Goal: Information Seeking & Learning: Learn about a topic

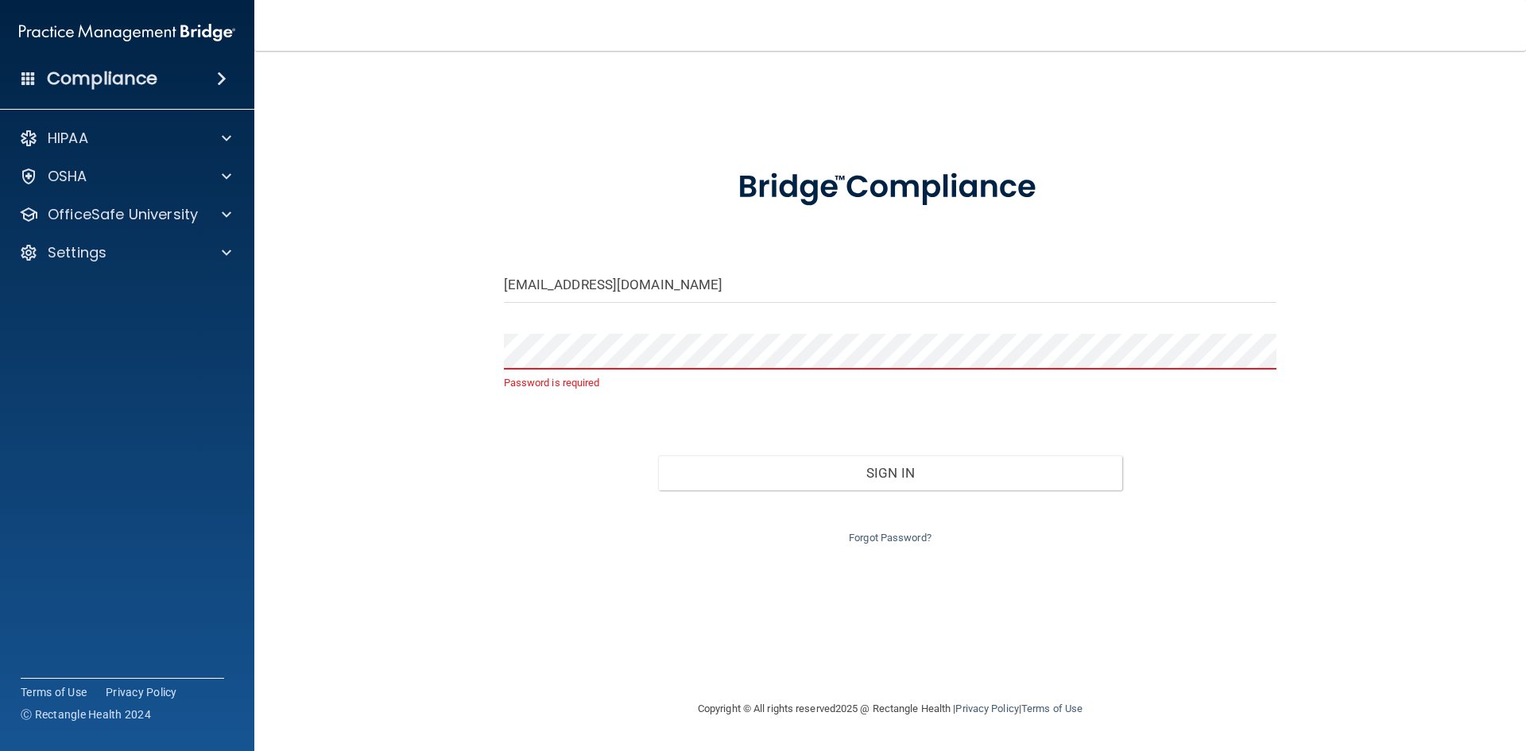
type input "[EMAIL_ADDRESS][DOMAIN_NAME]"
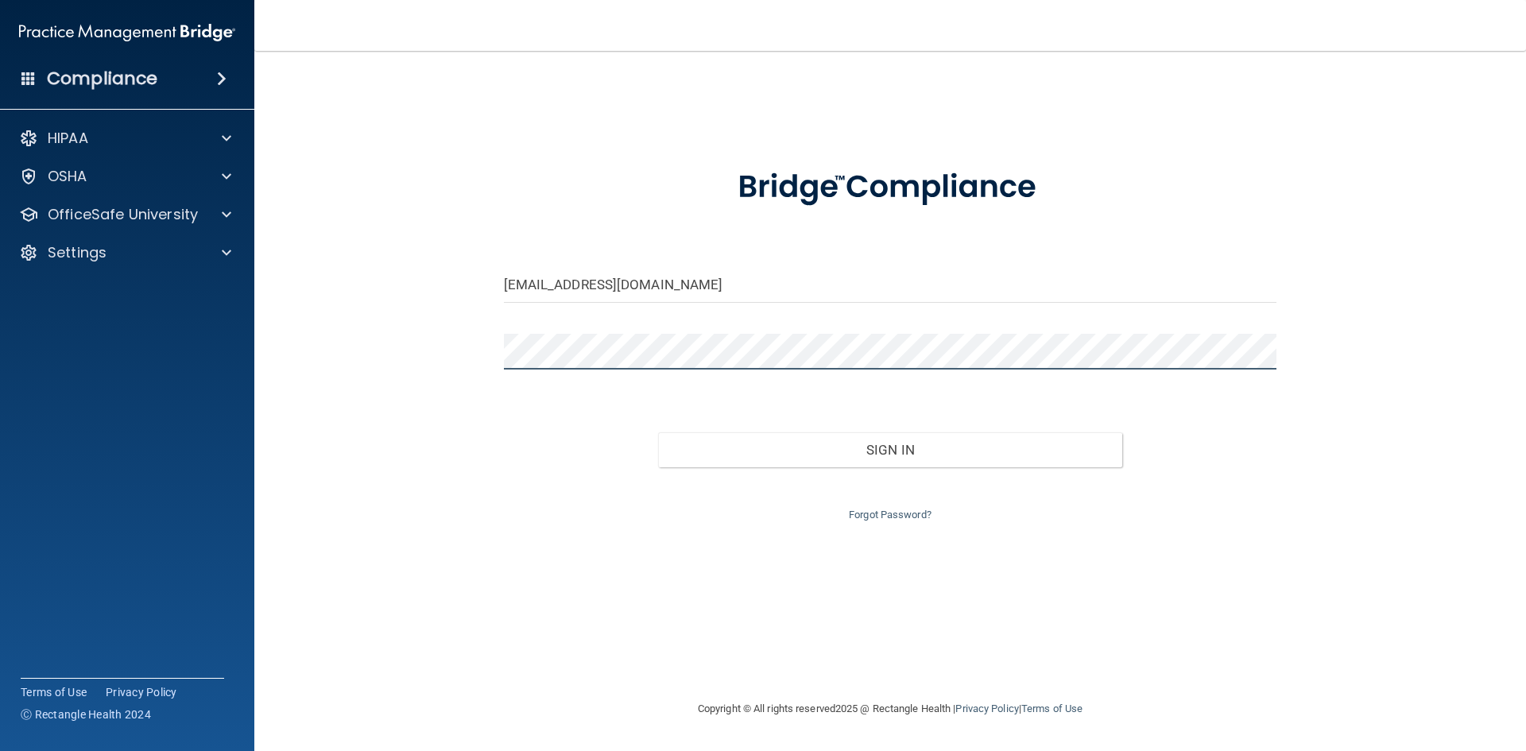
click at [658, 432] on button "Sign In" at bounding box center [890, 449] width 464 height 35
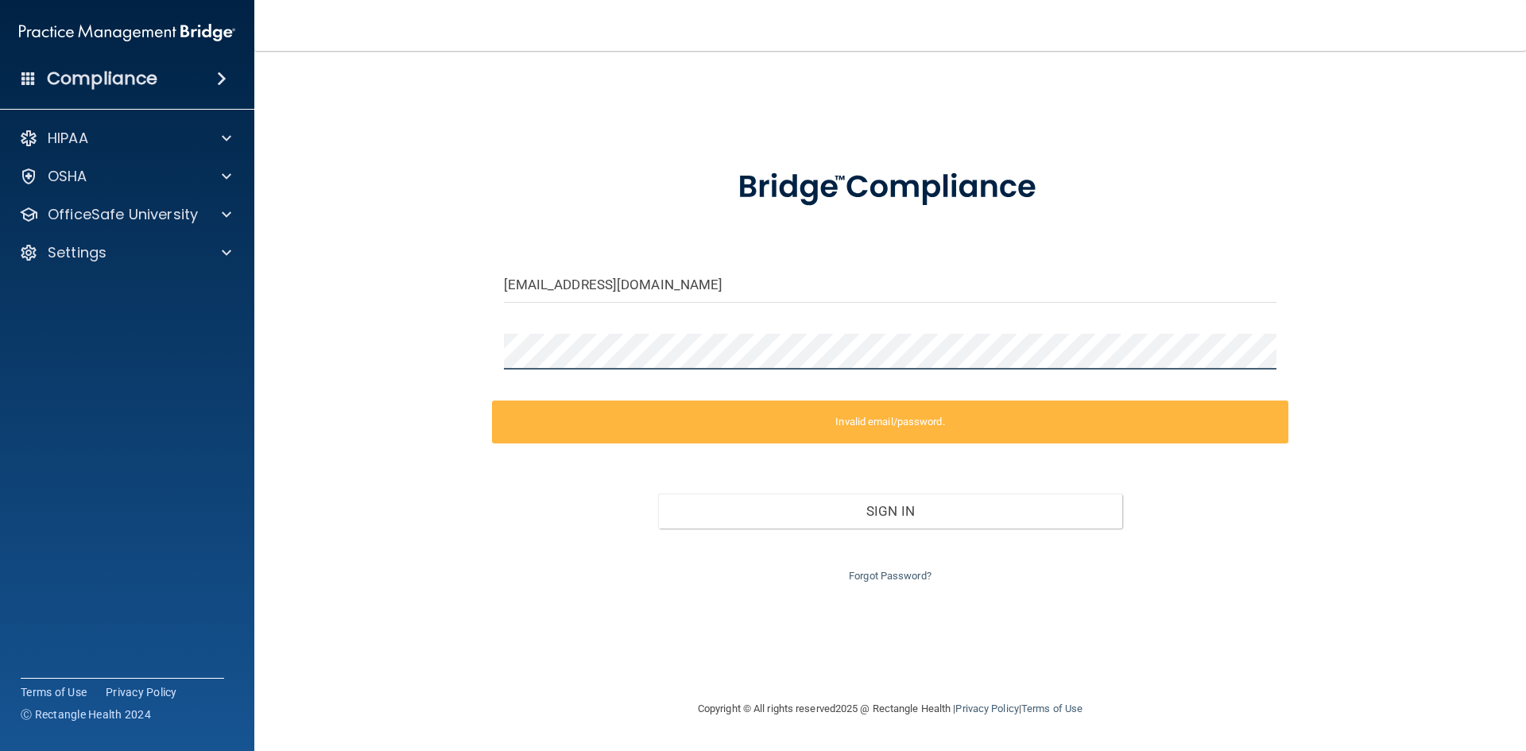
click at [492, 342] on div at bounding box center [890, 358] width 797 height 48
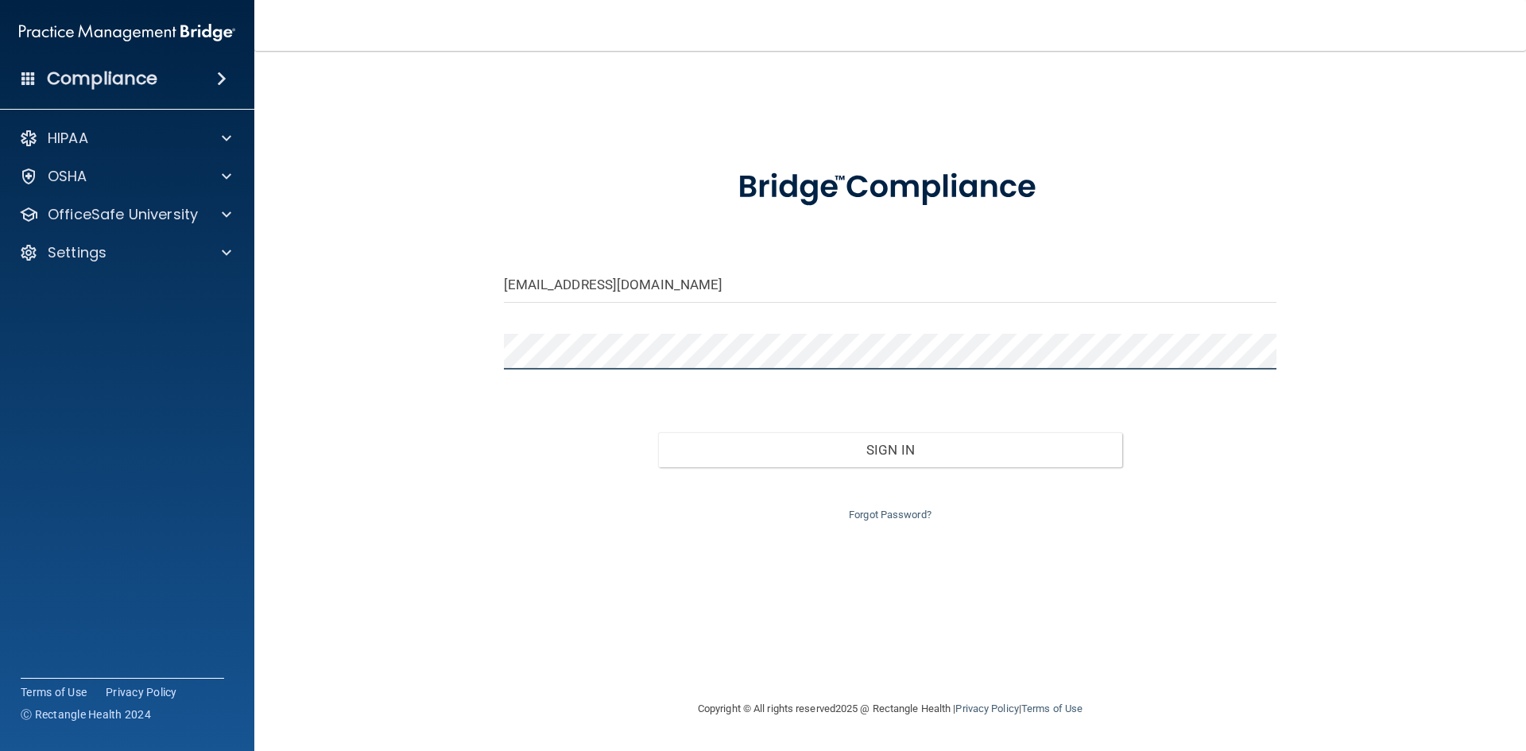
click at [658, 432] on button "Sign In" at bounding box center [890, 449] width 464 height 35
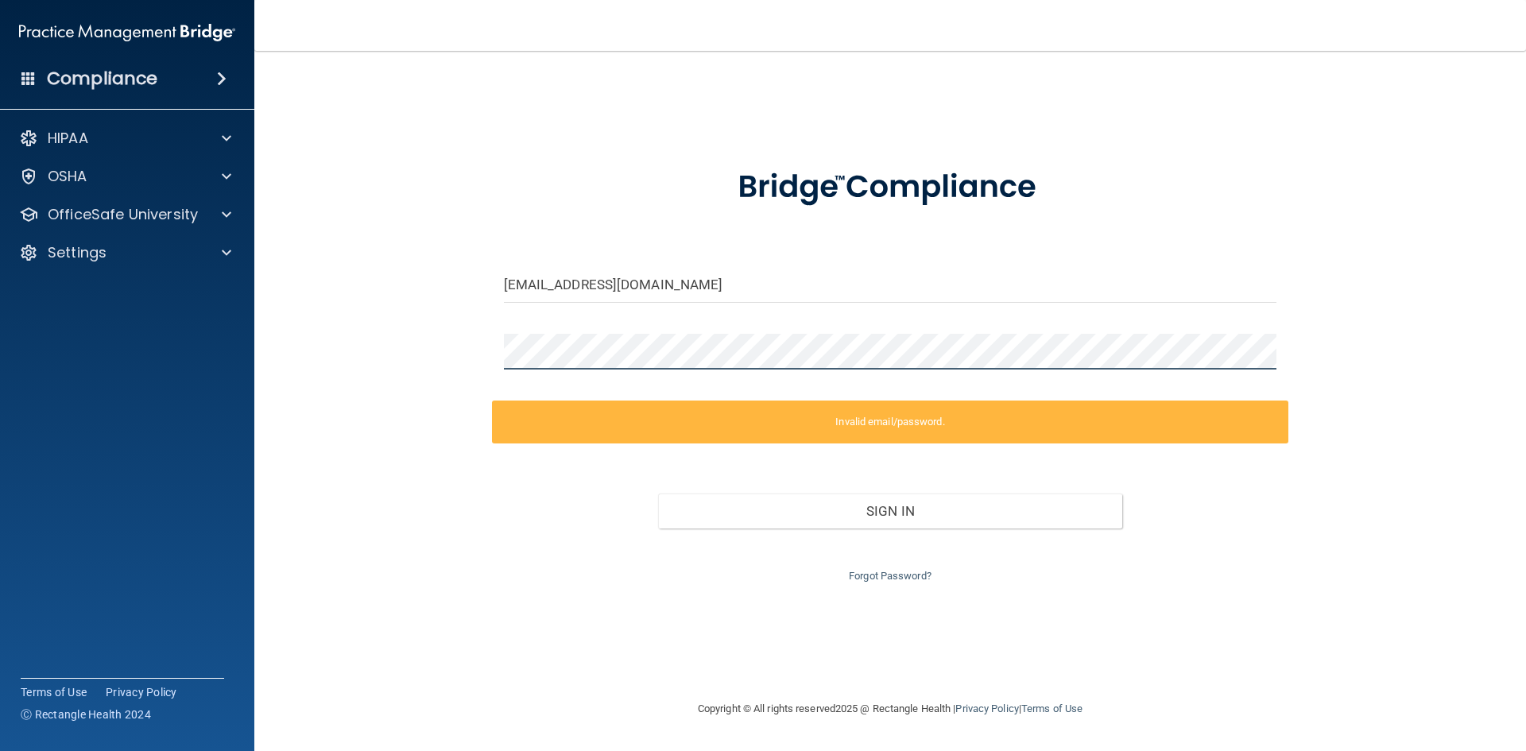
click at [501, 358] on div at bounding box center [890, 358] width 797 height 48
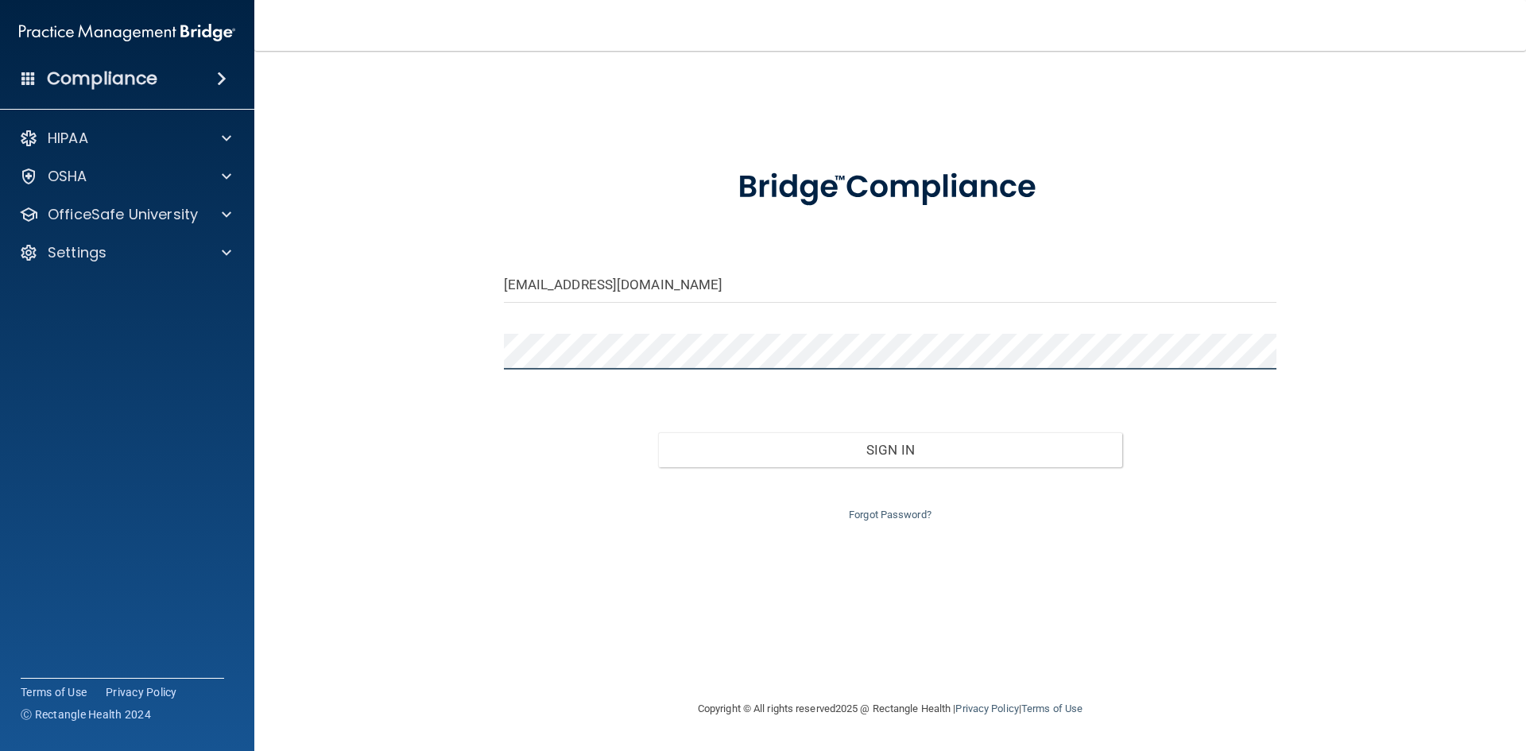
click at [658, 432] on button "Sign In" at bounding box center [890, 449] width 464 height 35
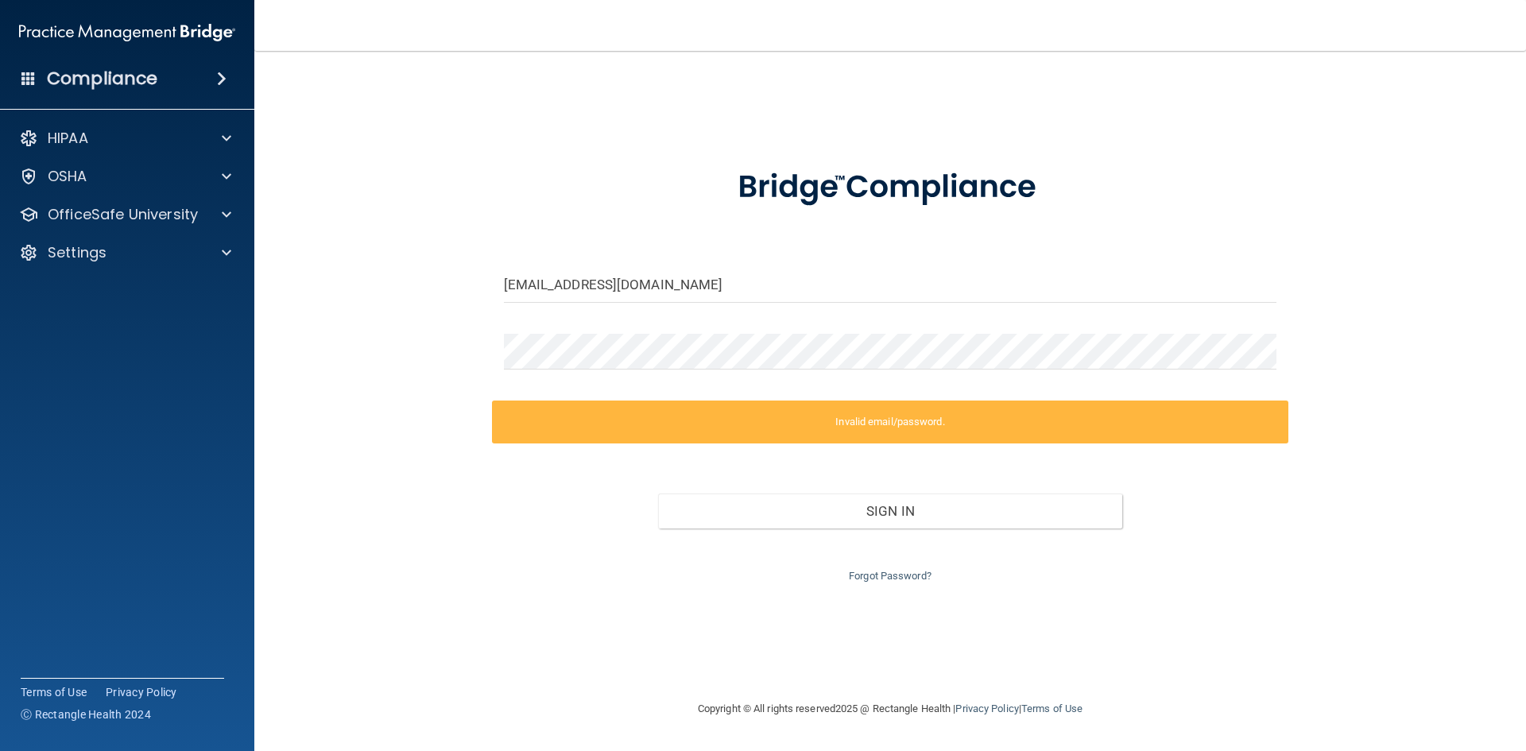
click at [452, 478] on div "abbygalec@icloud.com Invalid email/password. You don't have permission to acces…" at bounding box center [890, 375] width 1208 height 617
click at [475, 353] on div "abbygalec@icloud.com Invalid email/password. You don't have permission to acces…" at bounding box center [890, 375] width 1208 height 617
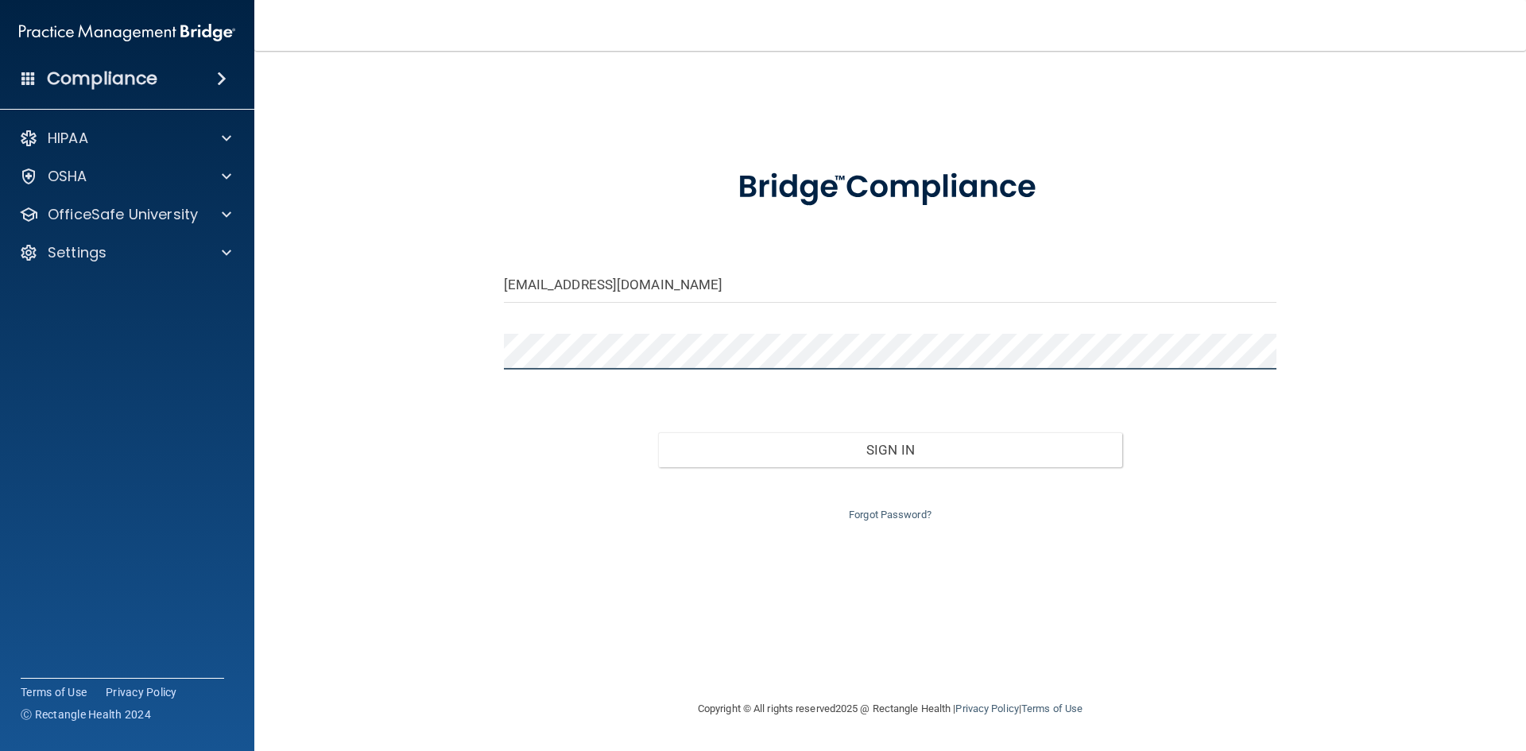
click at [658, 432] on button "Sign In" at bounding box center [890, 449] width 464 height 35
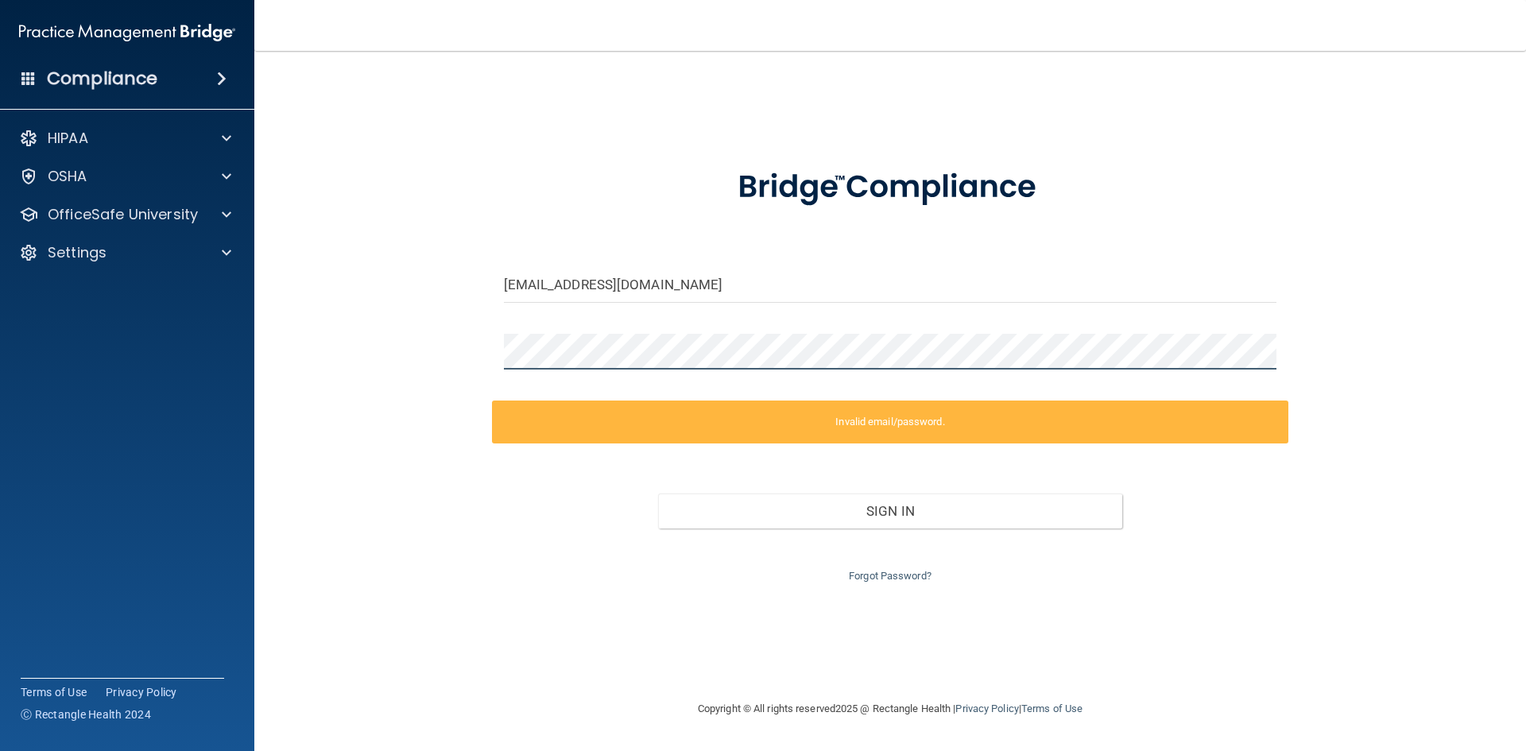
click at [460, 358] on div "abbygalec@icloud.com Invalid email/password. You don't have permission to acces…" at bounding box center [890, 375] width 1208 height 617
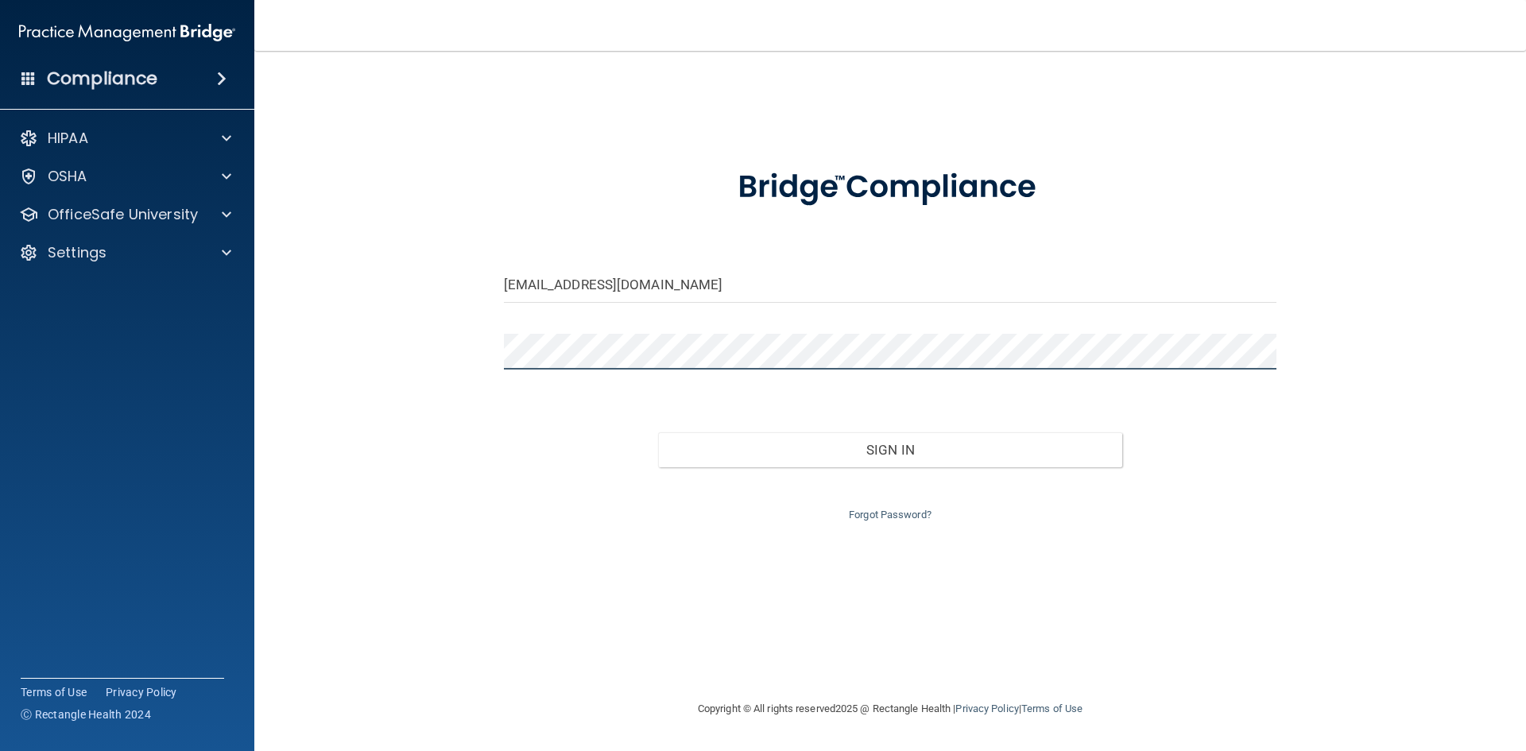
click at [658, 432] on button "Sign In" at bounding box center [890, 449] width 464 height 35
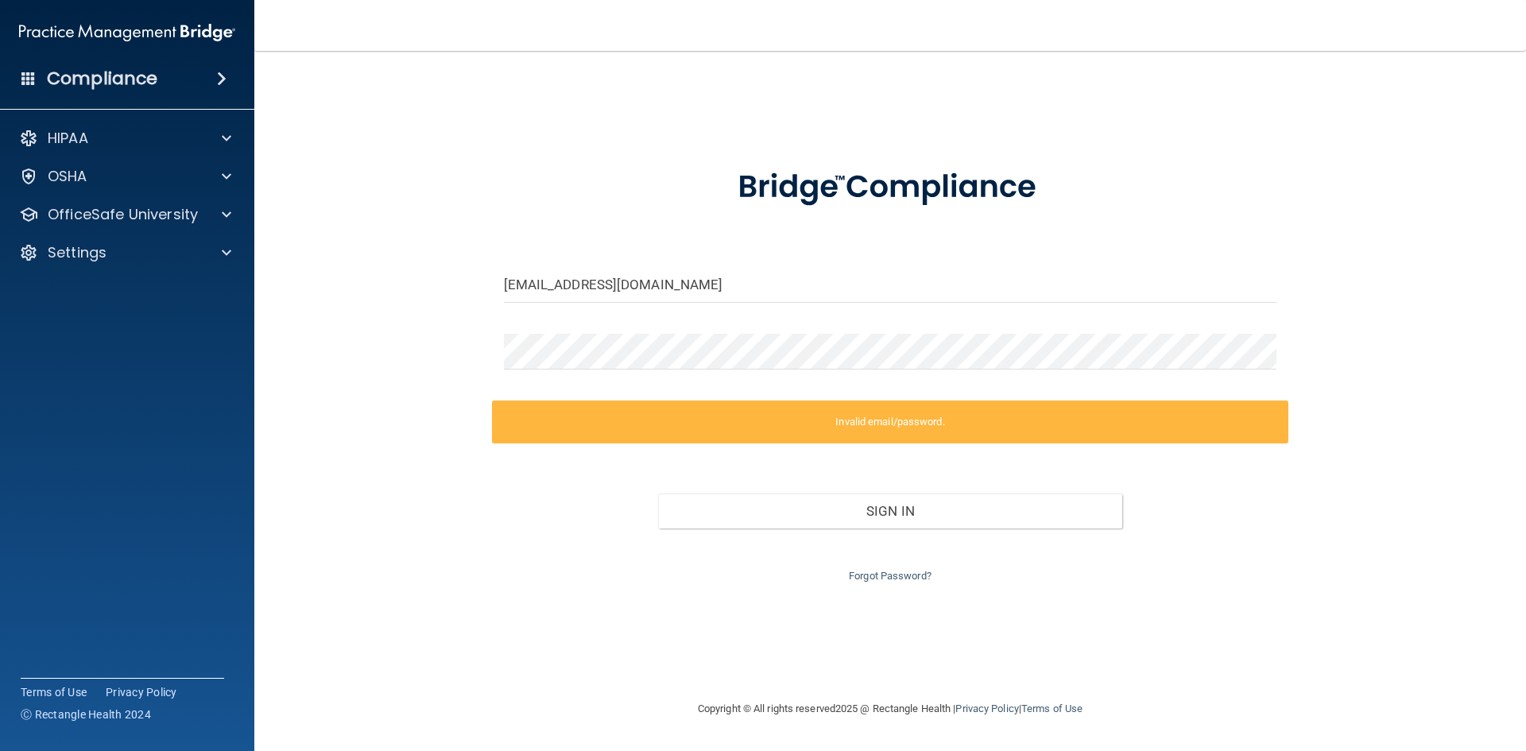
click at [880, 411] on label "Invalid email/password." at bounding box center [890, 422] width 797 height 43
click at [899, 579] on link "Forgot Password?" at bounding box center [890, 576] width 83 height 12
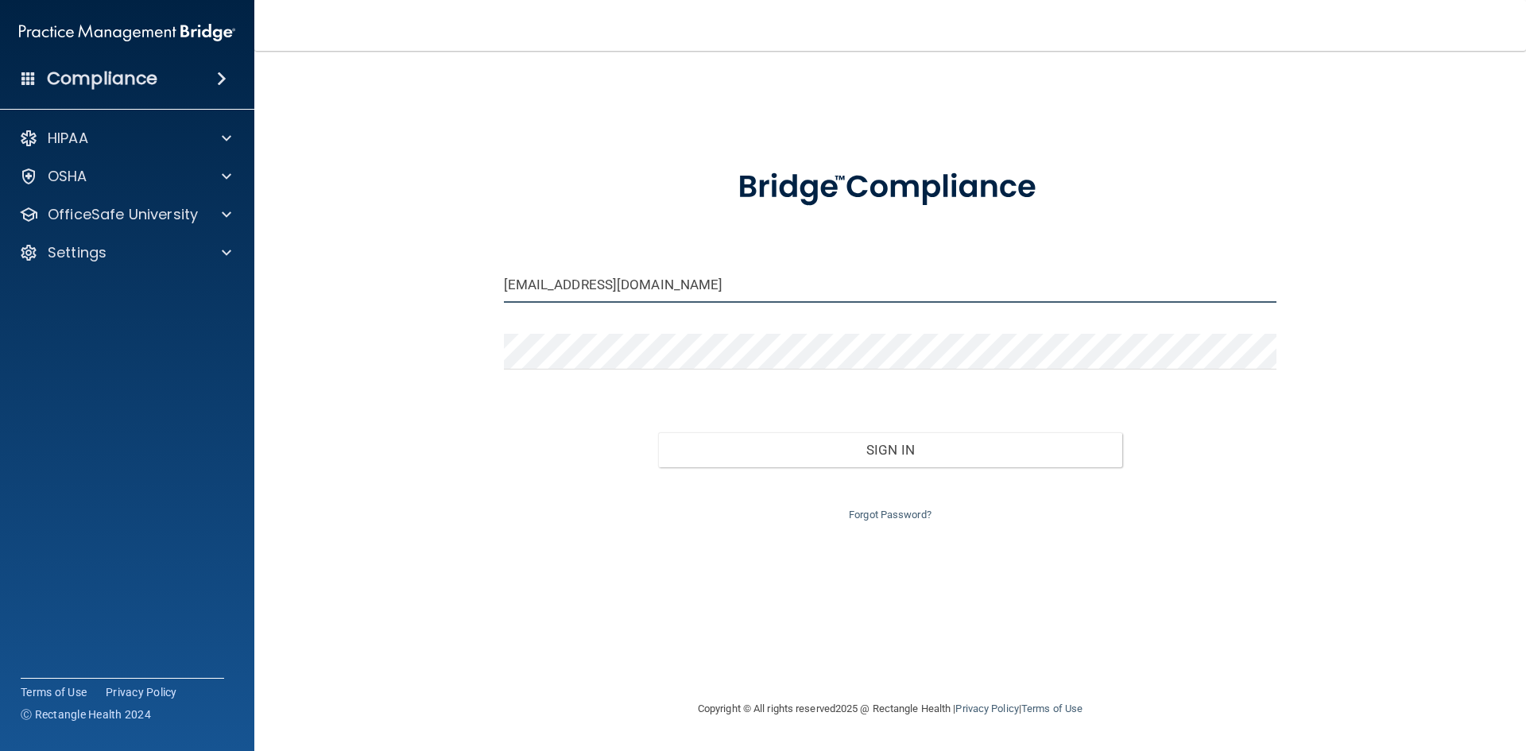
drag, startPoint x: 882, startPoint y: 291, endPoint x: 381, endPoint y: 250, distance: 503.2
click at [378, 270] on div "sarahfageol@gmail.com Invalid email/password. You don't have permission to acce…" at bounding box center [890, 375] width 1208 height 617
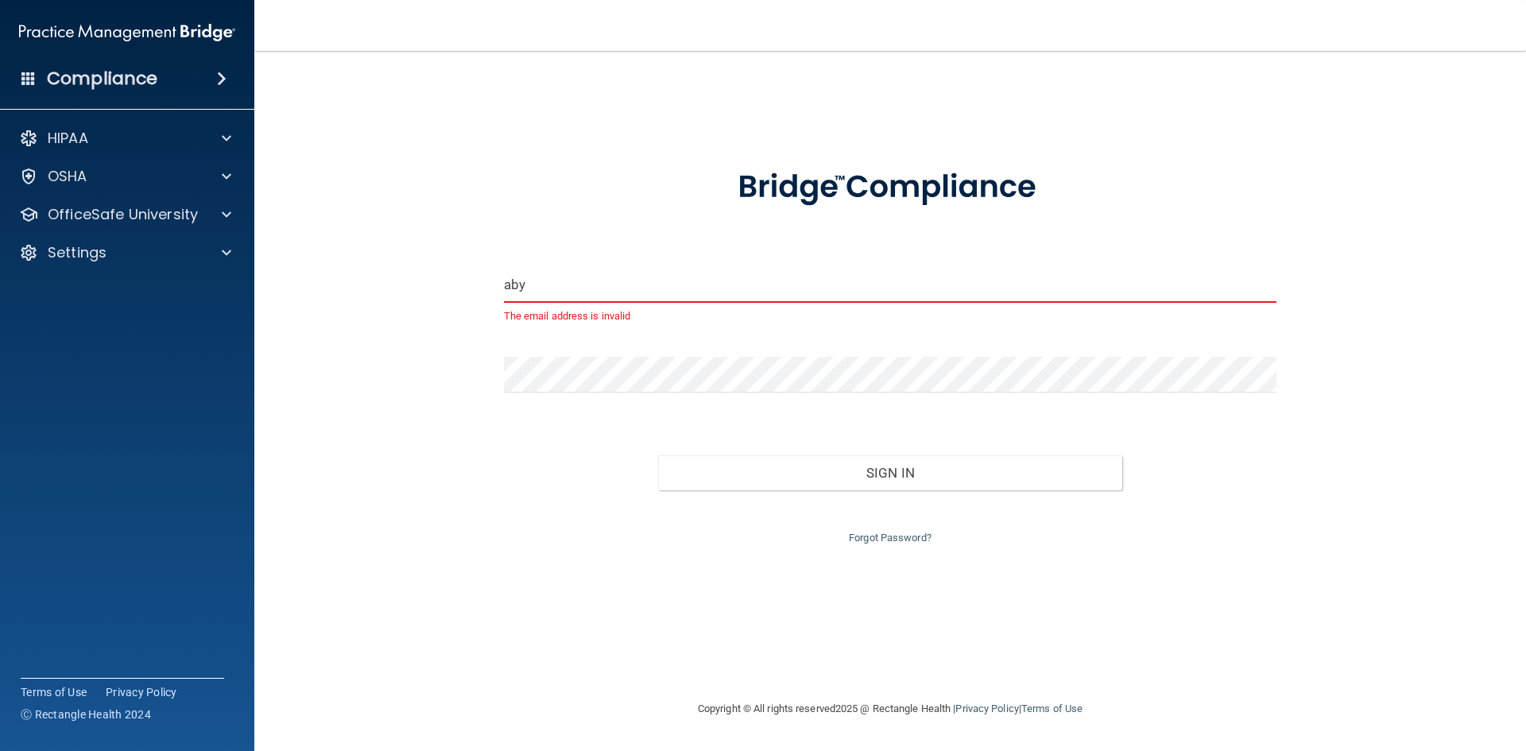
click at [587, 280] on input "aby" at bounding box center [890, 285] width 773 height 36
type input "[EMAIL_ADDRESS][DOMAIN_NAME]"
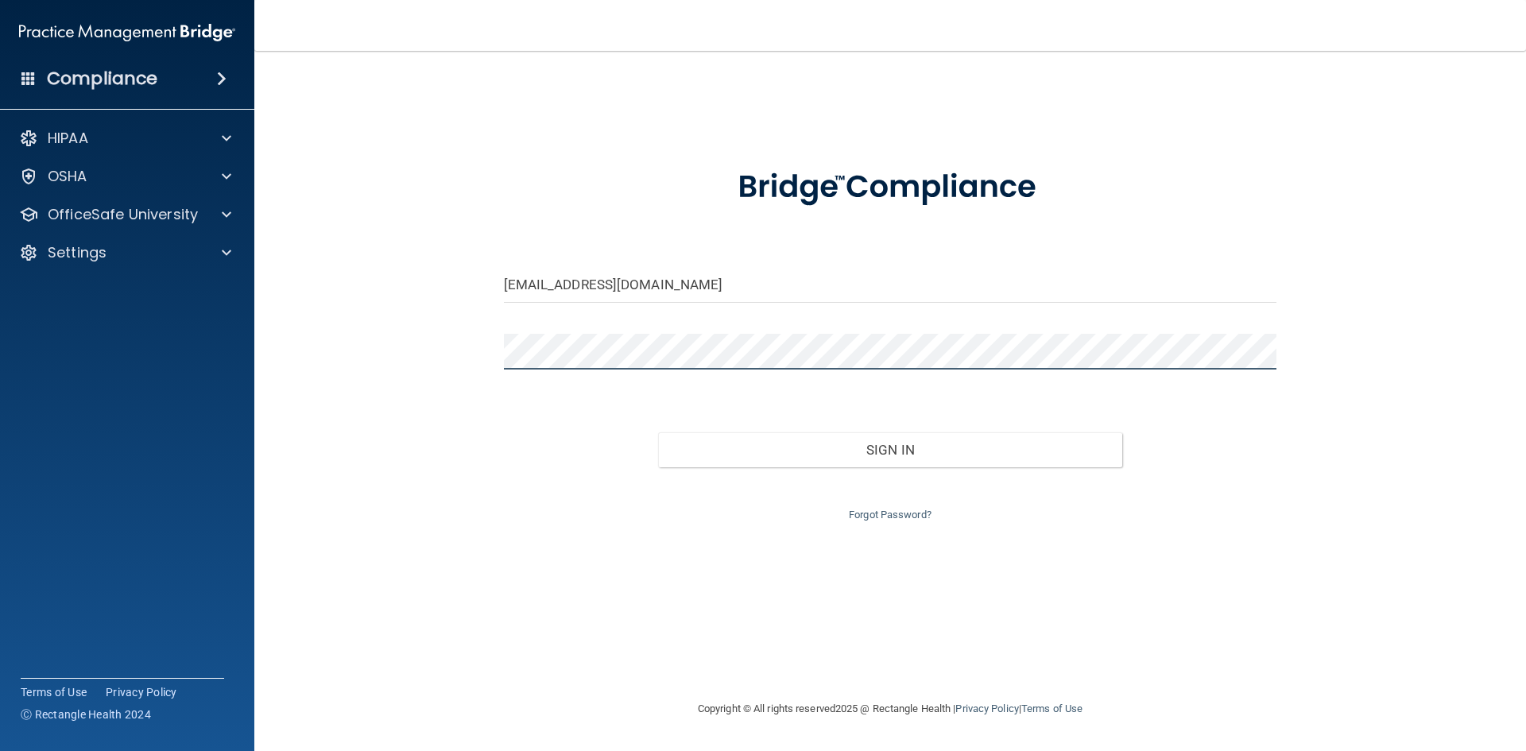
click at [440, 351] on div "abbygalec@icloud.com Invalid email/password. You don't have permission to acces…" at bounding box center [890, 375] width 1208 height 617
click at [658, 432] on button "Sign In" at bounding box center [890, 449] width 464 height 35
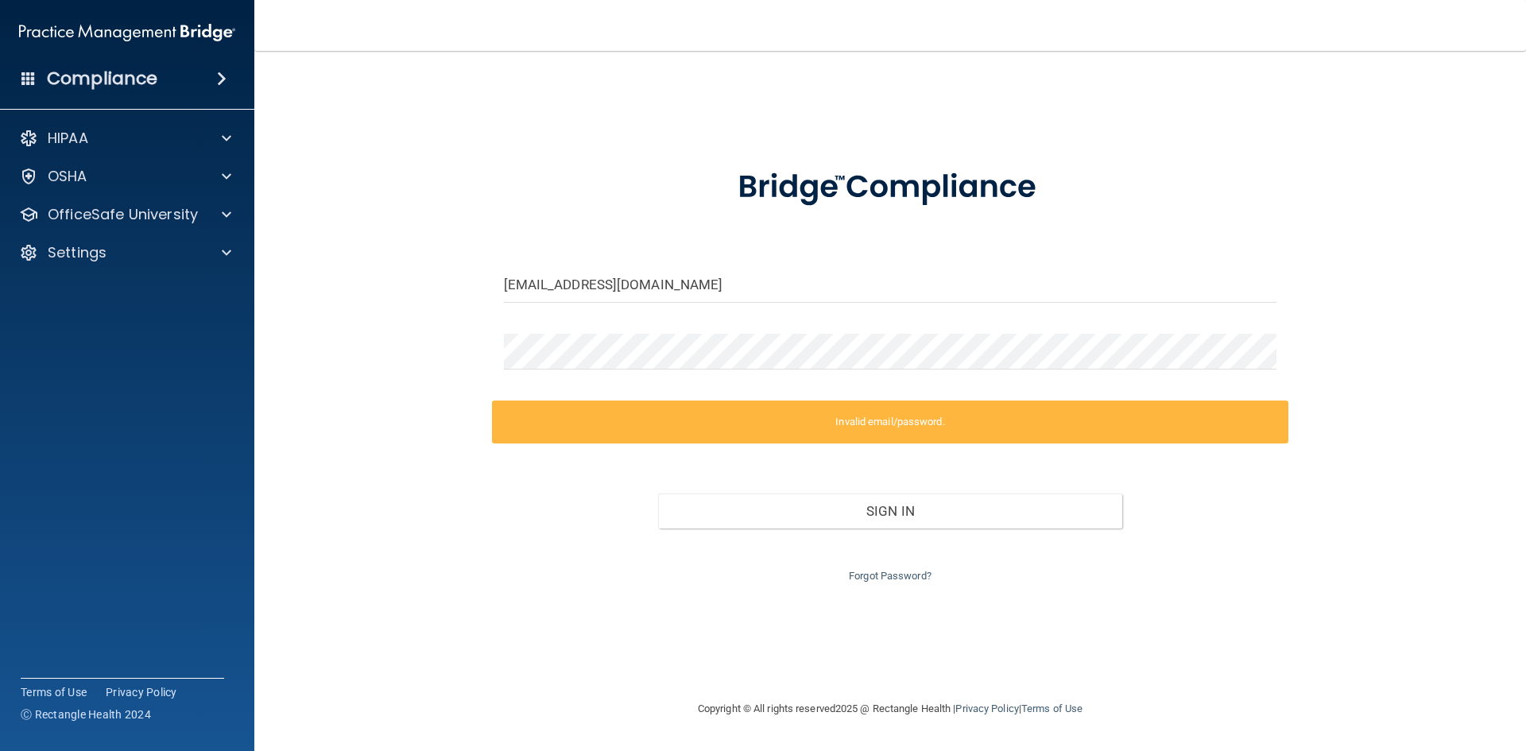
click at [955, 424] on label "Invalid email/password." at bounding box center [890, 422] width 797 height 43
click at [905, 573] on link "Forgot Password?" at bounding box center [890, 576] width 83 height 12
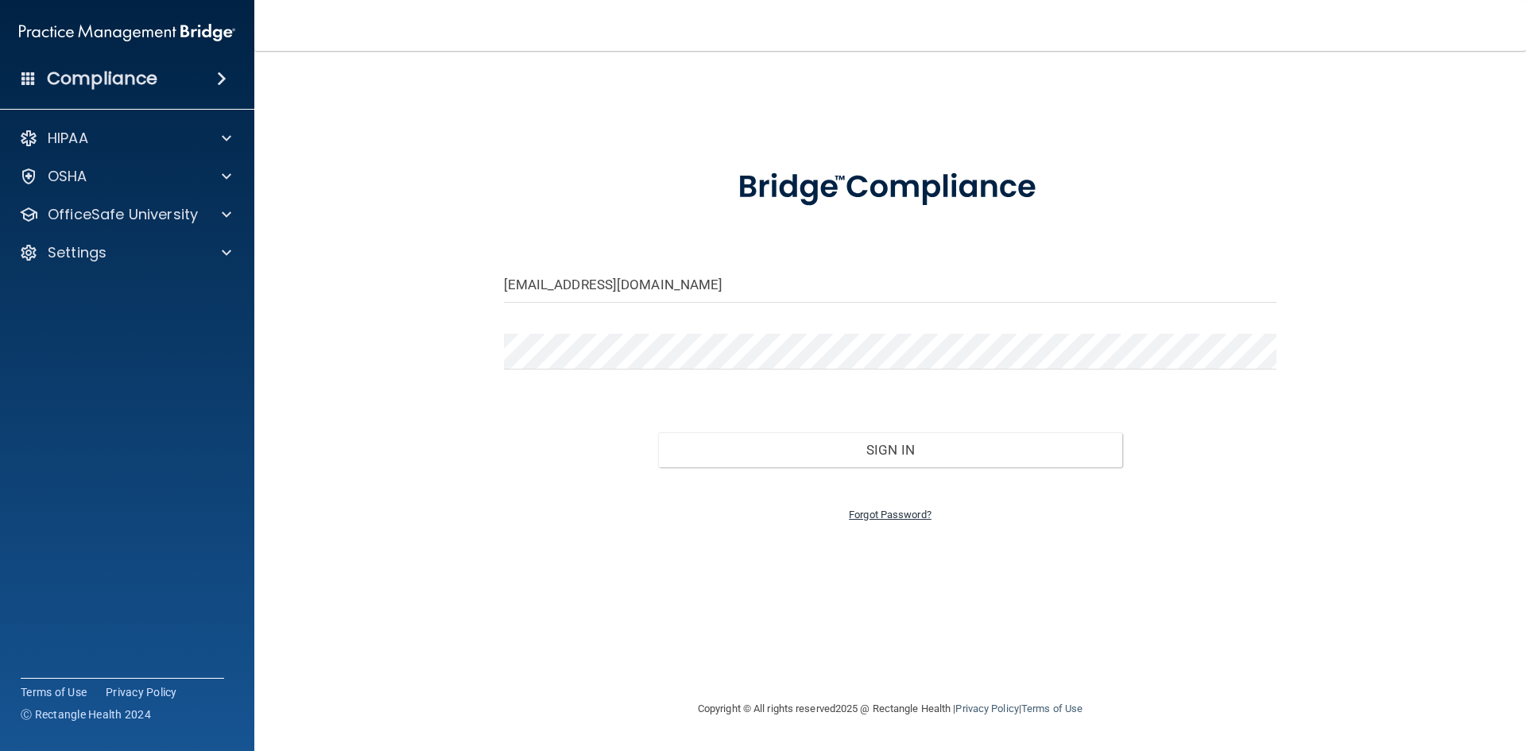
click at [882, 518] on link "Forgot Password?" at bounding box center [890, 515] width 83 height 12
drag, startPoint x: 664, startPoint y: 289, endPoint x: 484, endPoint y: 291, distance: 179.6
click at [484, 291] on div "sarahfageol@gmail.com Invalid email/password. You don't have permission to acce…" at bounding box center [890, 375] width 1208 height 617
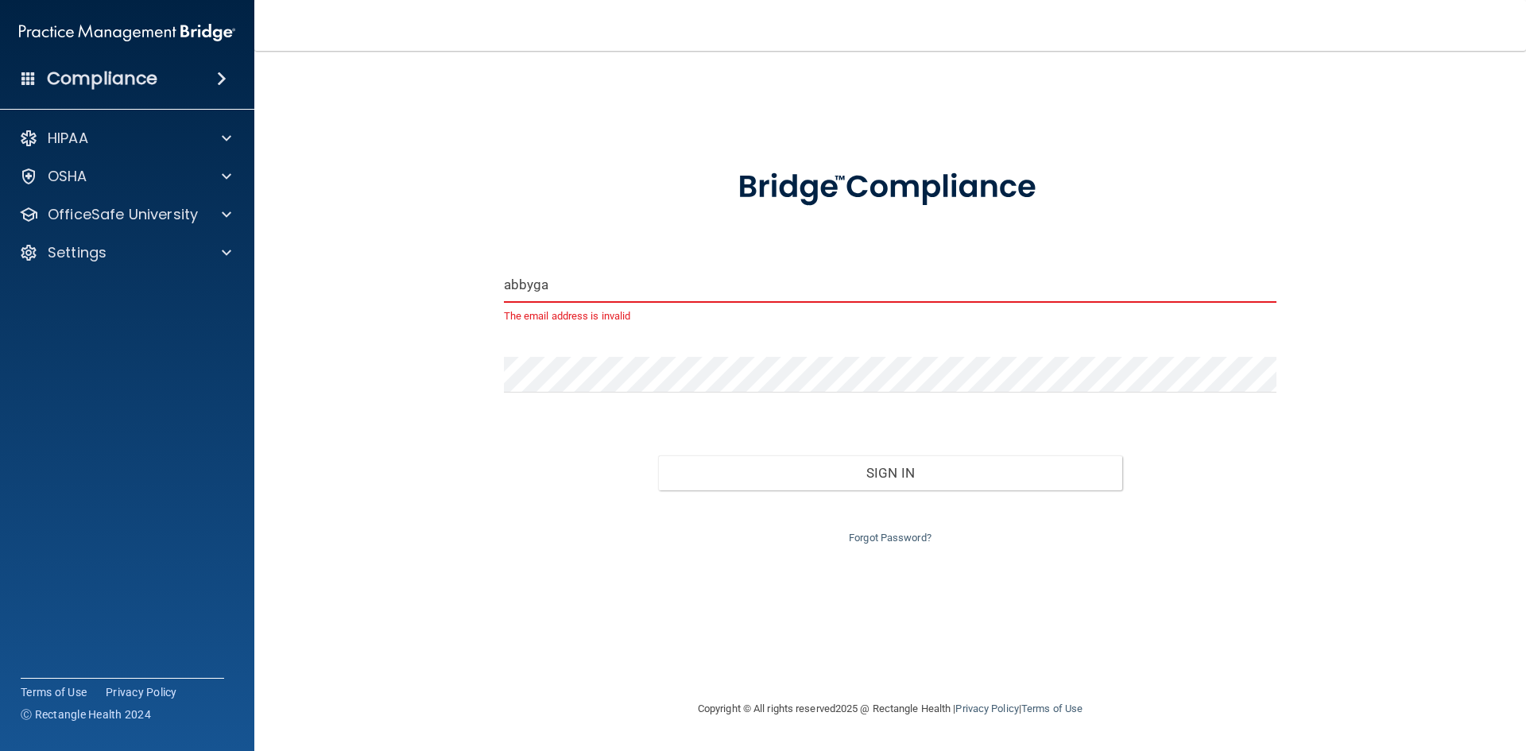
type input "[EMAIL_ADDRESS][DOMAIN_NAME]"
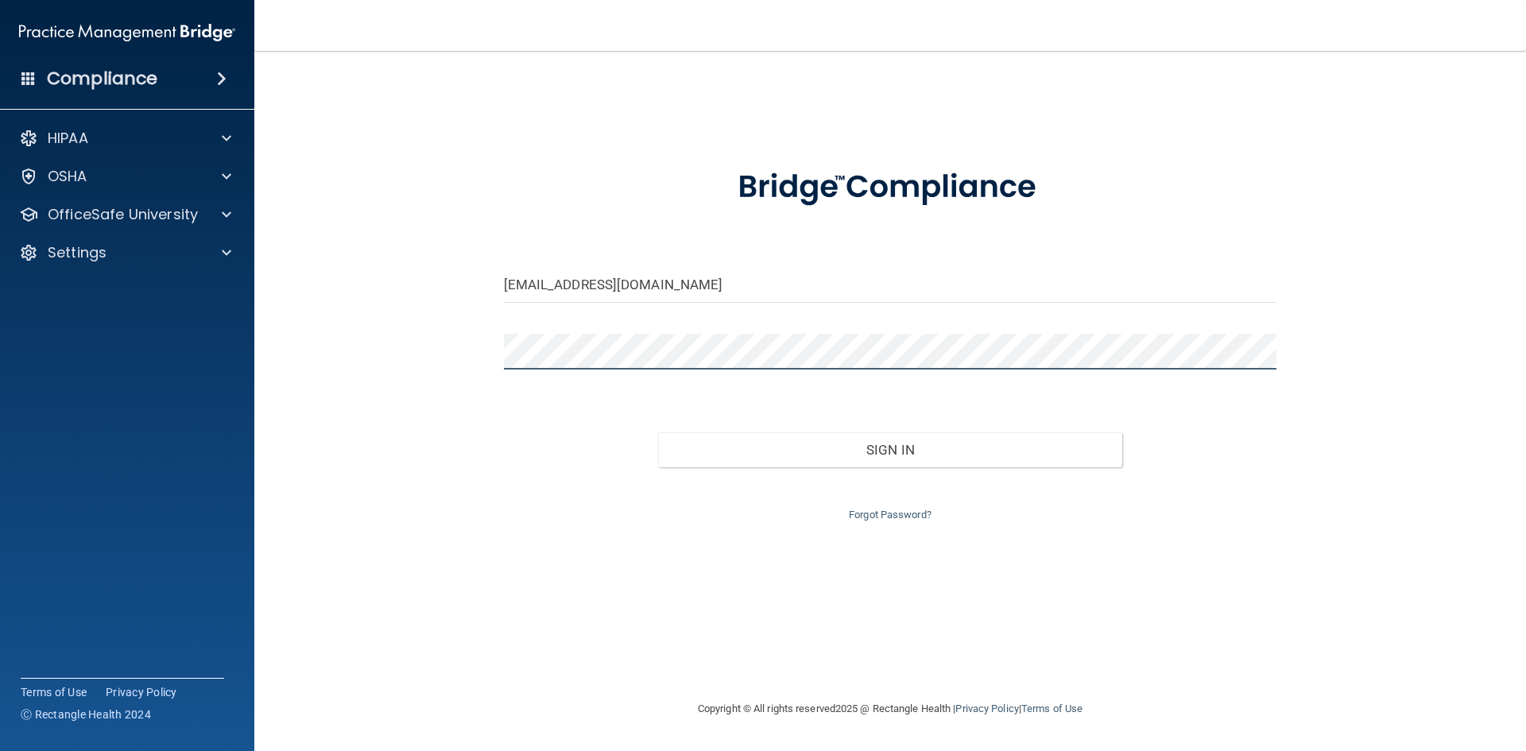
click at [471, 350] on div "abbygalec@icloud.com Invalid email/password. You don't have permission to acces…" at bounding box center [890, 375] width 1208 height 617
click at [658, 432] on button "Sign In" at bounding box center [890, 449] width 464 height 35
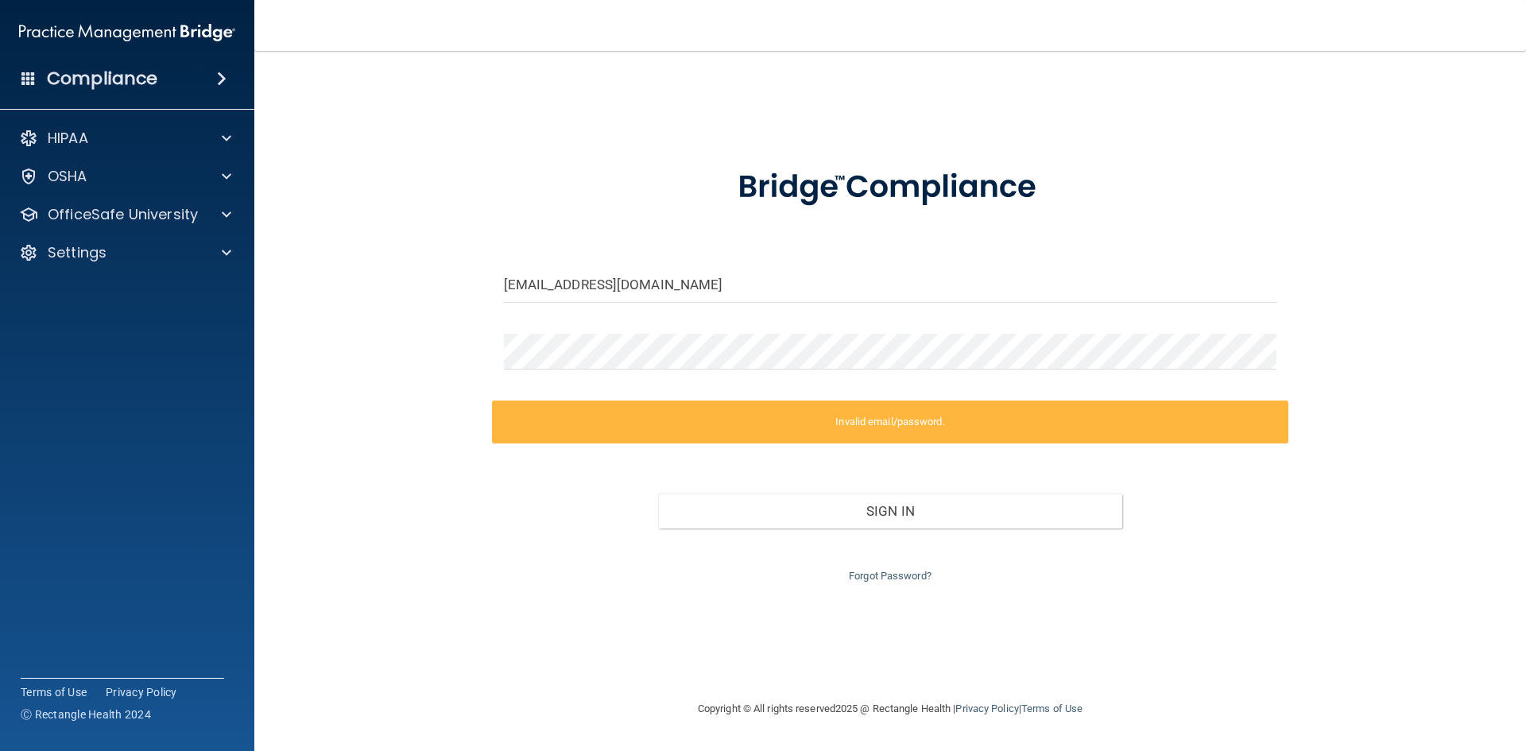
click at [870, 417] on label "Invalid email/password." at bounding box center [890, 422] width 797 height 43
click at [870, 419] on label "Invalid email/password." at bounding box center [890, 422] width 797 height 43
click at [839, 420] on label "Invalid email/password." at bounding box center [890, 422] width 797 height 43
click at [897, 570] on link "Forgot Password?" at bounding box center [890, 576] width 83 height 12
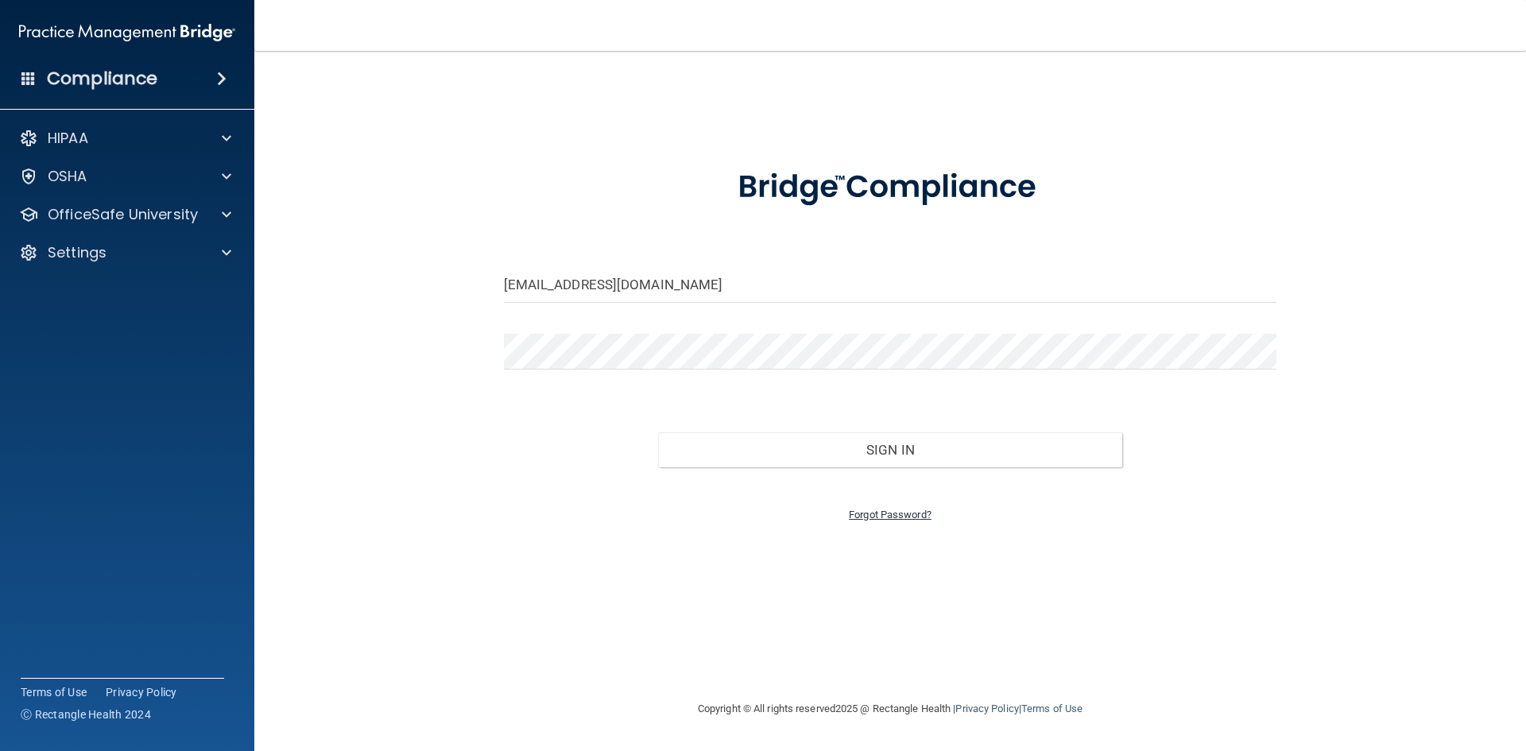
click at [896, 513] on link "Forgot Password?" at bounding box center [890, 515] width 83 height 12
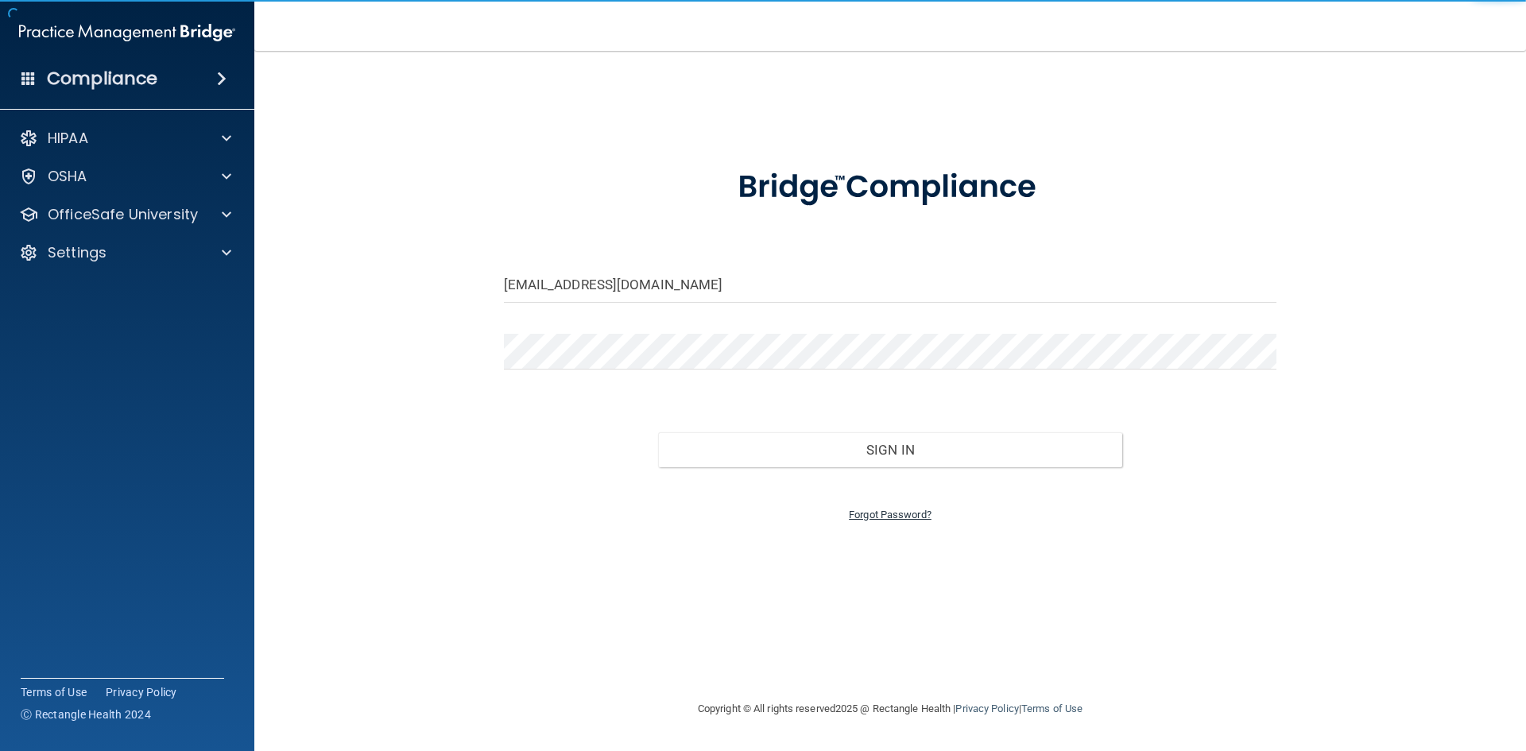
click at [884, 513] on link "Forgot Password?" at bounding box center [890, 515] width 83 height 12
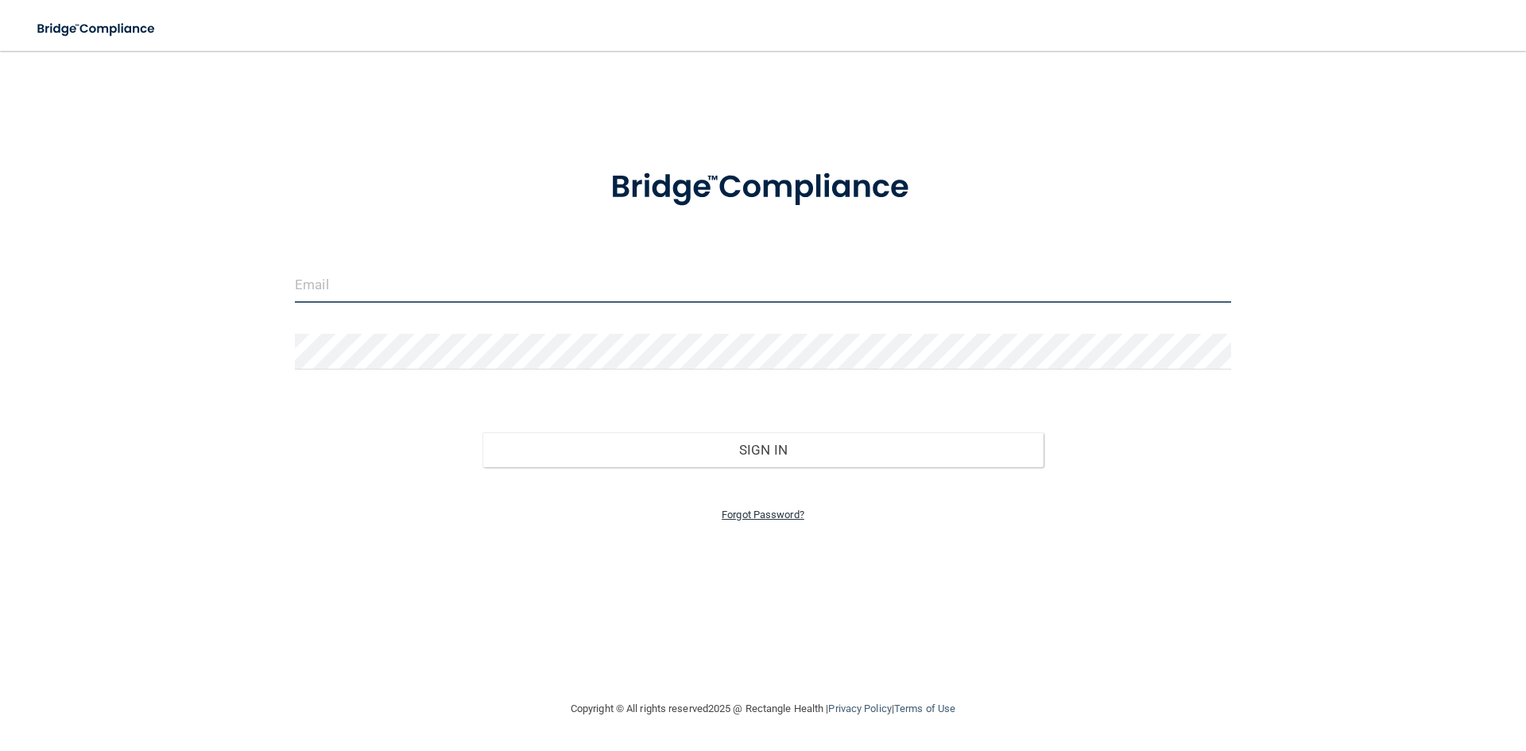
type input "[EMAIL_ADDRESS][DOMAIN_NAME]"
click at [734, 515] on link "Forgot Password?" at bounding box center [763, 515] width 83 height 12
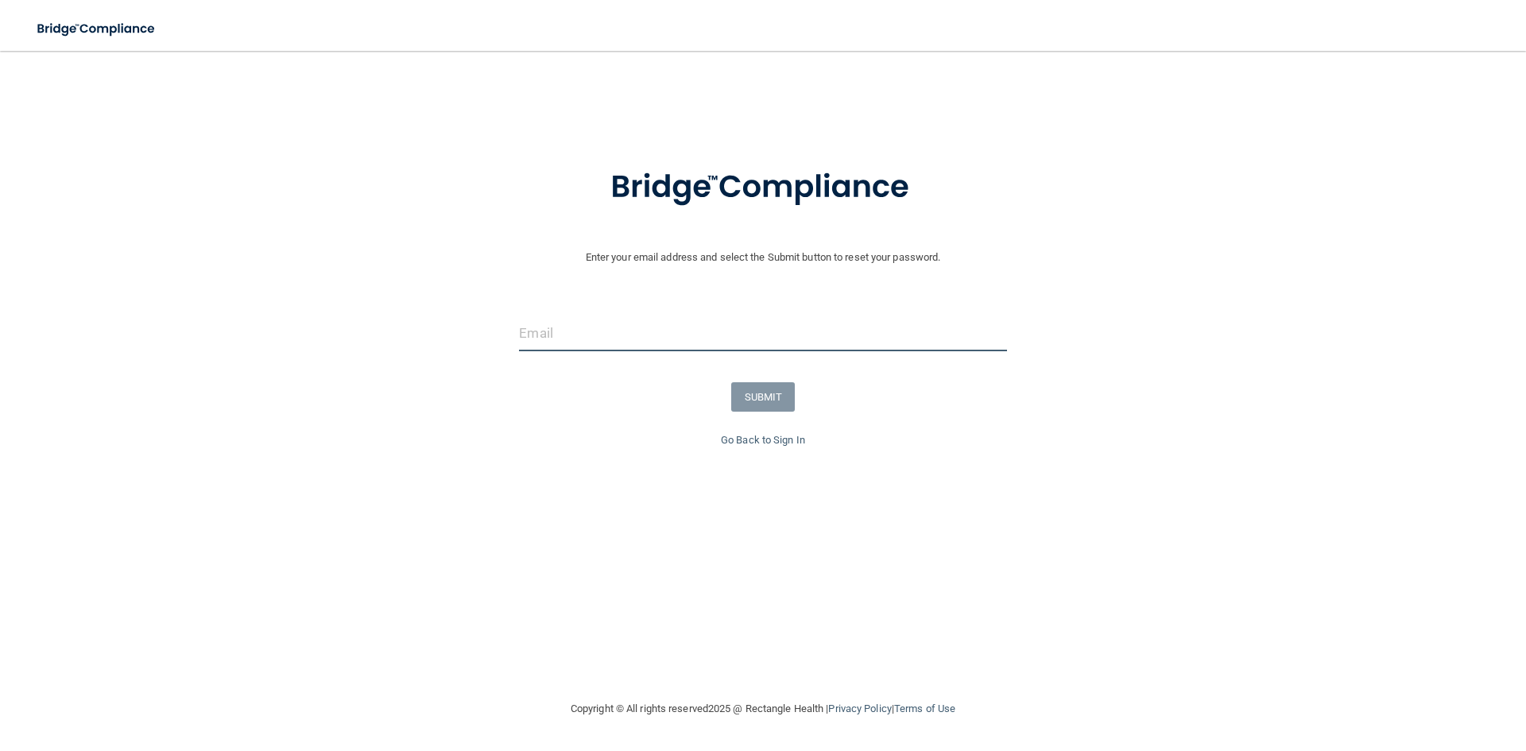
click at [649, 322] on input "email" at bounding box center [762, 334] width 487 height 36
type input "[EMAIL_ADDRESS][DOMAIN_NAME]"
click at [753, 401] on button "SUBMIT" at bounding box center [763, 396] width 64 height 29
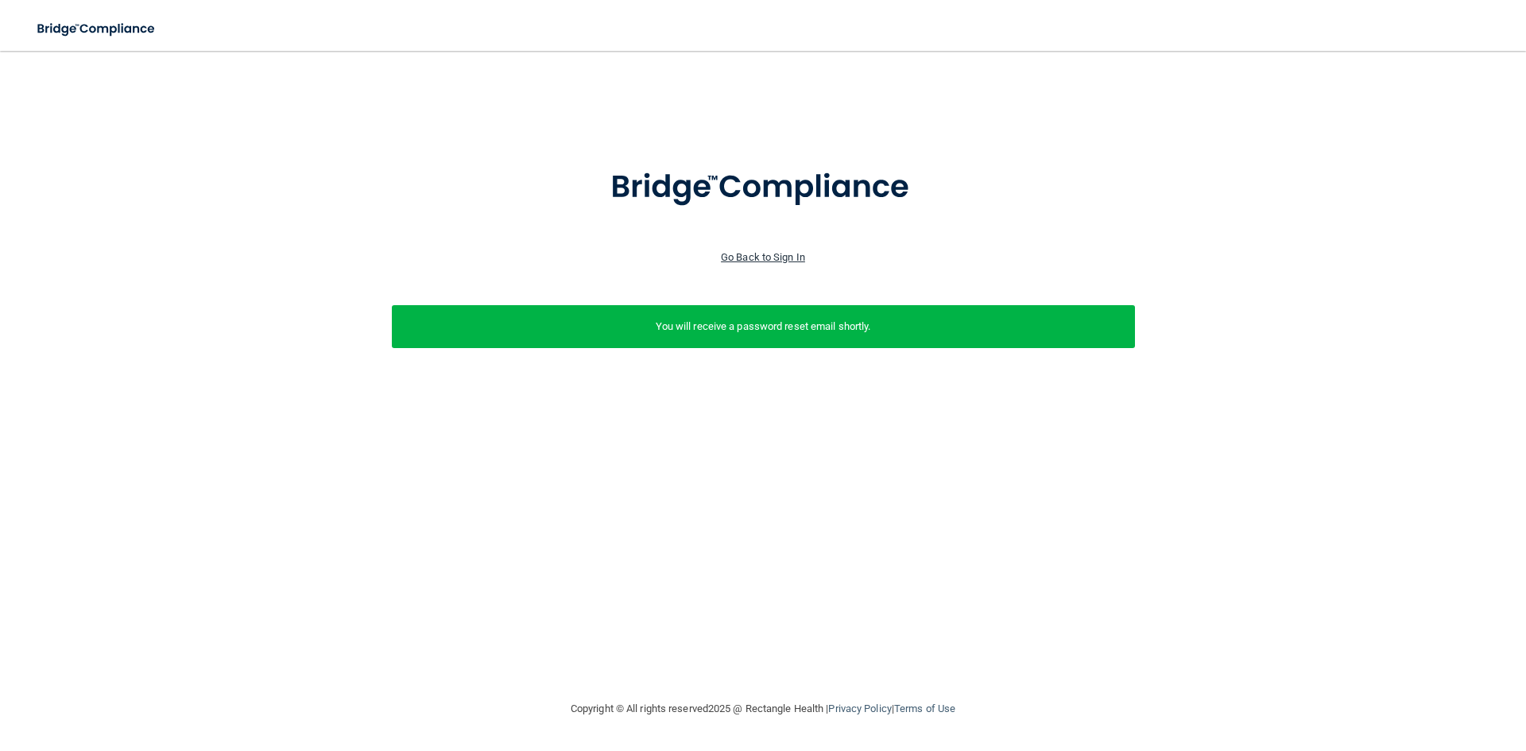
click at [730, 251] on link "Go Back to Sign In" at bounding box center [763, 257] width 84 height 12
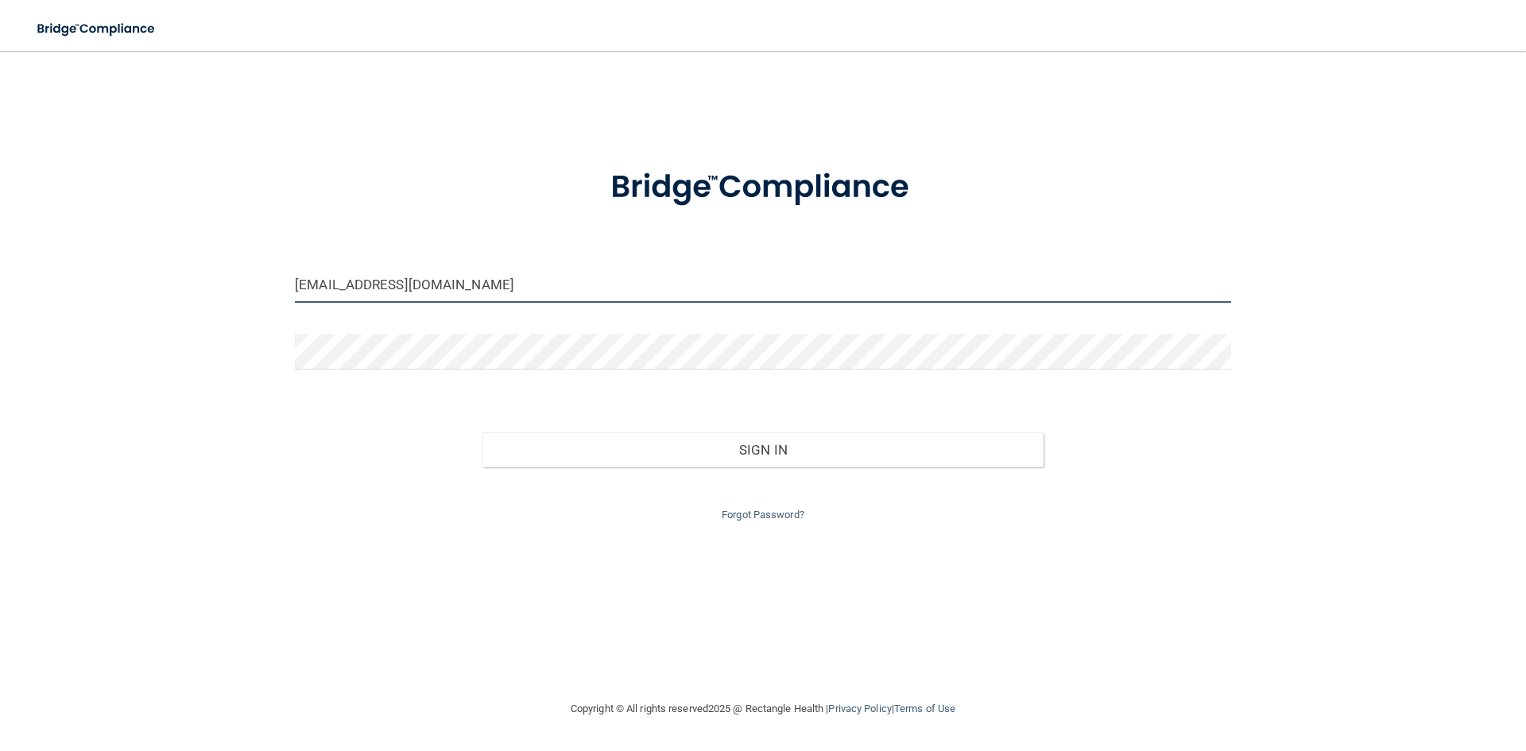
drag, startPoint x: 573, startPoint y: 289, endPoint x: 252, endPoint y: 264, distance: 322.0
click at [252, 264] on div "sarahfageol@gmail.com Invalid email/password. You don't have permission to acce…" at bounding box center [763, 375] width 1462 height 617
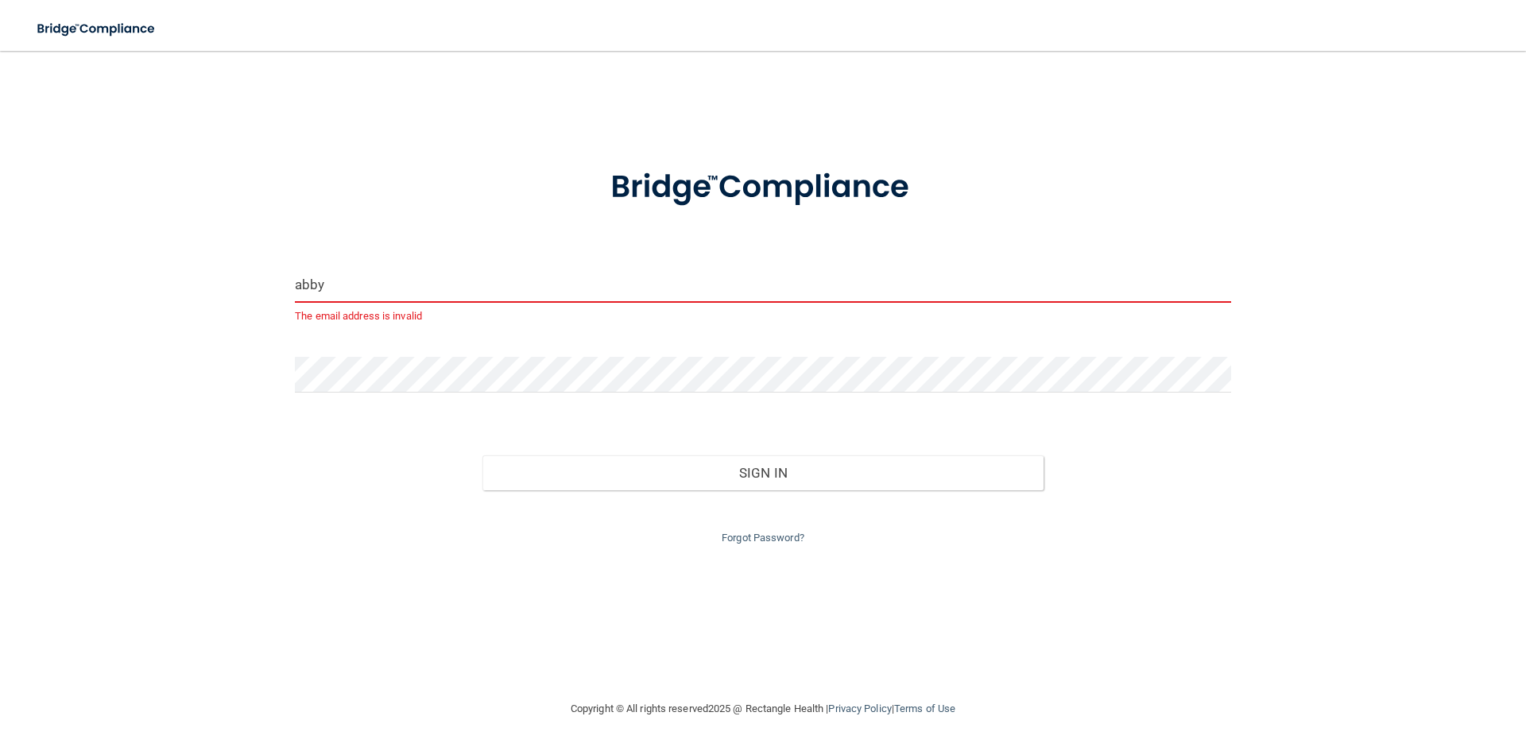
type input "[EMAIL_ADDRESS][DOMAIN_NAME]"
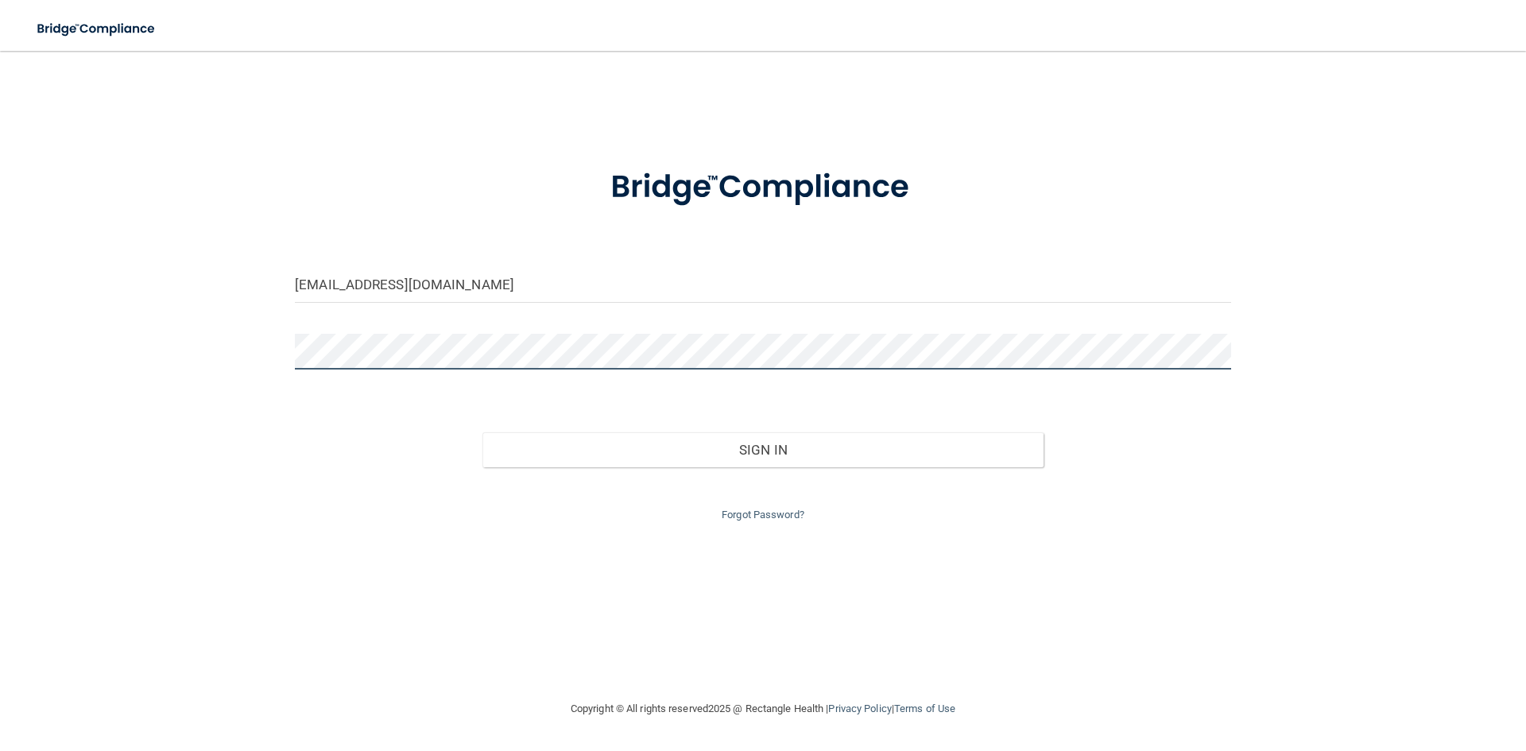
click at [191, 343] on div "abbygalec@icloud.com Invalid email/password. You don't have permission to acces…" at bounding box center [763, 375] width 1462 height 617
click at [482, 432] on button "Sign In" at bounding box center [763, 449] width 562 height 35
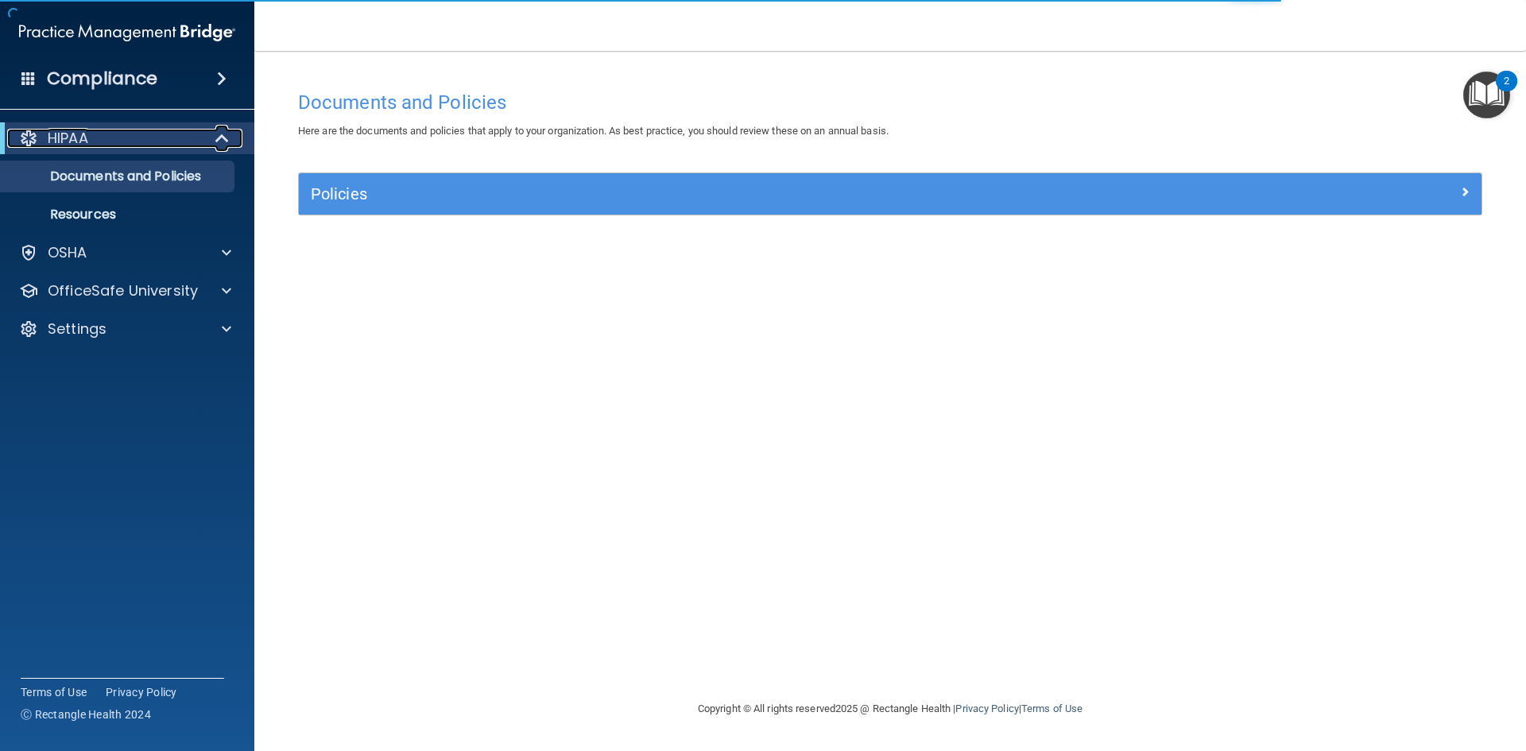
click at [160, 140] on div "HIPAA" at bounding box center [105, 138] width 196 height 19
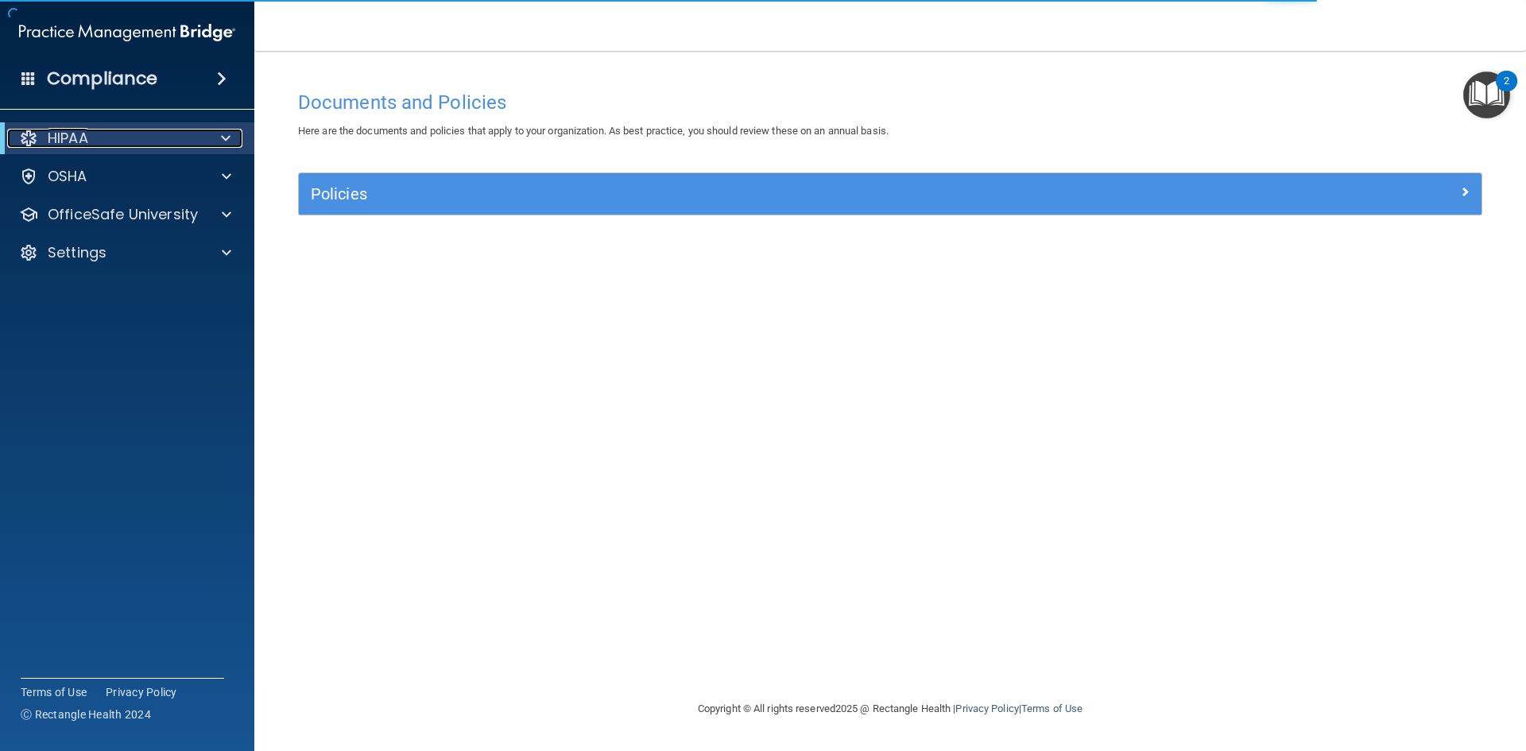
click at [160, 140] on div "HIPAA" at bounding box center [105, 138] width 196 height 19
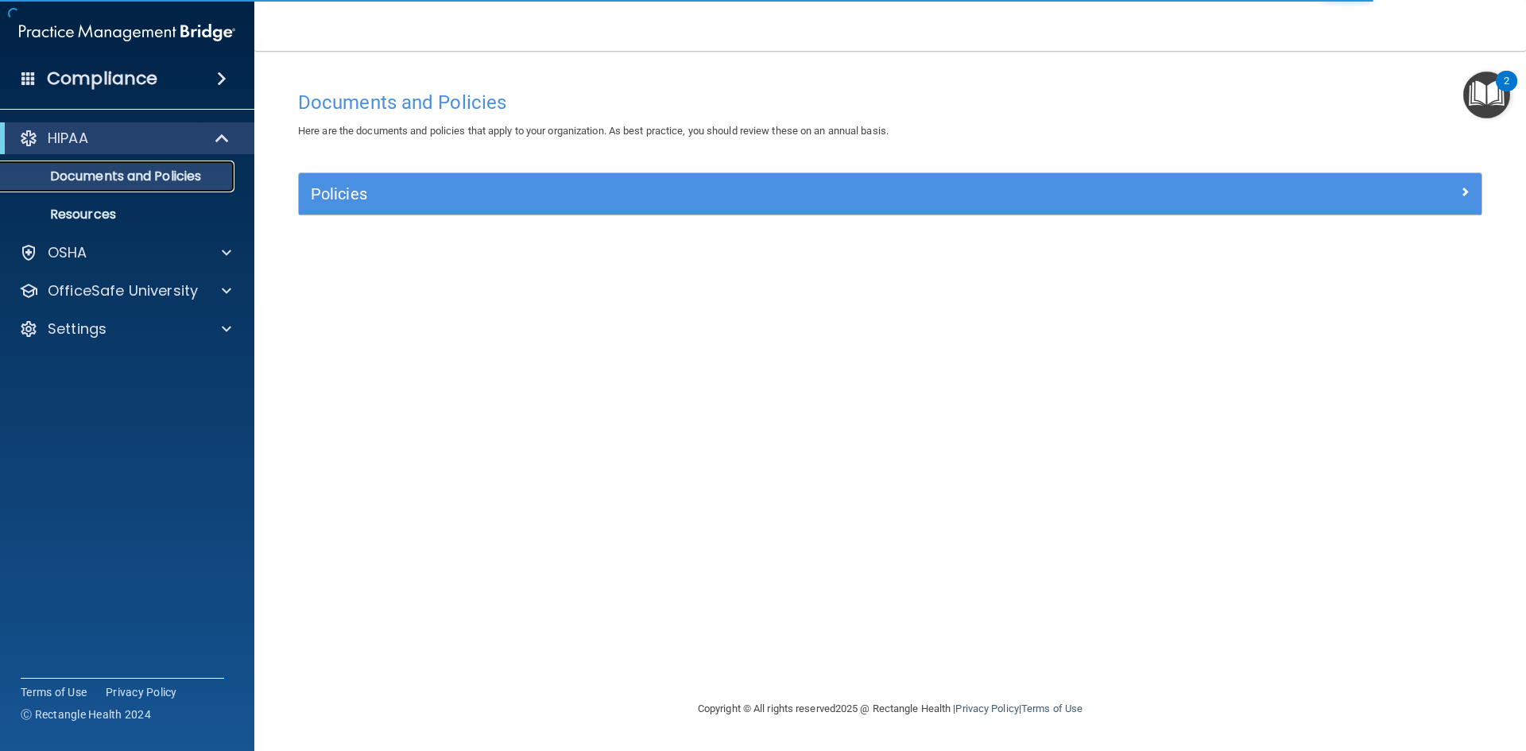
click at [156, 168] on p "Documents and Policies" at bounding box center [118, 176] width 217 height 16
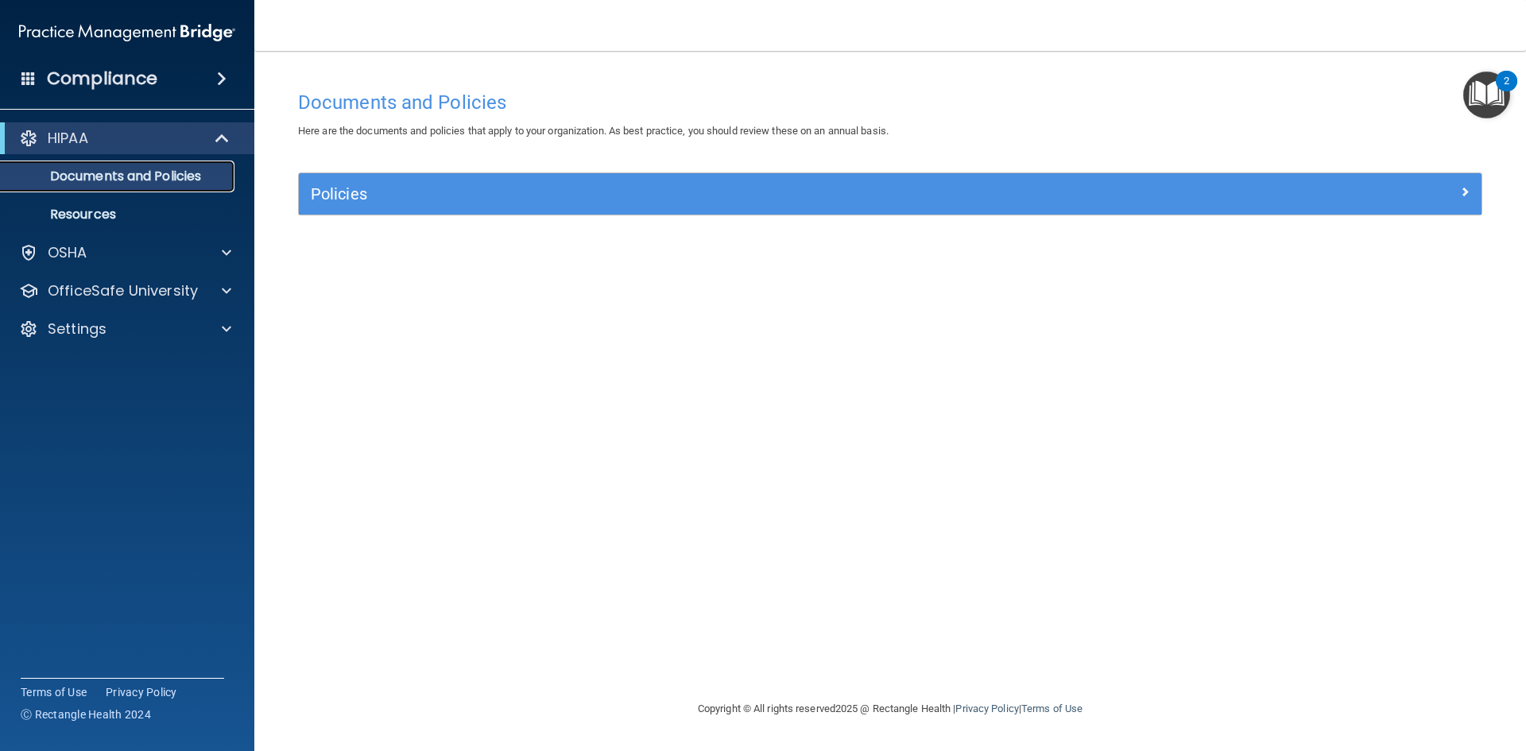
click at [188, 172] on p "Documents and Policies" at bounding box center [118, 176] width 217 height 16
click at [369, 180] on div "Policies" at bounding box center [890, 193] width 1183 height 41
click at [200, 138] on div "HIPAA" at bounding box center [105, 138] width 196 height 19
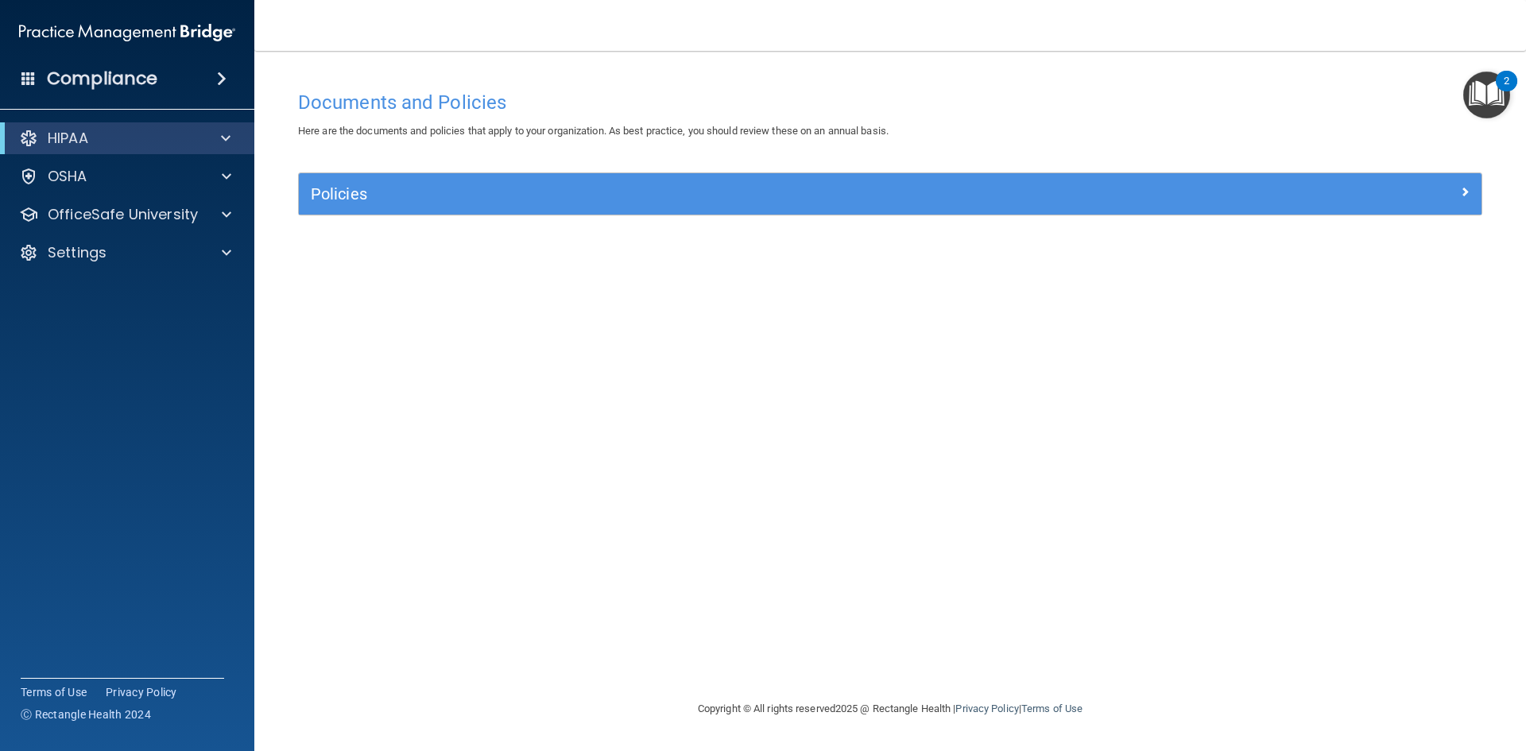
click at [217, 76] on span at bounding box center [222, 78] width 10 height 19
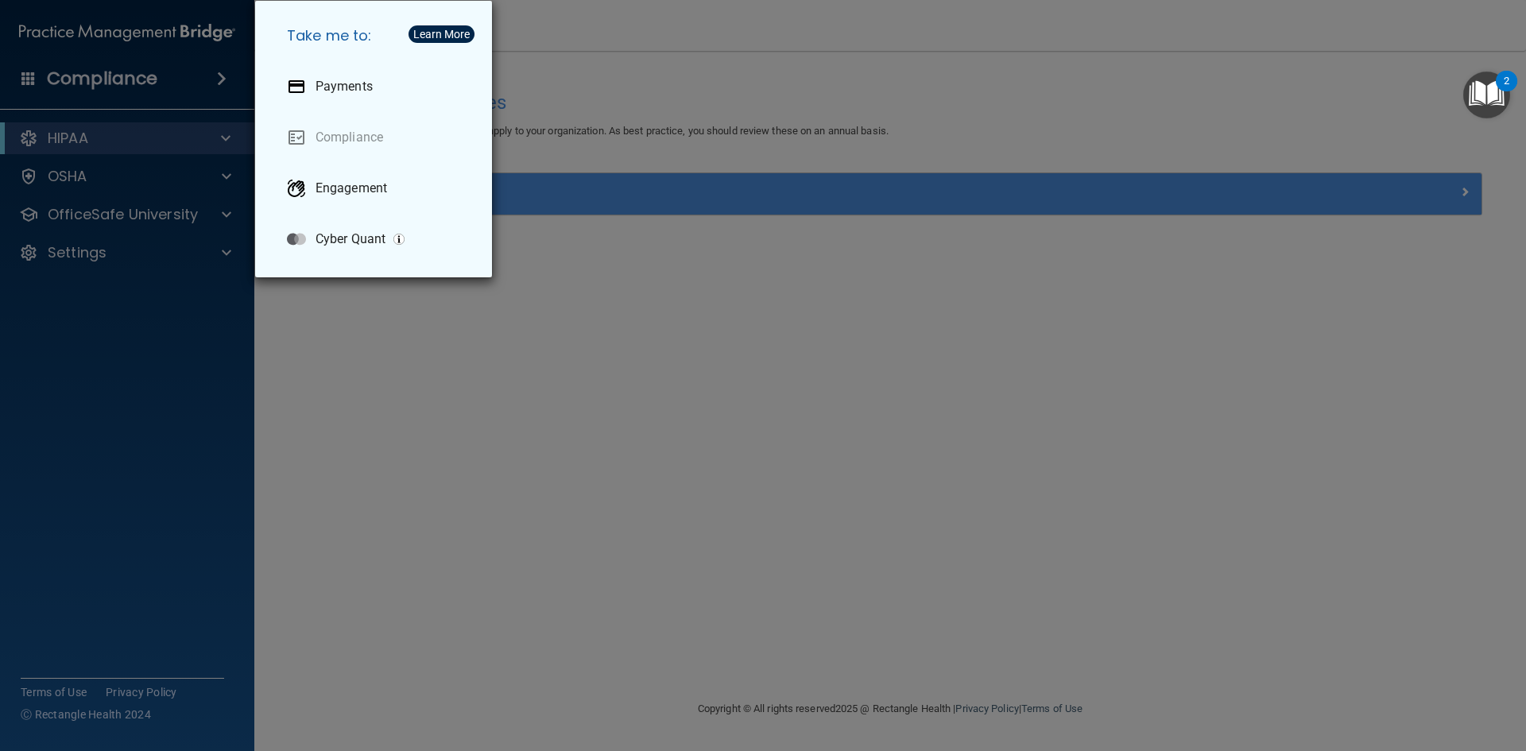
click at [382, 304] on div "Take me to: Payments Compliance Engagement Cyber Quant" at bounding box center [763, 375] width 1526 height 751
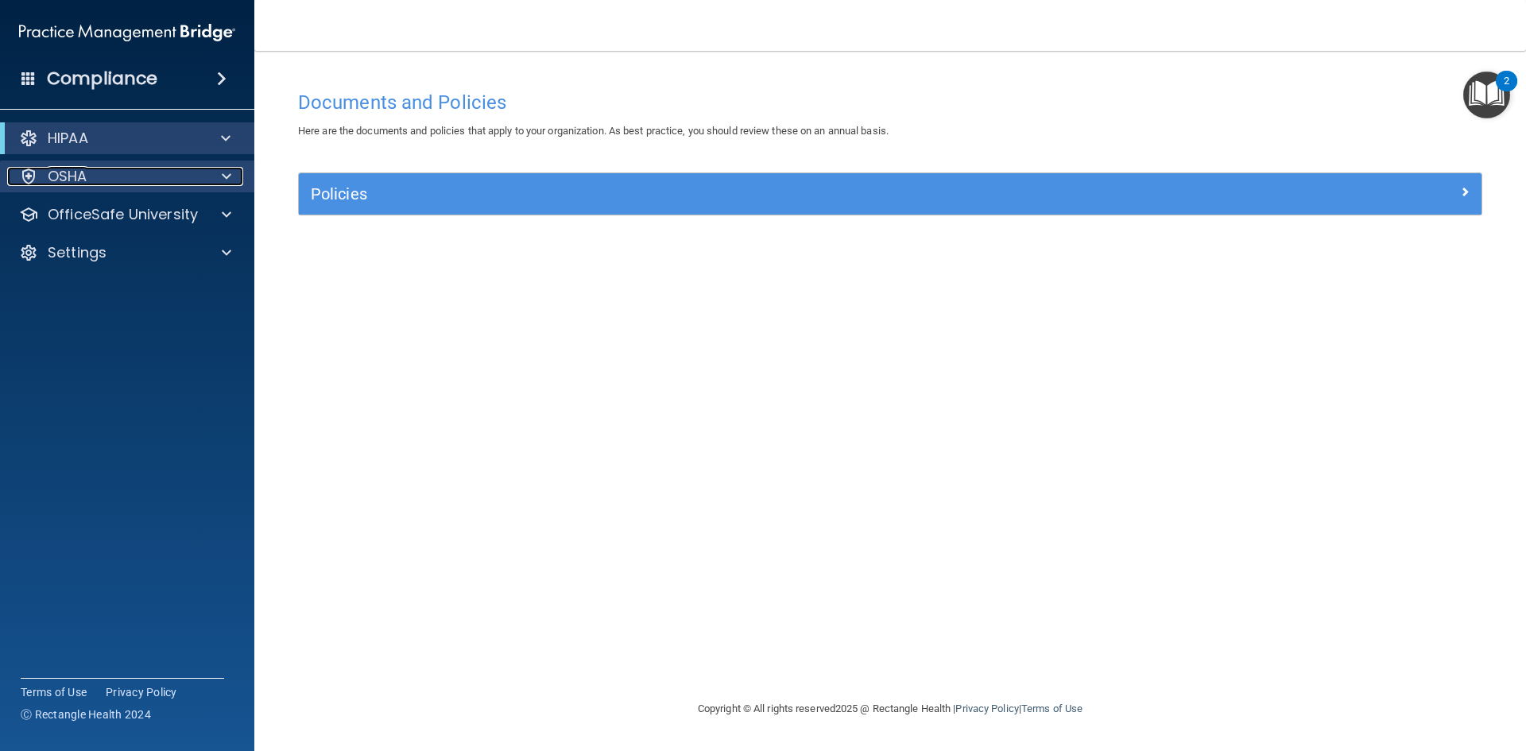
click at [141, 181] on div "OSHA" at bounding box center [105, 176] width 197 height 19
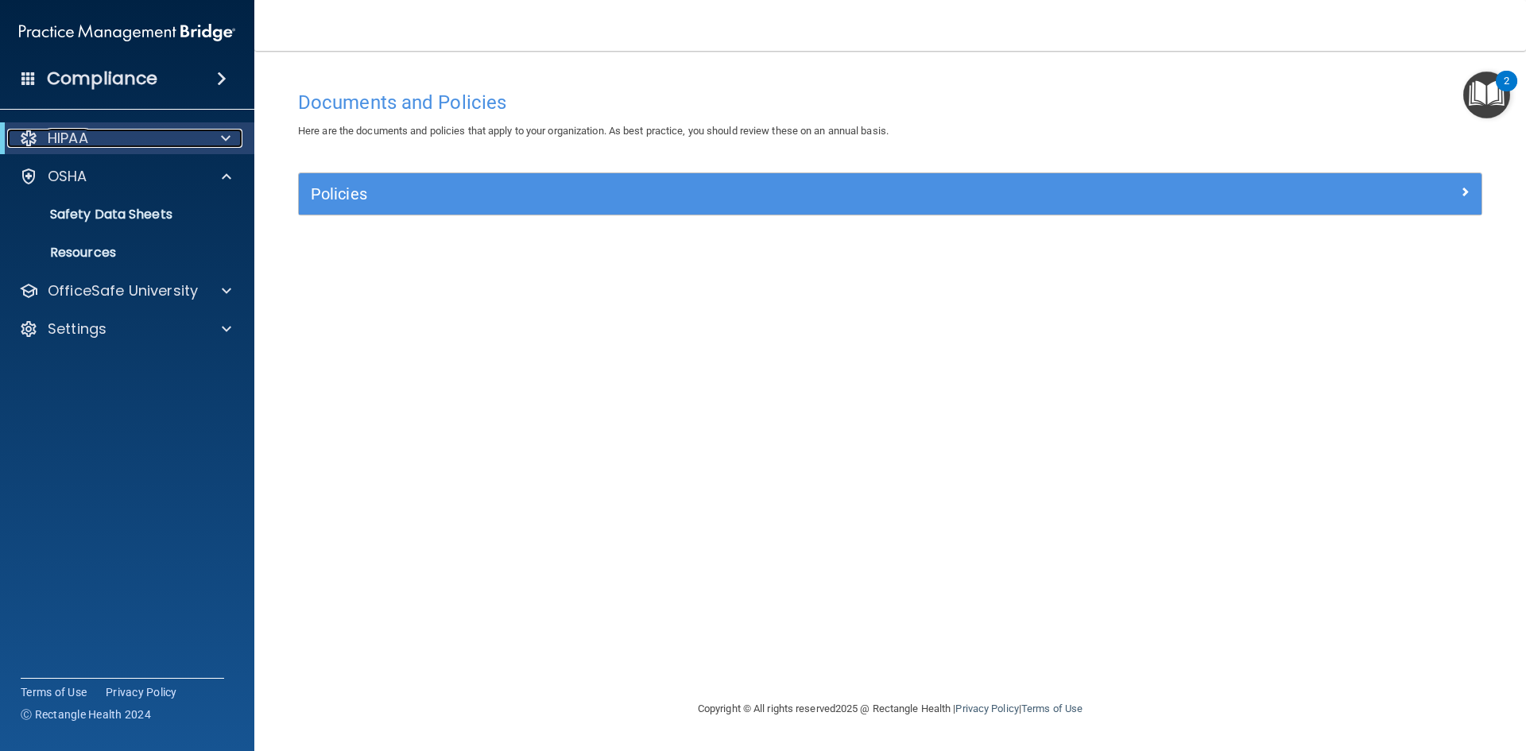
click at [142, 131] on div "HIPAA" at bounding box center [105, 138] width 196 height 19
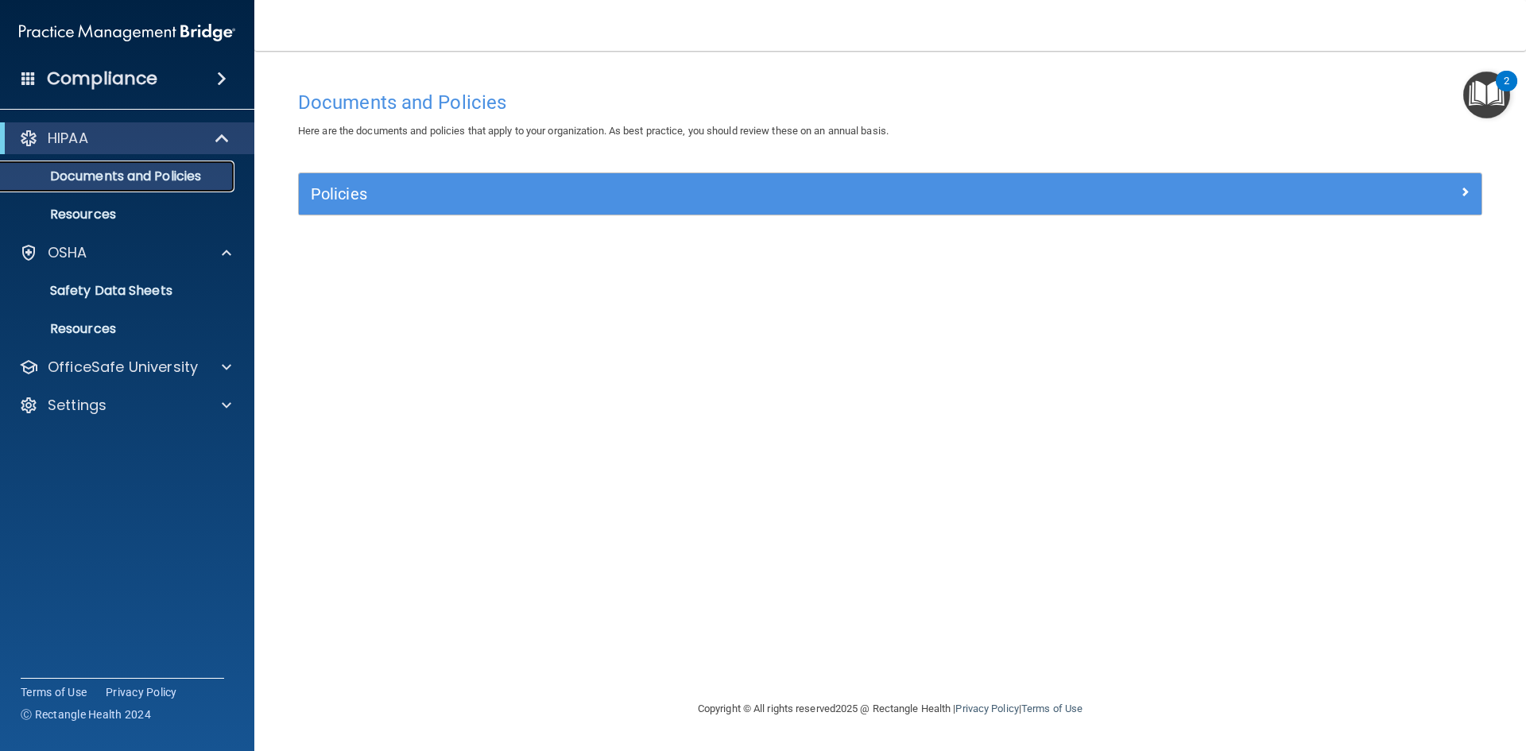
click at [109, 187] on link "Documents and Policies" at bounding box center [109, 177] width 250 height 32
click at [109, 186] on link "Documents and Policies" at bounding box center [109, 177] width 250 height 32
click at [91, 214] on p "Resources" at bounding box center [118, 215] width 217 height 16
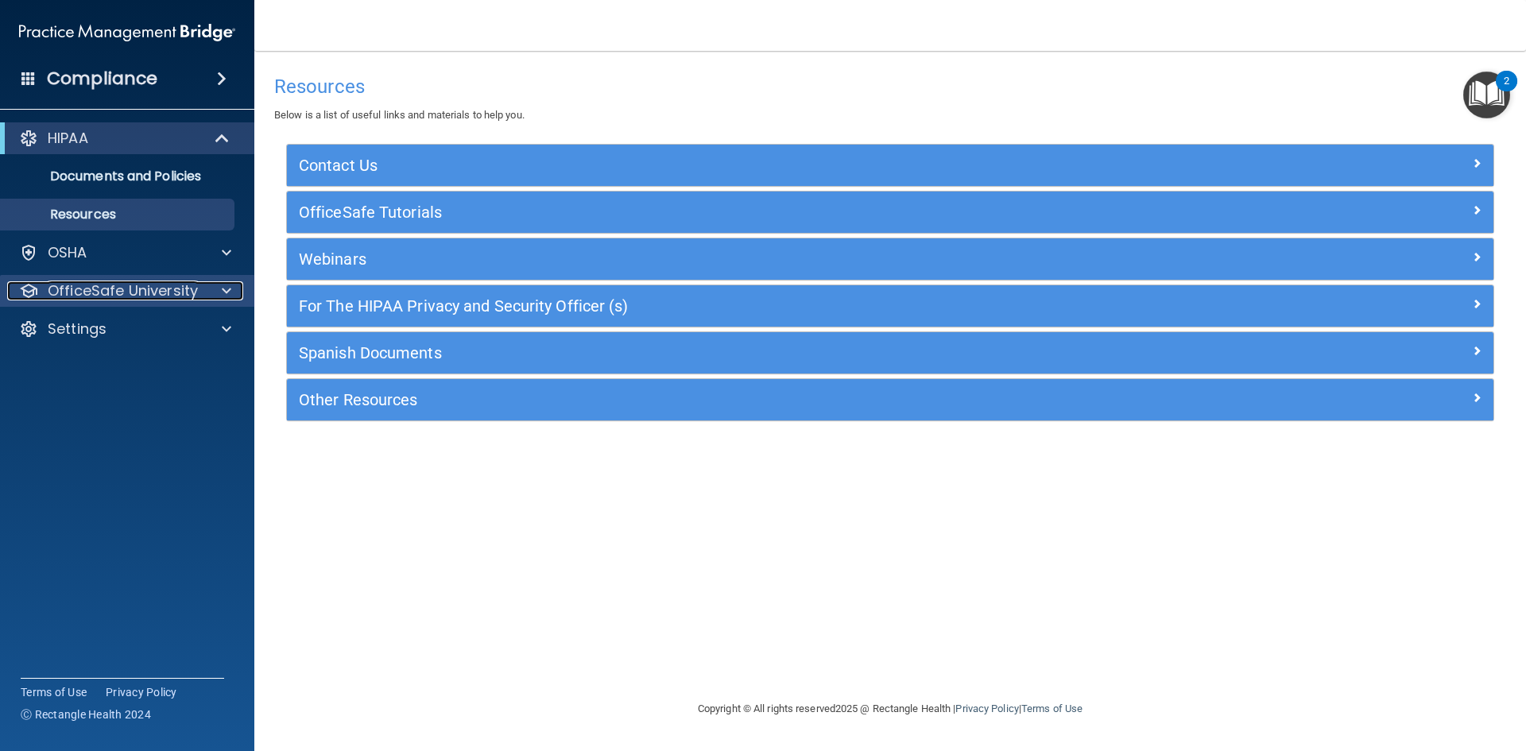
click at [137, 286] on p "OfficeSafe University" at bounding box center [123, 290] width 150 height 19
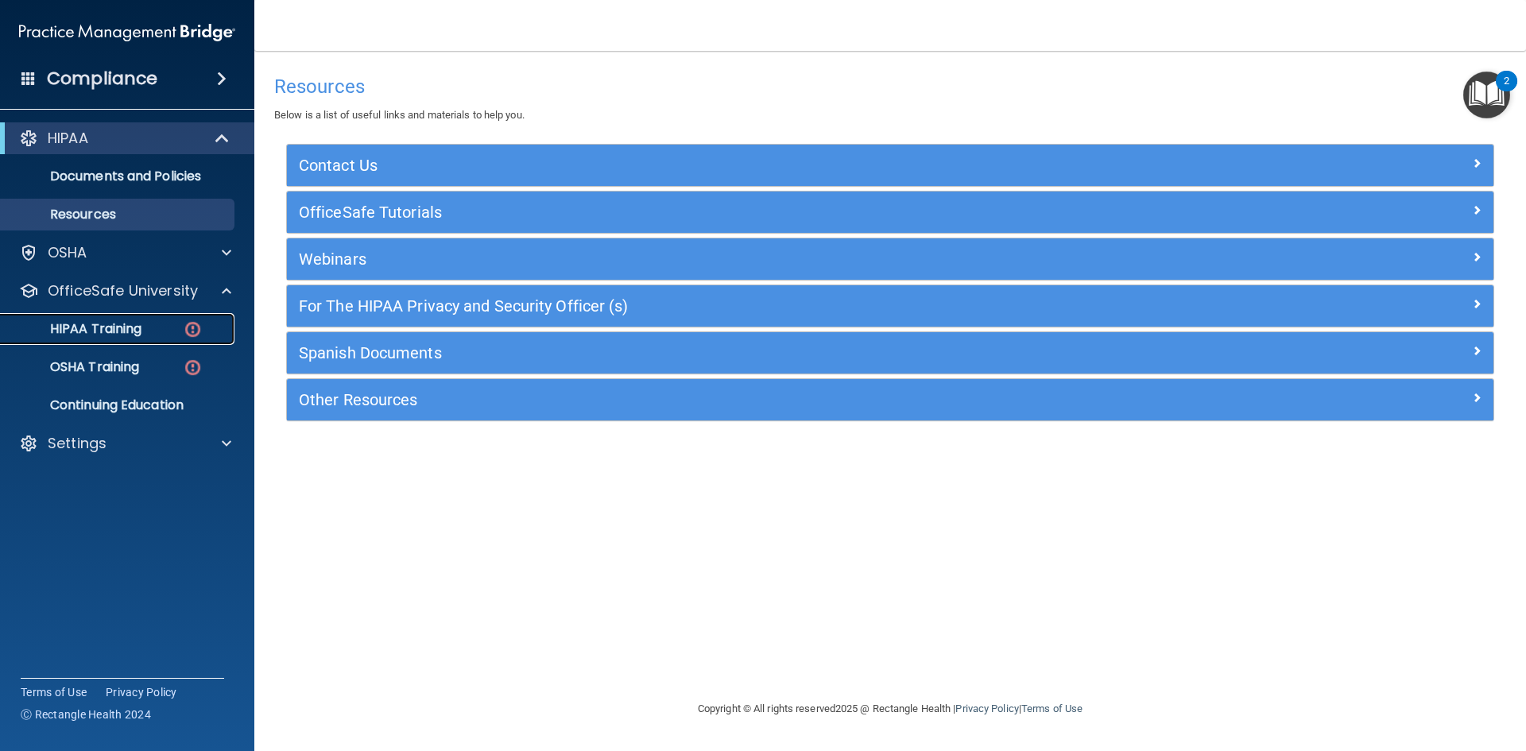
click at [144, 335] on div "HIPAA Training" at bounding box center [118, 329] width 217 height 16
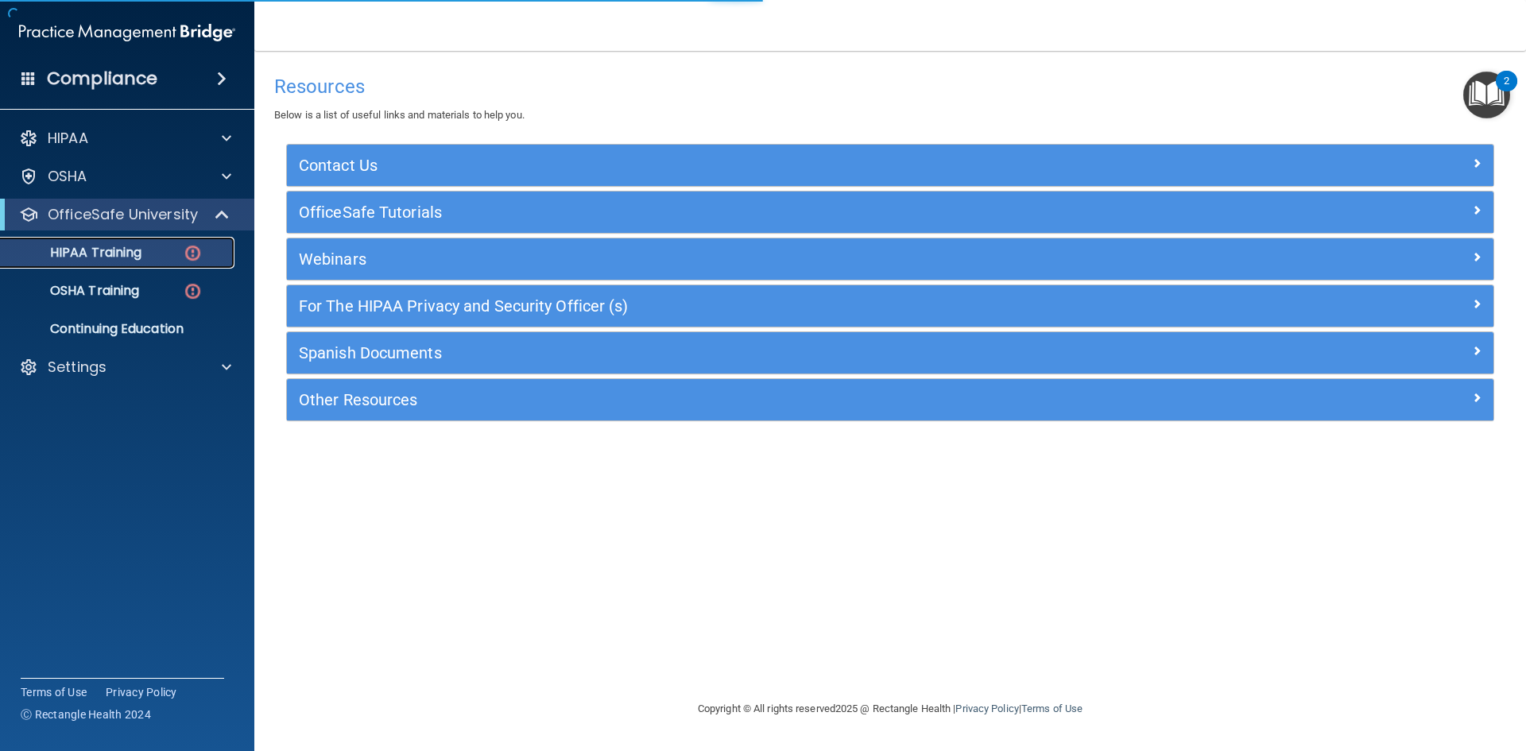
click at [144, 243] on link "HIPAA Training" at bounding box center [109, 253] width 250 height 32
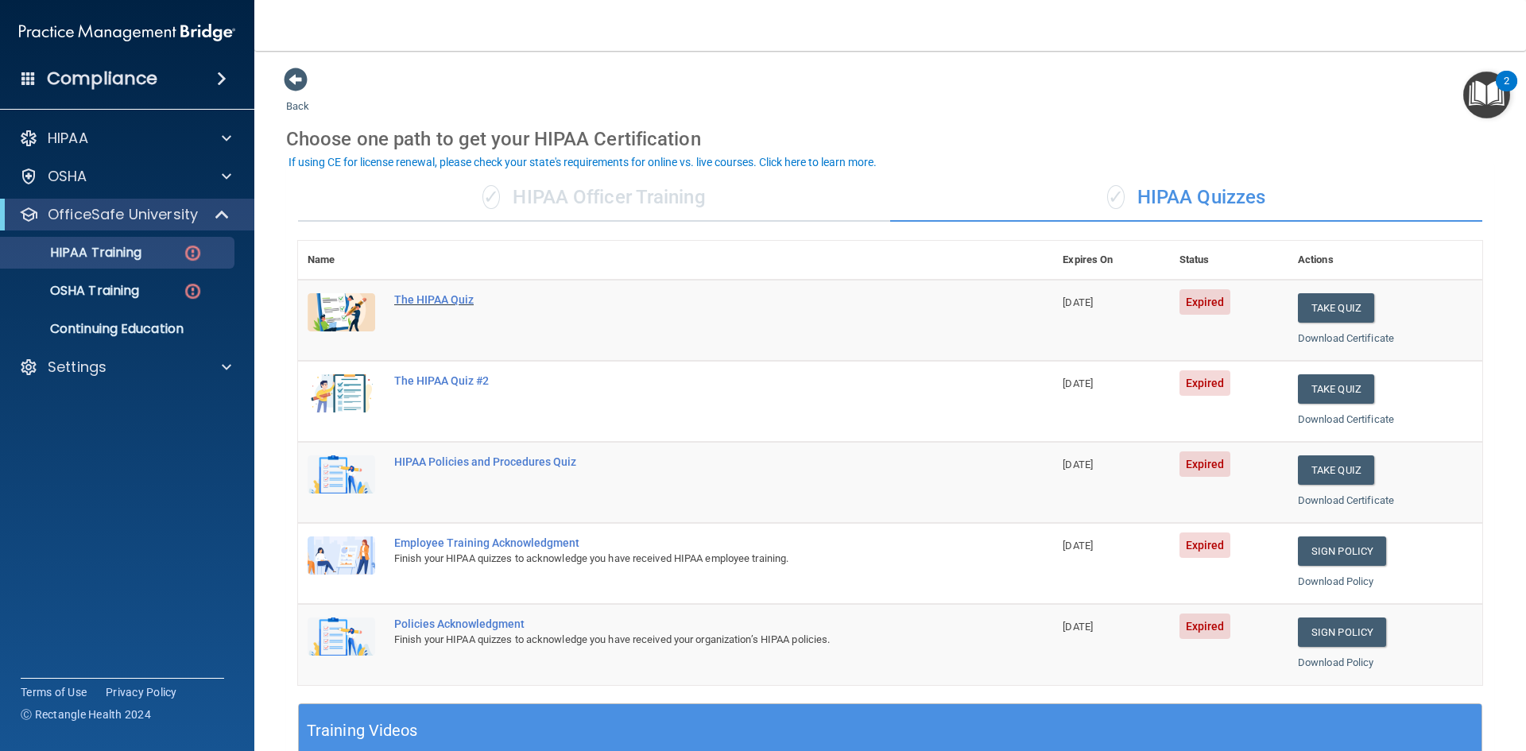
click at [442, 300] on div "The HIPAA Quiz" at bounding box center [683, 299] width 579 height 13
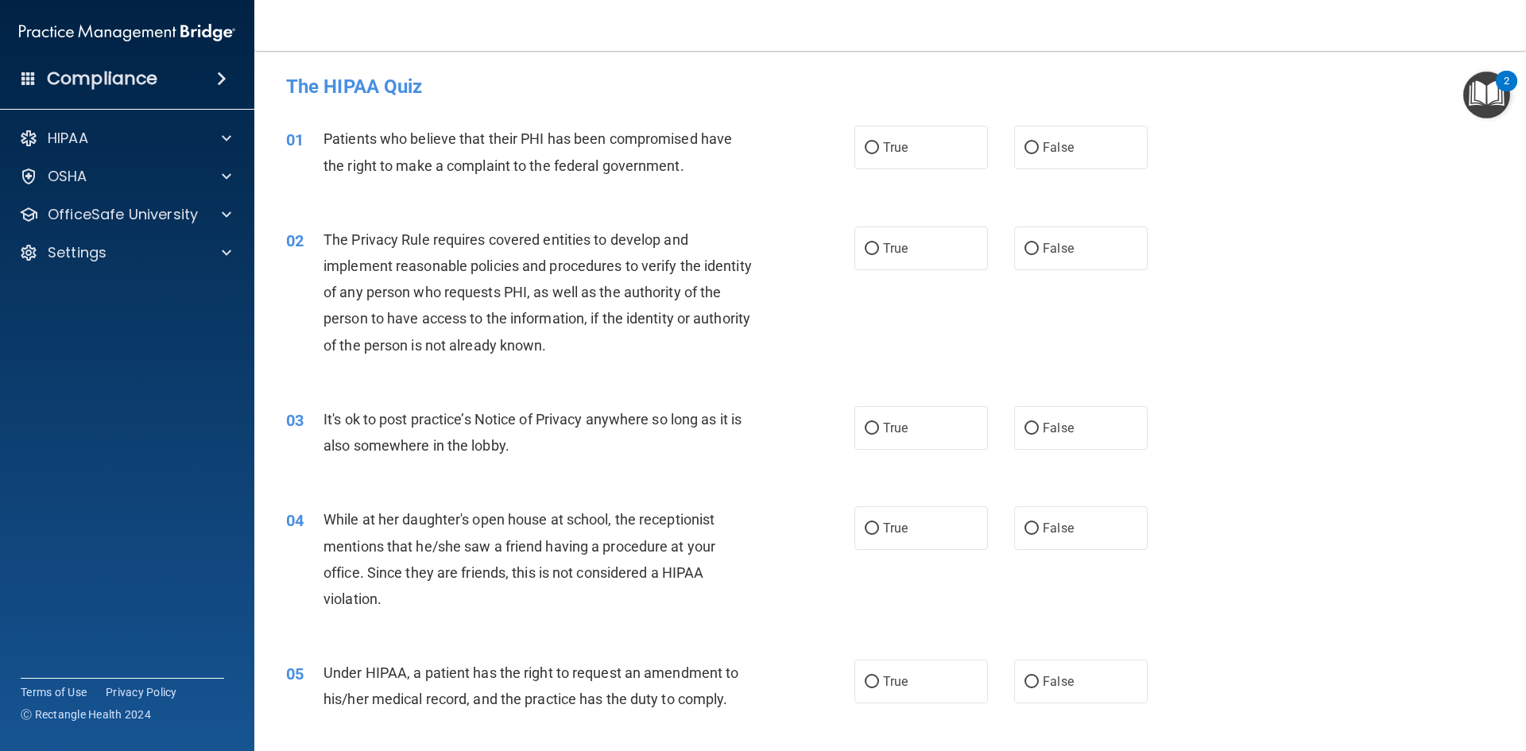
drag, startPoint x: 1071, startPoint y: 35, endPoint x: 1429, endPoint y: 277, distance: 432.7
click at [1429, 277] on div "02 The Privacy Rule requires covered entities to develop and implement reasonab…" at bounding box center [890, 297] width 1232 height 180
drag, startPoint x: 937, startPoint y: 139, endPoint x: 954, endPoint y: 147, distance: 18.5
click at [939, 139] on label "True" at bounding box center [921, 148] width 134 height 44
click at [879, 142] on input "True" at bounding box center [872, 148] width 14 height 12
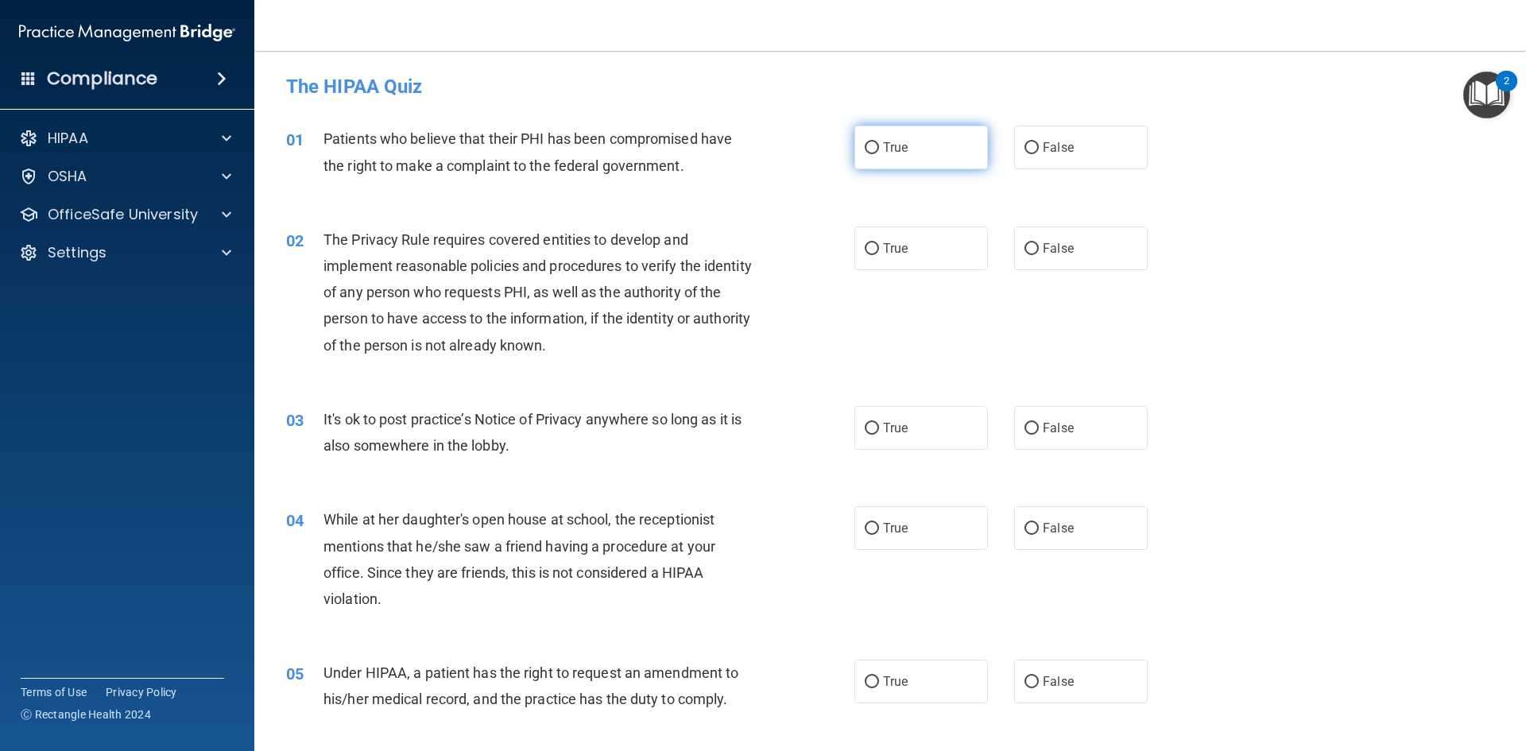
radio input "true"
click at [887, 250] on span "True" at bounding box center [895, 248] width 25 height 15
click at [879, 250] on input "True" at bounding box center [872, 249] width 14 height 12
radio input "true"
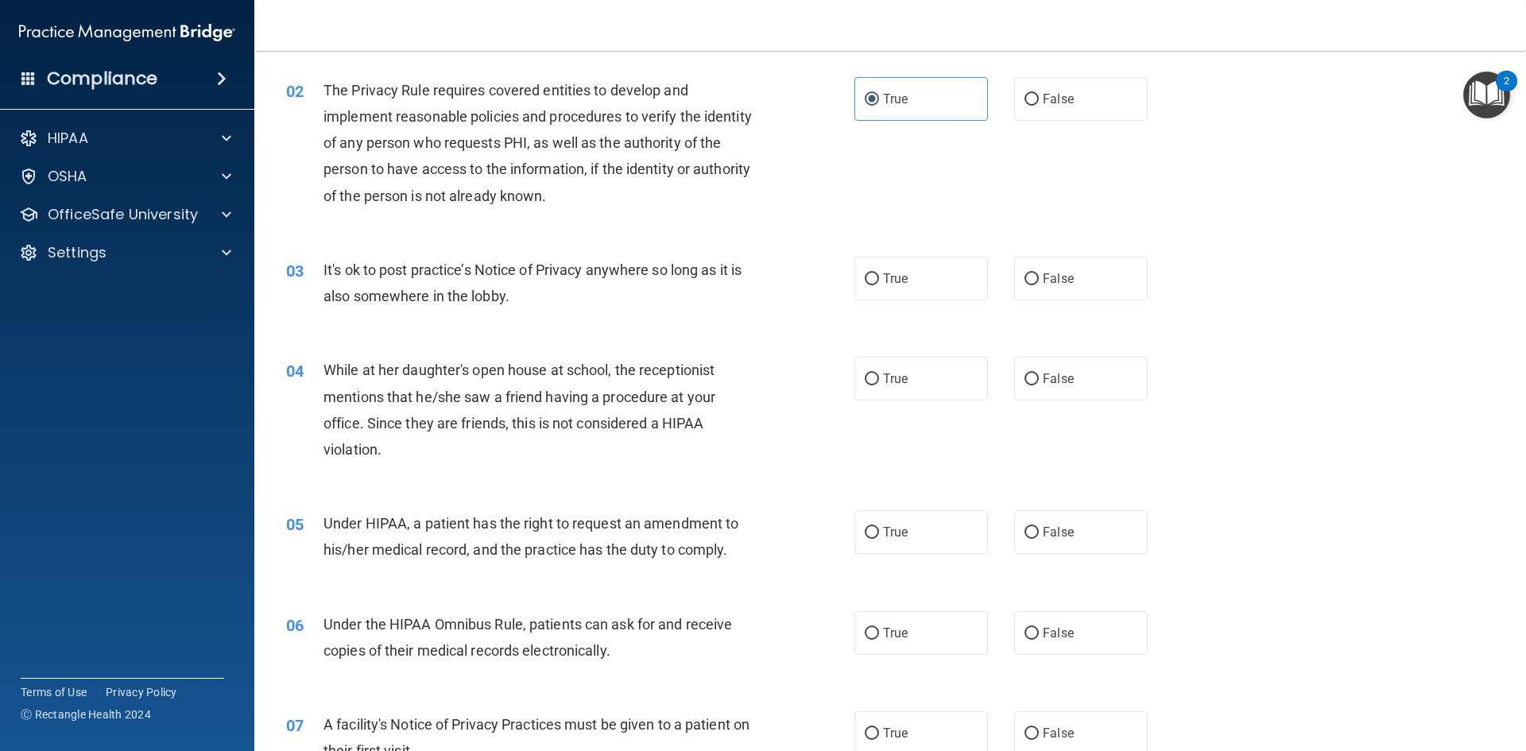
scroll to position [159, 0]
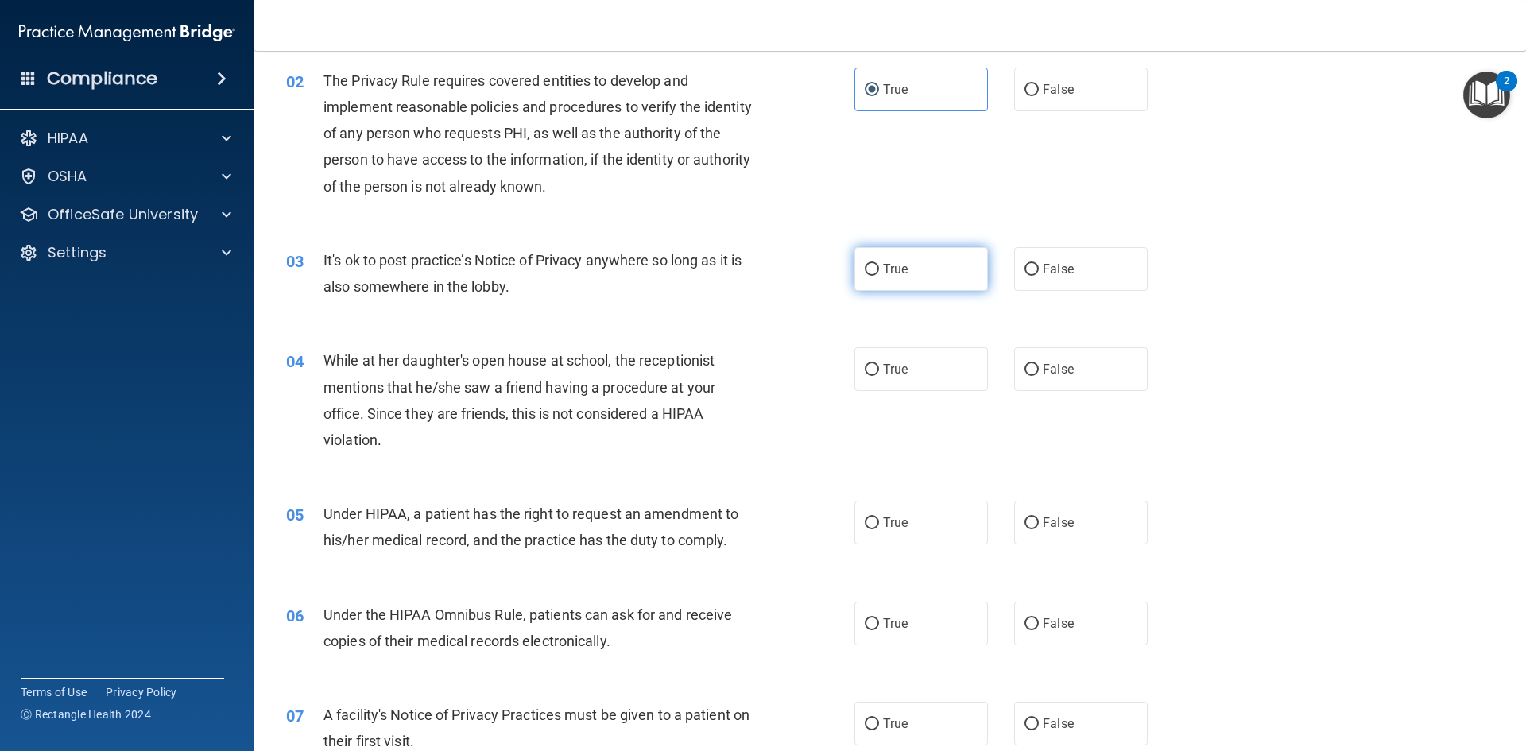
click at [872, 266] on input "True" at bounding box center [872, 270] width 14 height 12
radio input "true"
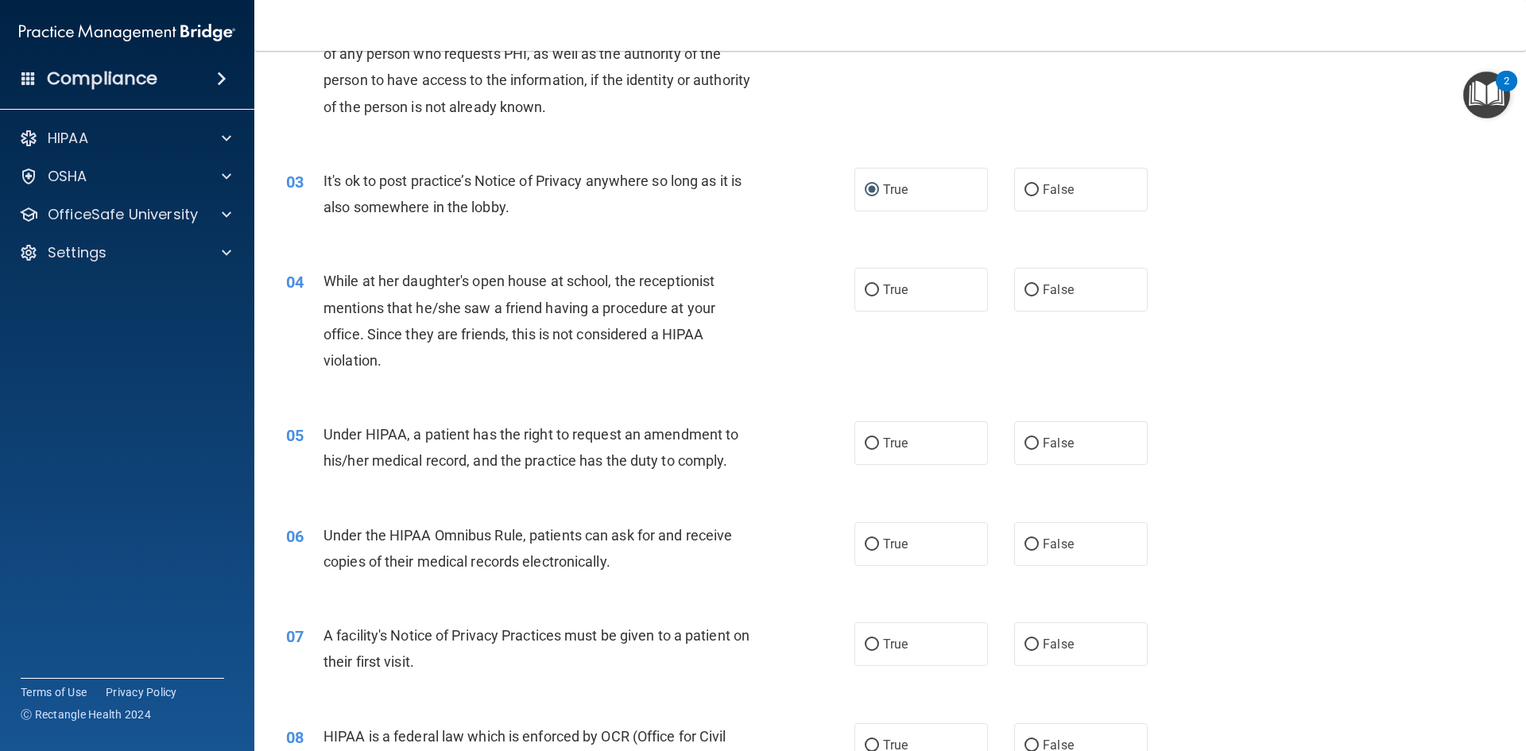
scroll to position [318, 0]
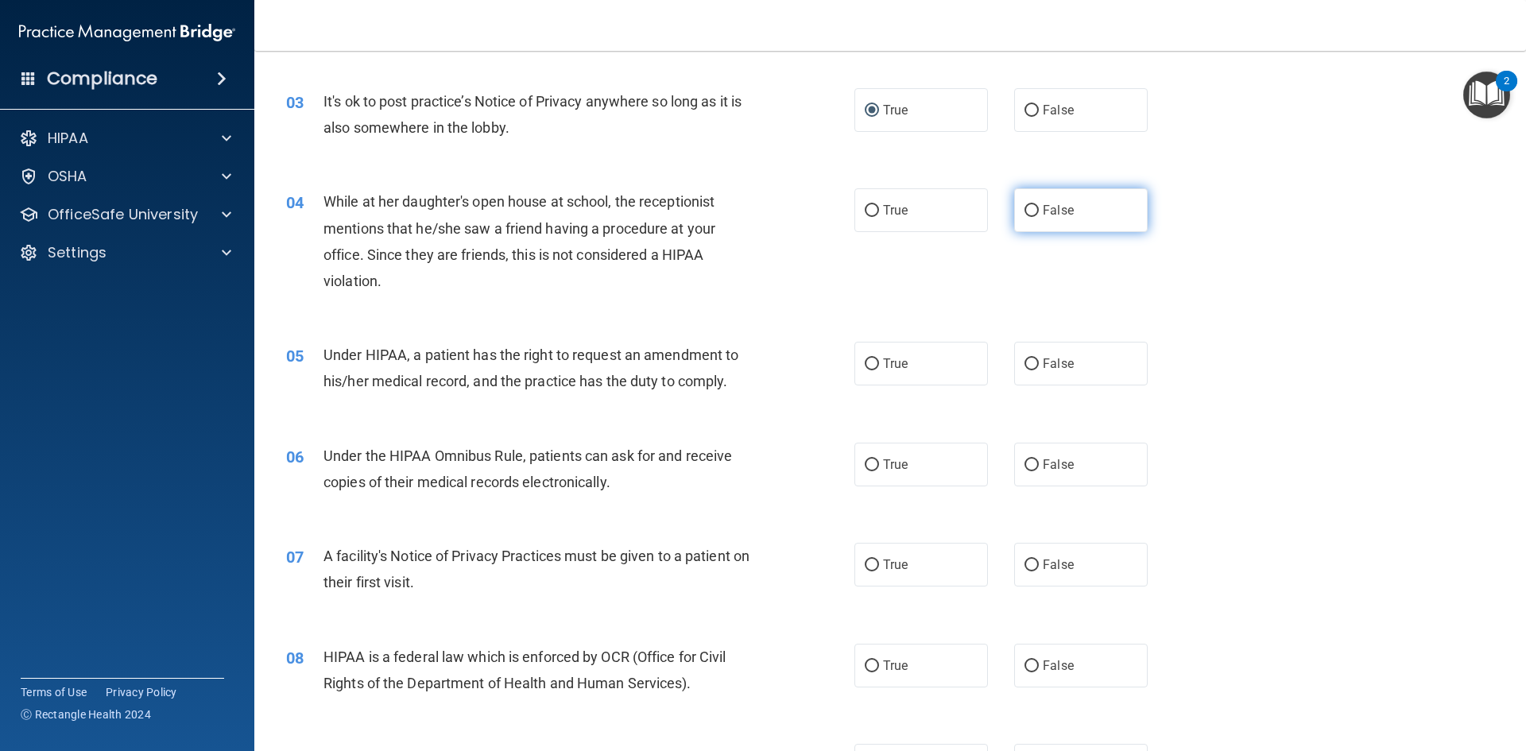
click at [1083, 211] on label "False" at bounding box center [1081, 210] width 134 height 44
click at [1039, 211] on input "False" at bounding box center [1032, 211] width 14 height 12
radio input "true"
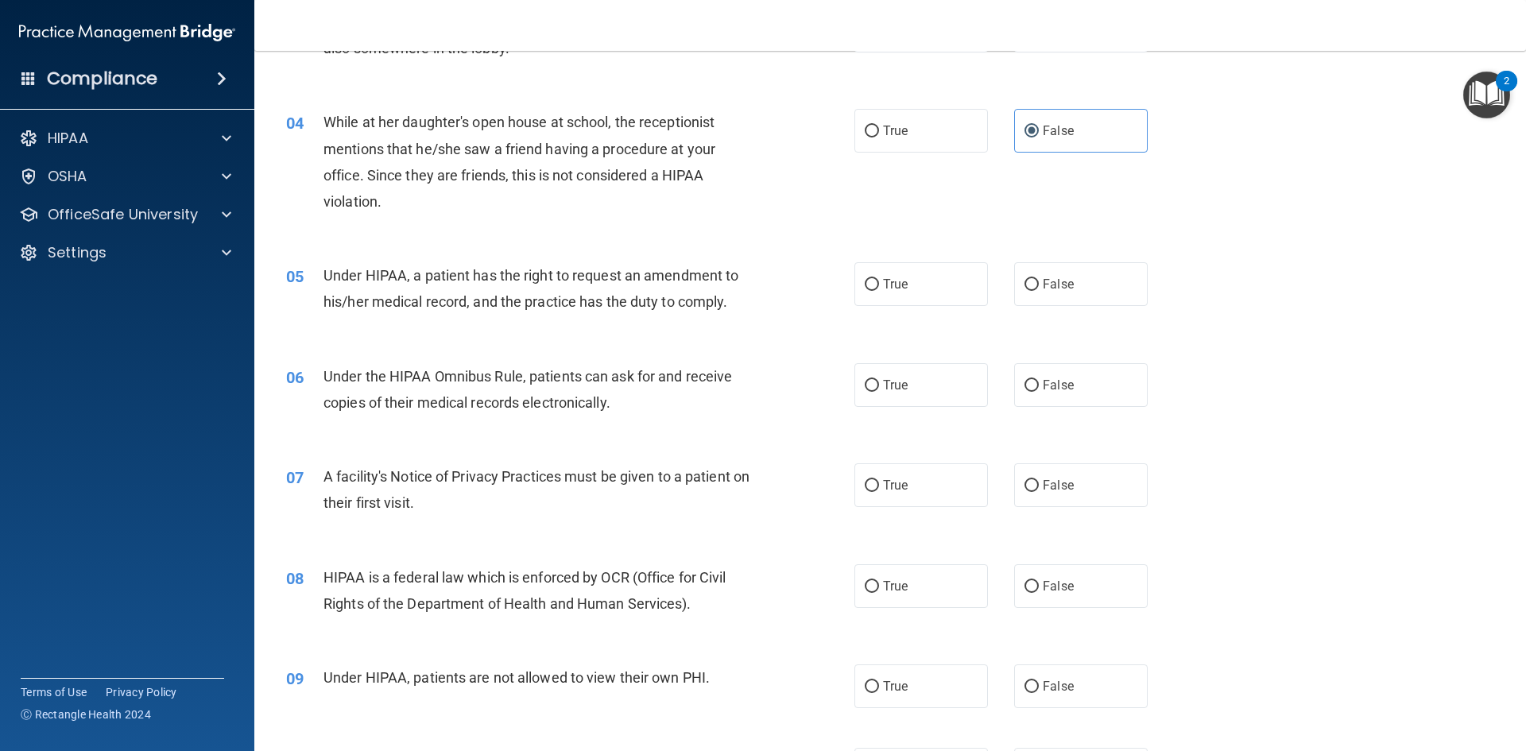
scroll to position [477, 0]
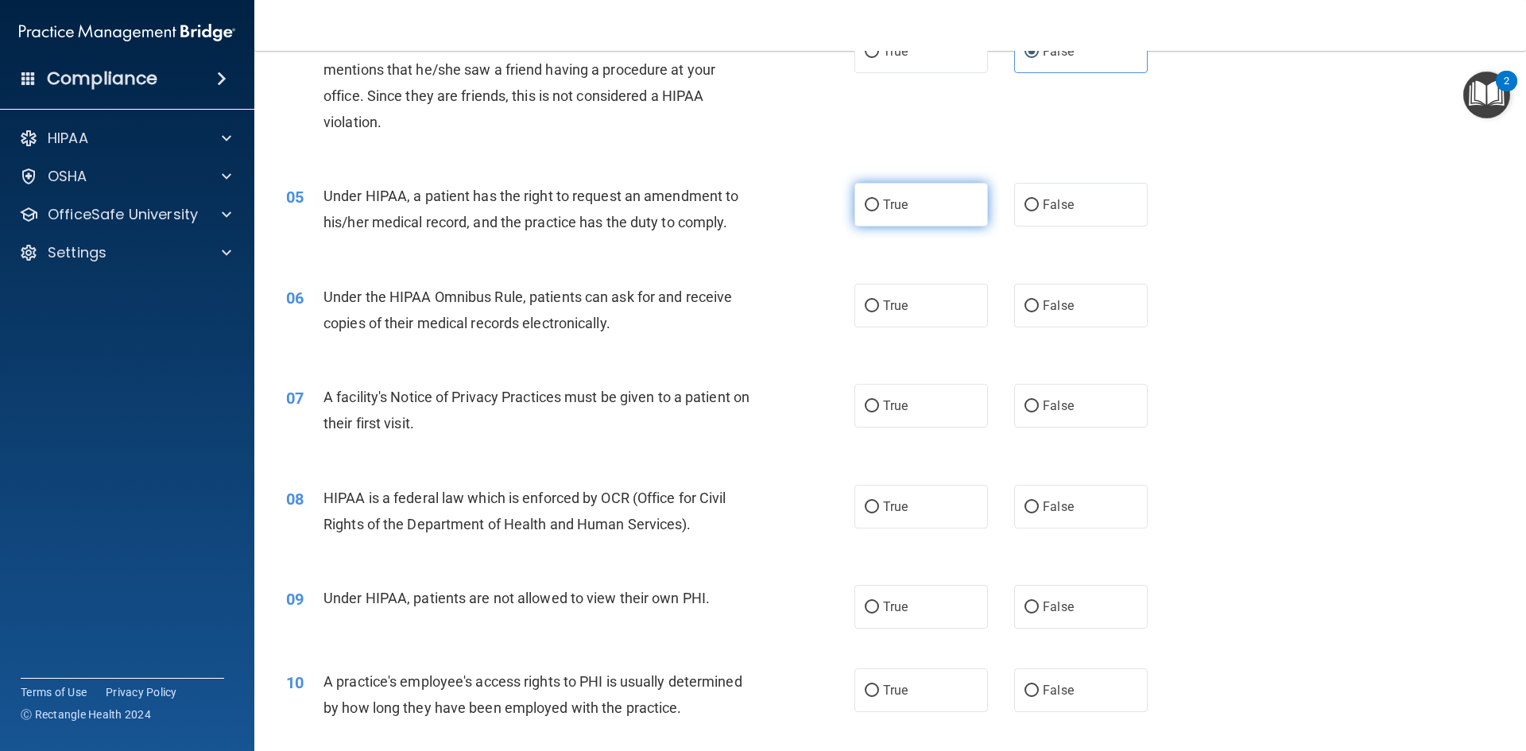
click at [881, 221] on label "True" at bounding box center [921, 205] width 134 height 44
click at [879, 211] on input "True" at bounding box center [872, 205] width 14 height 12
radio input "true"
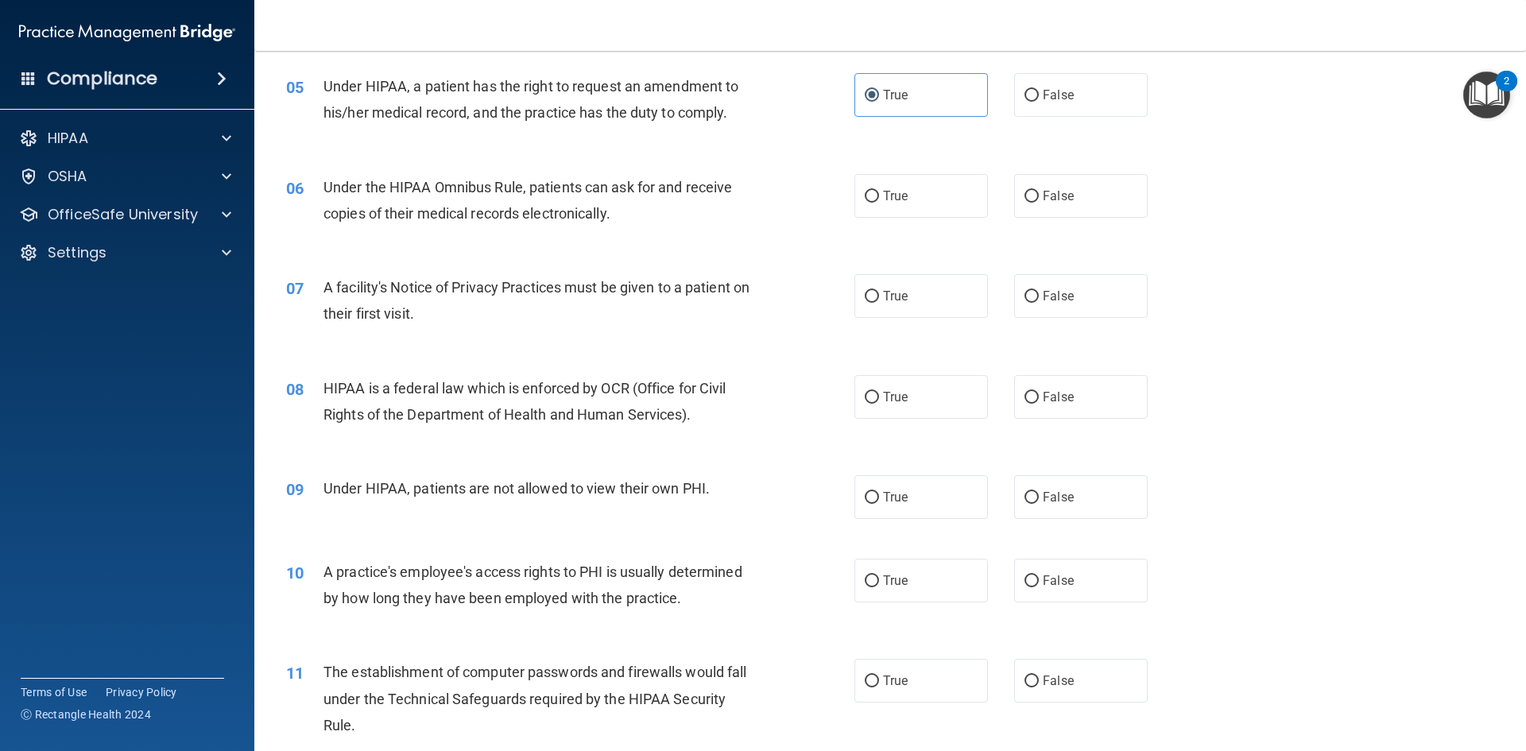
scroll to position [636, 0]
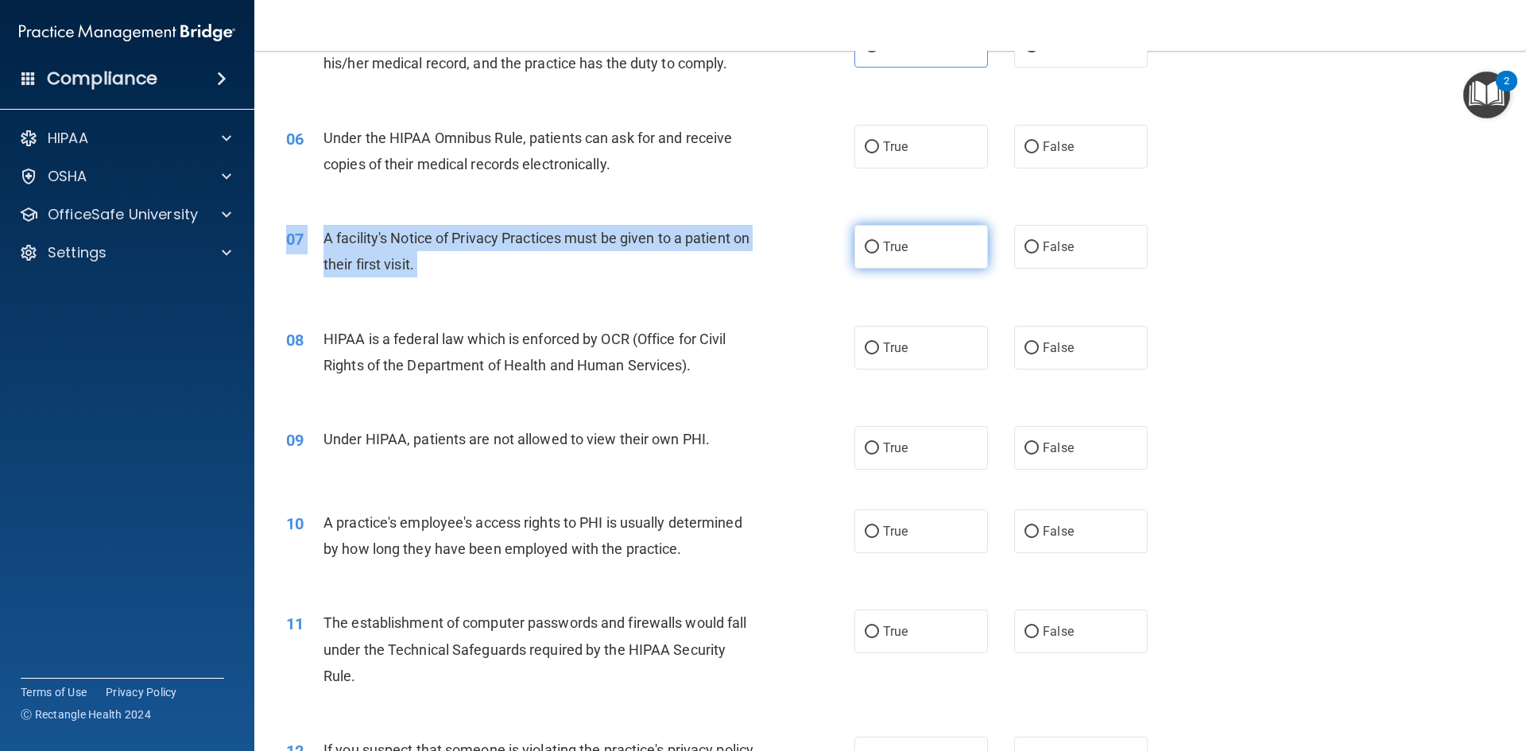
drag, startPoint x: 859, startPoint y: 228, endPoint x: 916, endPoint y: 260, distance: 65.5
click at [917, 247] on label "True" at bounding box center [921, 247] width 134 height 44
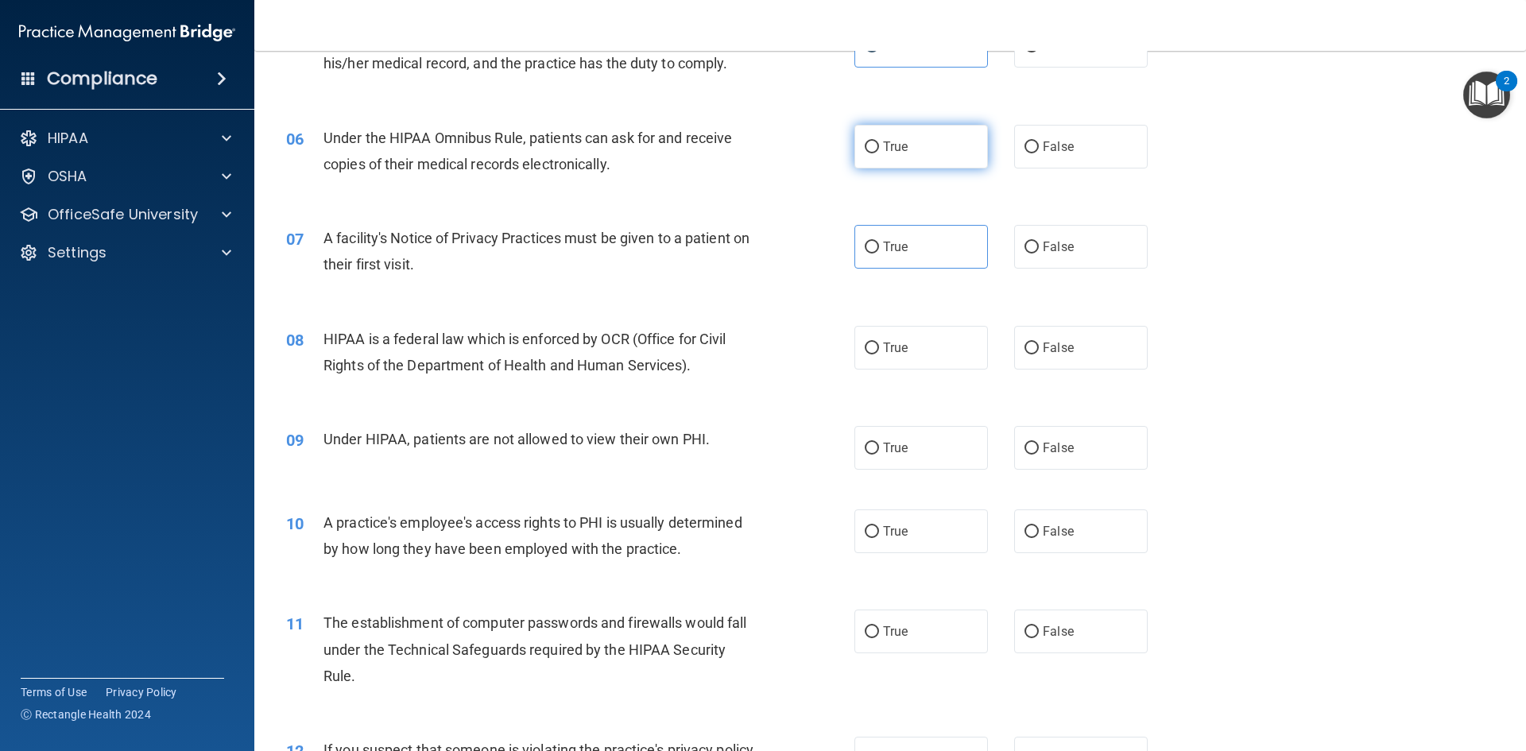
click at [906, 133] on label "True" at bounding box center [921, 147] width 134 height 44
click at [879, 141] on input "True" at bounding box center [872, 147] width 14 height 12
radio input "true"
click at [856, 246] on label "True" at bounding box center [921, 247] width 134 height 44
click at [865, 246] on input "True" at bounding box center [872, 248] width 14 height 12
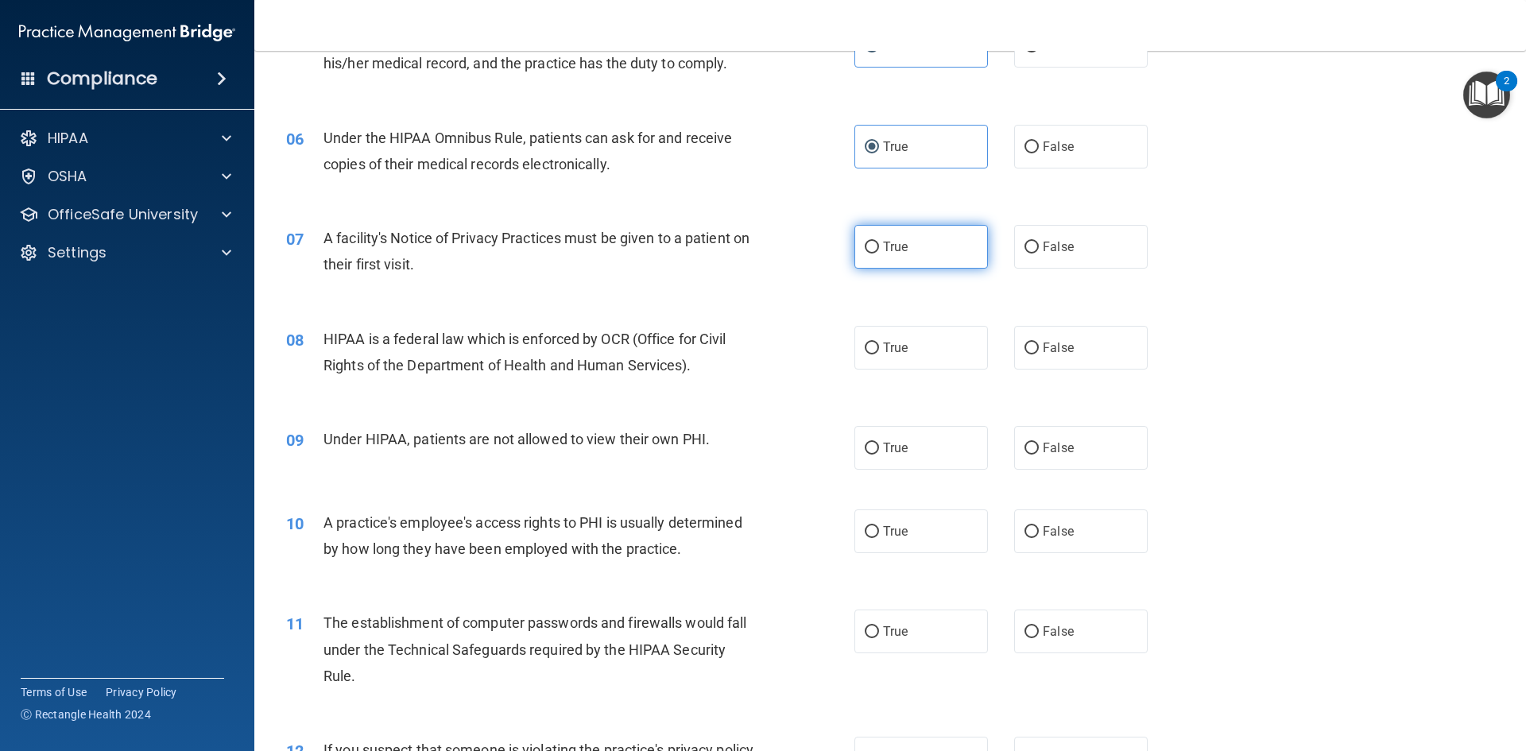
radio input "true"
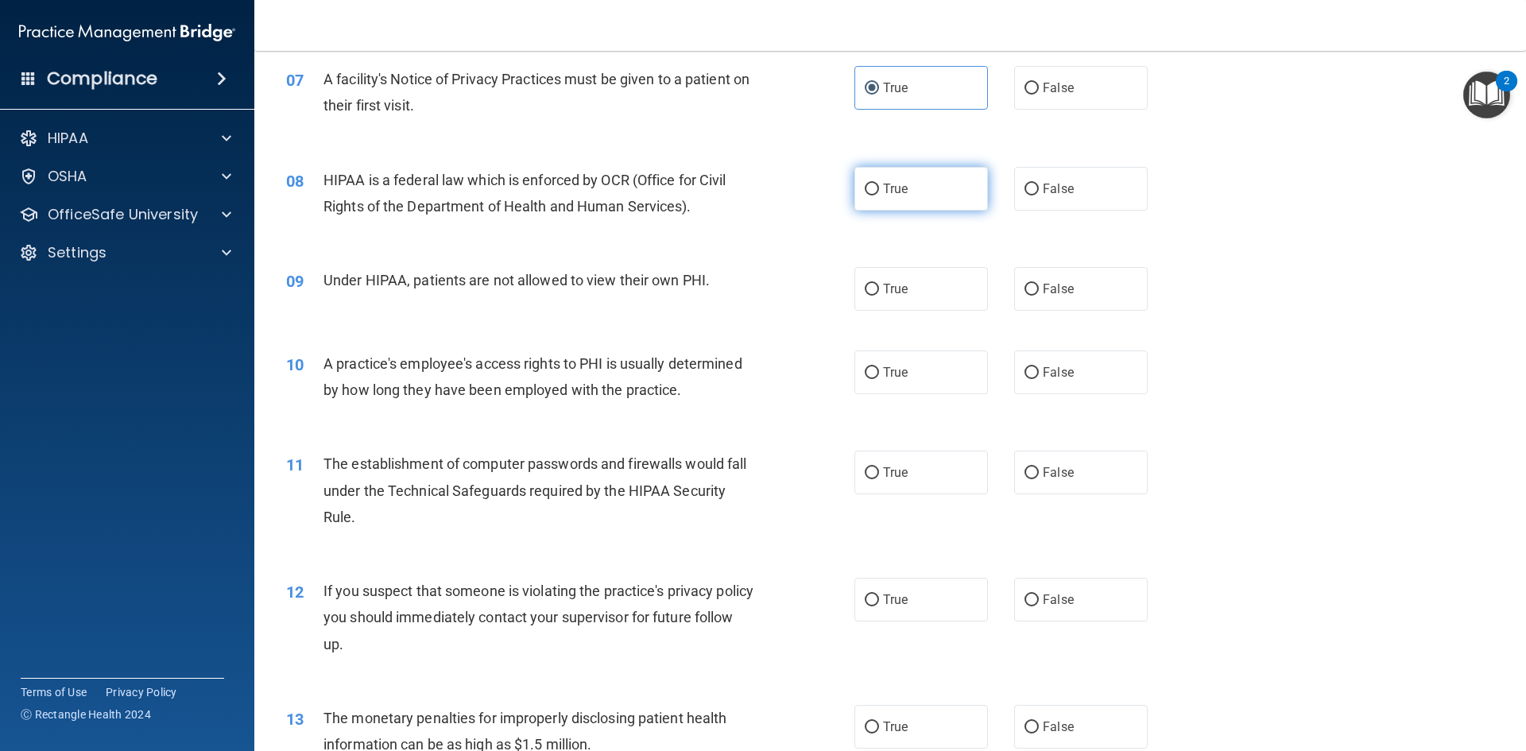
click at [891, 182] on span "True" at bounding box center [895, 188] width 25 height 15
click at [879, 184] on input "True" at bounding box center [872, 190] width 14 height 12
radio input "true"
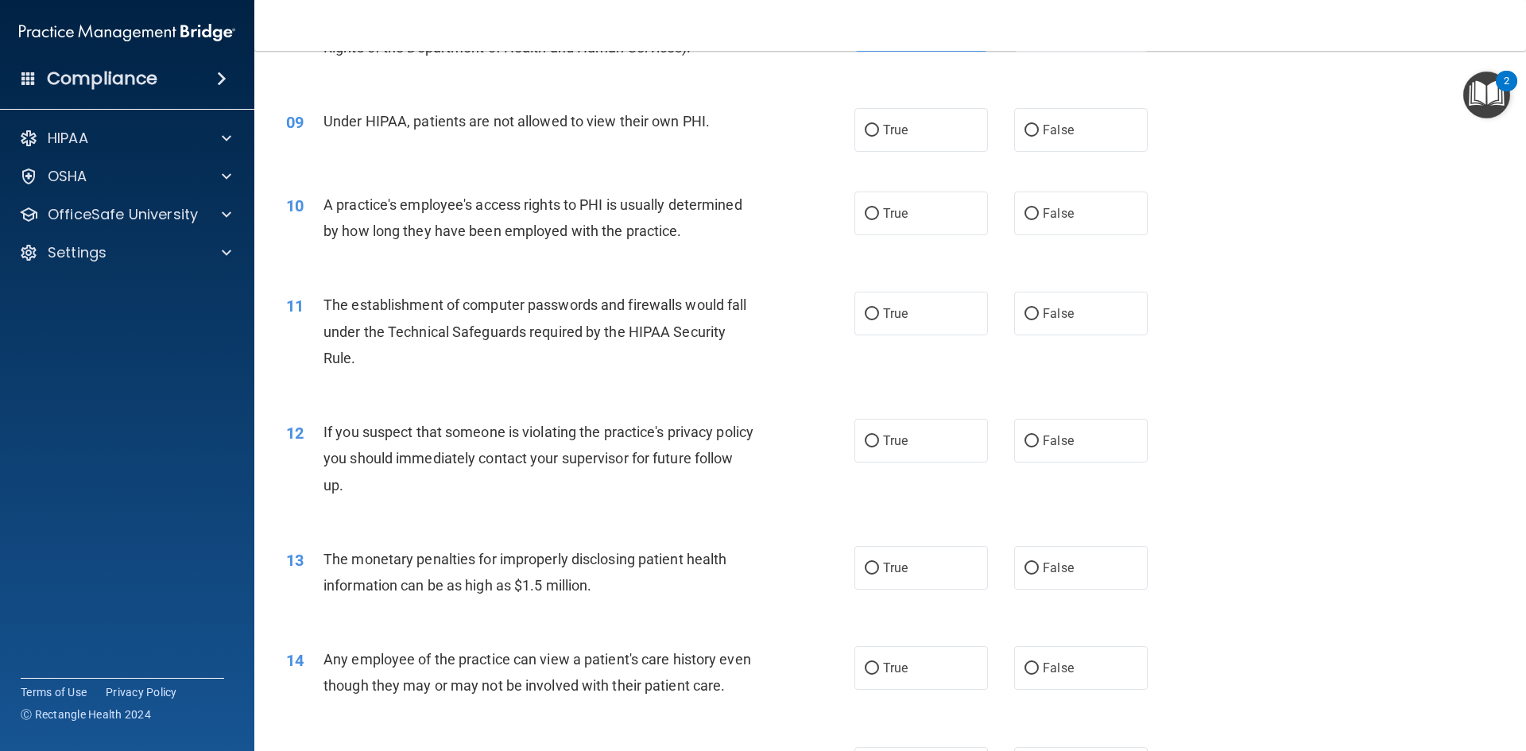
scroll to position [874, 0]
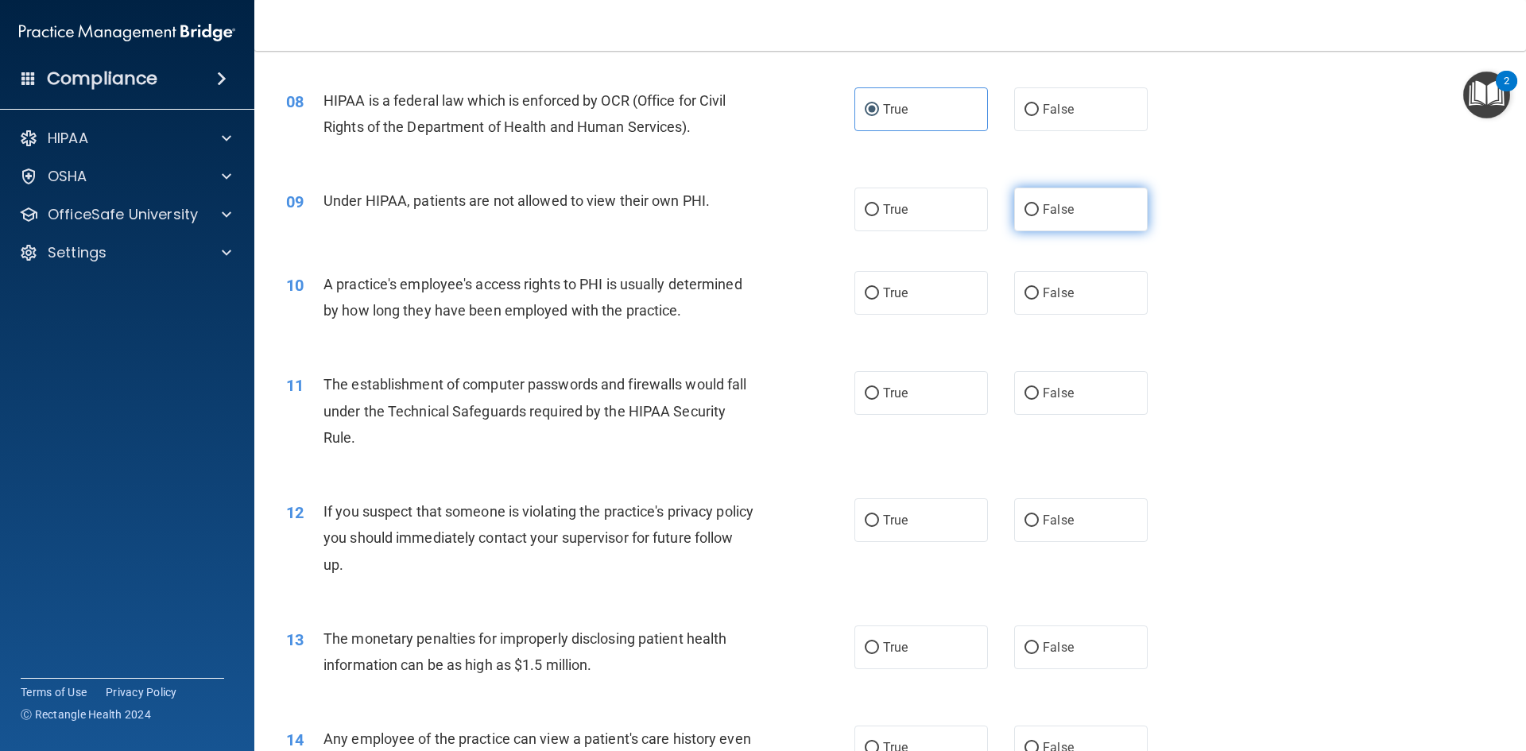
click at [1087, 225] on label "False" at bounding box center [1081, 210] width 134 height 44
click at [1039, 216] on input "False" at bounding box center [1032, 210] width 14 height 12
radio input "true"
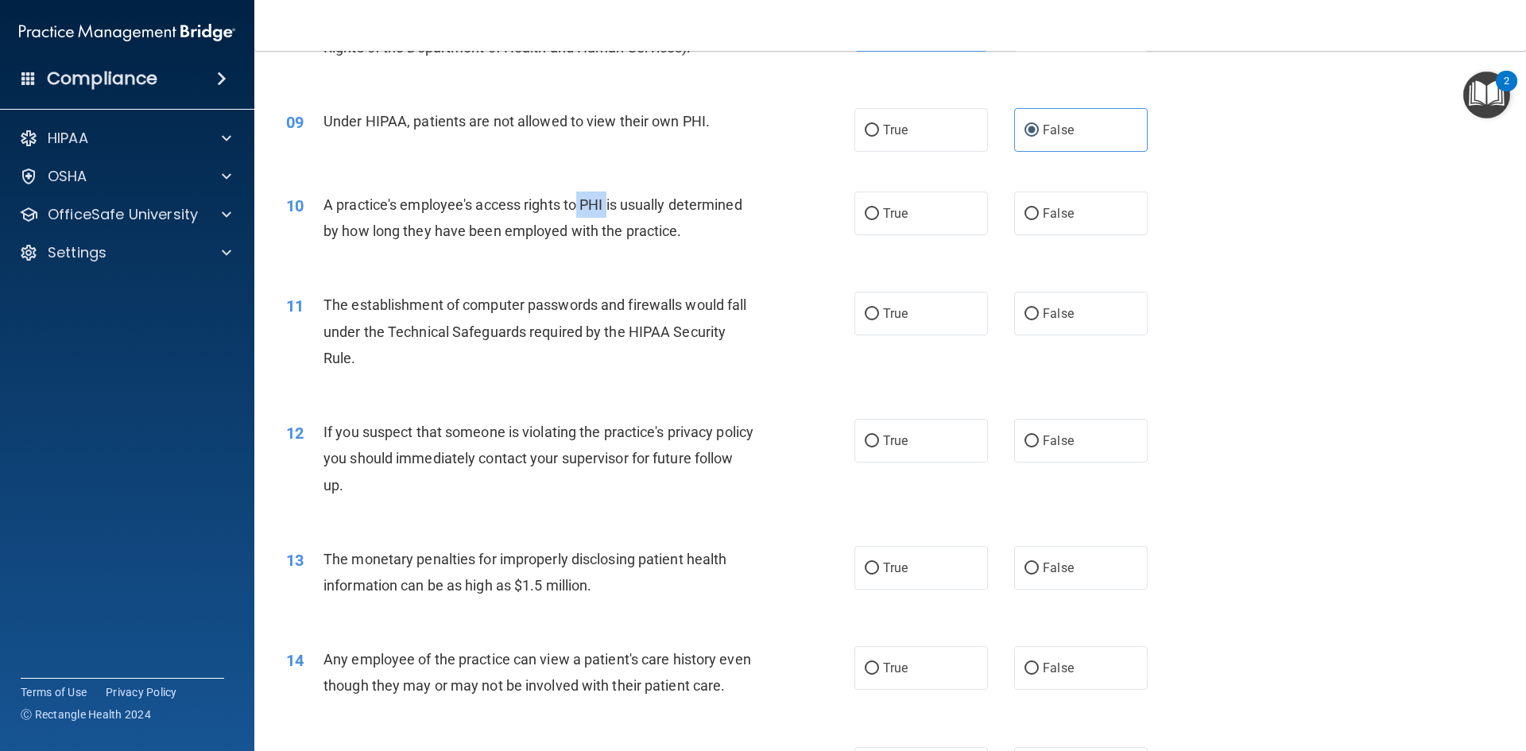
drag, startPoint x: 576, startPoint y: 205, endPoint x: 609, endPoint y: 207, distance: 32.6
click at [609, 207] on span "A practice's employee's access rights to PHI is usually determined by how long …" at bounding box center [532, 217] width 419 height 43
copy span "PHI"
click at [463, 168] on div "09 Under HIPAA, patients are not allowed to view their own PHI. True False" at bounding box center [890, 129] width 1232 height 83
click at [1023, 223] on label "False" at bounding box center [1081, 214] width 134 height 44
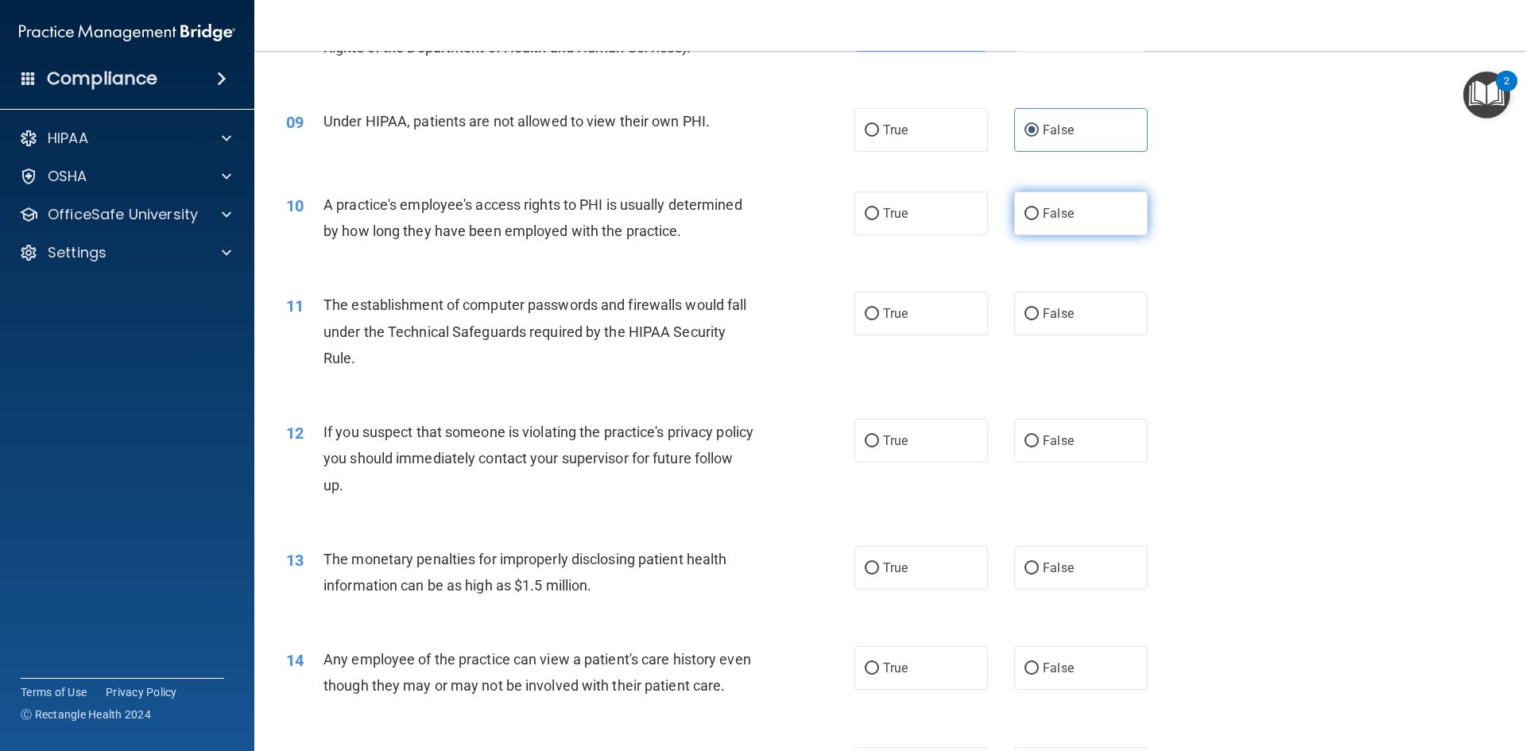
click at [1025, 220] on input "False" at bounding box center [1032, 214] width 14 height 12
radio input "true"
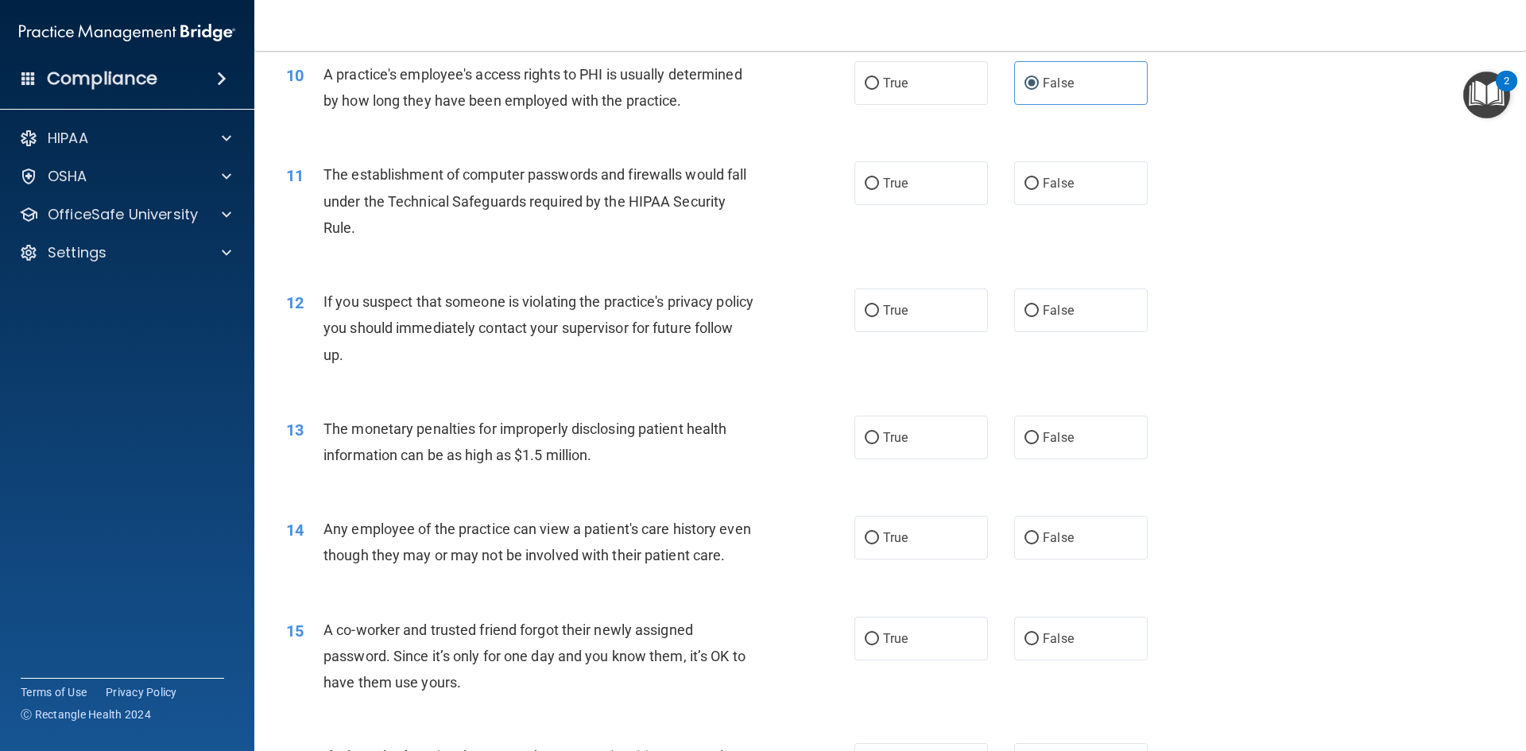
scroll to position [1113, 0]
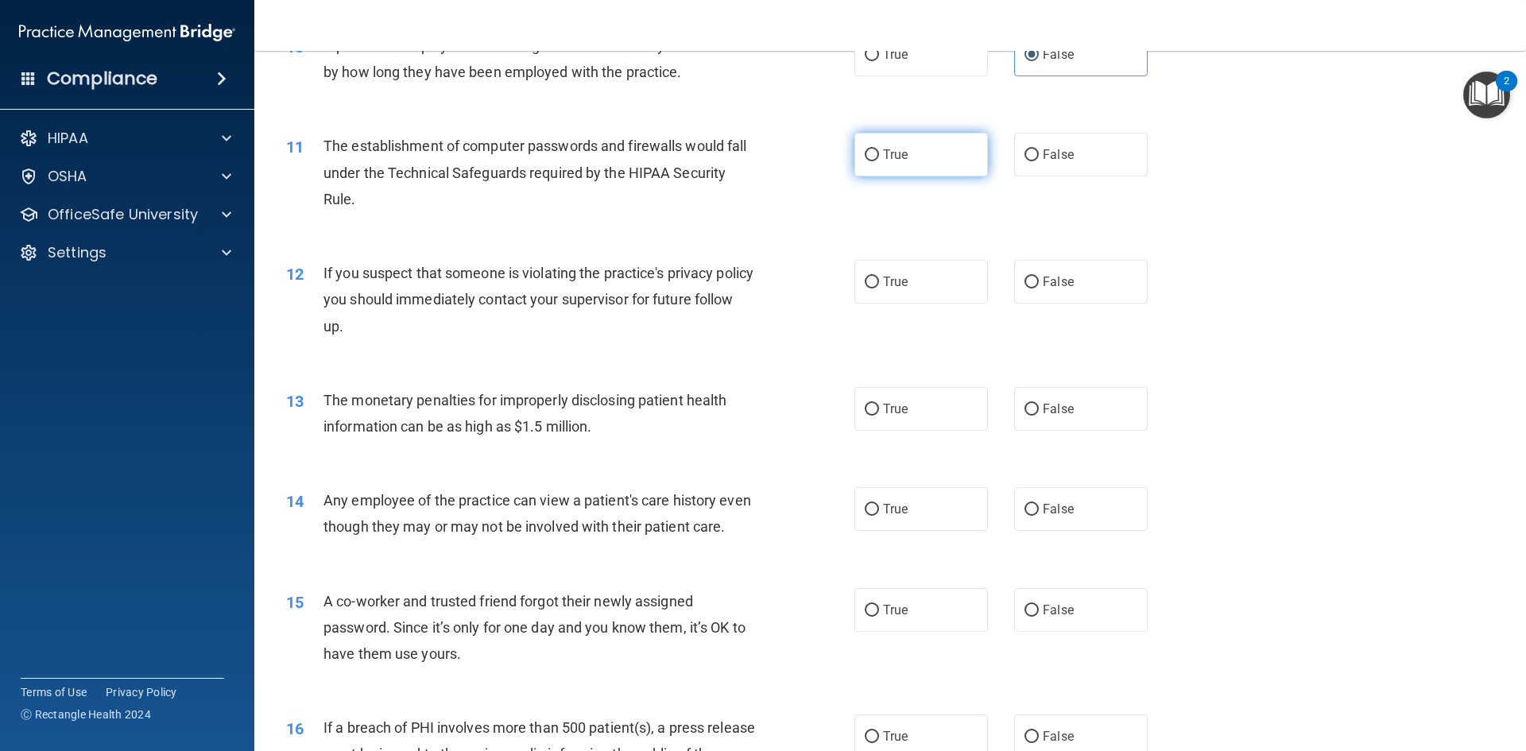
click at [928, 157] on label "True" at bounding box center [921, 155] width 134 height 44
click at [879, 157] on input "True" at bounding box center [872, 155] width 14 height 12
radio input "true"
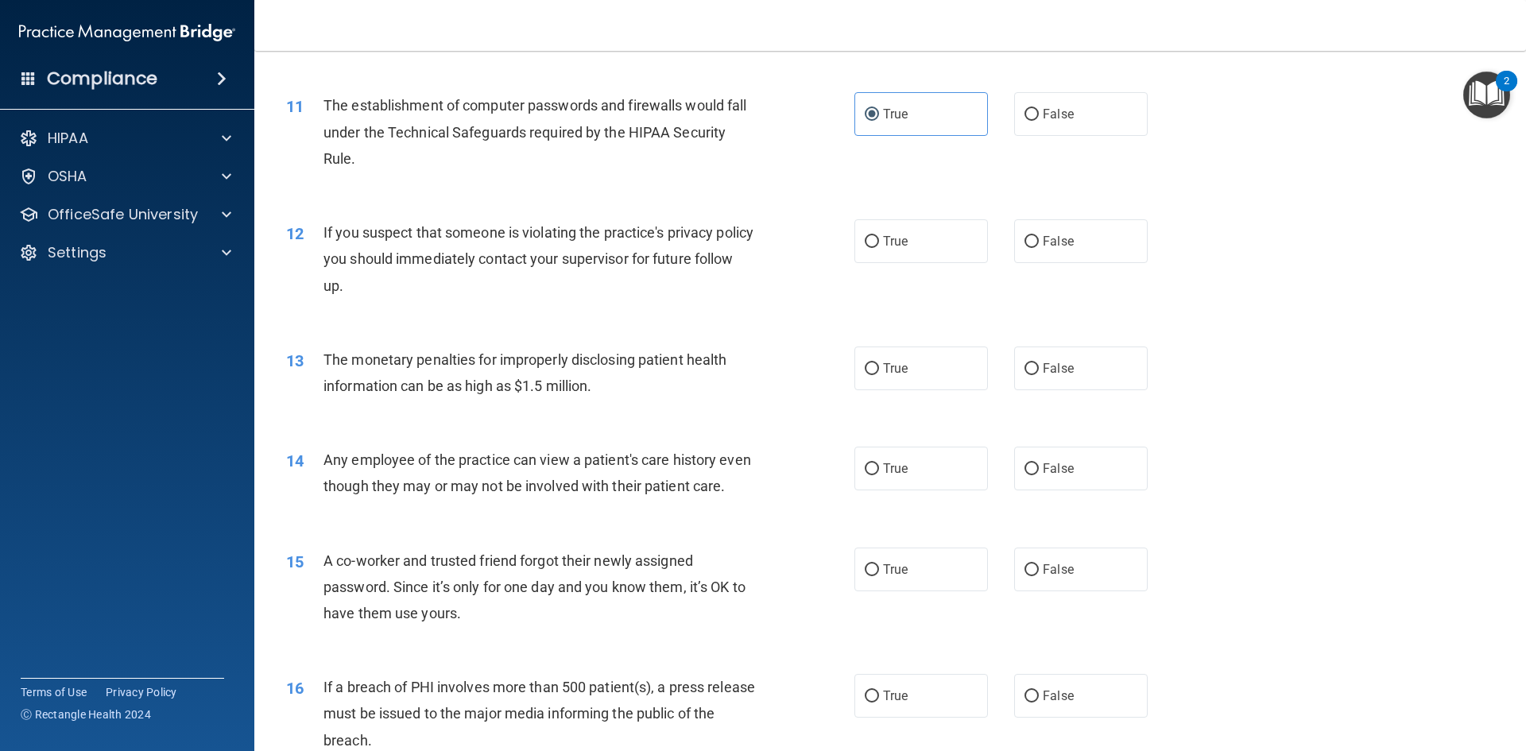
scroll to position [1192, 0]
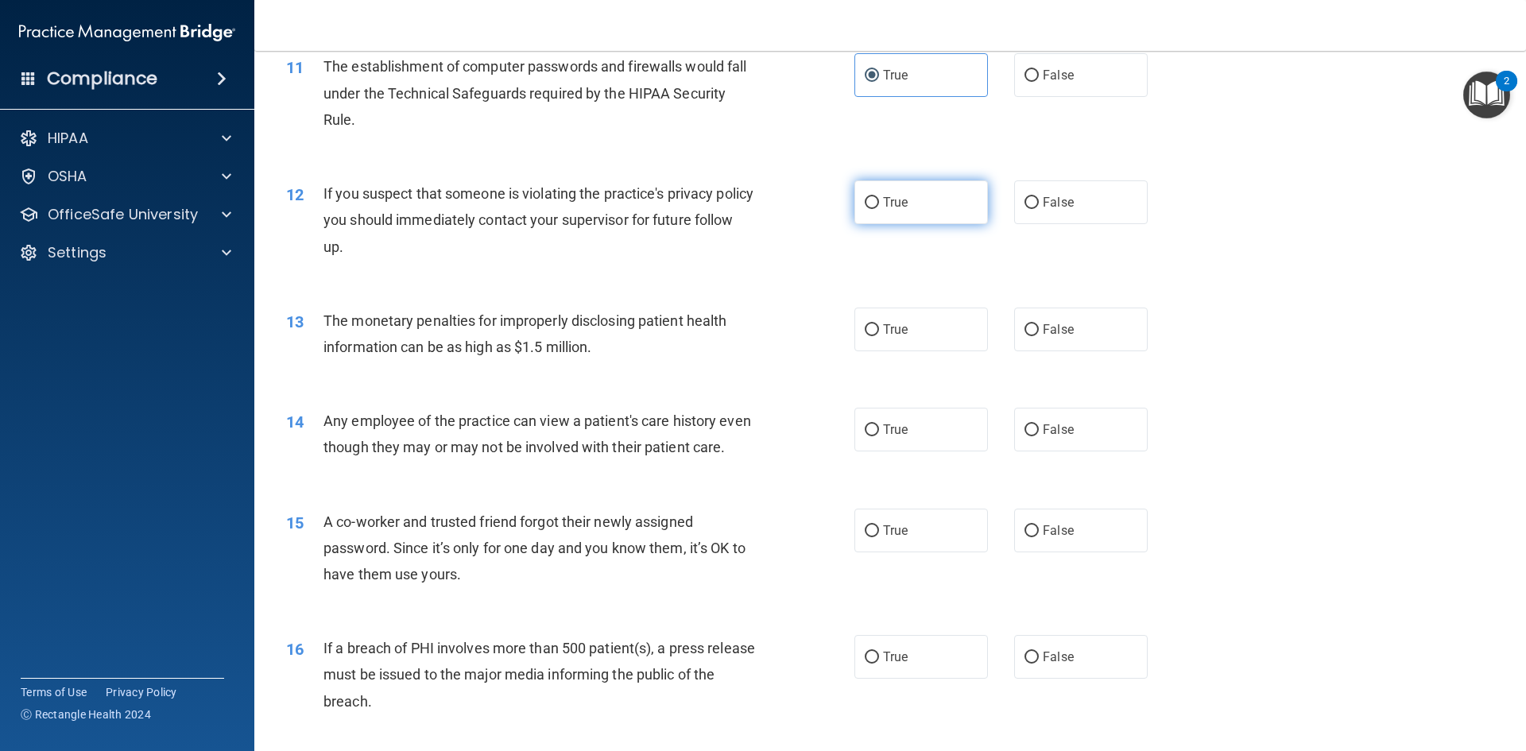
click at [890, 212] on label "True" at bounding box center [921, 202] width 134 height 44
click at [879, 209] on input "True" at bounding box center [872, 203] width 14 height 12
radio input "true"
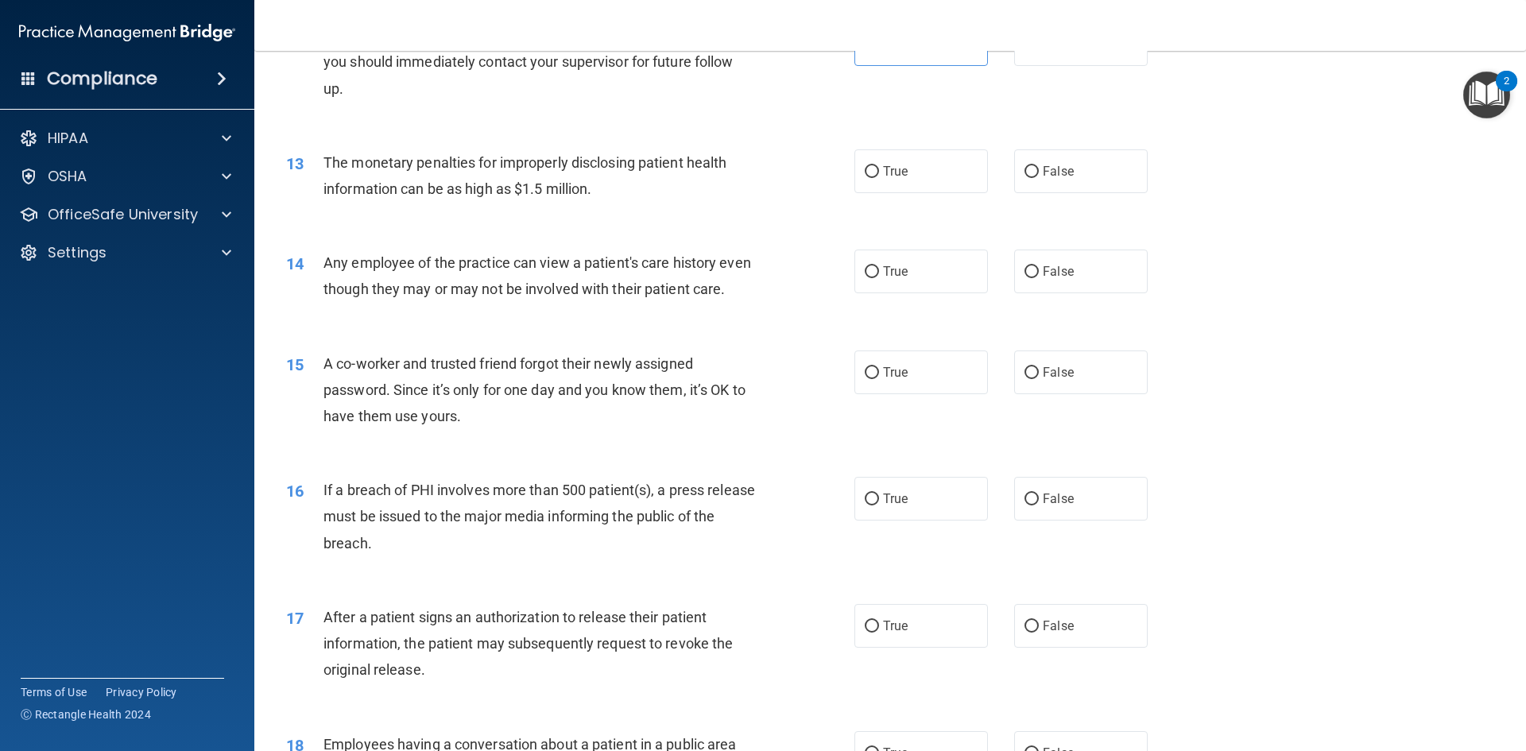
scroll to position [1351, 0]
click at [880, 184] on label "True" at bounding box center [921, 171] width 134 height 44
click at [879, 177] on input "True" at bounding box center [872, 171] width 14 height 12
radio input "true"
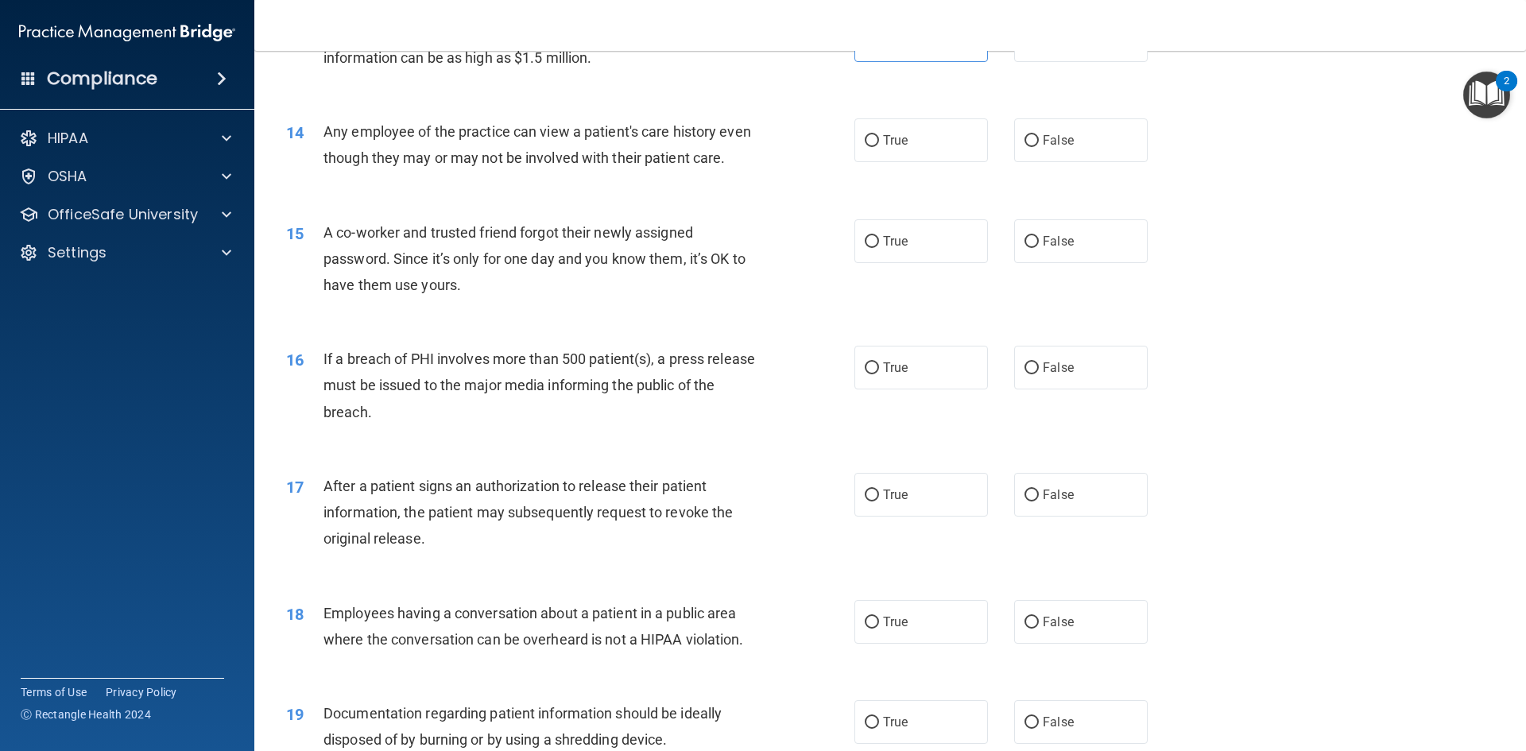
scroll to position [1510, 0]
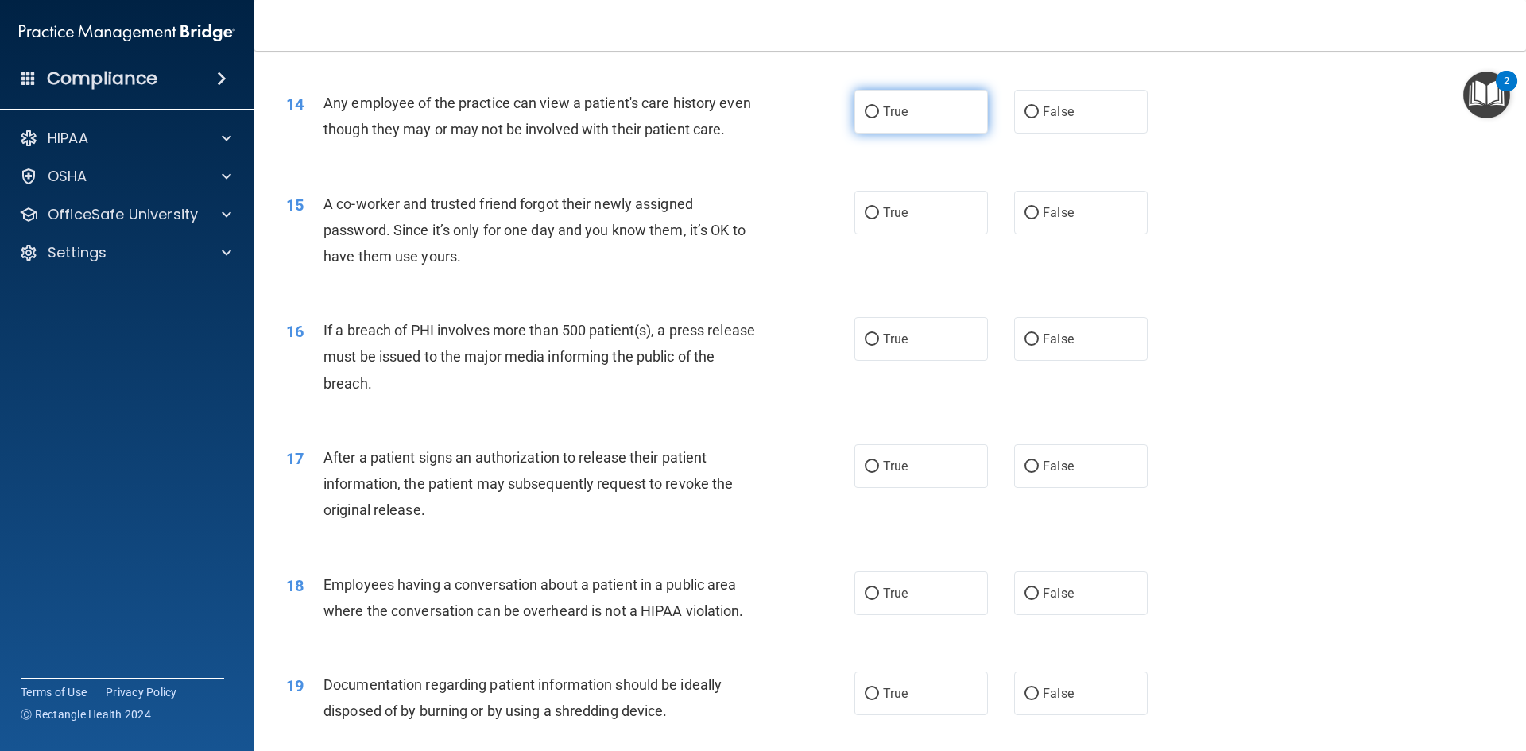
click at [921, 116] on label "True" at bounding box center [921, 112] width 134 height 44
click at [879, 116] on input "True" at bounding box center [872, 113] width 14 height 12
radio input "true"
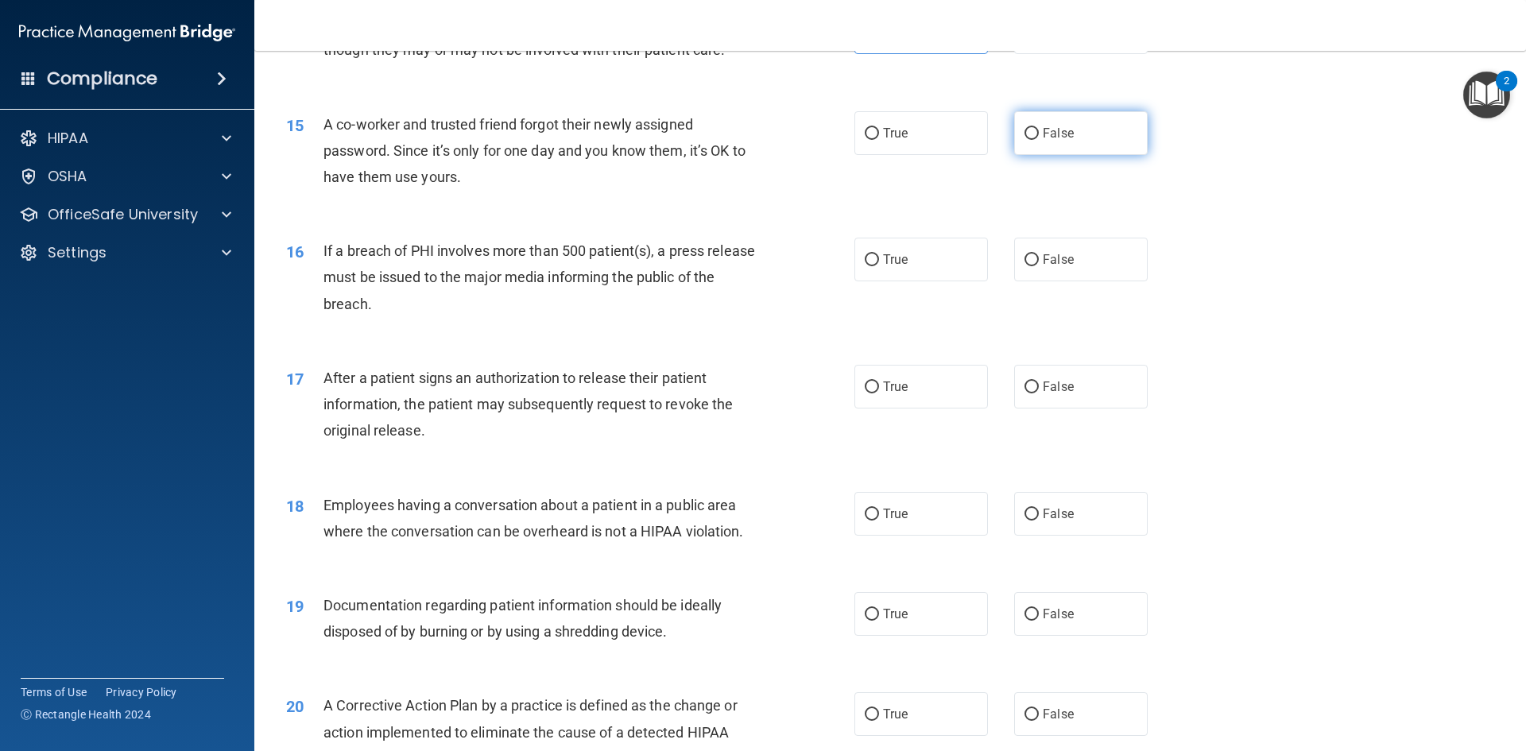
click at [1032, 155] on label "False" at bounding box center [1081, 133] width 134 height 44
click at [1032, 140] on input "False" at bounding box center [1032, 134] width 14 height 12
radio input "true"
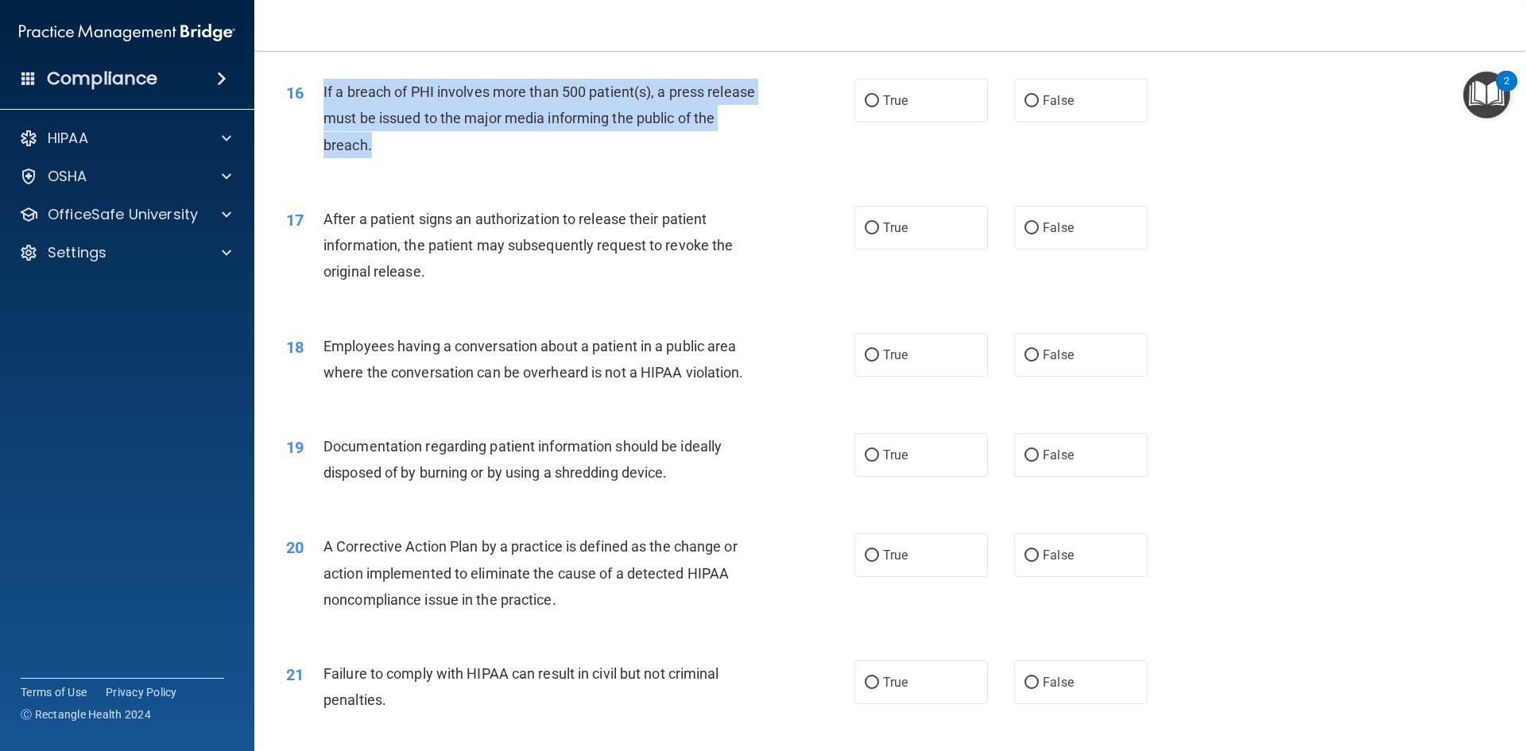
drag, startPoint x: 393, startPoint y: 163, endPoint x: 321, endPoint y: 114, distance: 87.5
click at [321, 114] on div "16 If a breach of PHI involves more than 500 patient(s), a press release must b…" at bounding box center [570, 122] width 616 height 87
copy div "If a breach of PHI involves more than 500 patient(s), a press release must be i…"
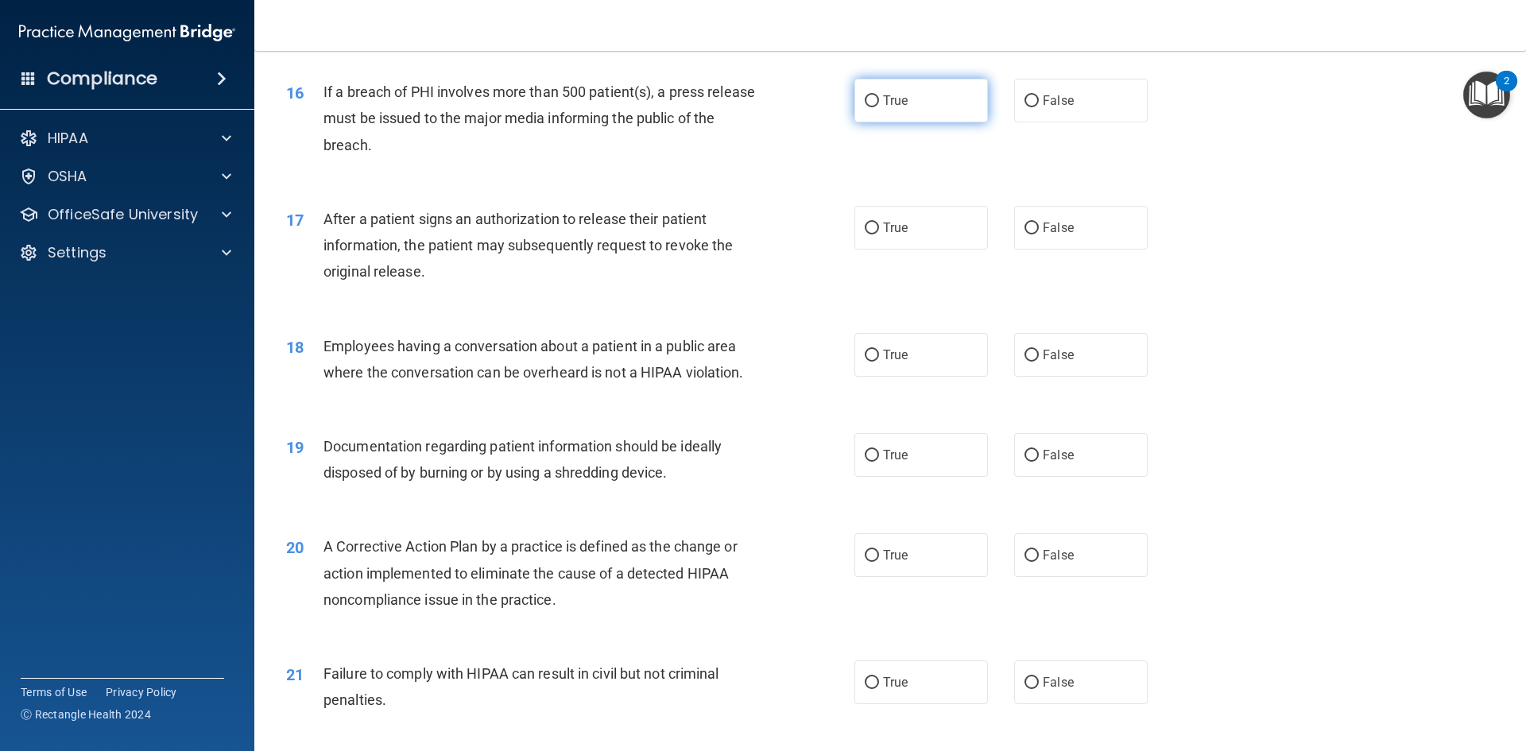
click at [915, 122] on label "True" at bounding box center [921, 101] width 134 height 44
click at [879, 107] on input "True" at bounding box center [872, 101] width 14 height 12
radio input "true"
click at [728, 186] on div "16 If a breach of PHI involves more than 500 patient(s), a press release must b…" at bounding box center [890, 122] width 1232 height 127
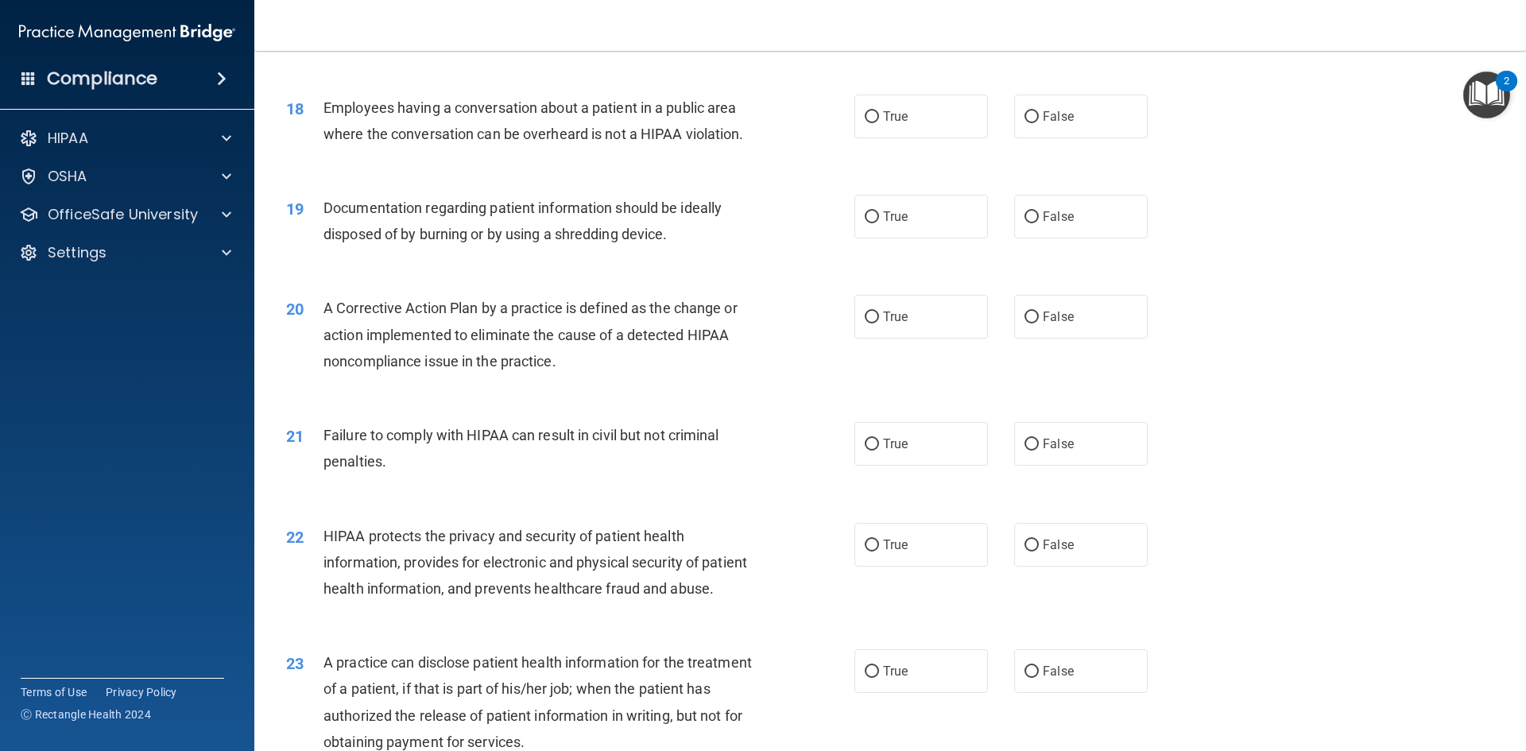
scroll to position [1908, 0]
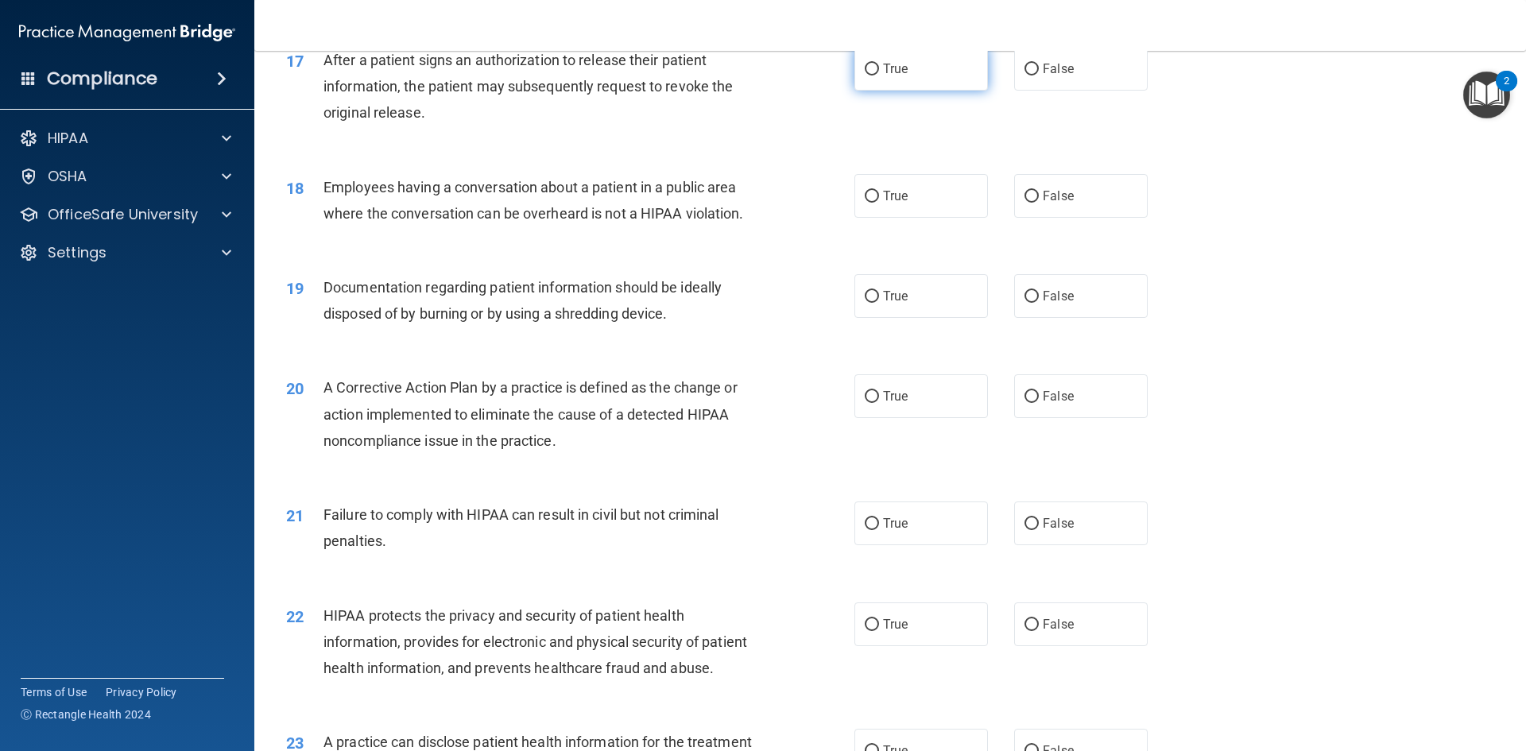
click at [943, 87] on label "True" at bounding box center [921, 69] width 134 height 44
click at [879, 76] on input "True" at bounding box center [872, 70] width 14 height 12
radio input "true"
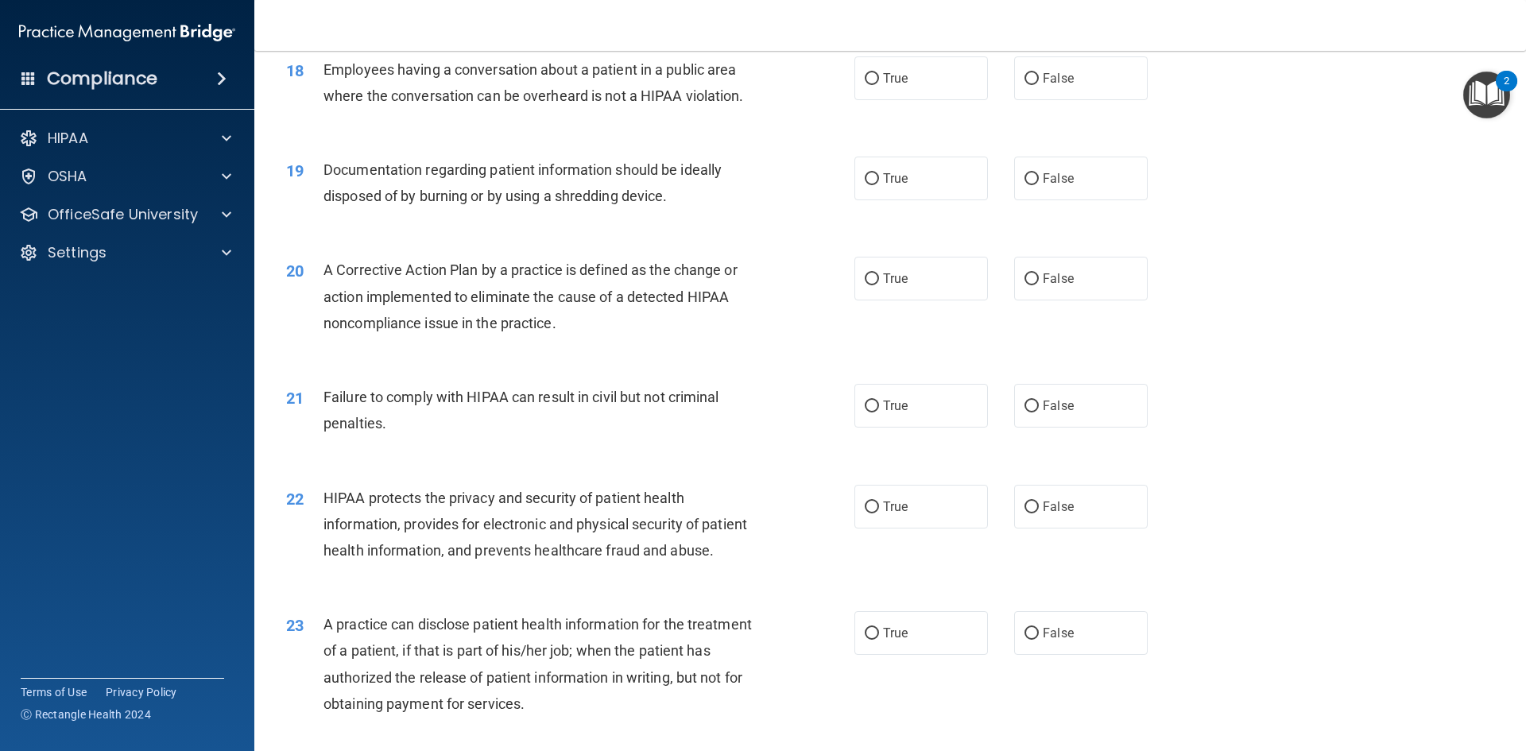
scroll to position [1987, 0]
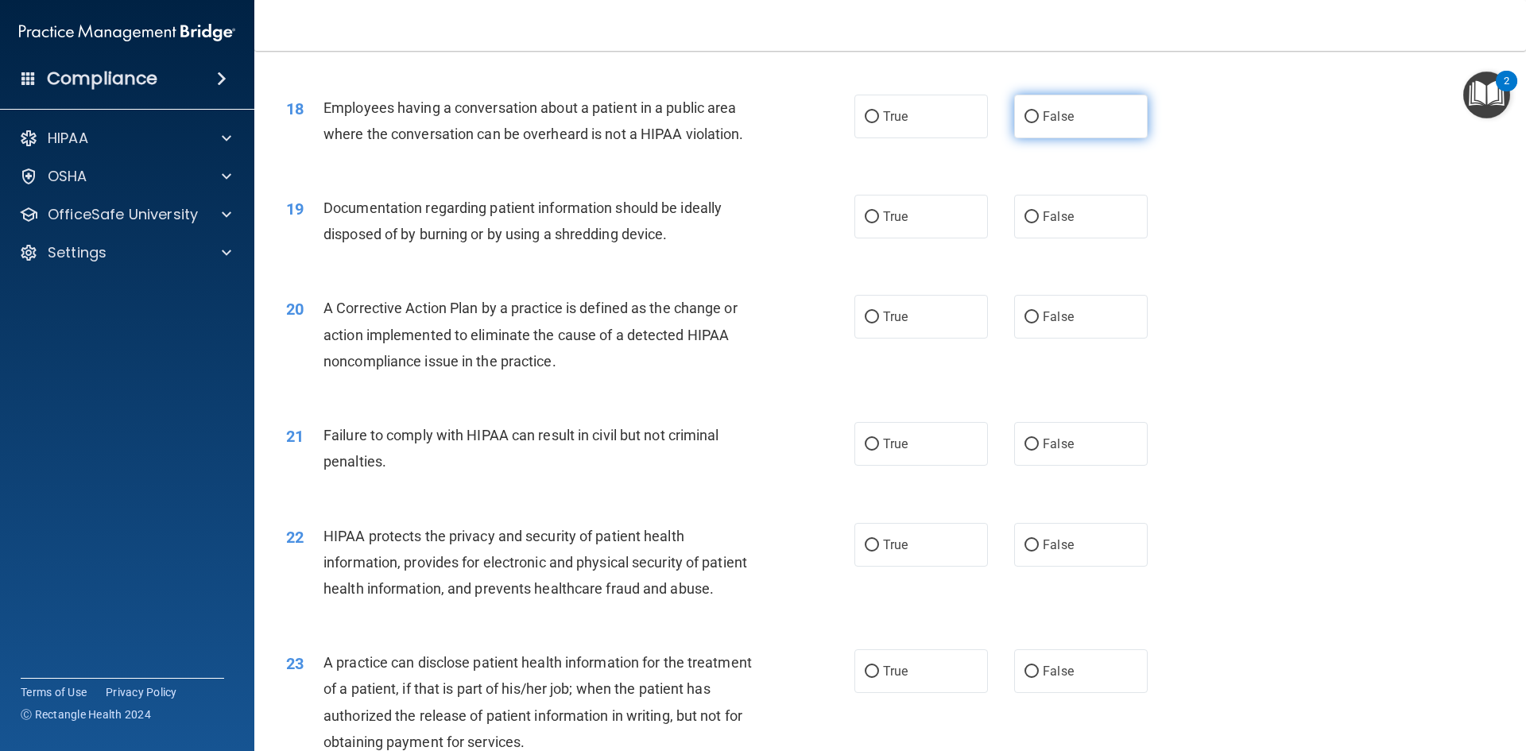
click at [1022, 138] on label "False" at bounding box center [1081, 117] width 134 height 44
click at [1025, 123] on input "False" at bounding box center [1032, 117] width 14 height 12
radio input "true"
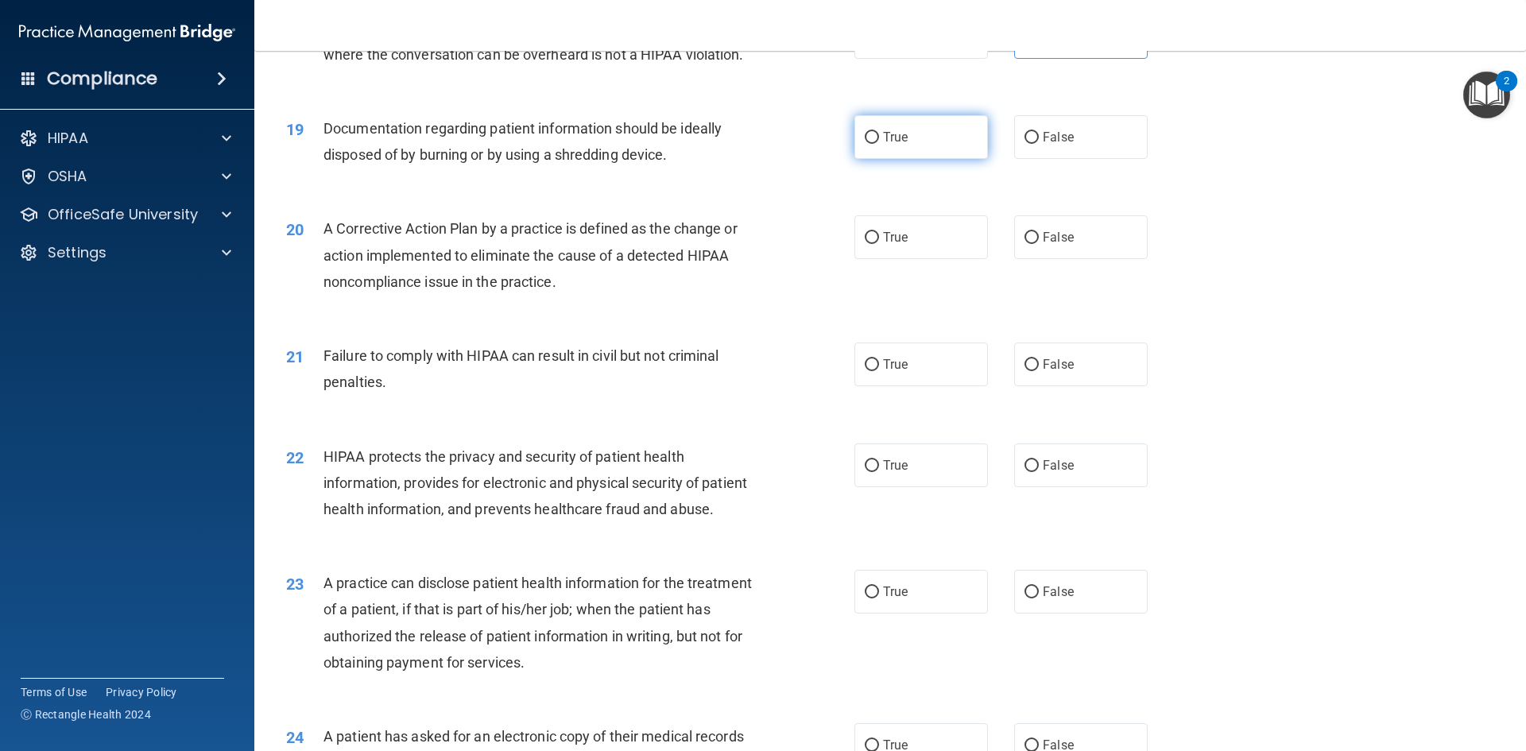
click at [867, 144] on input "True" at bounding box center [872, 138] width 14 height 12
radio input "true"
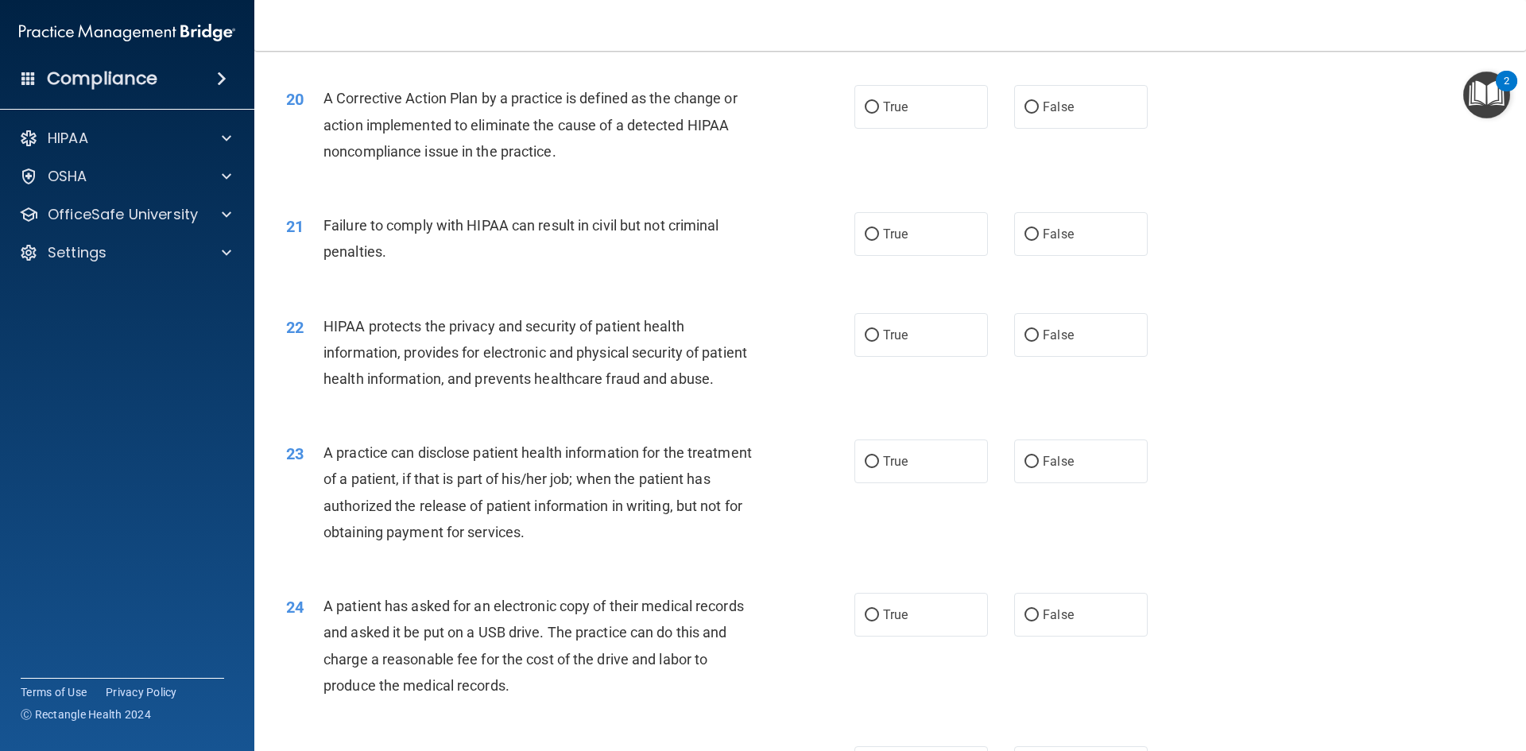
scroll to position [2225, 0]
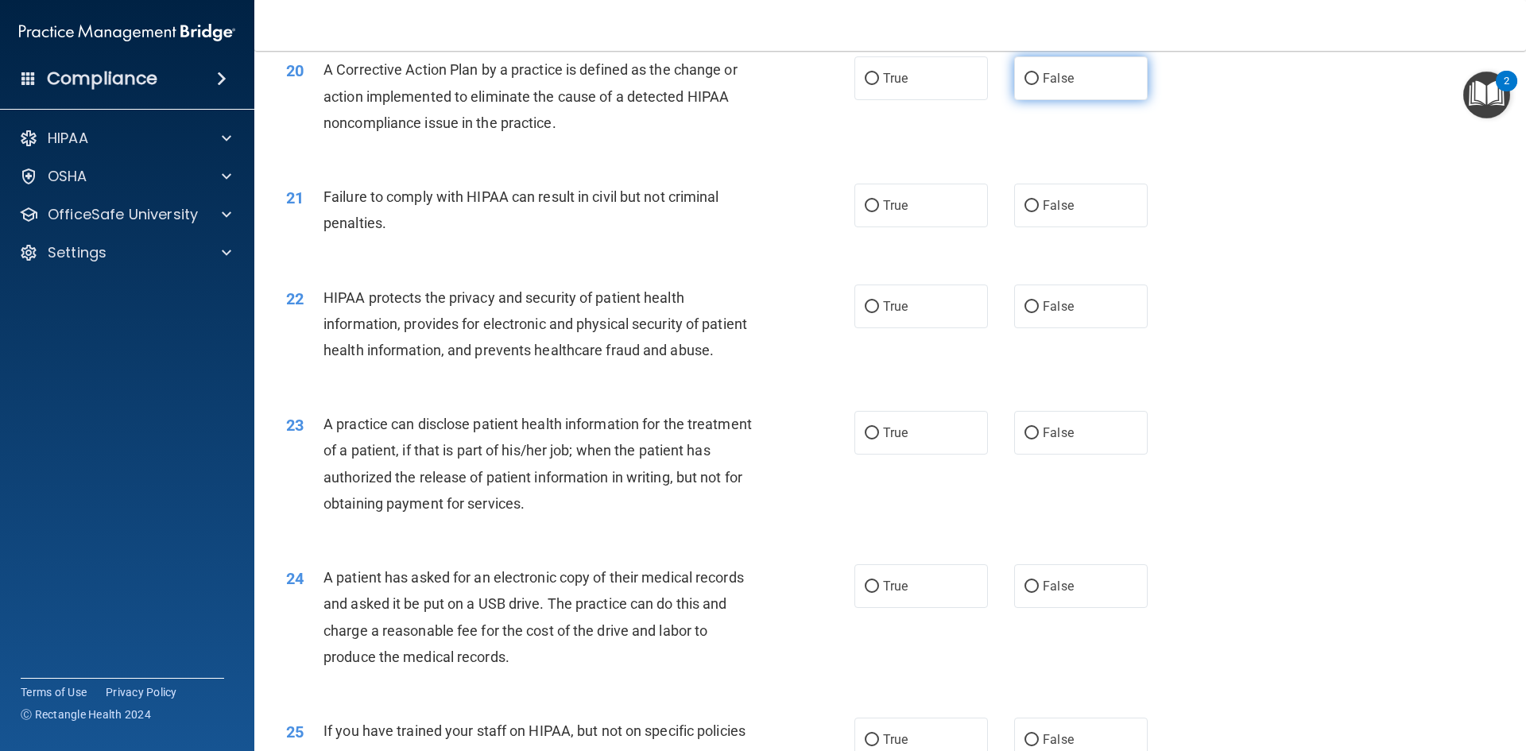
click at [1118, 100] on label "False" at bounding box center [1081, 78] width 134 height 44
click at [1039, 85] on input "False" at bounding box center [1032, 79] width 14 height 12
radio input "true"
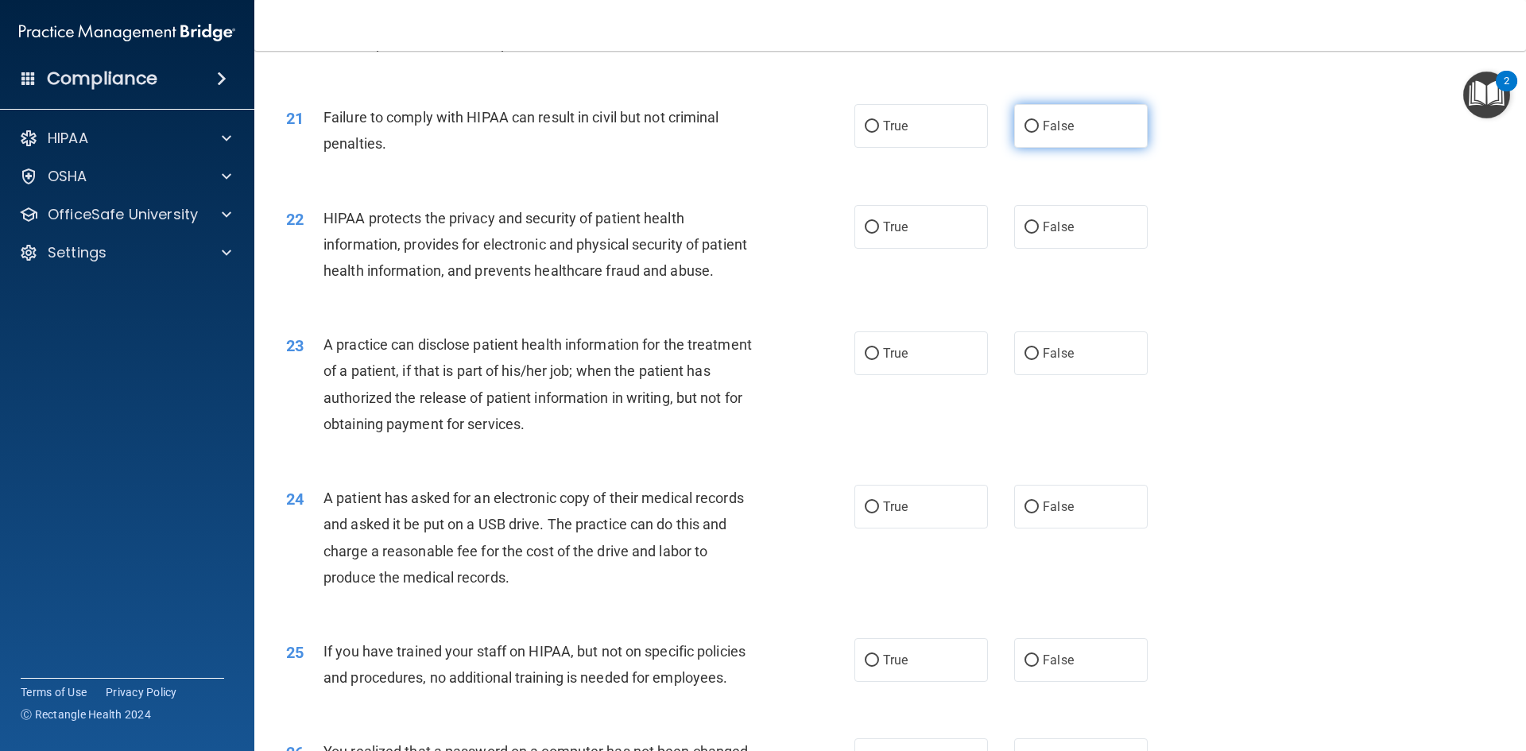
click at [1025, 133] on input "False" at bounding box center [1032, 127] width 14 height 12
radio input "true"
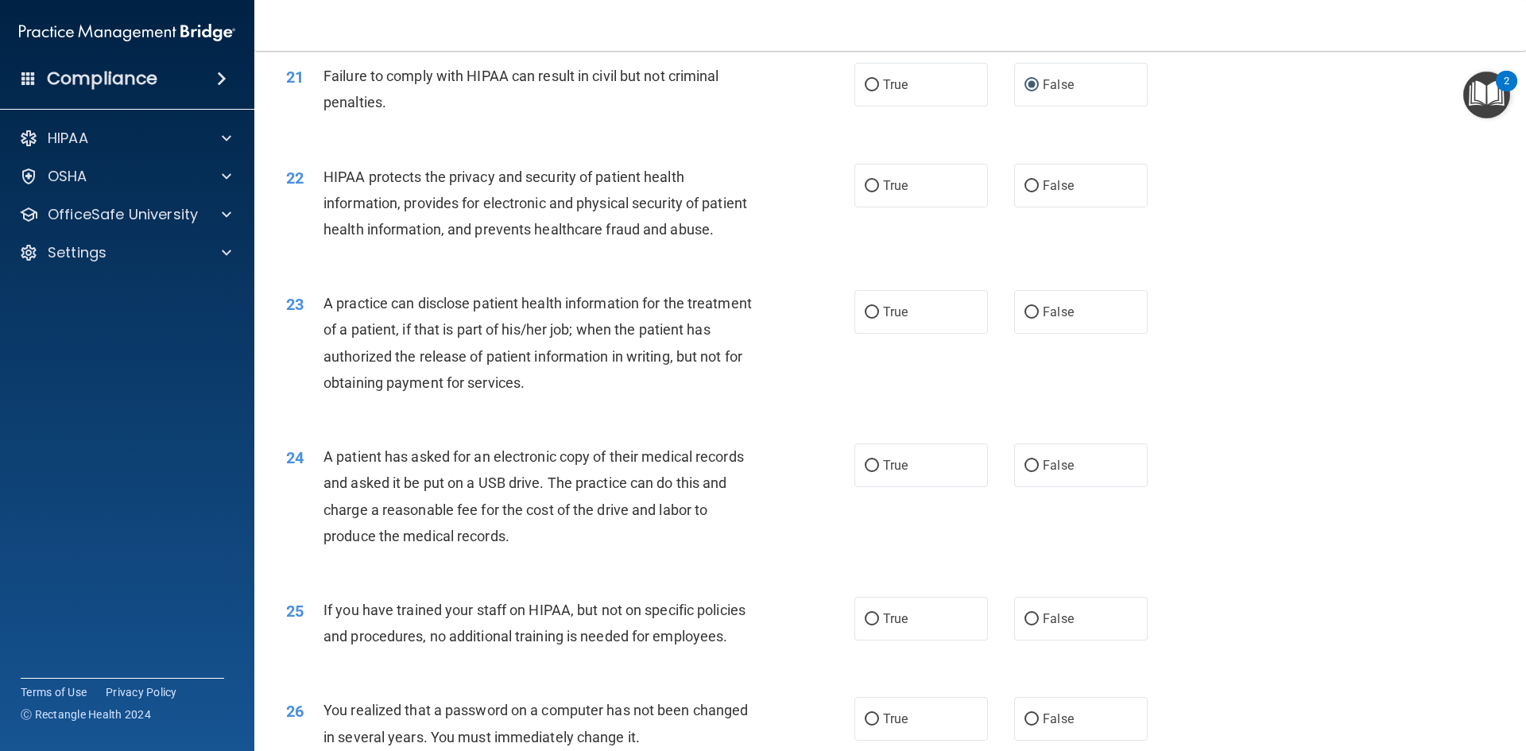
scroll to position [2384, 0]
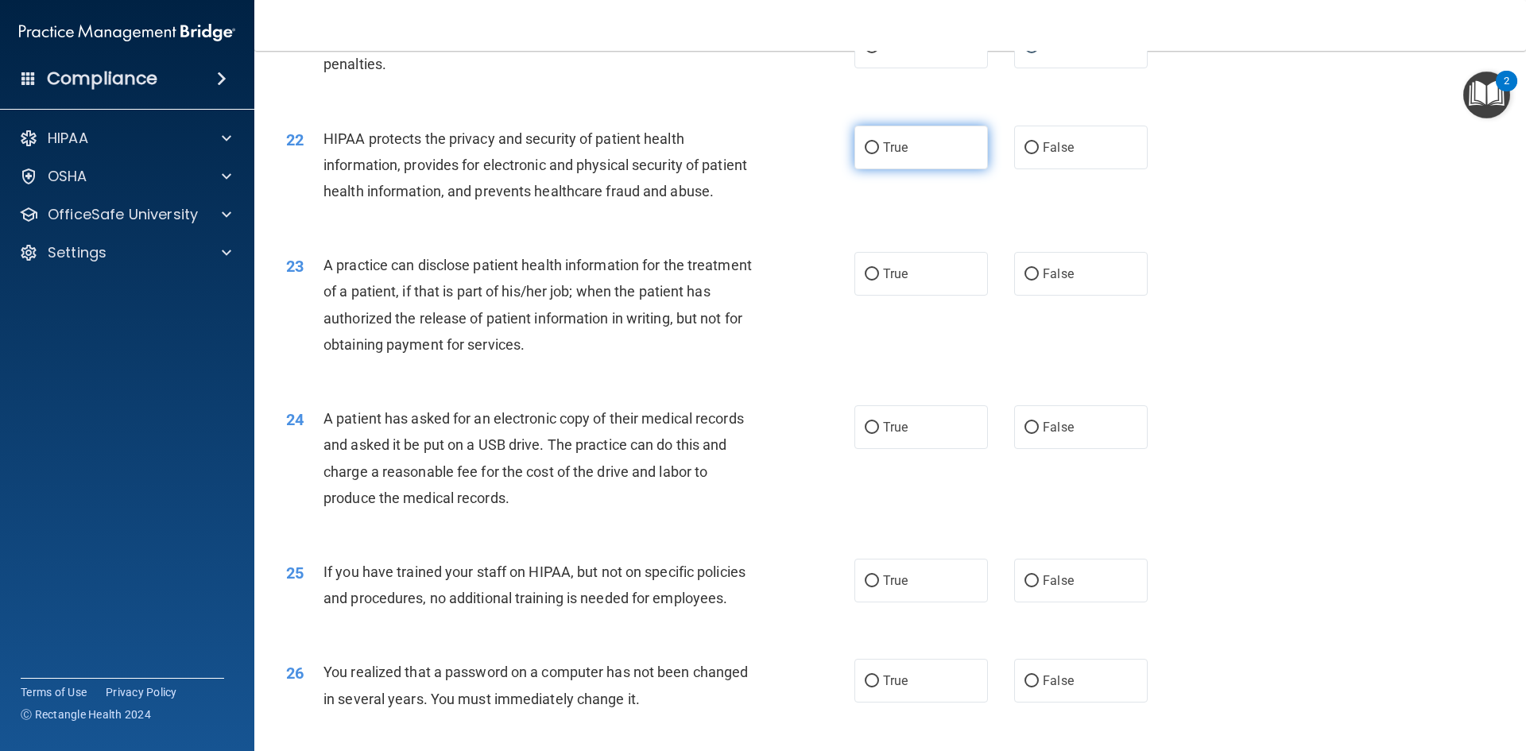
click at [893, 155] on span "True" at bounding box center [895, 147] width 25 height 15
click at [879, 154] on input "True" at bounding box center [872, 148] width 14 height 12
radio input "true"
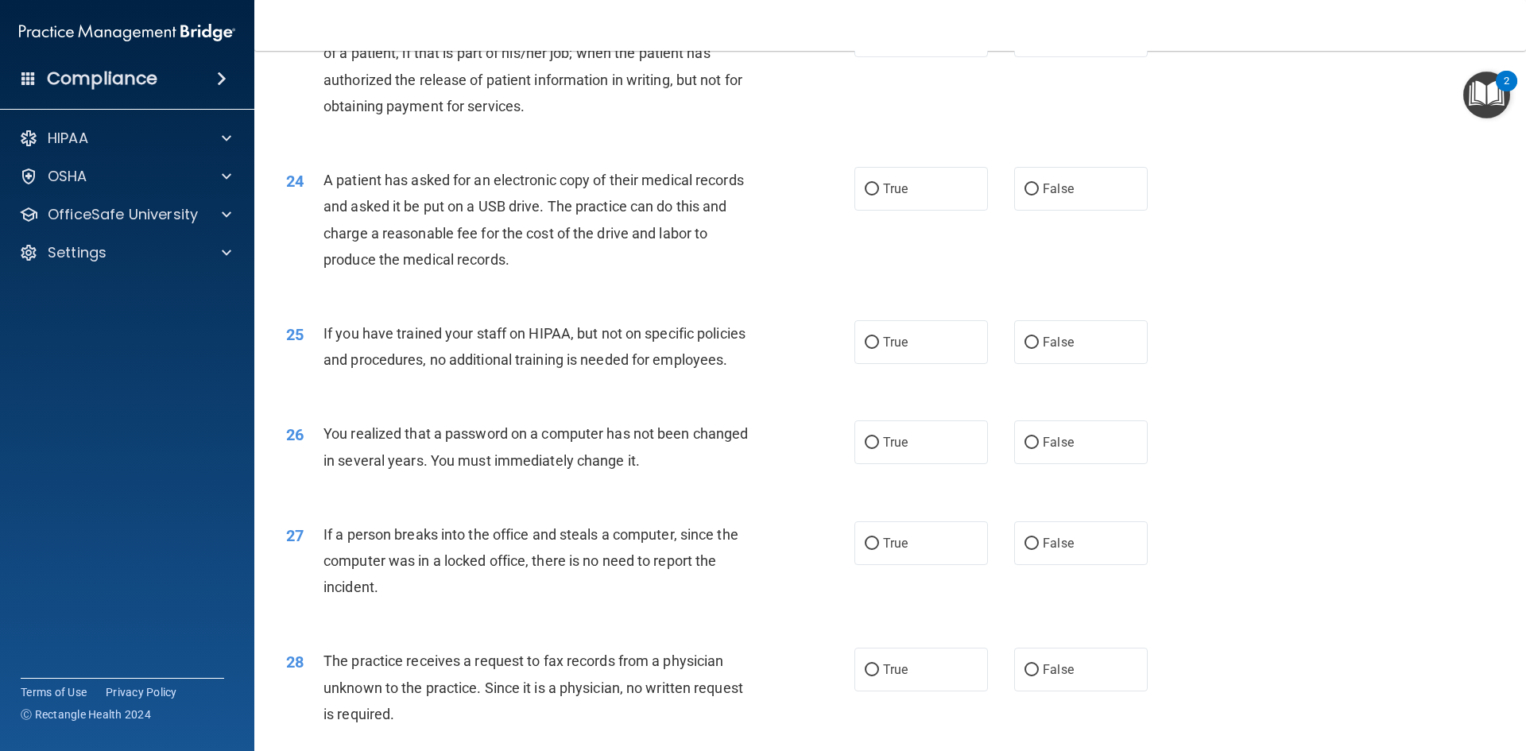
scroll to position [2543, 0]
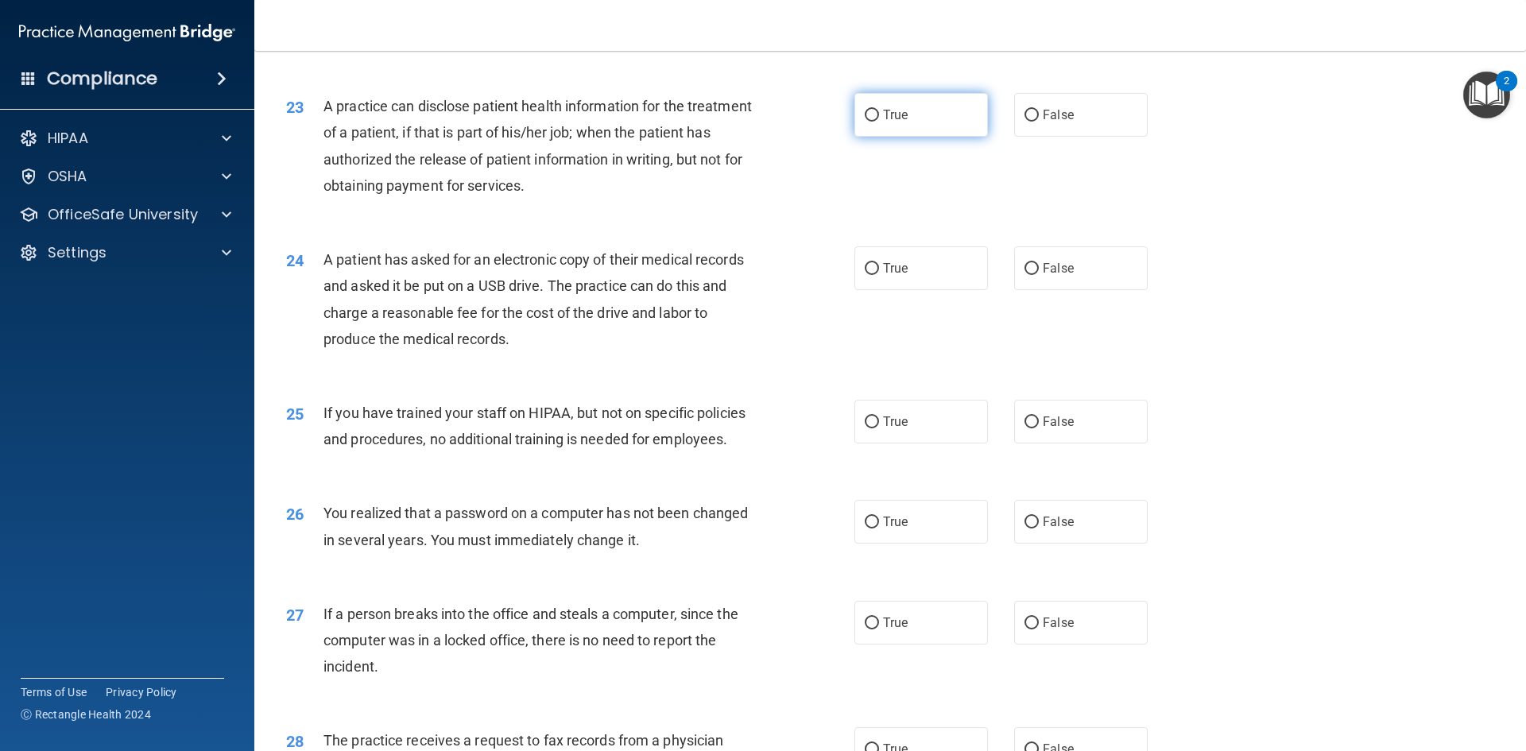
drag, startPoint x: 1081, startPoint y: 156, endPoint x: 963, endPoint y: 187, distance: 121.6
click at [1081, 137] on label "False" at bounding box center [1081, 115] width 134 height 44
click at [1039, 122] on input "False" at bounding box center [1032, 116] width 14 height 12
radio input "true"
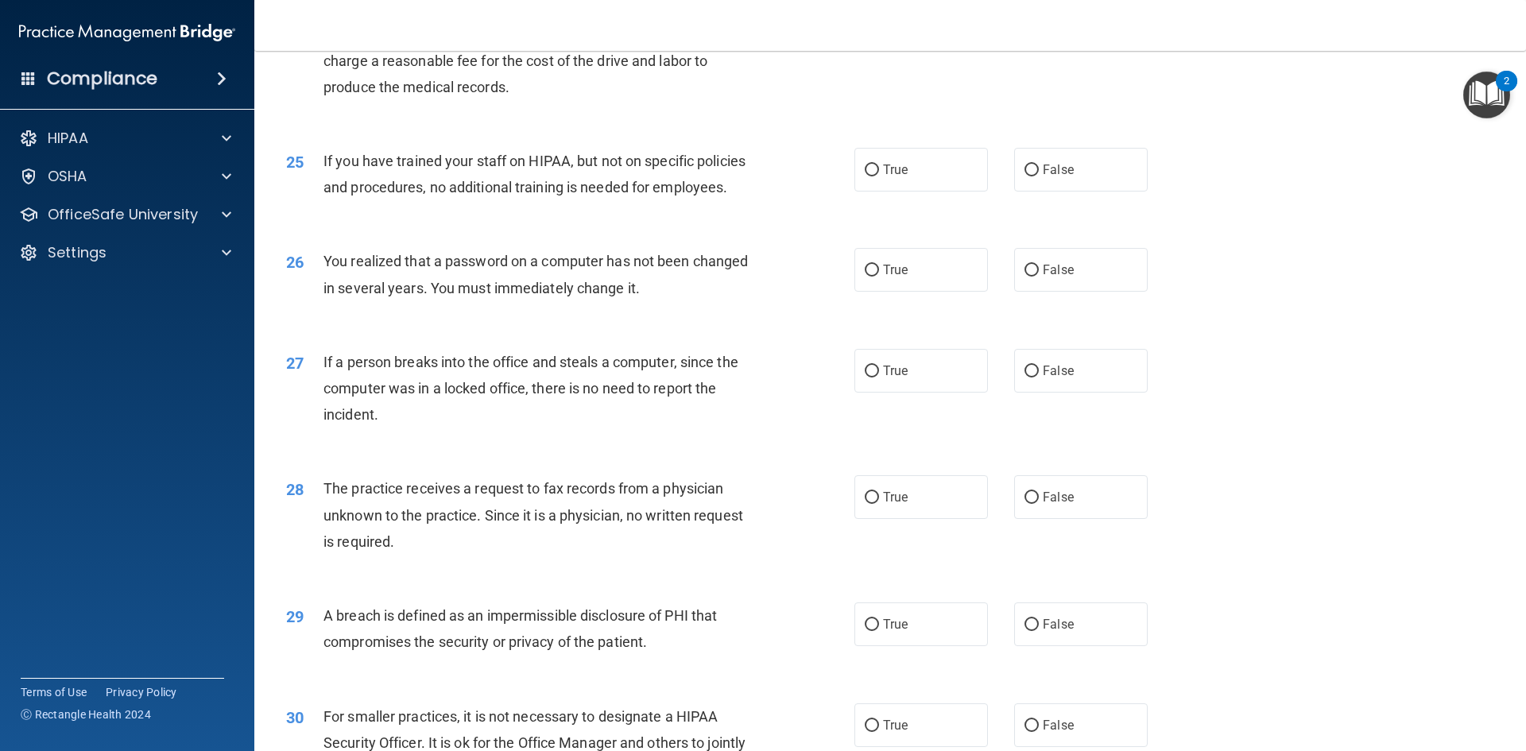
scroll to position [2702, 0]
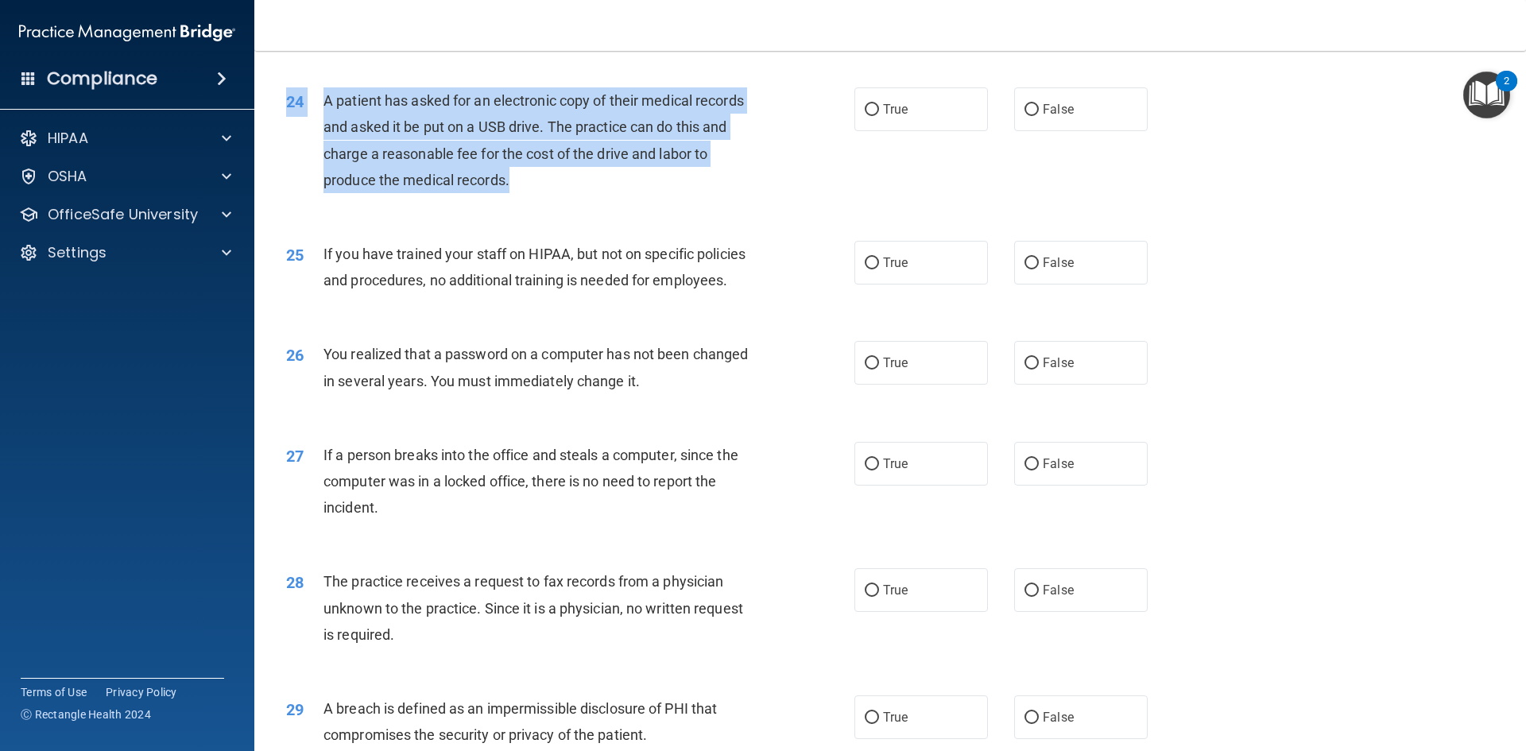
drag, startPoint x: 545, startPoint y: 240, endPoint x: 317, endPoint y: 139, distance: 249.4
click at [317, 139] on div "24 A patient has asked for an electronic copy of their medical records and aske…" at bounding box center [890, 144] width 1232 height 153
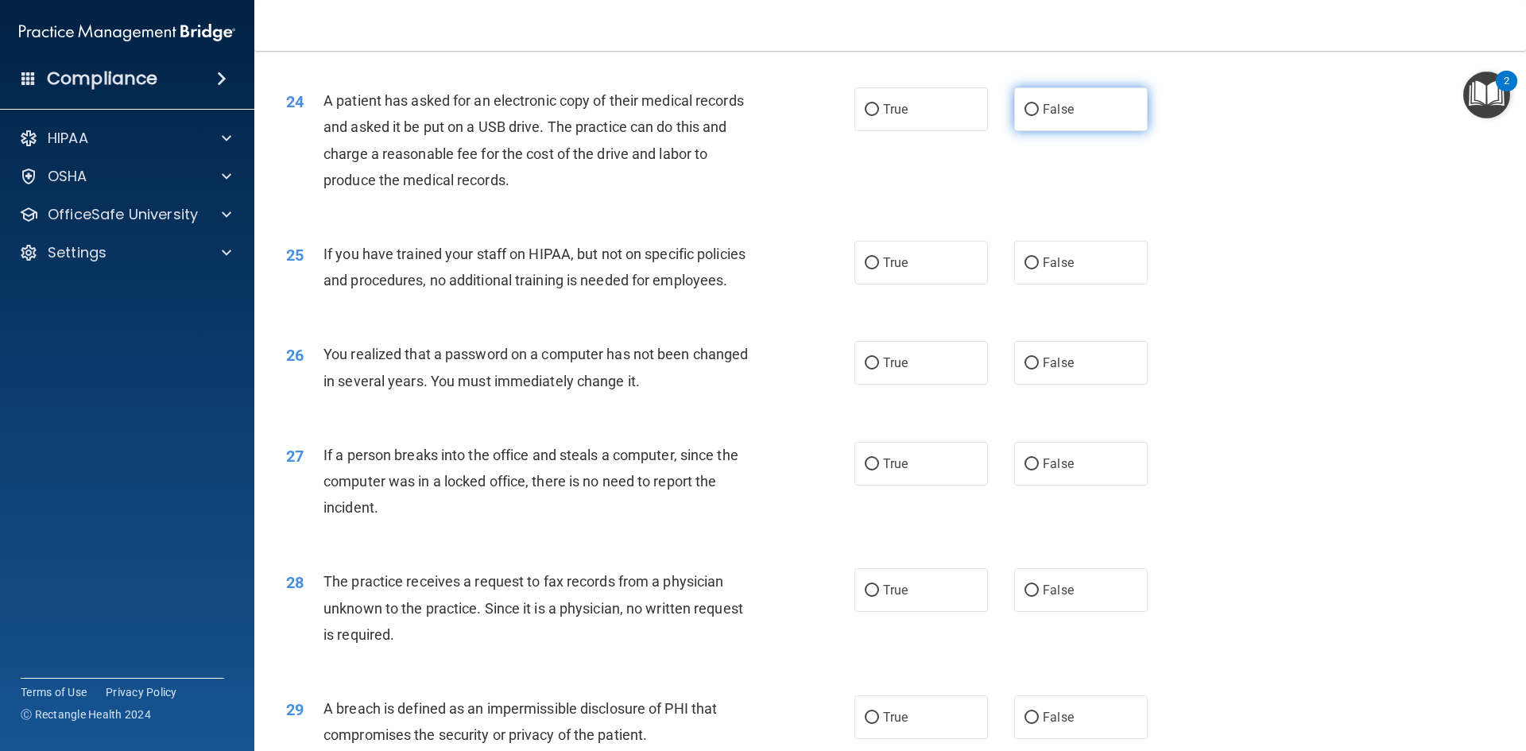
click at [1089, 131] on label "False" at bounding box center [1081, 109] width 134 height 44
click at [1039, 116] on input "False" at bounding box center [1032, 110] width 14 height 12
radio input "true"
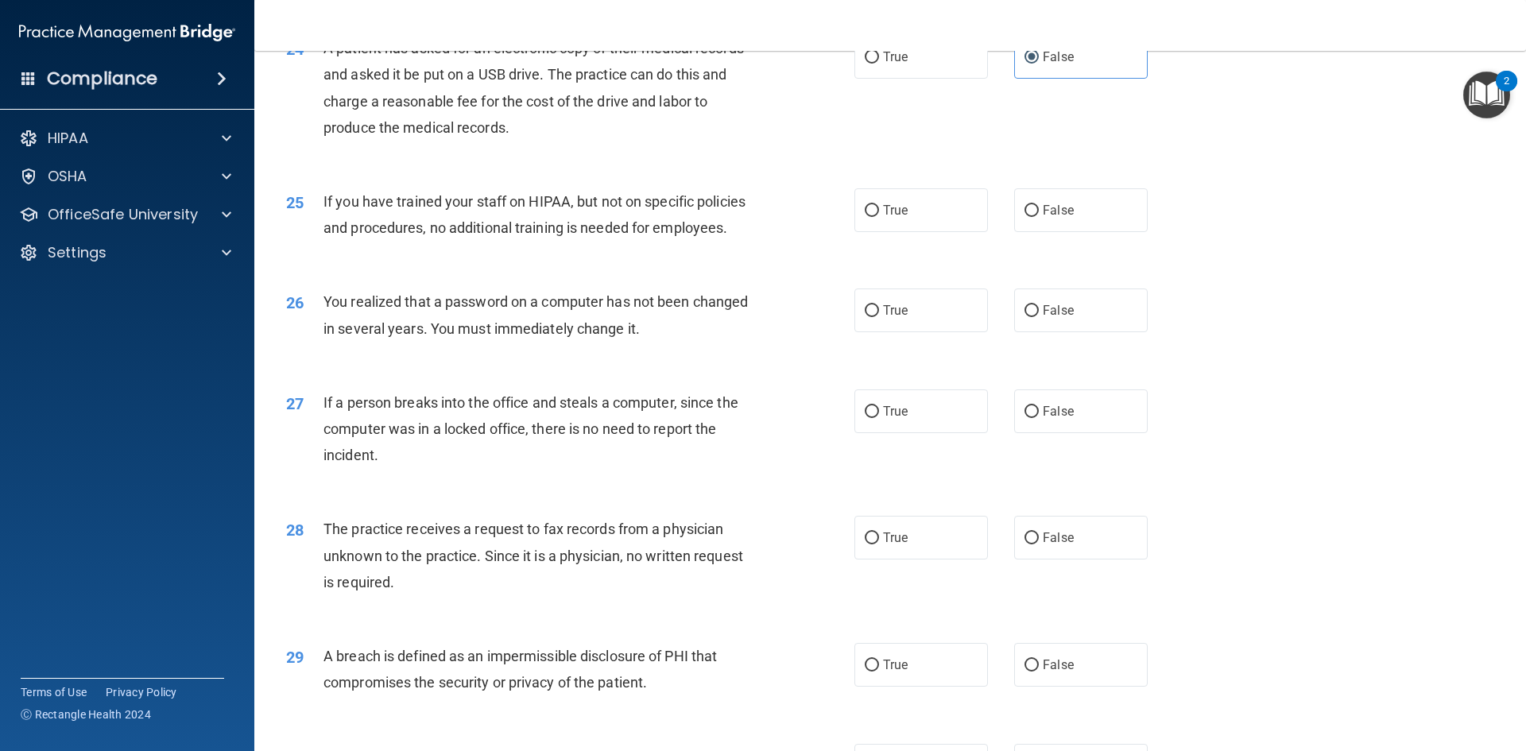
scroll to position [2861, 0]
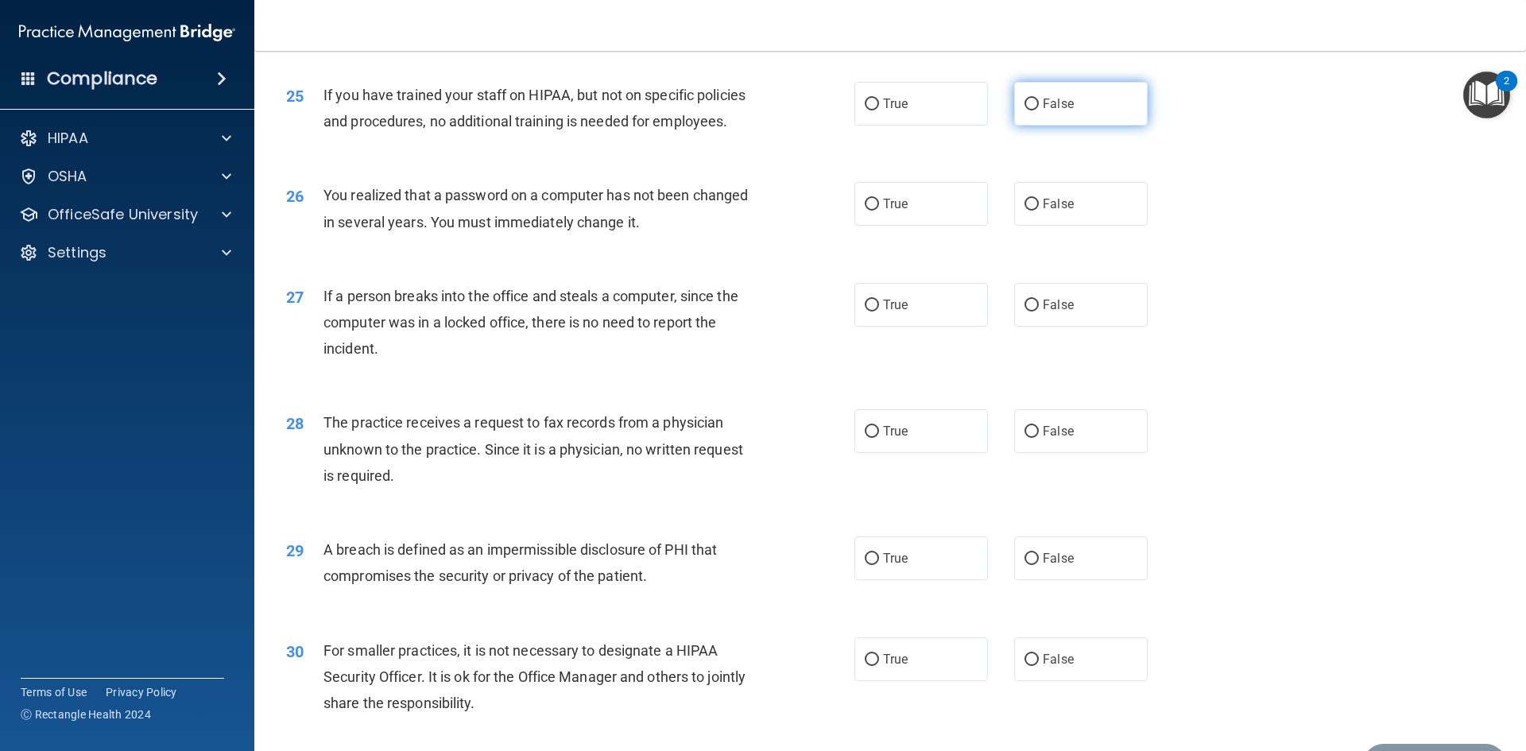
click at [1043, 111] on span "False" at bounding box center [1058, 103] width 31 height 15
click at [1039, 110] on input "False" at bounding box center [1032, 105] width 14 height 12
radio input "true"
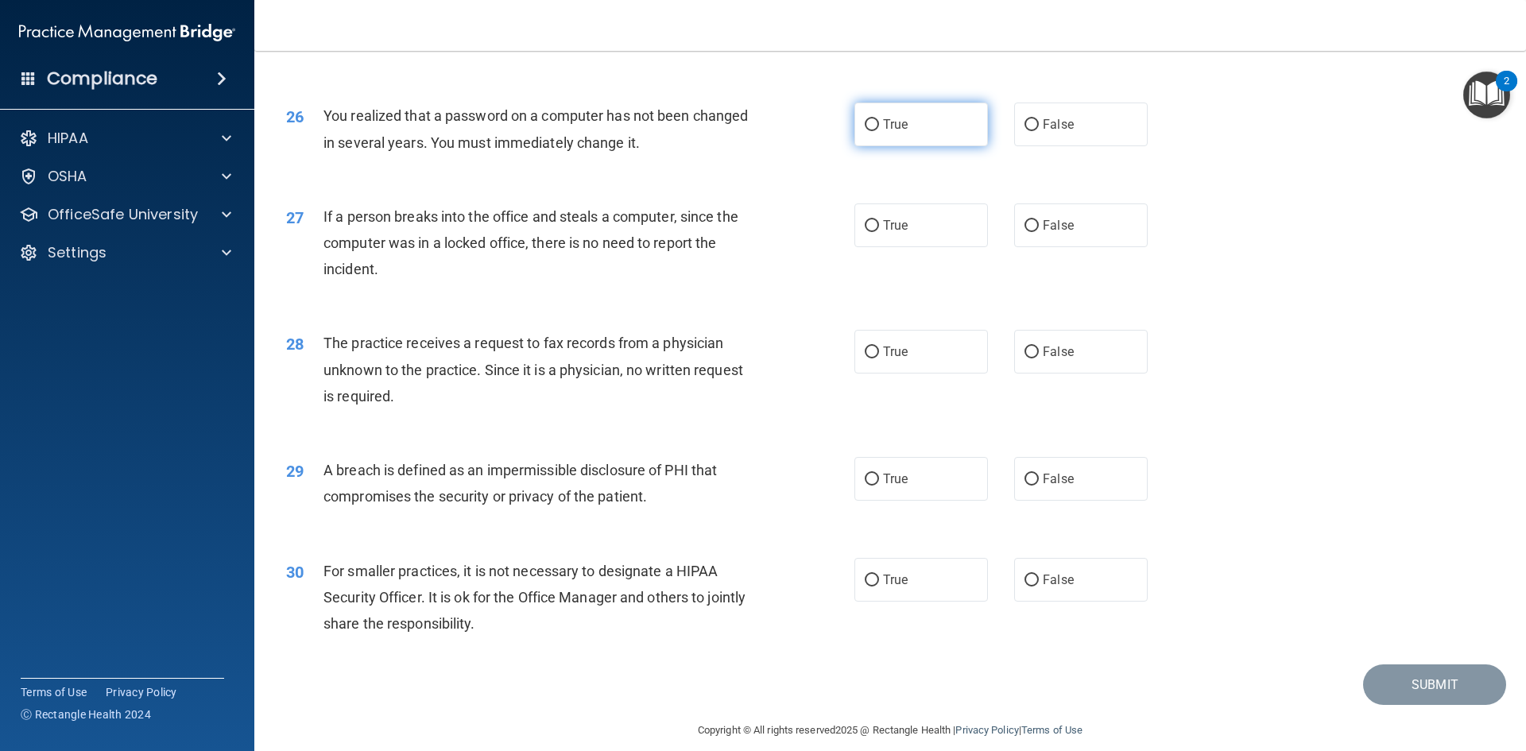
click at [929, 146] on label "True" at bounding box center [921, 125] width 134 height 44
click at [879, 131] on input "True" at bounding box center [872, 125] width 14 height 12
radio input "true"
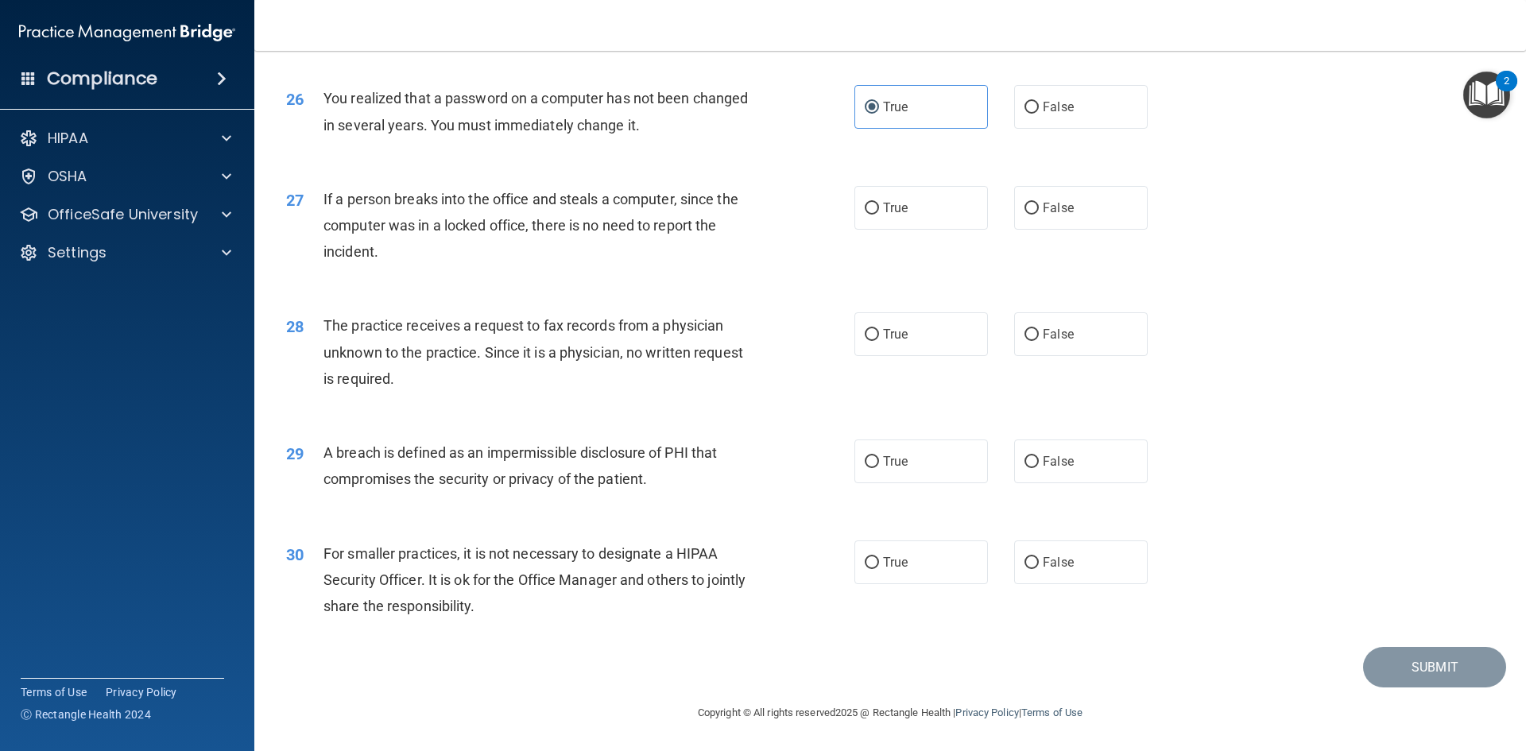
scroll to position [3011, 0]
click at [1098, 228] on label "False" at bounding box center [1081, 208] width 134 height 44
click at [1039, 215] on input "False" at bounding box center [1032, 209] width 14 height 12
radio input "true"
click at [1043, 340] on span "False" at bounding box center [1058, 334] width 31 height 15
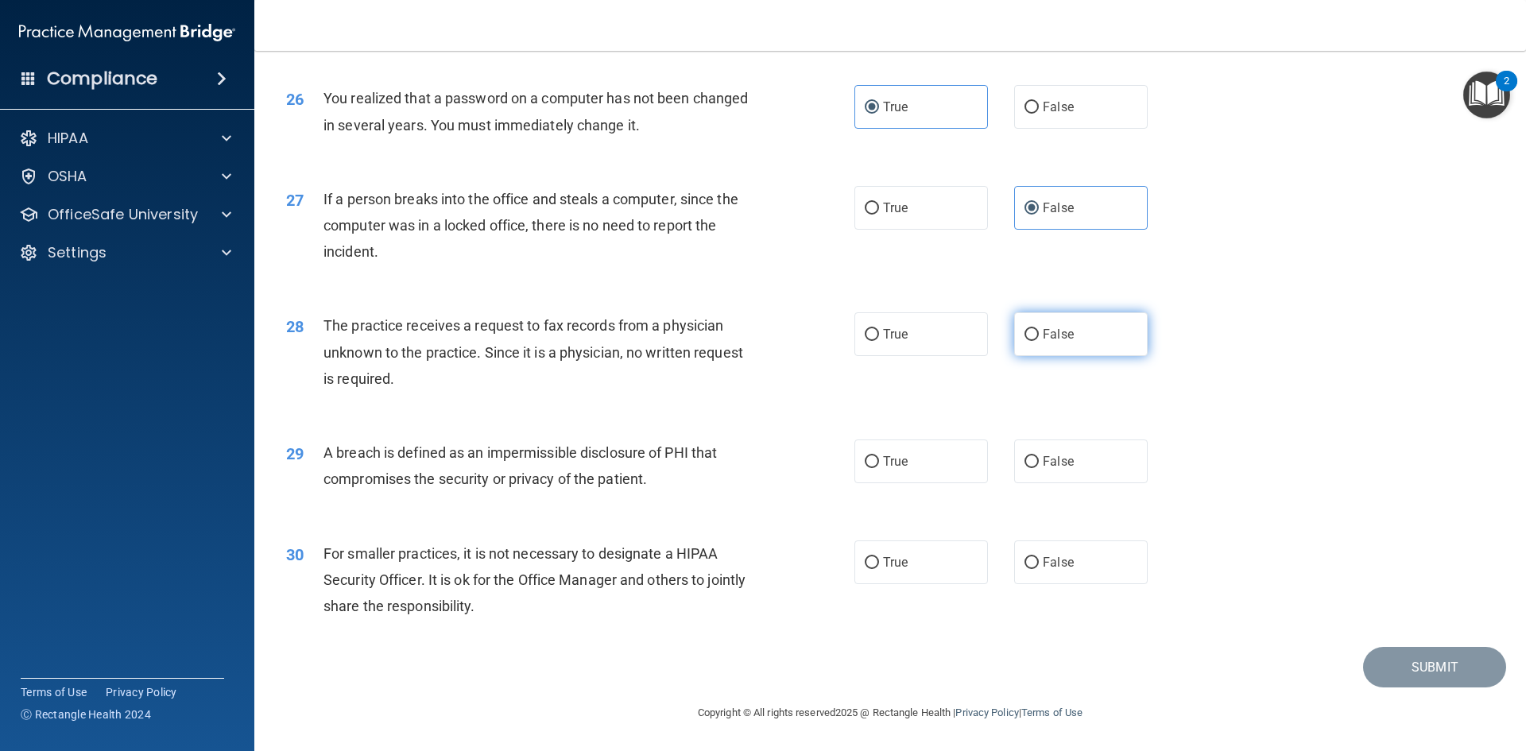
click at [1039, 340] on input "False" at bounding box center [1032, 335] width 14 height 12
radio input "true"
click at [905, 454] on label "True" at bounding box center [921, 462] width 134 height 44
click at [879, 456] on input "True" at bounding box center [872, 462] width 14 height 12
radio input "true"
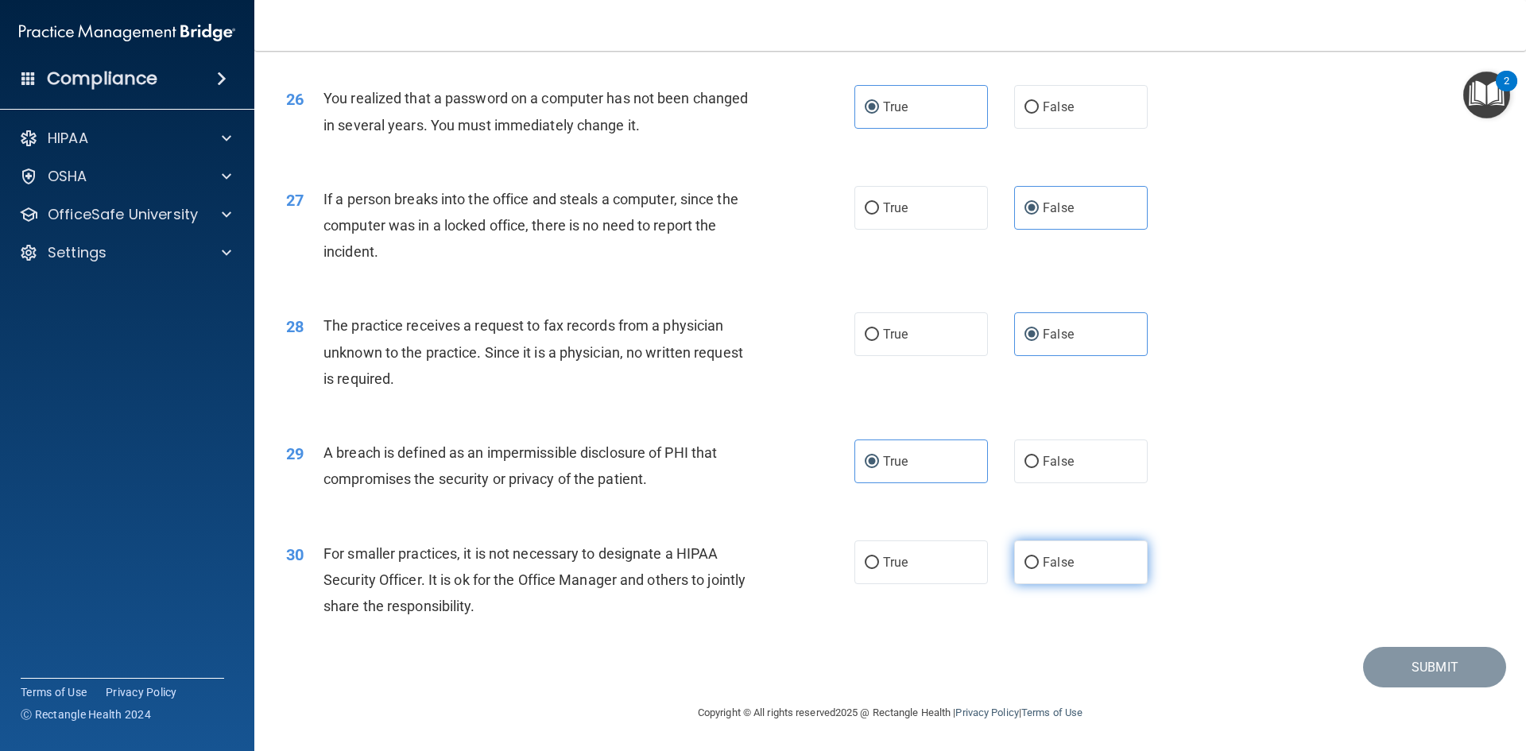
click at [1080, 566] on label "False" at bounding box center [1081, 562] width 134 height 44
click at [1039, 566] on input "False" at bounding box center [1032, 563] width 14 height 12
radio input "true"
click at [1403, 655] on button "Submit" at bounding box center [1434, 667] width 143 height 41
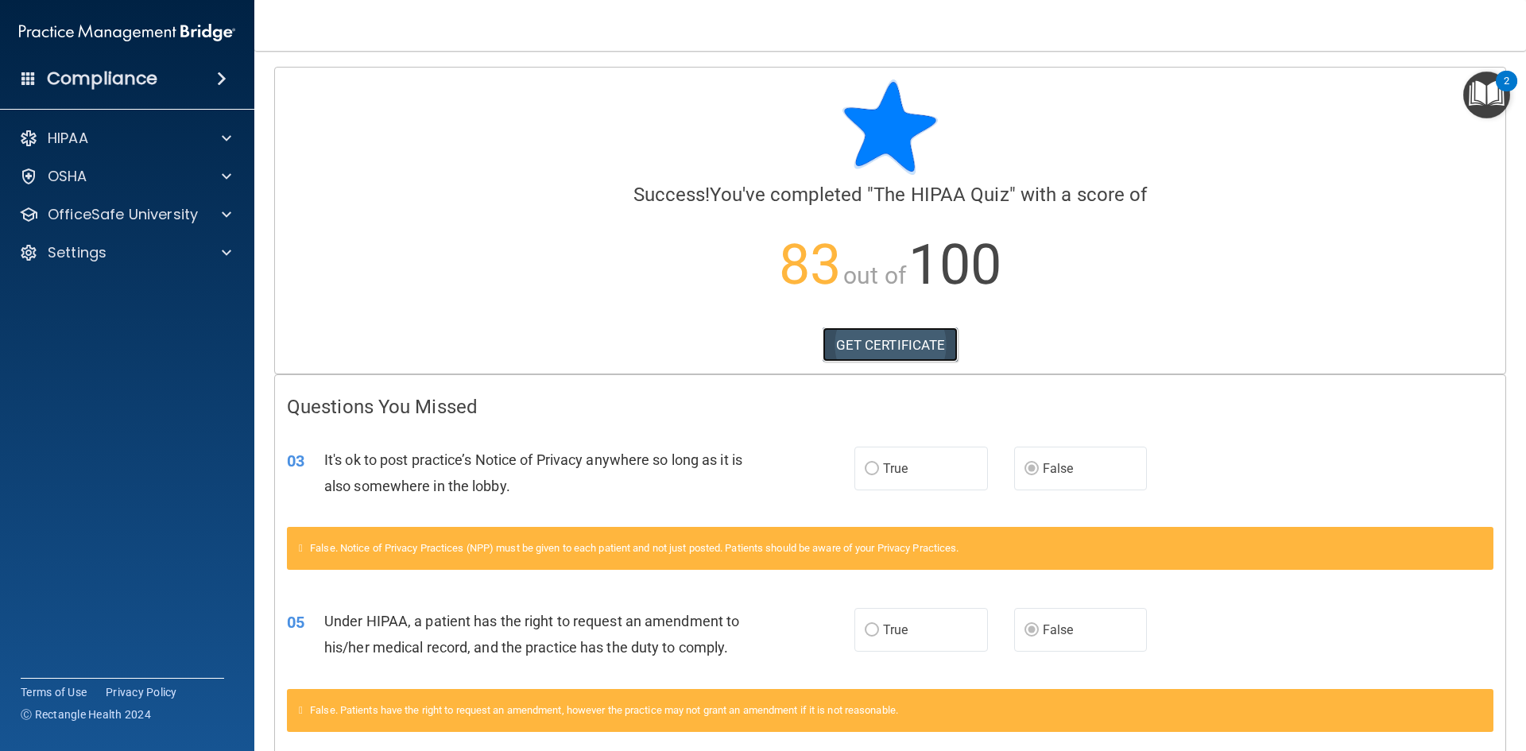
click at [932, 342] on link "GET CERTIFICATE" at bounding box center [891, 344] width 136 height 35
click at [197, 136] on div "HIPAA" at bounding box center [105, 138] width 197 height 19
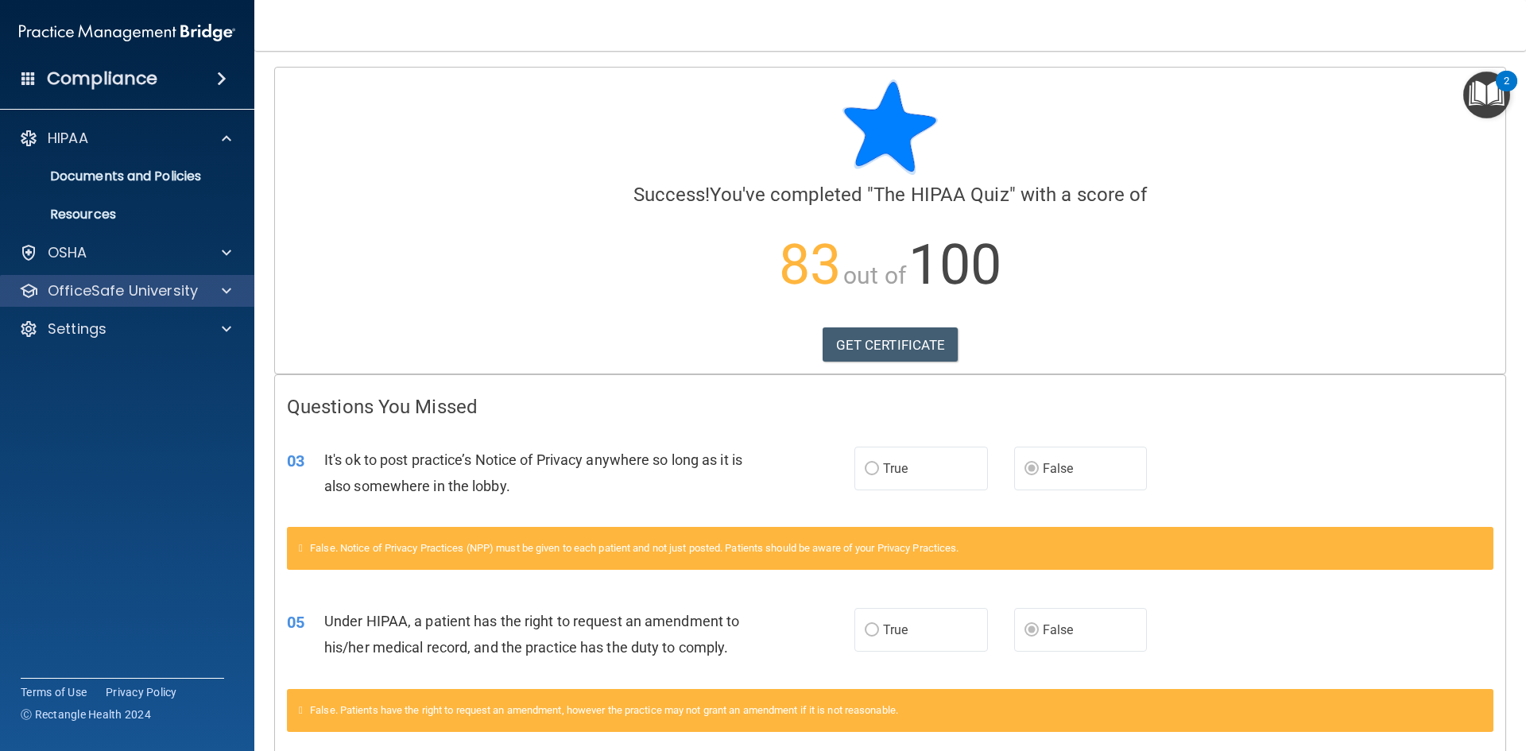
click at [219, 300] on div "OfficeSafe University" at bounding box center [127, 291] width 255 height 32
click at [234, 291] on div at bounding box center [224, 290] width 40 height 19
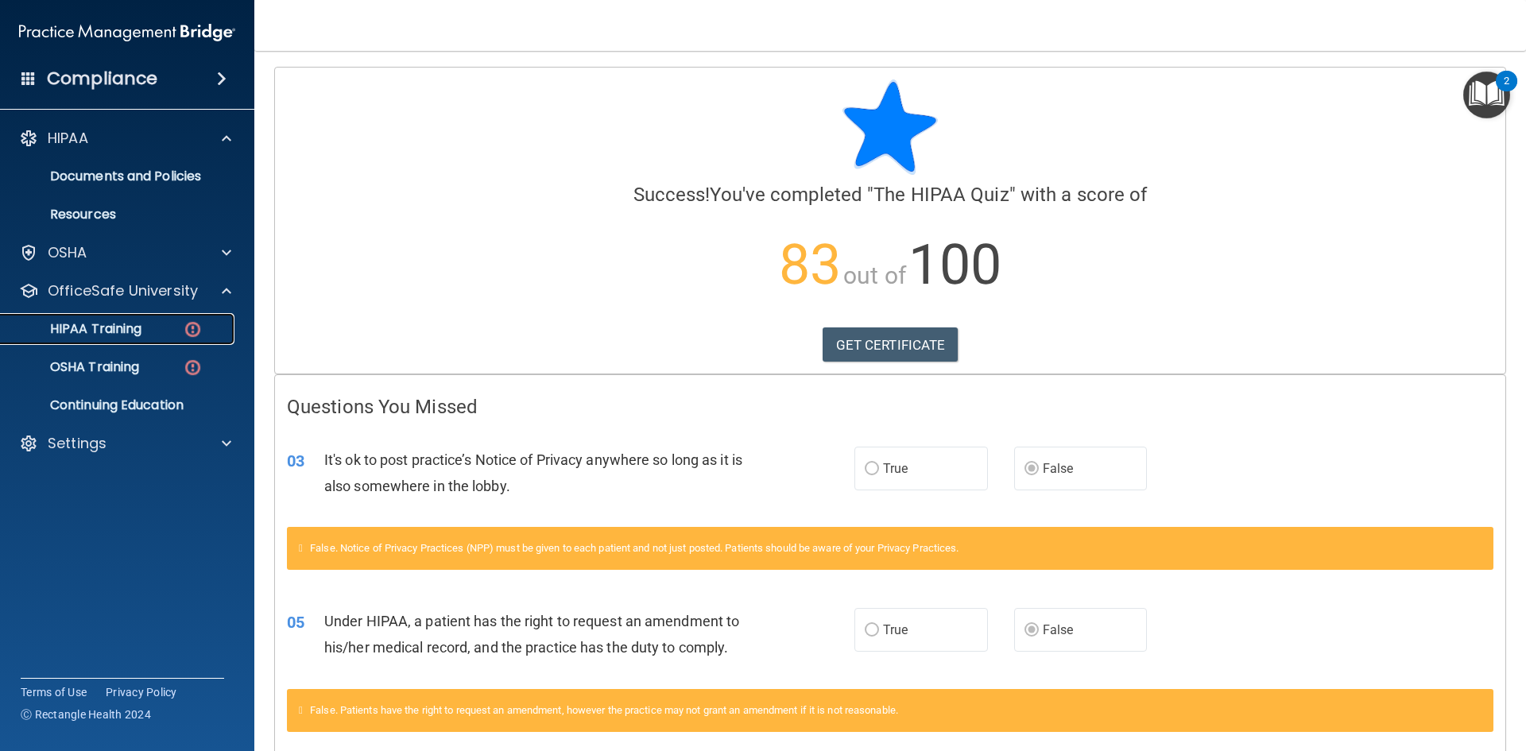
click at [150, 327] on div "HIPAA Training" at bounding box center [118, 329] width 217 height 16
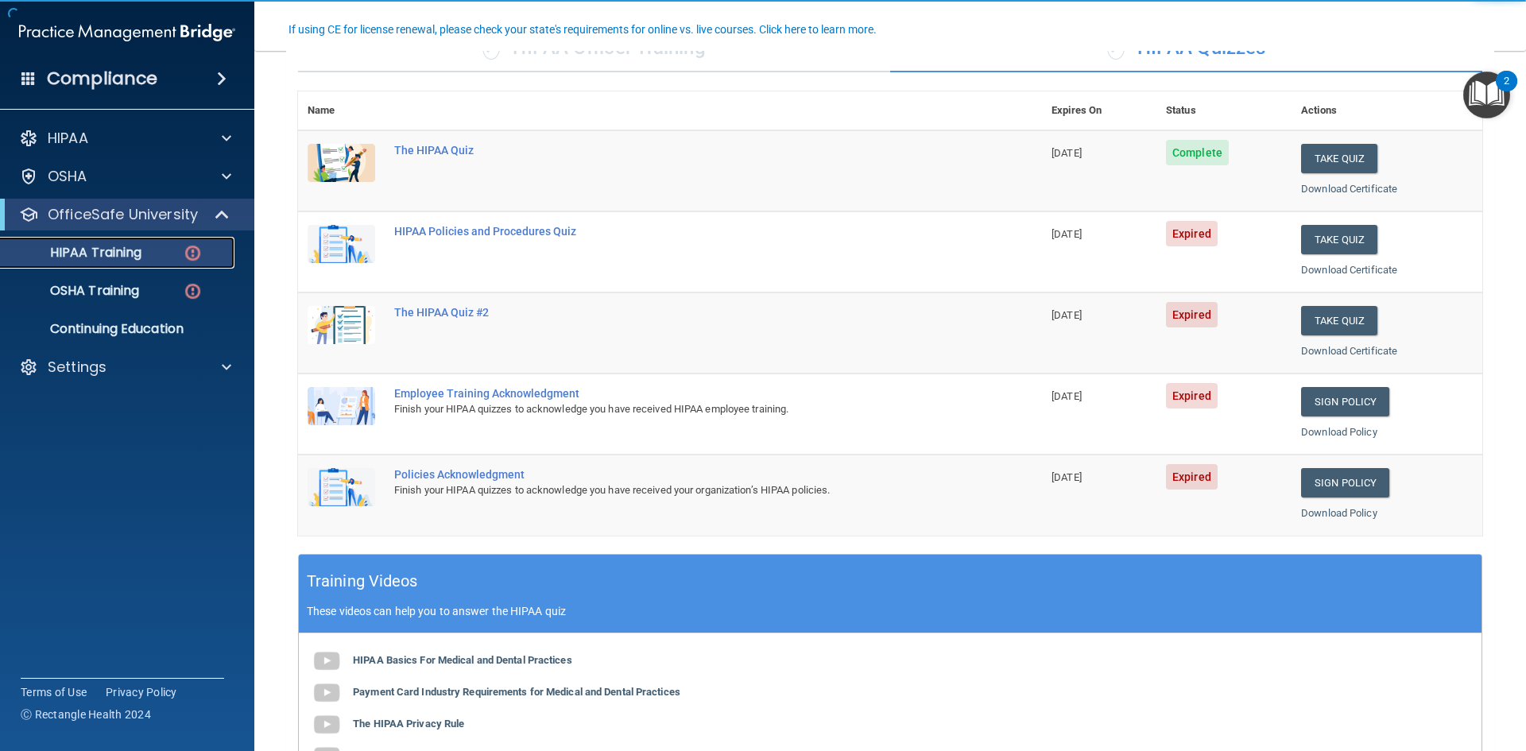
scroll to position [159, 0]
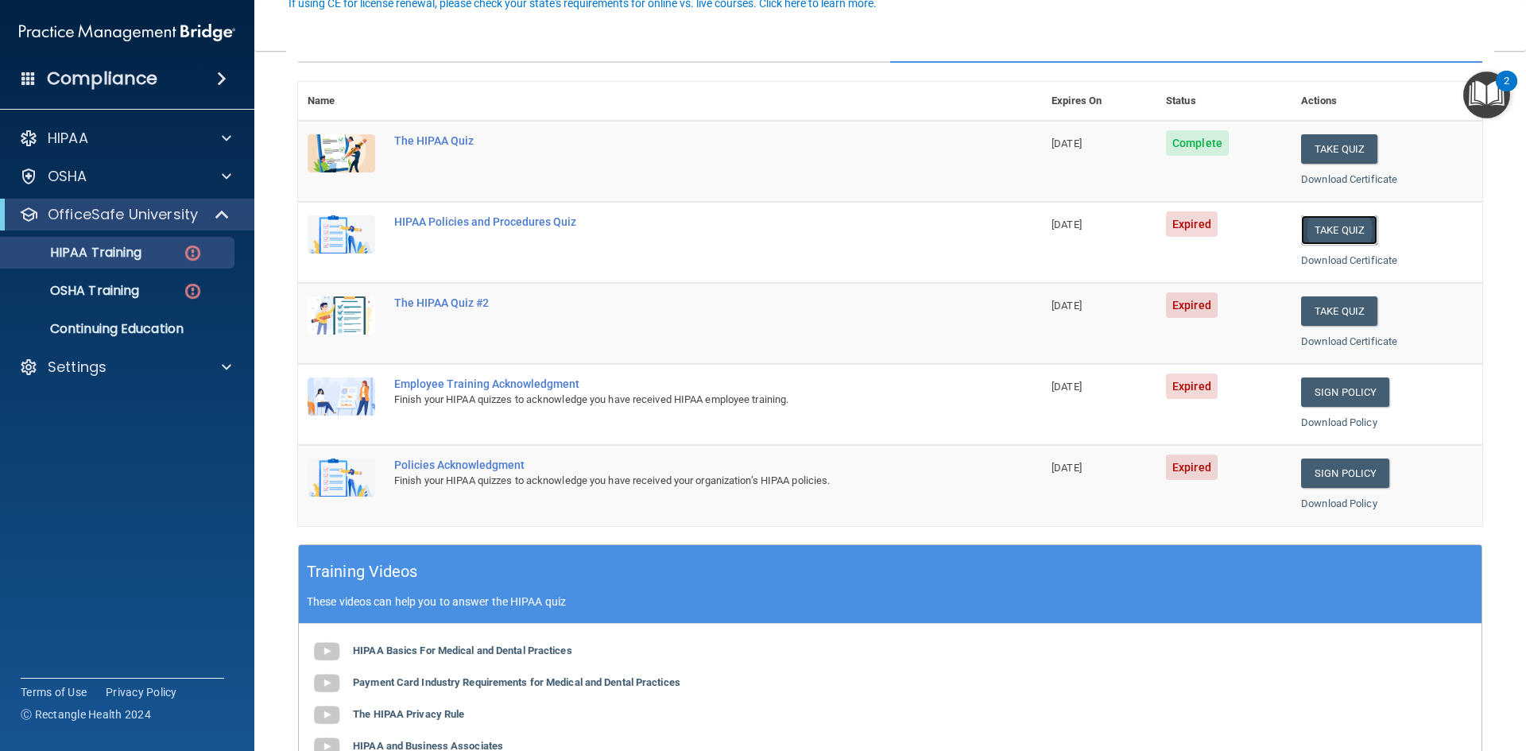
click at [1359, 230] on button "Take Quiz" at bounding box center [1339, 229] width 76 height 29
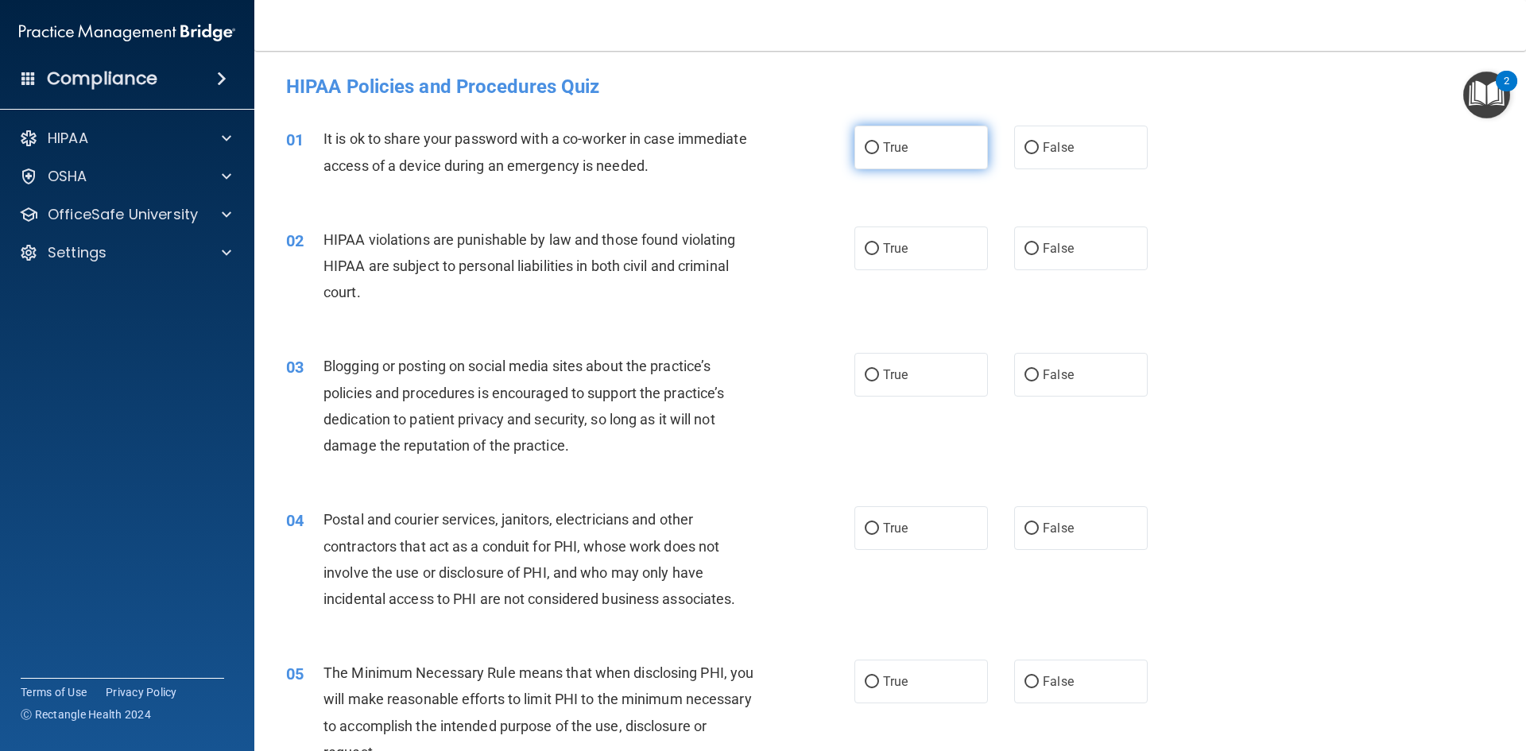
click at [856, 167] on label "True" at bounding box center [921, 148] width 134 height 44
click at [865, 154] on input "True" at bounding box center [872, 148] width 14 height 12
radio input "true"
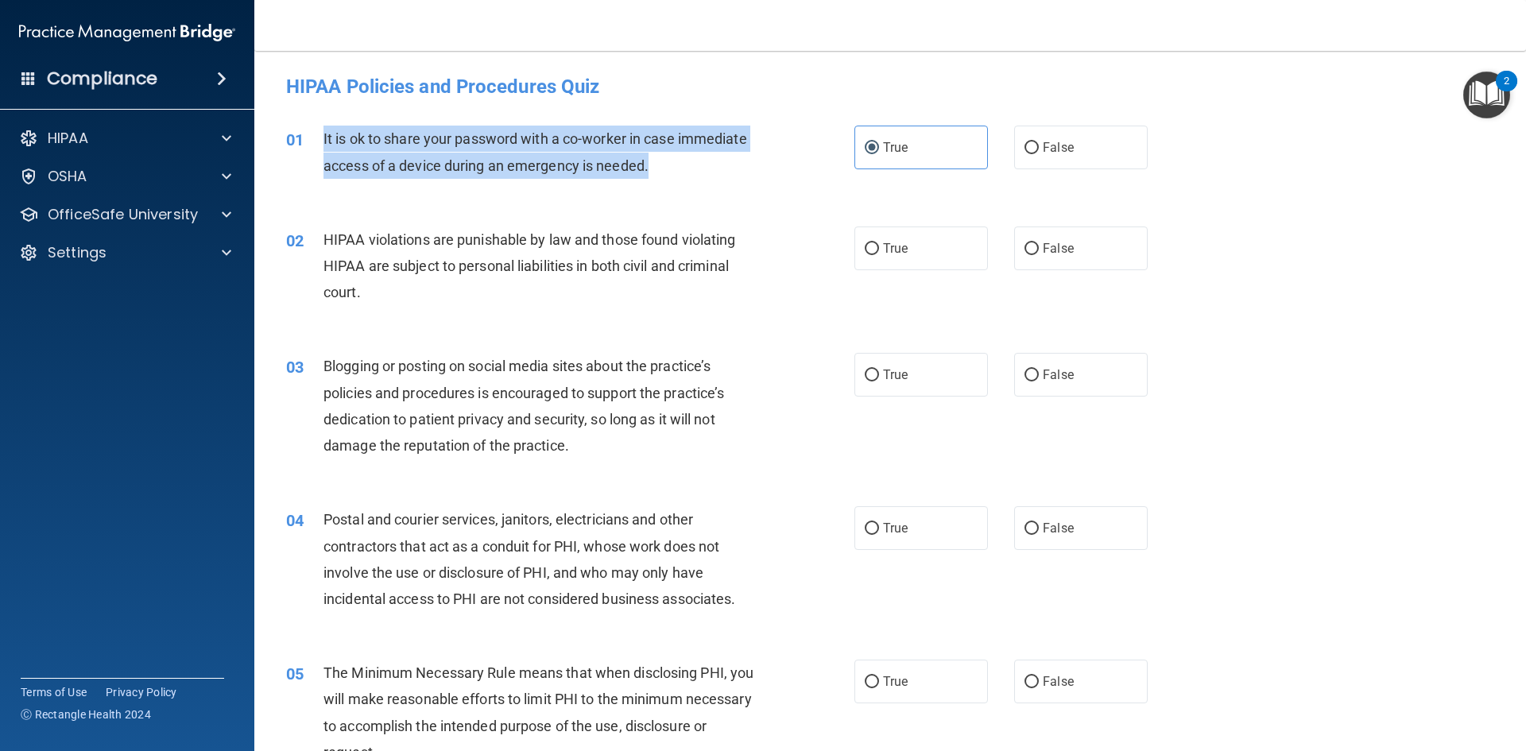
drag, startPoint x: 637, startPoint y: 160, endPoint x: 320, endPoint y: 133, distance: 319.1
click at [320, 133] on div "01 It is ok to share your password with a co-worker in case immediate access of…" at bounding box center [570, 156] width 616 height 60
copy div "It is ok to share your password with a co-worker in case immediate access of a …"
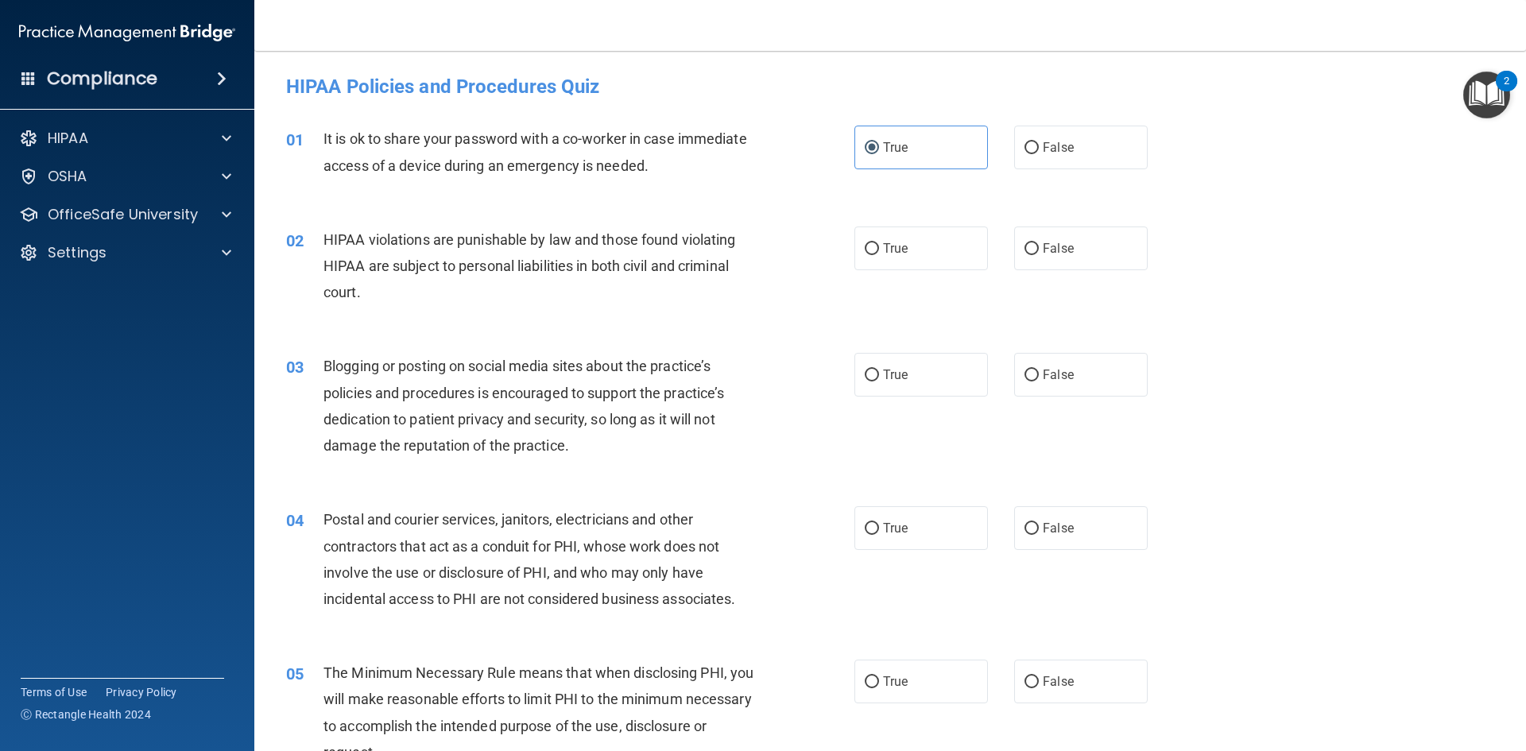
click at [467, 102] on div "HIPAA Policies and Procedures Quiz" at bounding box center [890, 86] width 1232 height 39
click at [1073, 163] on label "False" at bounding box center [1081, 148] width 134 height 44
click at [1039, 154] on input "False" at bounding box center [1032, 148] width 14 height 12
radio input "true"
radio input "false"
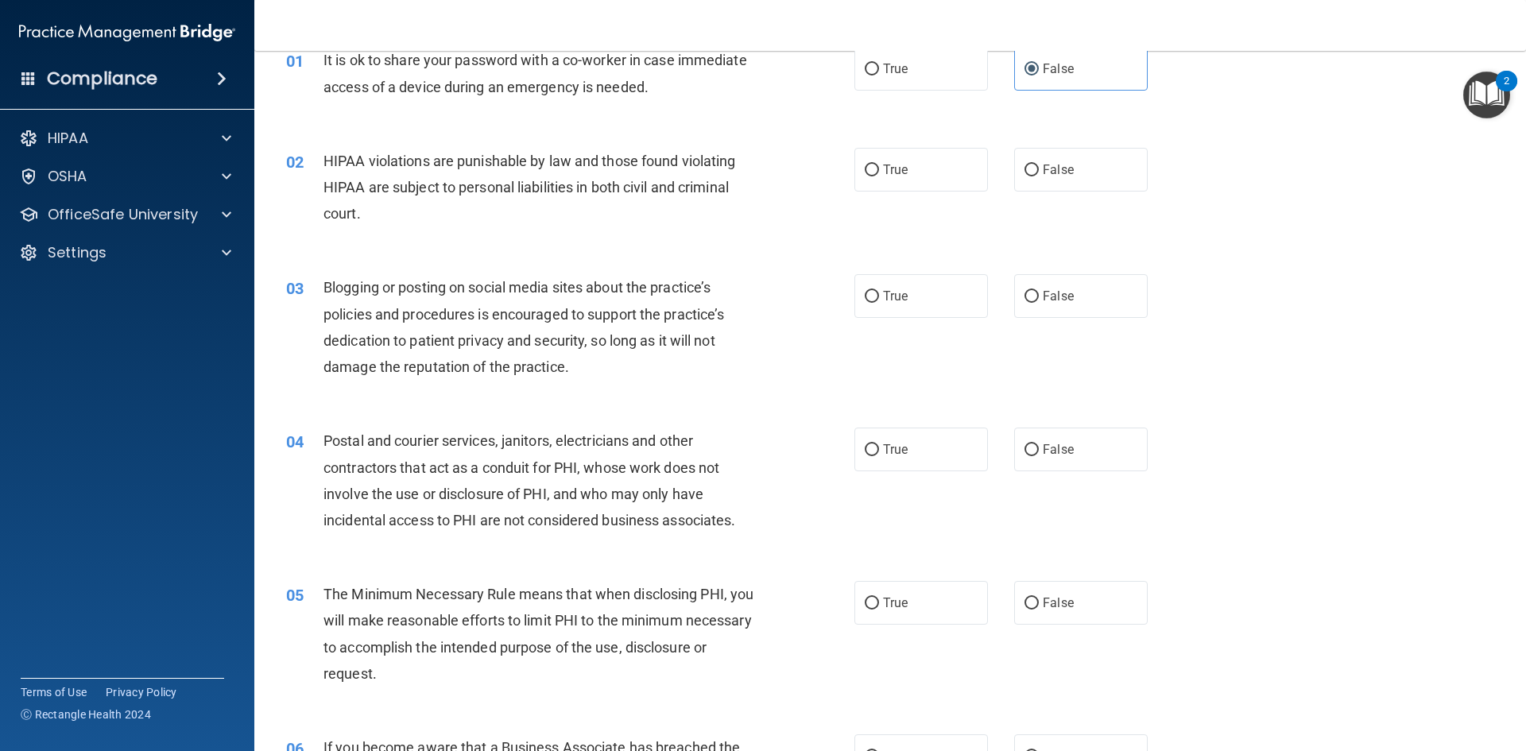
scroll to position [79, 0]
click at [902, 172] on span "True" at bounding box center [895, 168] width 25 height 15
click at [879, 172] on input "True" at bounding box center [872, 170] width 14 height 12
radio input "true"
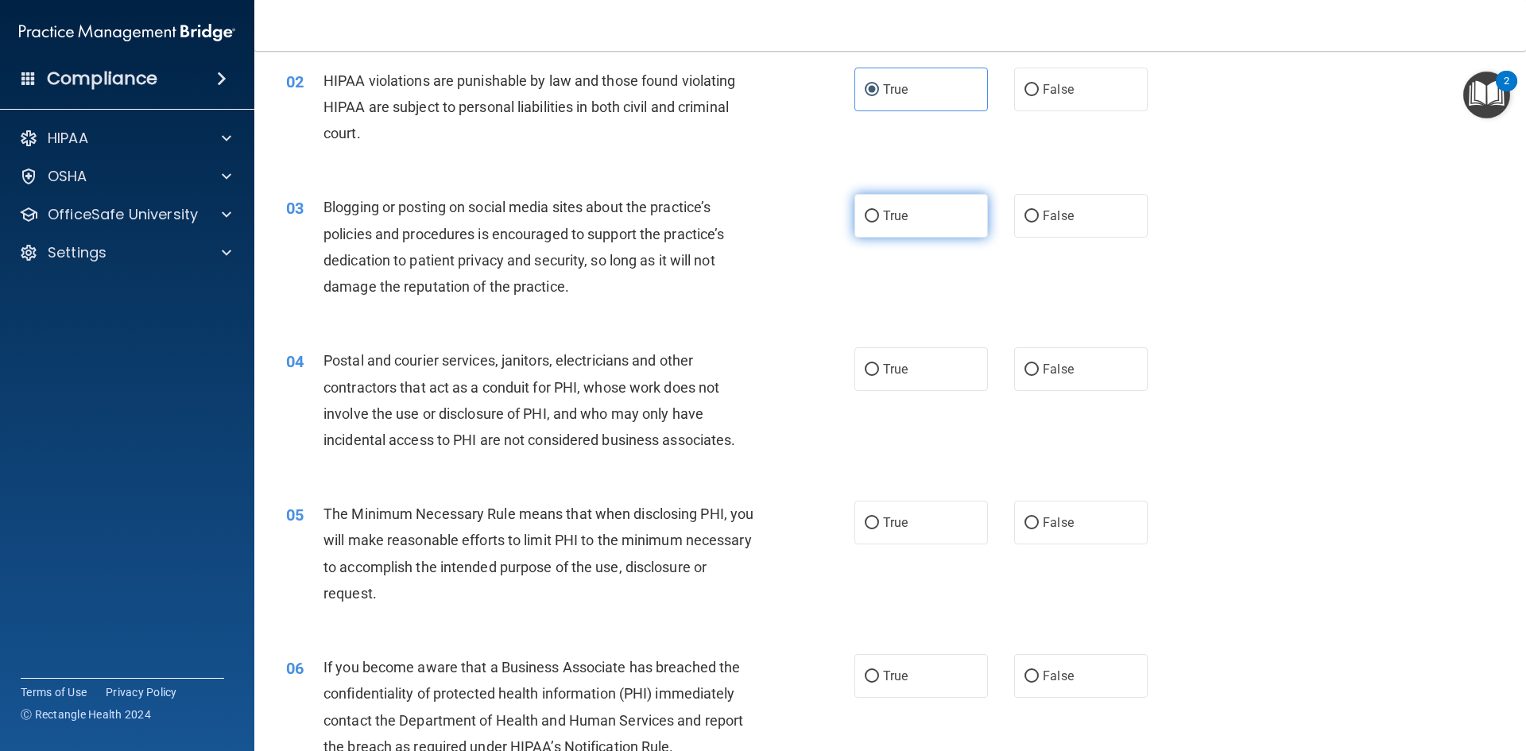
click at [914, 207] on label "True" at bounding box center [921, 216] width 134 height 44
click at [879, 211] on input "True" at bounding box center [872, 217] width 14 height 12
radio input "true"
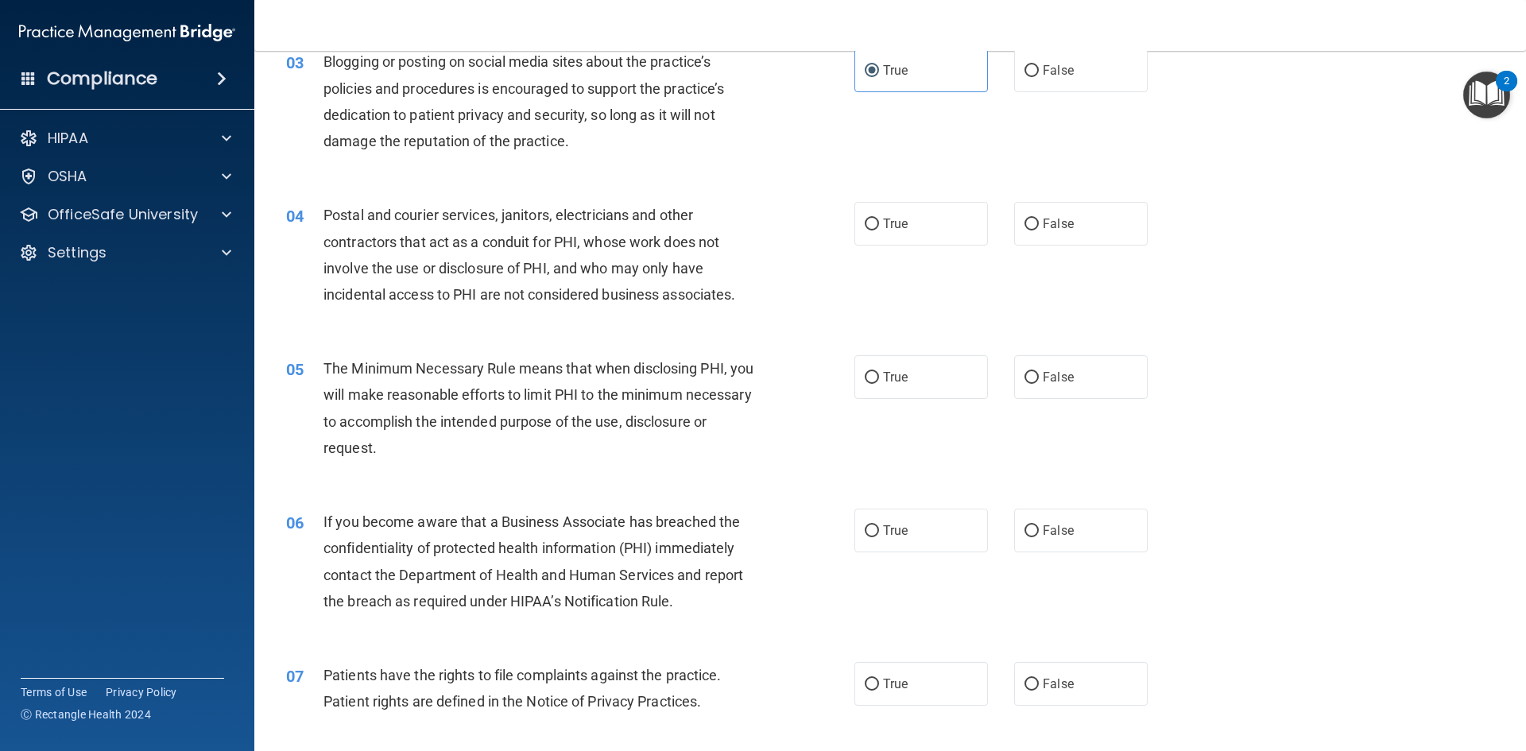
scroll to position [318, 0]
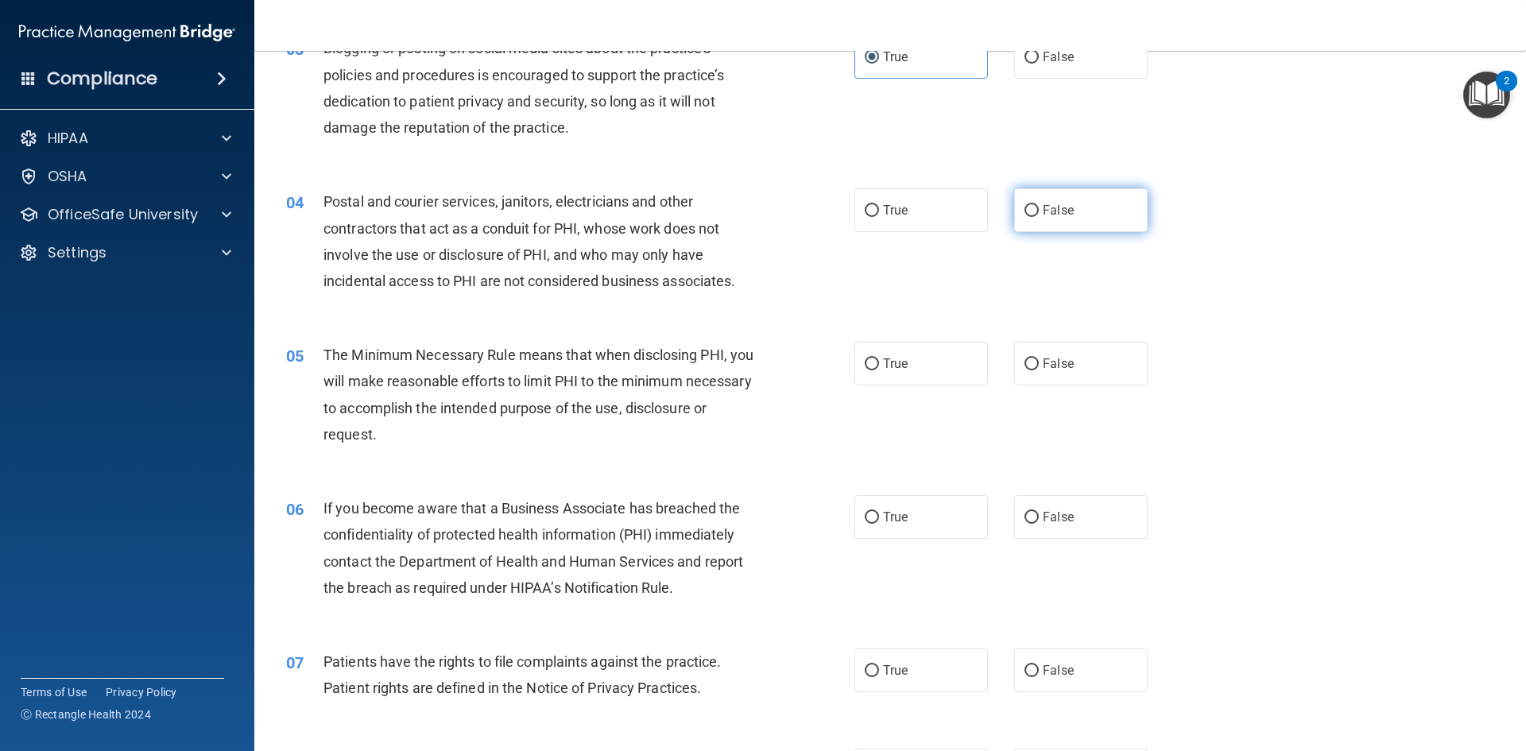
click at [1025, 211] on input "False" at bounding box center [1032, 211] width 14 height 12
radio input "true"
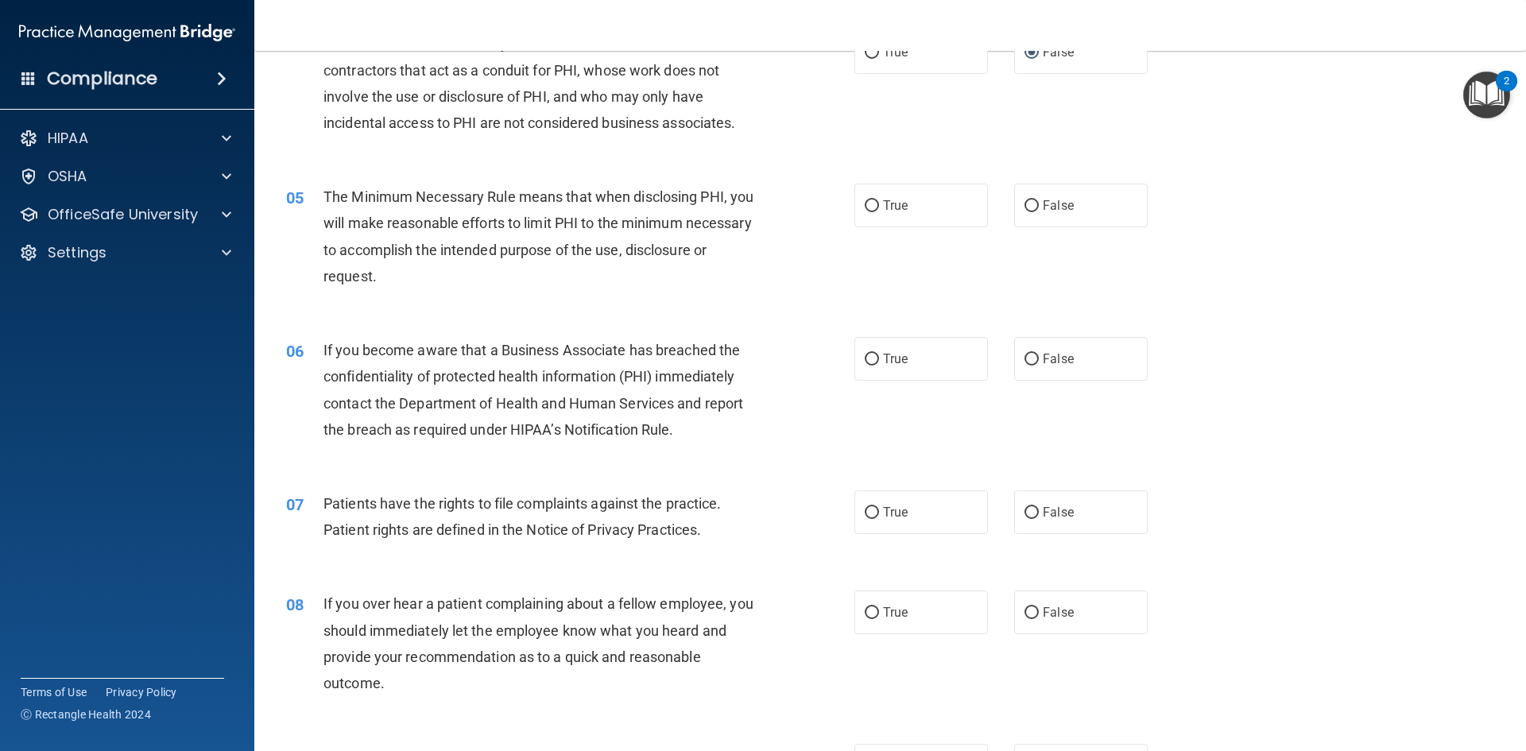
scroll to position [477, 0]
click at [897, 223] on label "True" at bounding box center [921, 205] width 134 height 44
click at [879, 211] on input "True" at bounding box center [872, 205] width 14 height 12
radio input "true"
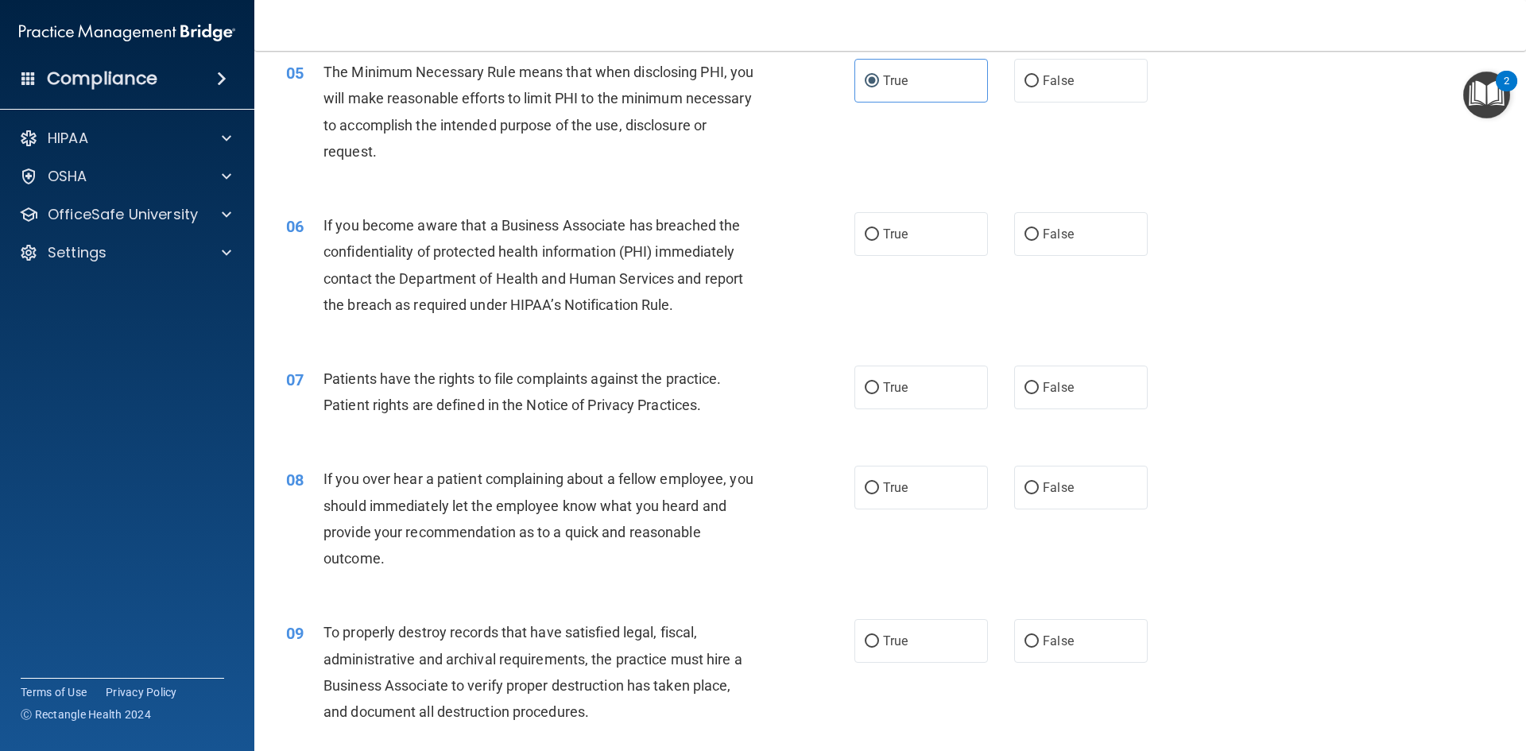
scroll to position [636, 0]
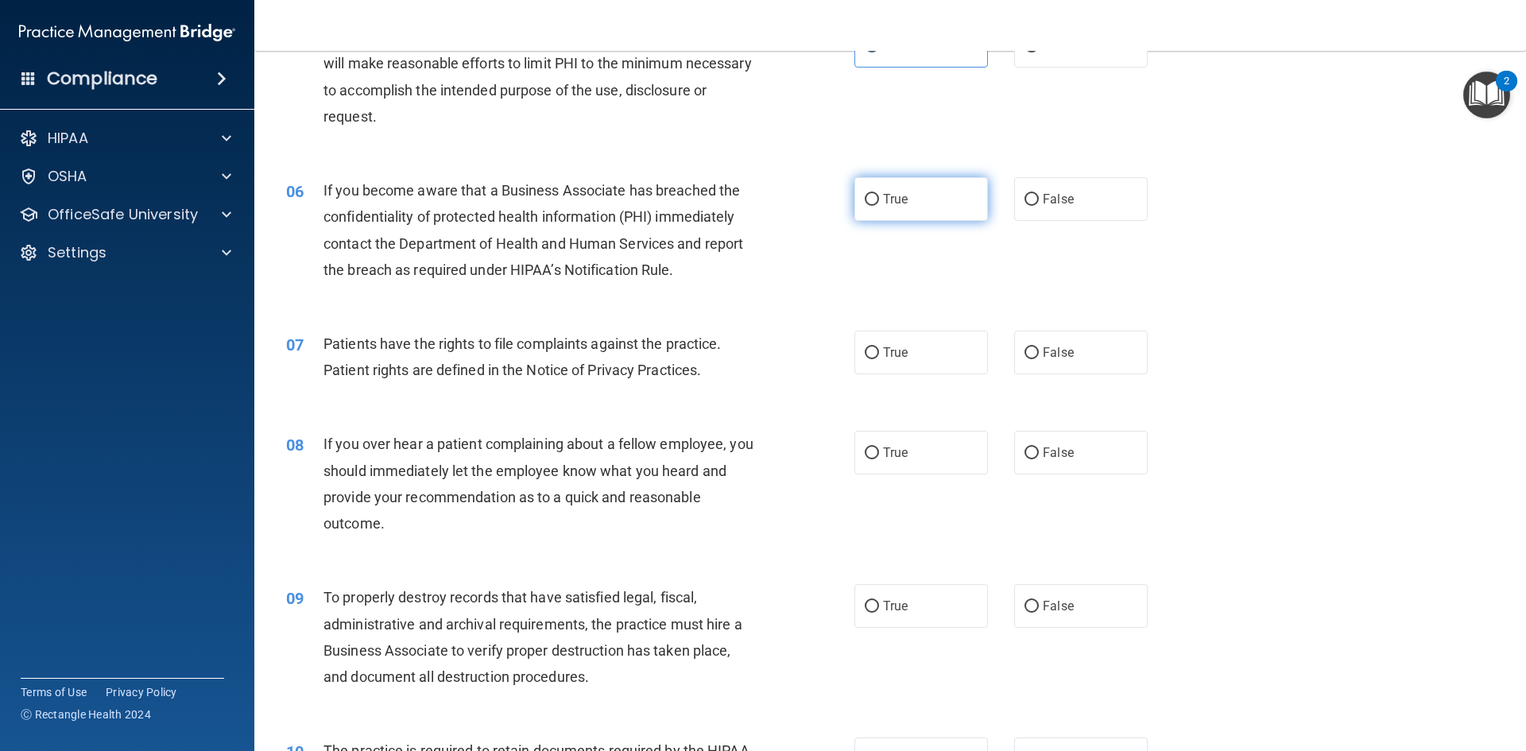
click at [859, 182] on label "True" at bounding box center [921, 199] width 134 height 44
click at [865, 194] on input "True" at bounding box center [872, 200] width 14 height 12
radio input "true"
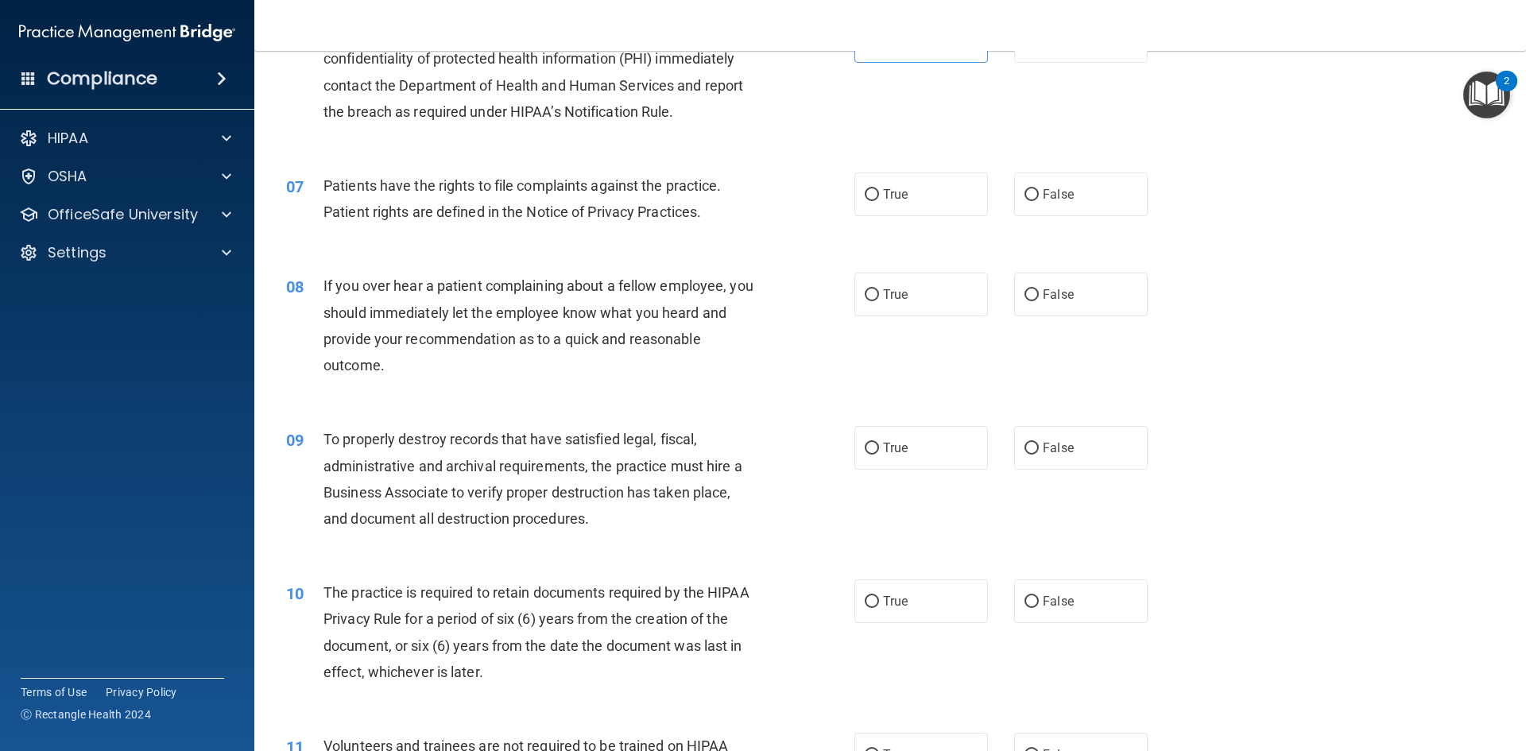
scroll to position [795, 0]
click at [884, 196] on span "True" at bounding box center [895, 193] width 25 height 15
click at [879, 196] on input "True" at bounding box center [872, 194] width 14 height 12
radio input "true"
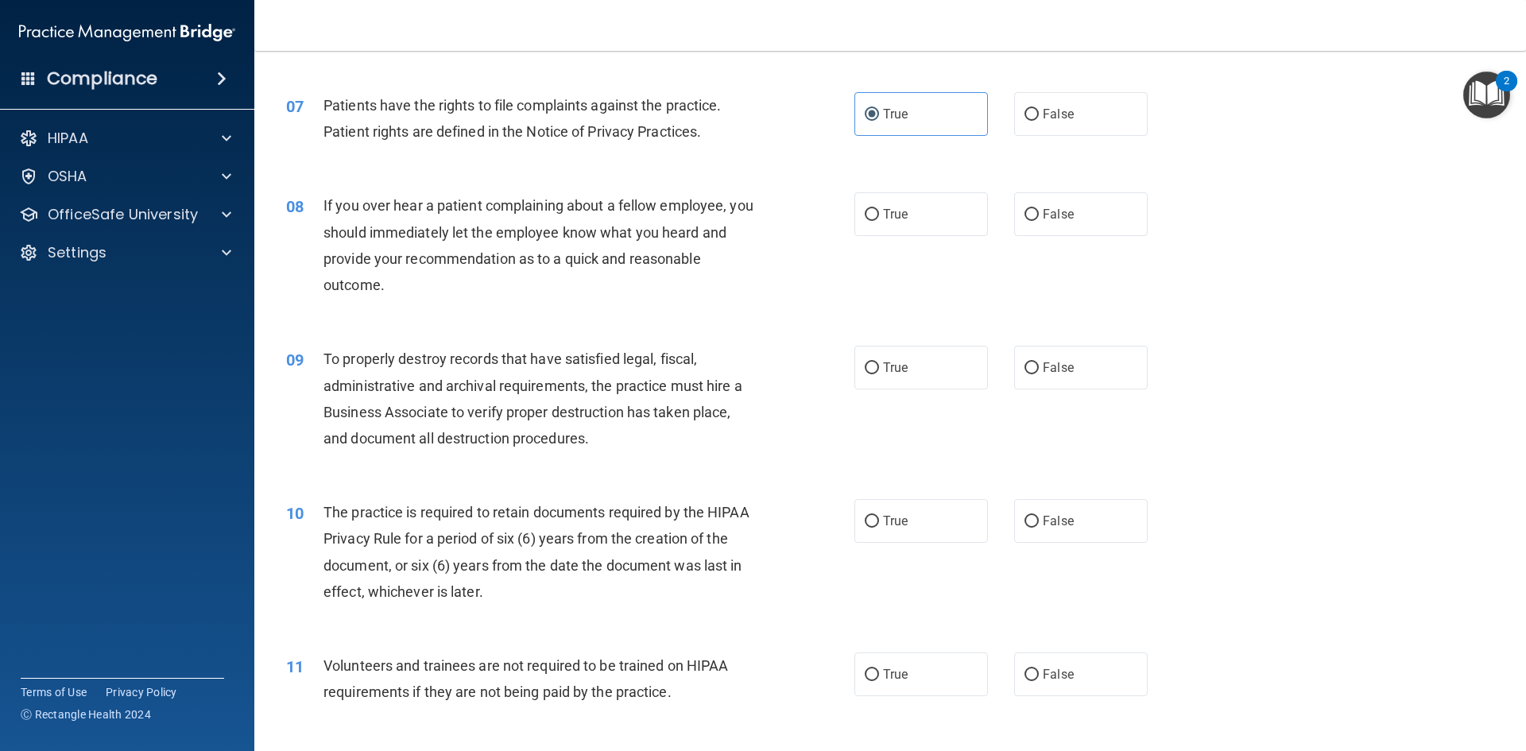
scroll to position [954, 0]
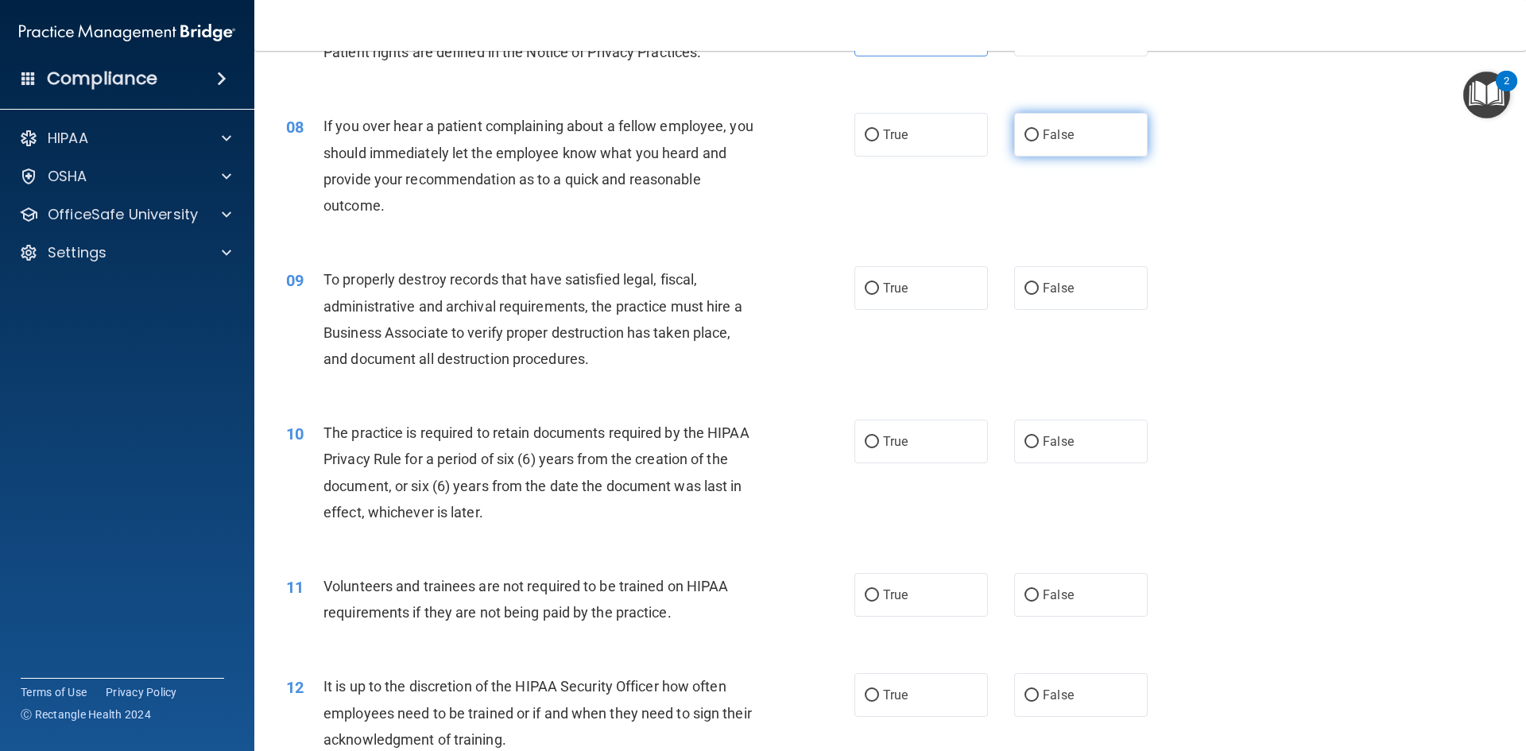
click at [1014, 136] on label "False" at bounding box center [1081, 135] width 134 height 44
click at [1025, 136] on input "False" at bounding box center [1032, 136] width 14 height 12
radio input "true"
click at [1017, 277] on label "False" at bounding box center [1081, 288] width 134 height 44
click at [1025, 283] on input "False" at bounding box center [1032, 289] width 14 height 12
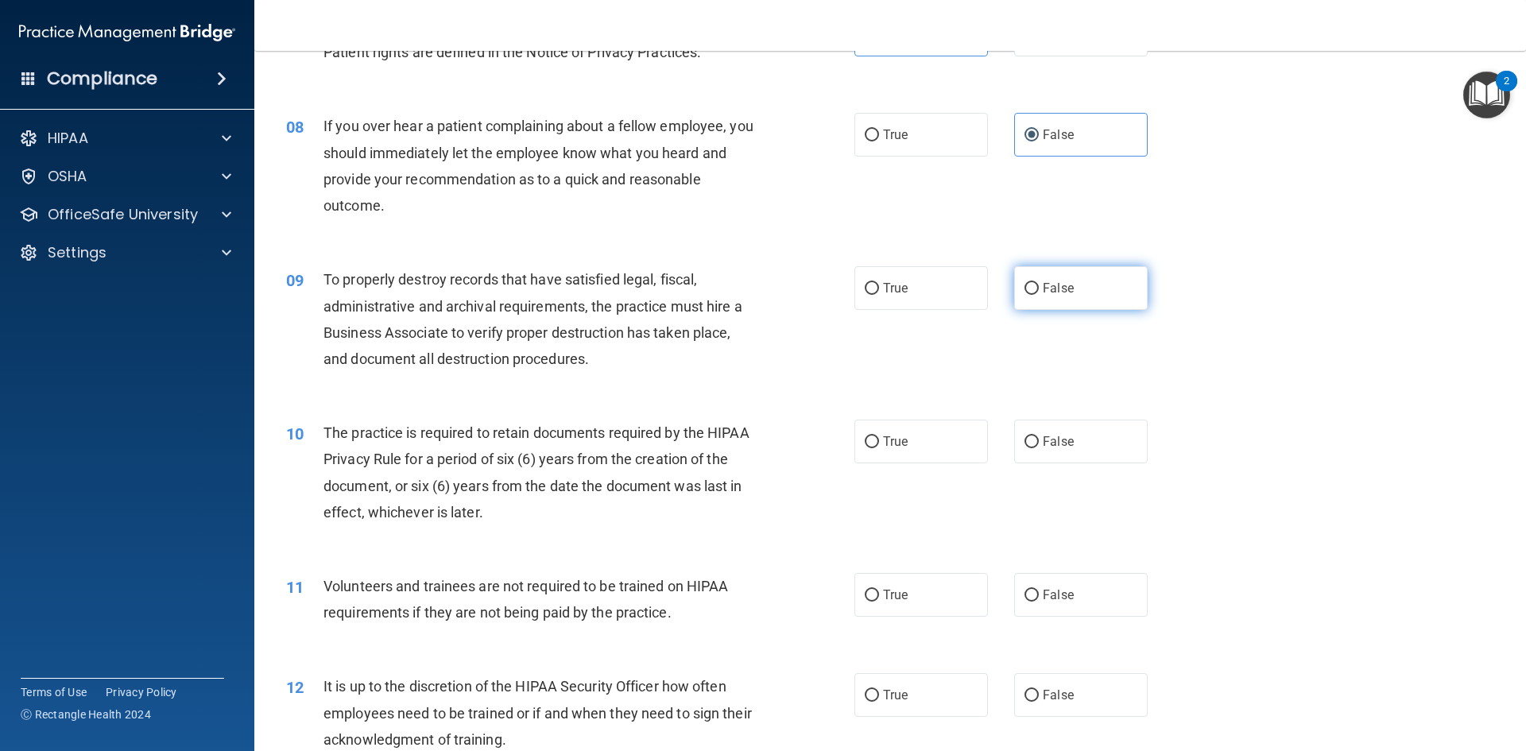
radio input "true"
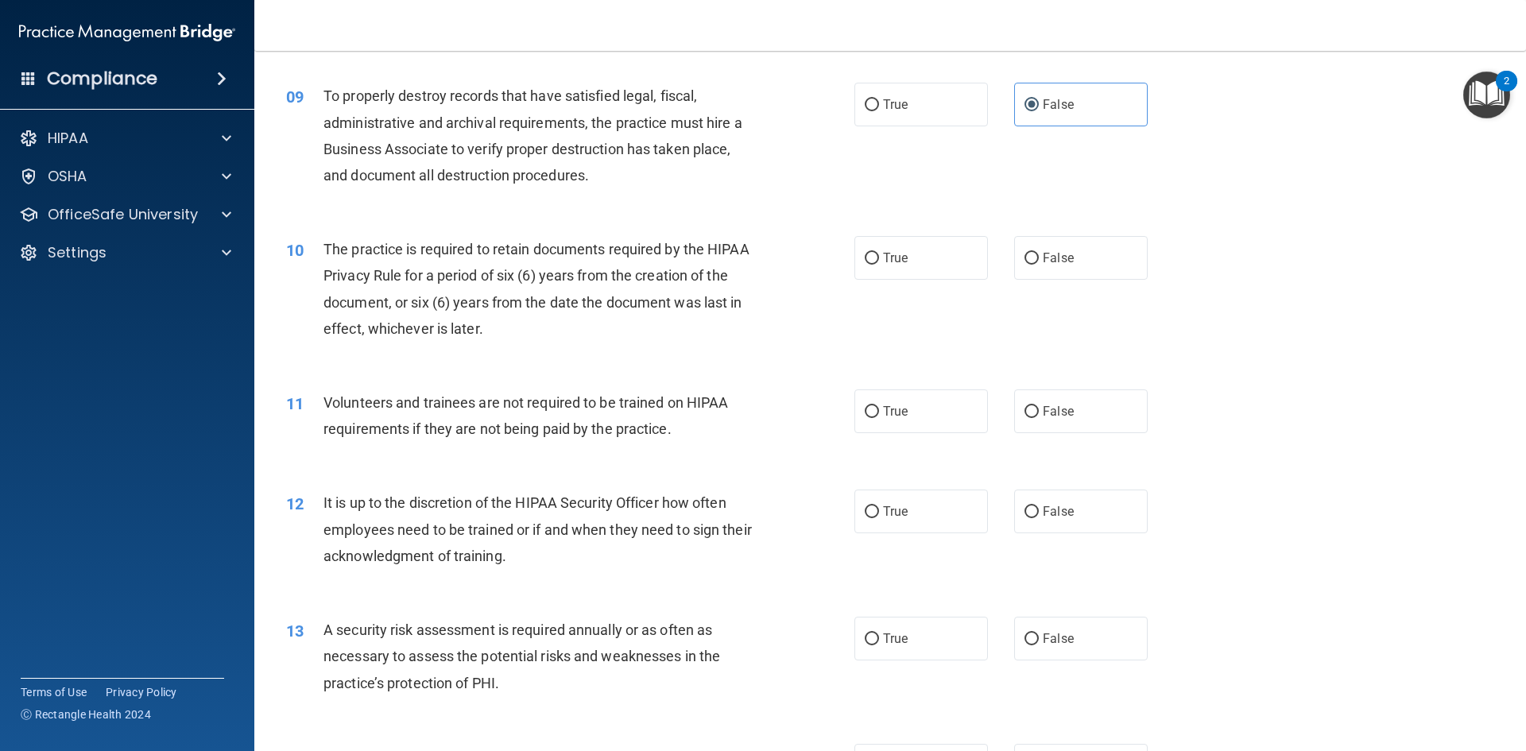
scroll to position [1192, 0]
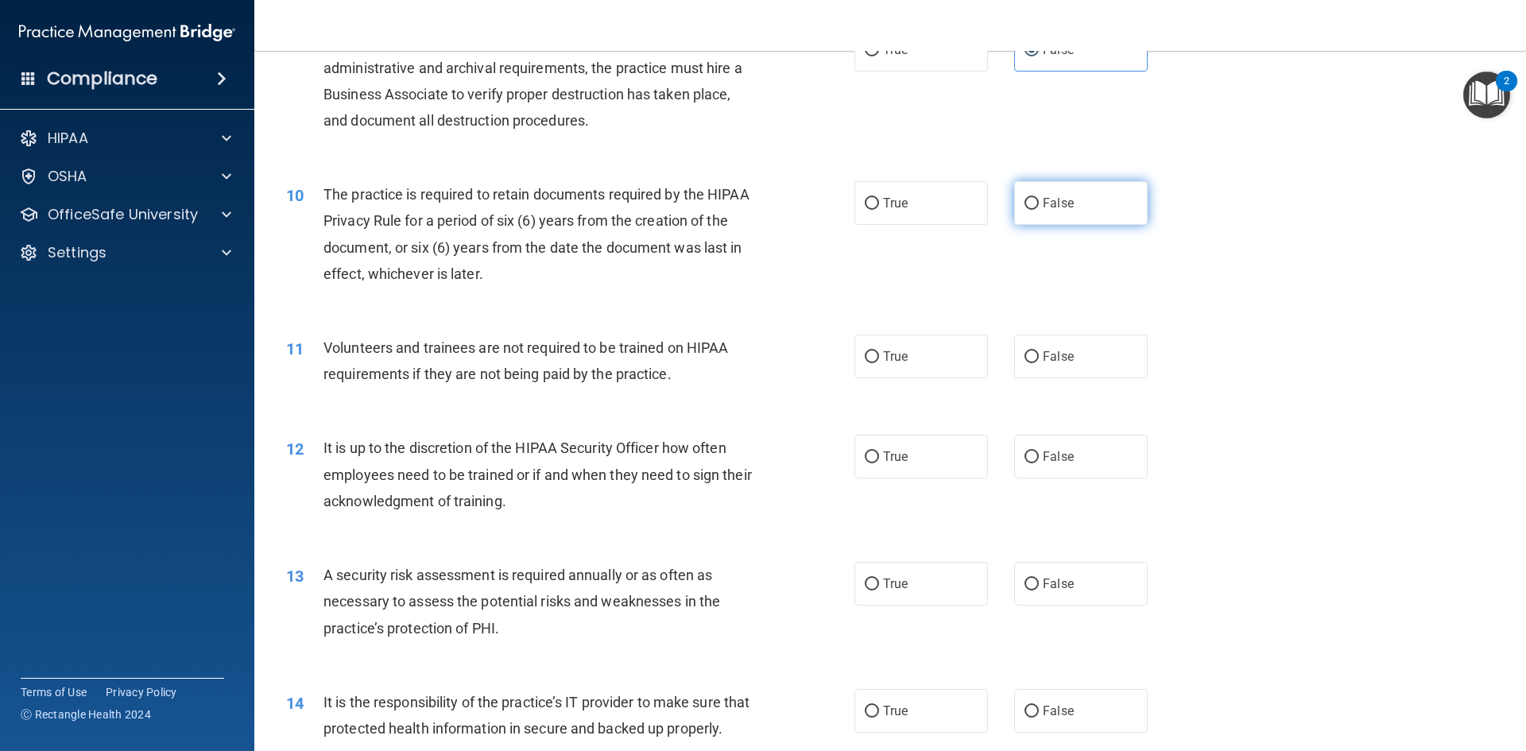
click at [1032, 193] on label "False" at bounding box center [1081, 203] width 134 height 44
click at [1032, 198] on input "False" at bounding box center [1032, 204] width 14 height 12
radio input "true"
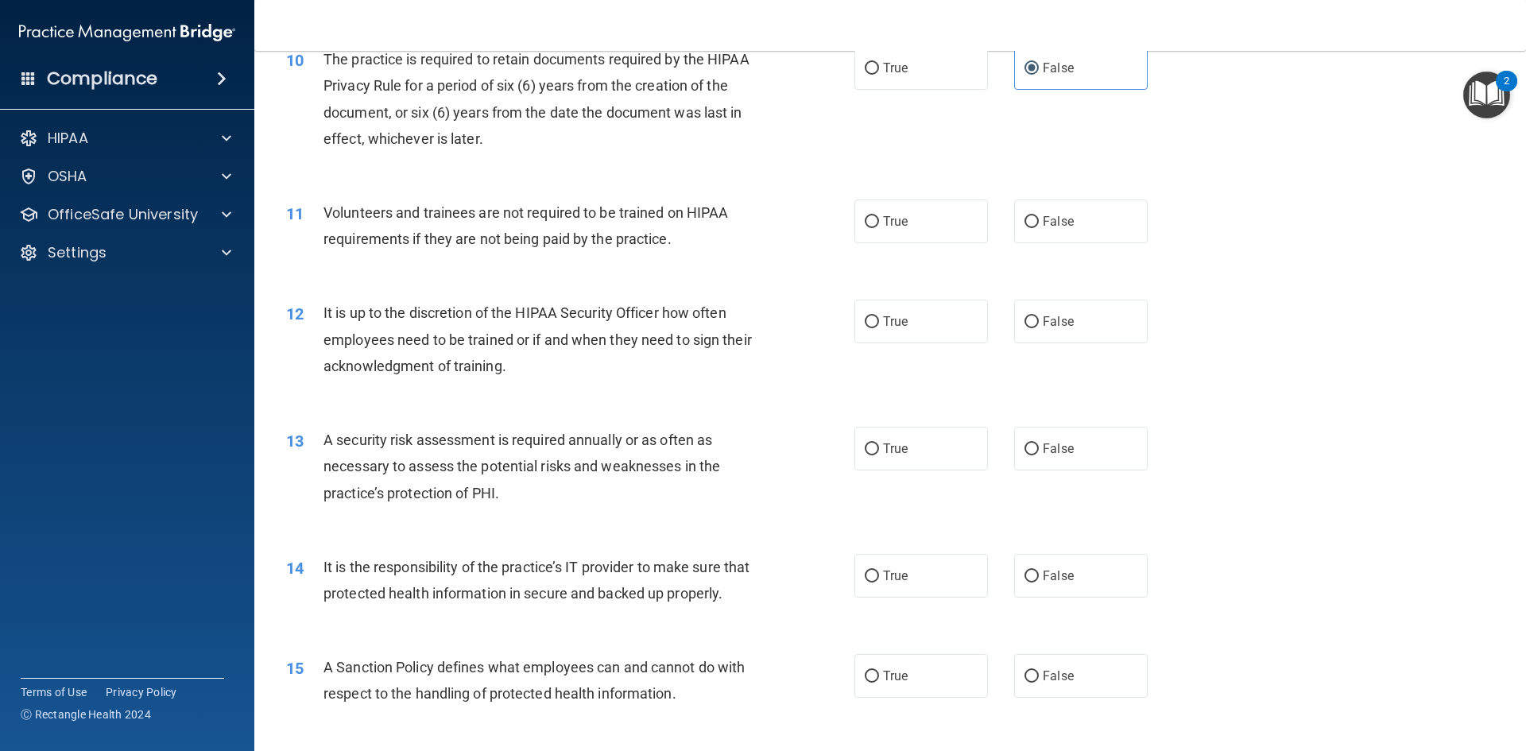
scroll to position [1351, 0]
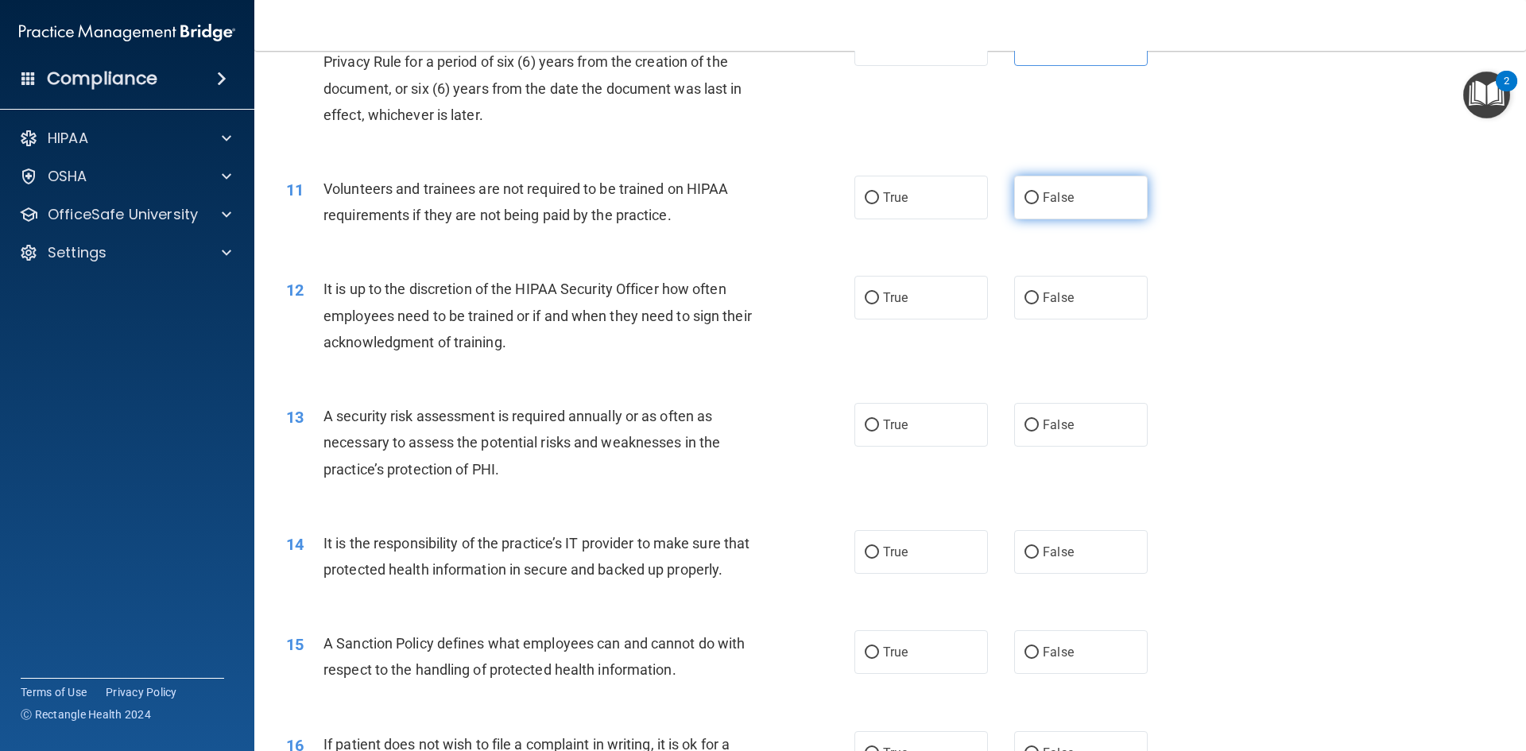
click at [1091, 200] on label "False" at bounding box center [1081, 198] width 134 height 44
click at [1039, 200] on input "False" at bounding box center [1032, 198] width 14 height 12
radio input "true"
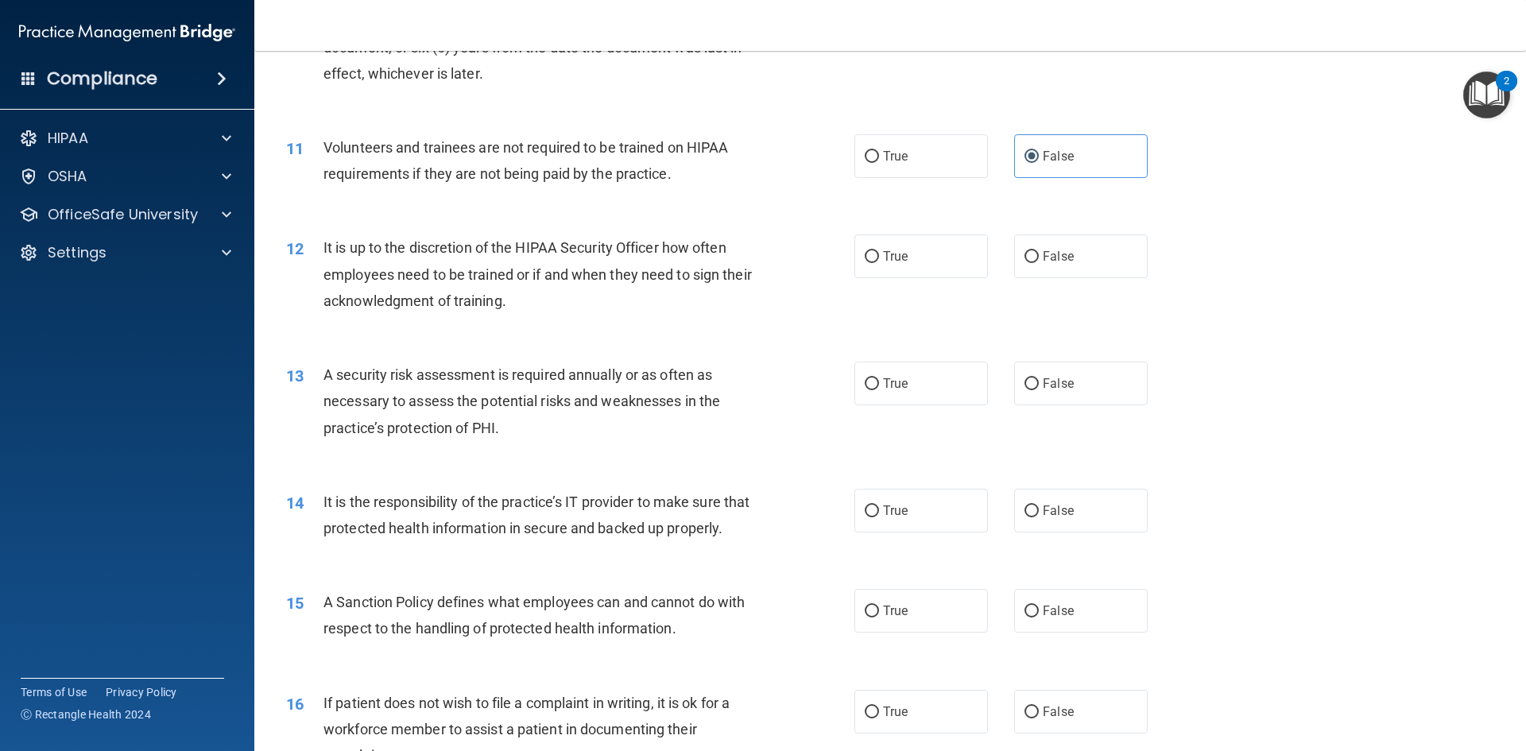
scroll to position [1431, 0]
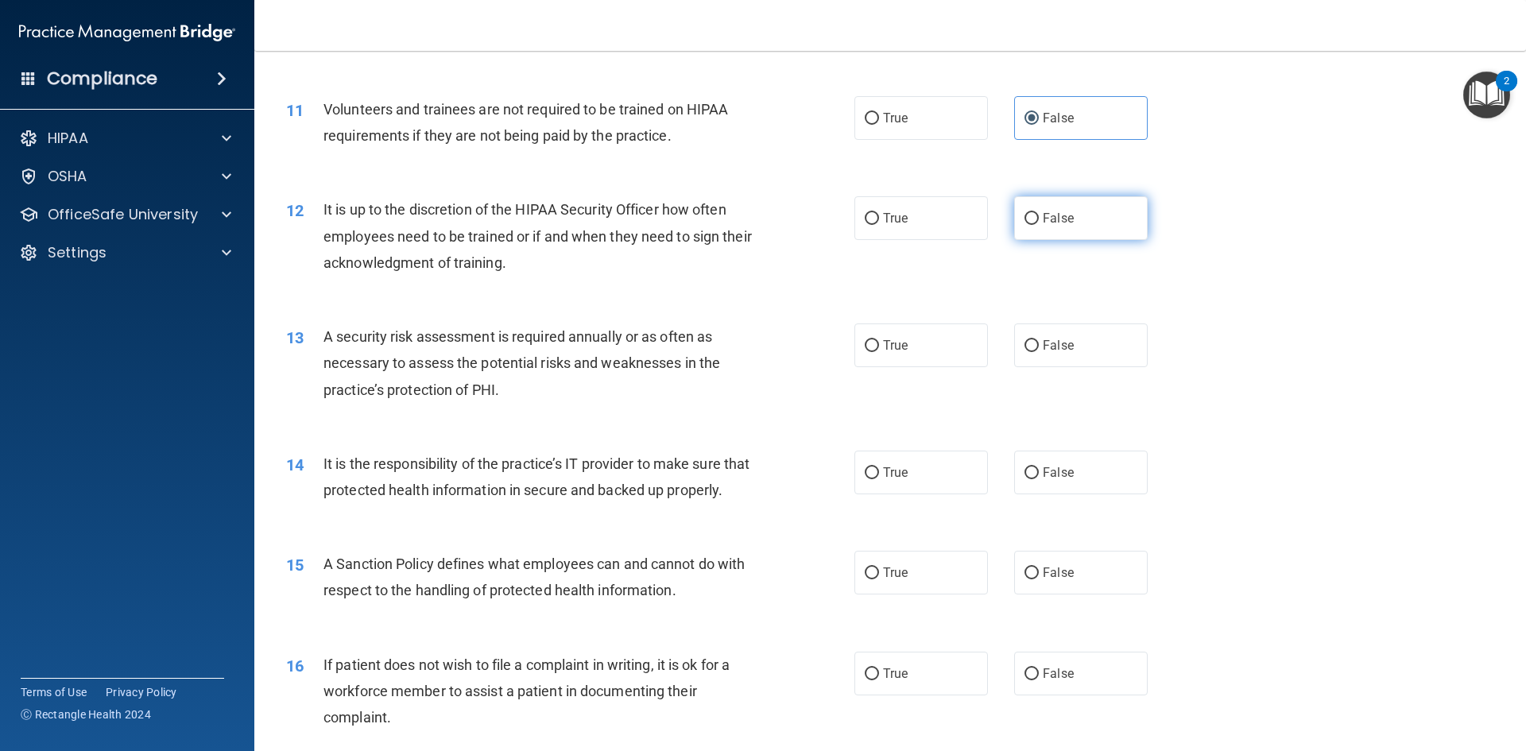
click at [1043, 211] on span "False" at bounding box center [1058, 218] width 31 height 15
click at [1038, 213] on input "False" at bounding box center [1032, 219] width 14 height 12
radio input "true"
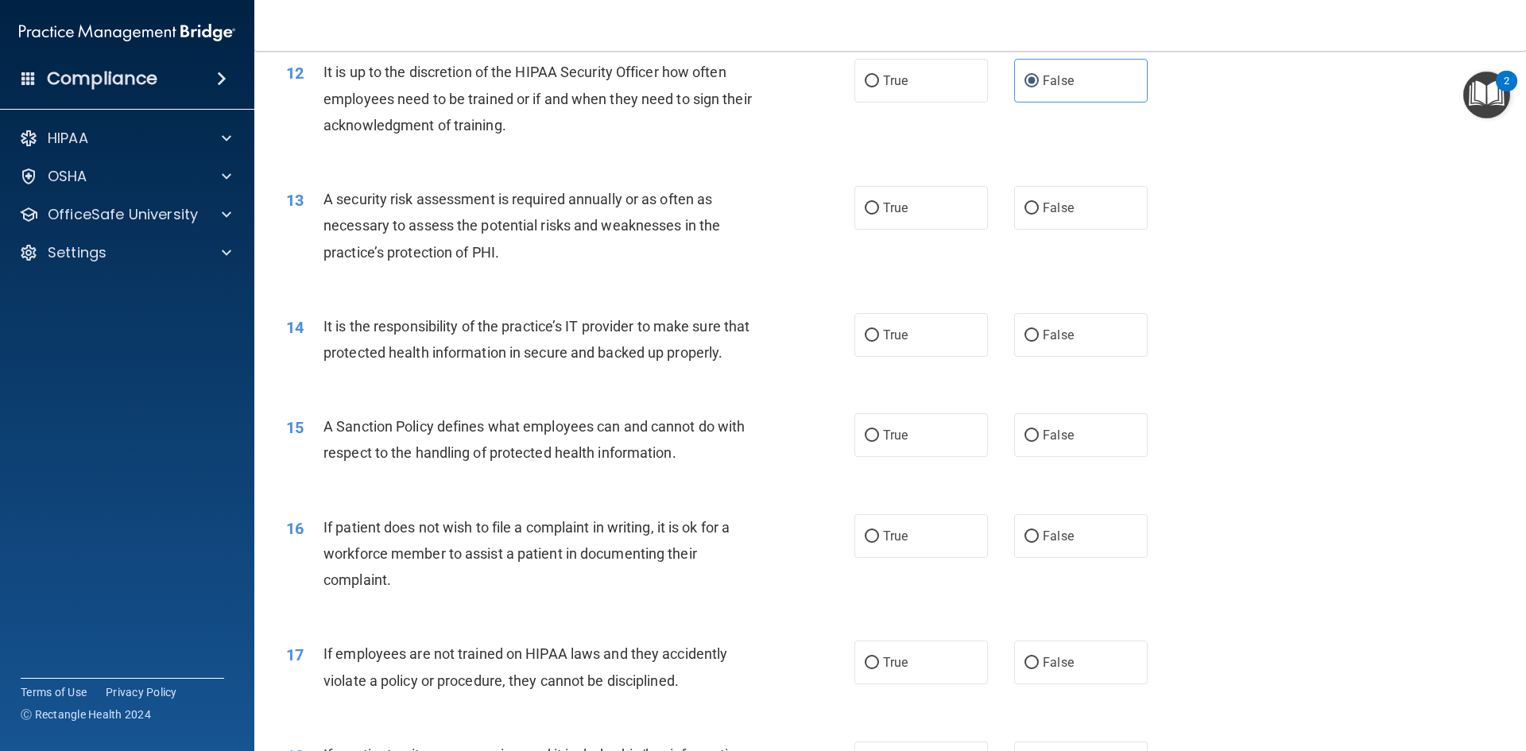
scroll to position [1590, 0]
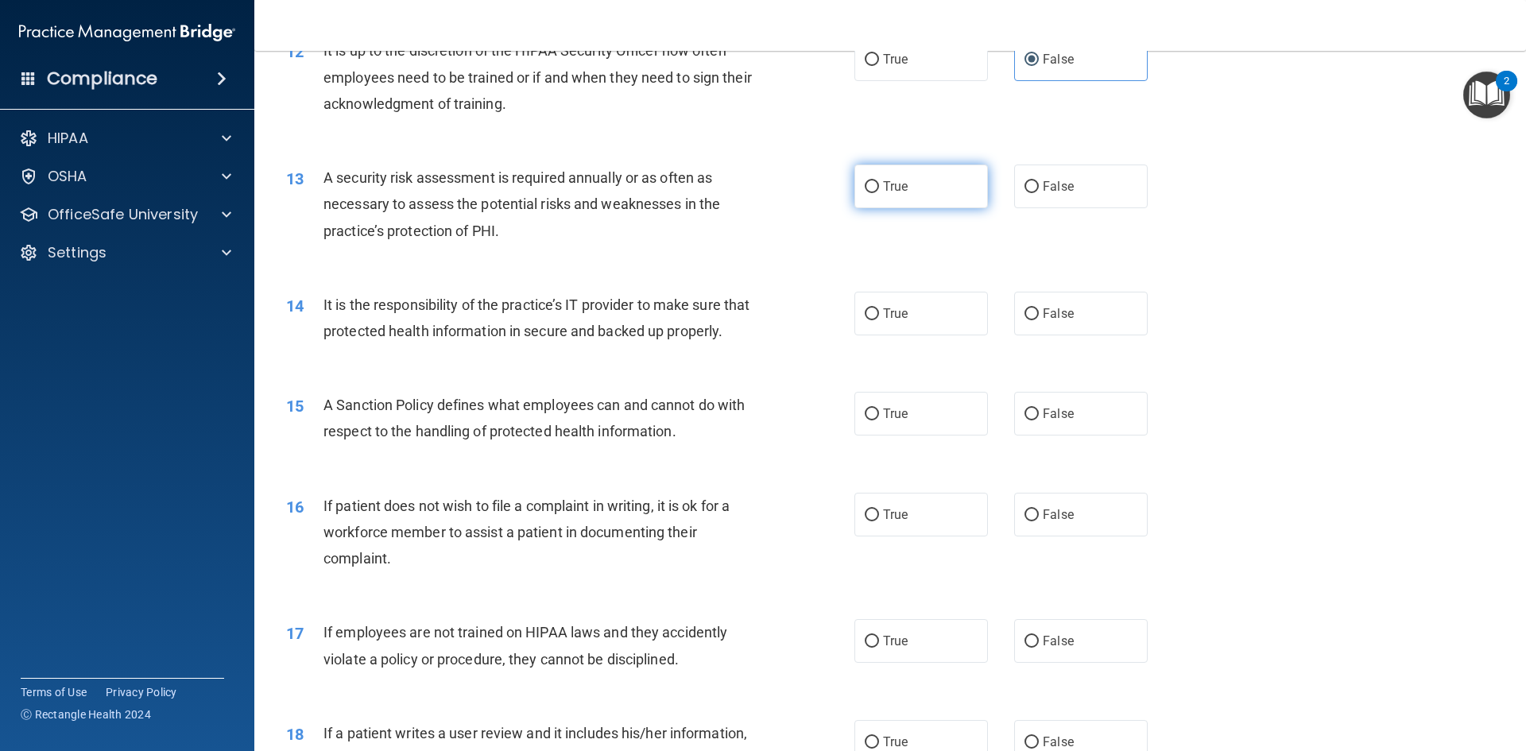
click at [894, 194] on label "True" at bounding box center [921, 187] width 134 height 44
click at [879, 193] on input "True" at bounding box center [872, 187] width 14 height 12
radio input "true"
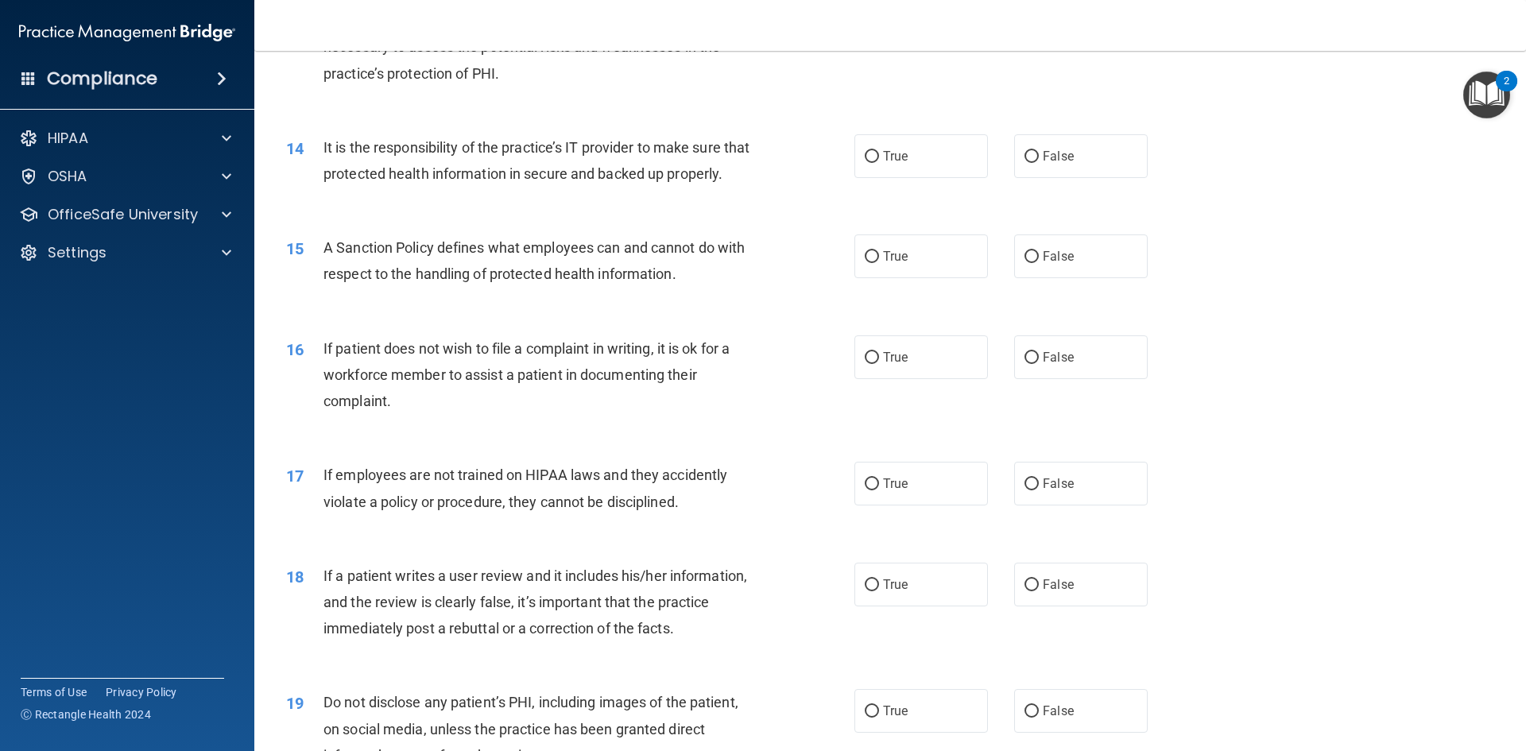
scroll to position [1749, 0]
click at [866, 156] on input "True" at bounding box center [872, 155] width 14 height 12
radio input "true"
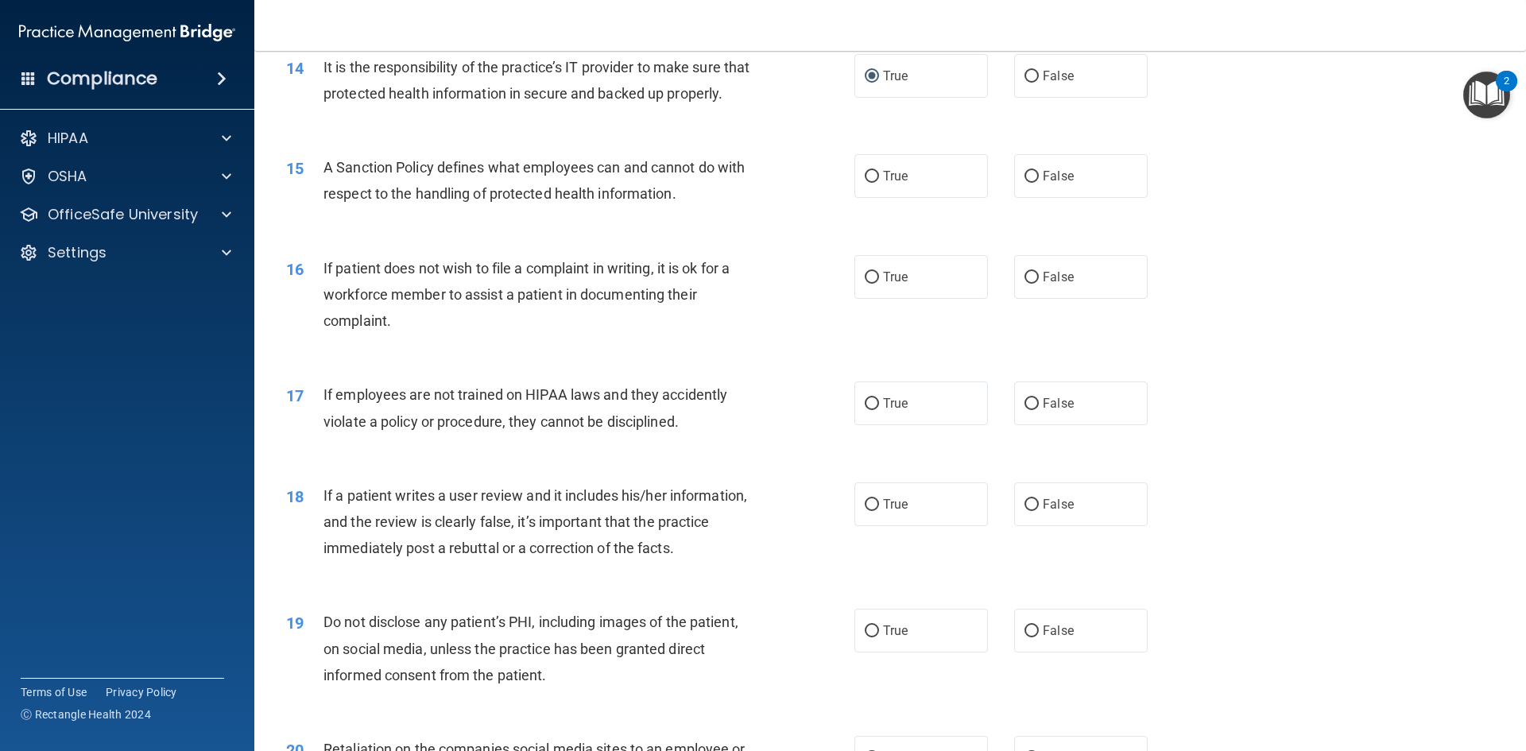
scroll to position [1828, 0]
click at [883, 183] on span "True" at bounding box center [895, 175] width 25 height 15
click at [877, 182] on input "True" at bounding box center [872, 176] width 14 height 12
radio input "true"
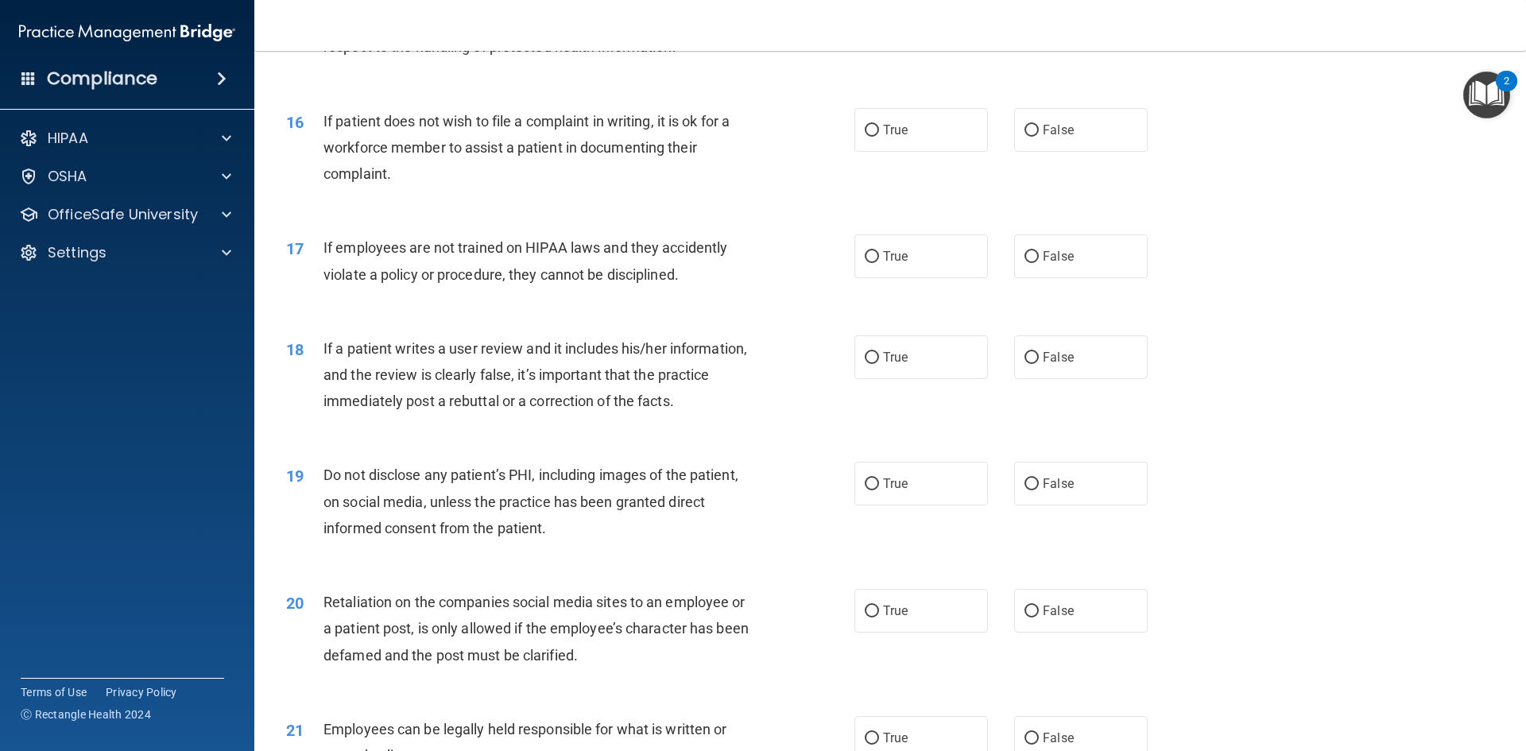
scroll to position [1987, 0]
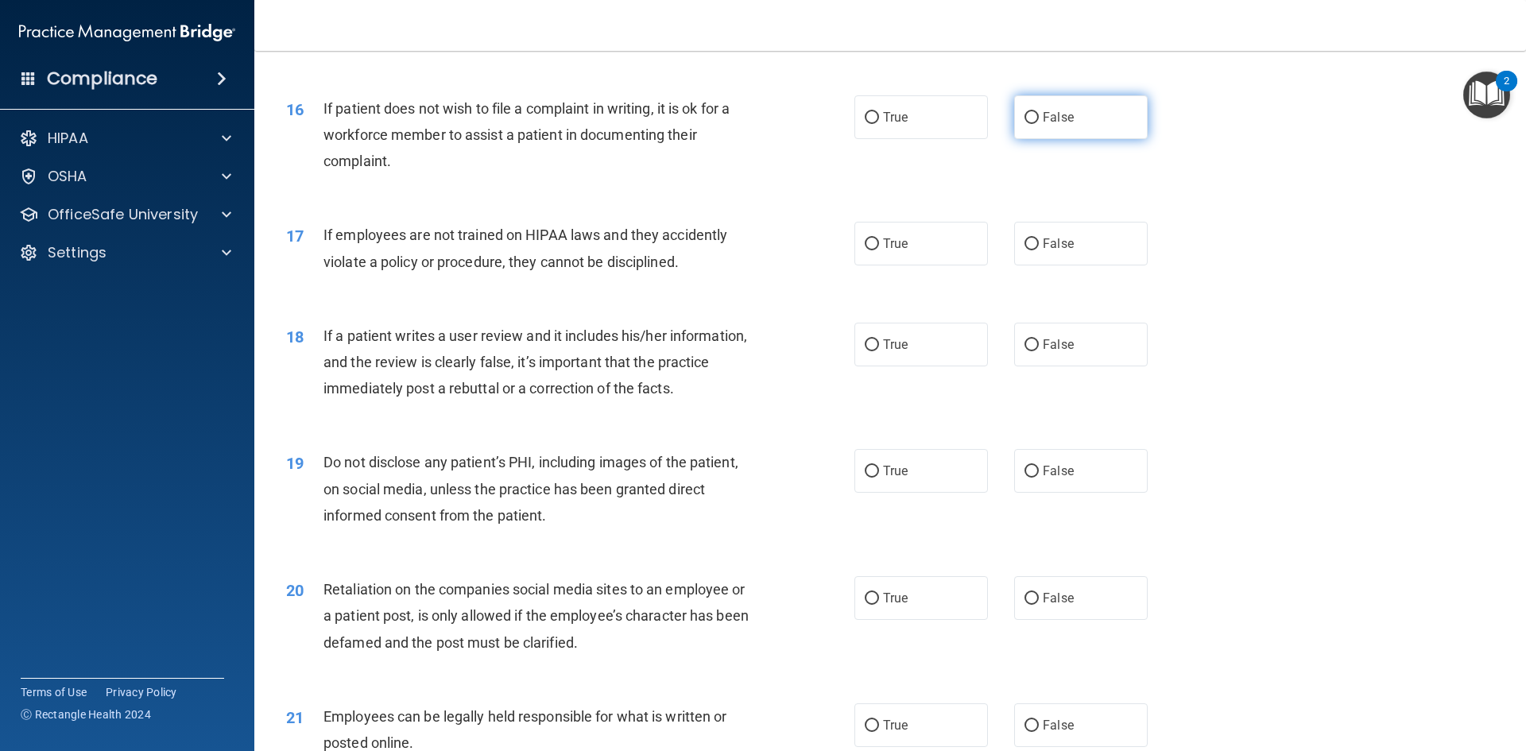
click at [1045, 139] on label "False" at bounding box center [1081, 117] width 134 height 44
click at [1039, 124] on input "False" at bounding box center [1032, 118] width 14 height 12
radio input "true"
click at [918, 265] on label "True" at bounding box center [921, 244] width 134 height 44
click at [879, 250] on input "True" at bounding box center [872, 244] width 14 height 12
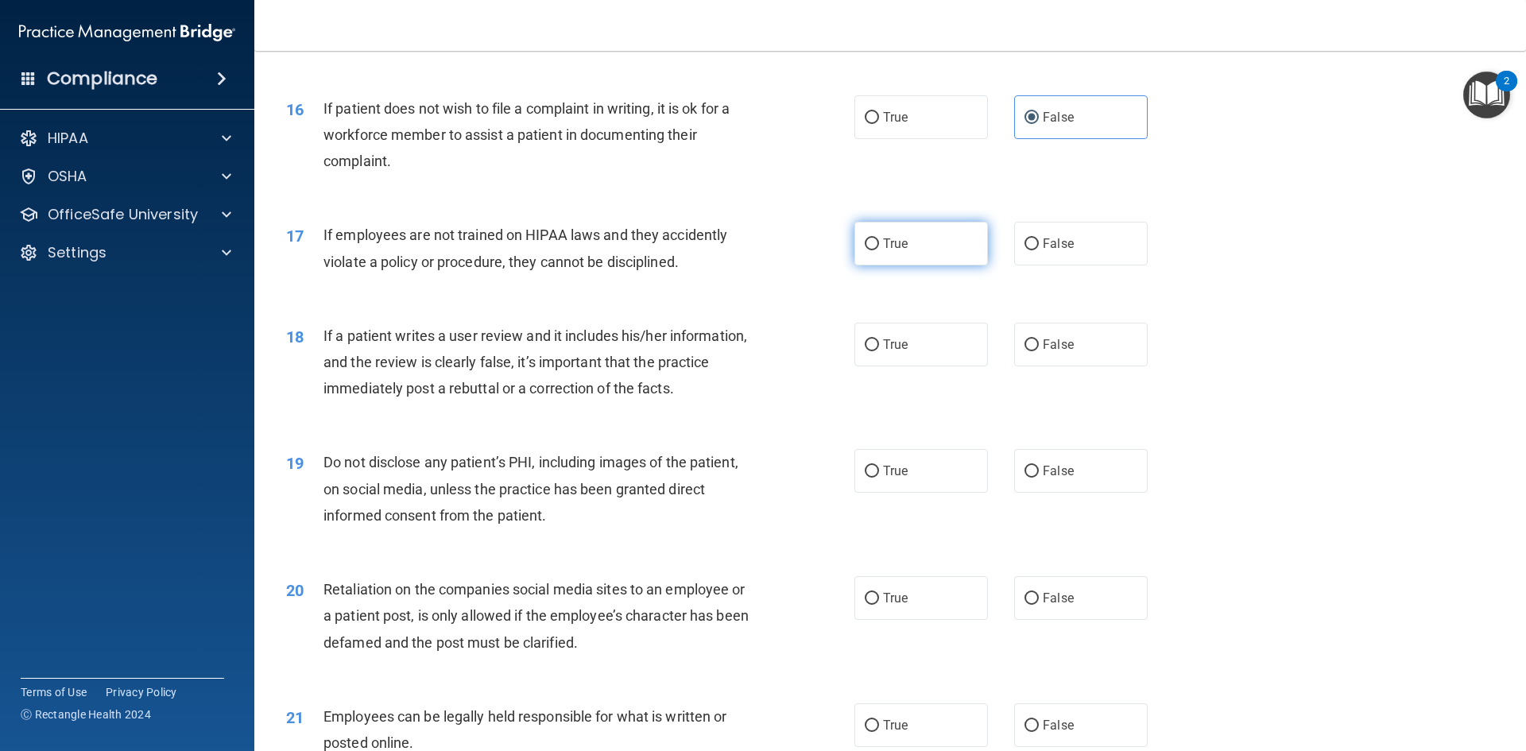
radio input "true"
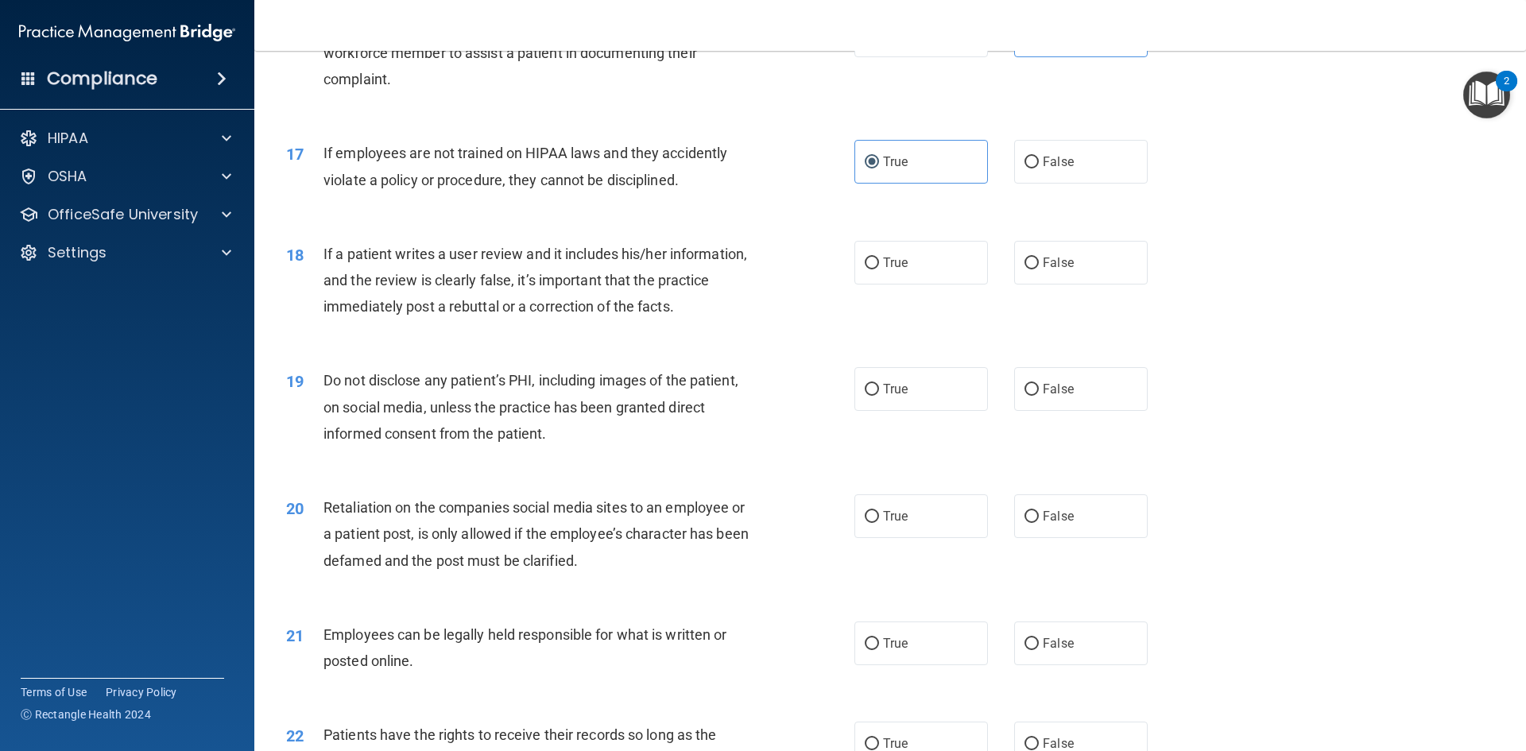
scroll to position [2146, 0]
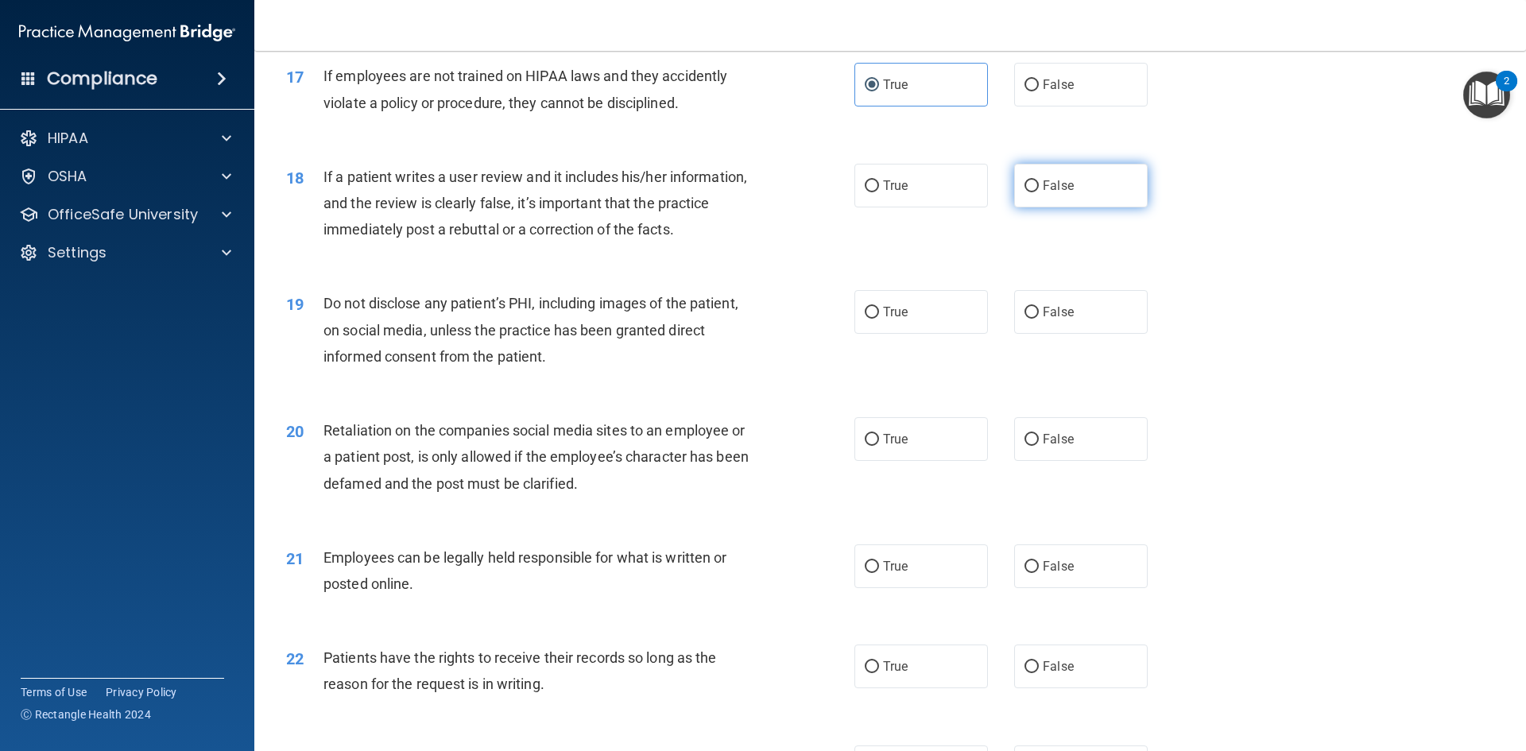
click at [1090, 207] on label "False" at bounding box center [1081, 186] width 134 height 44
click at [1039, 192] on input "False" at bounding box center [1032, 186] width 14 height 12
radio input "true"
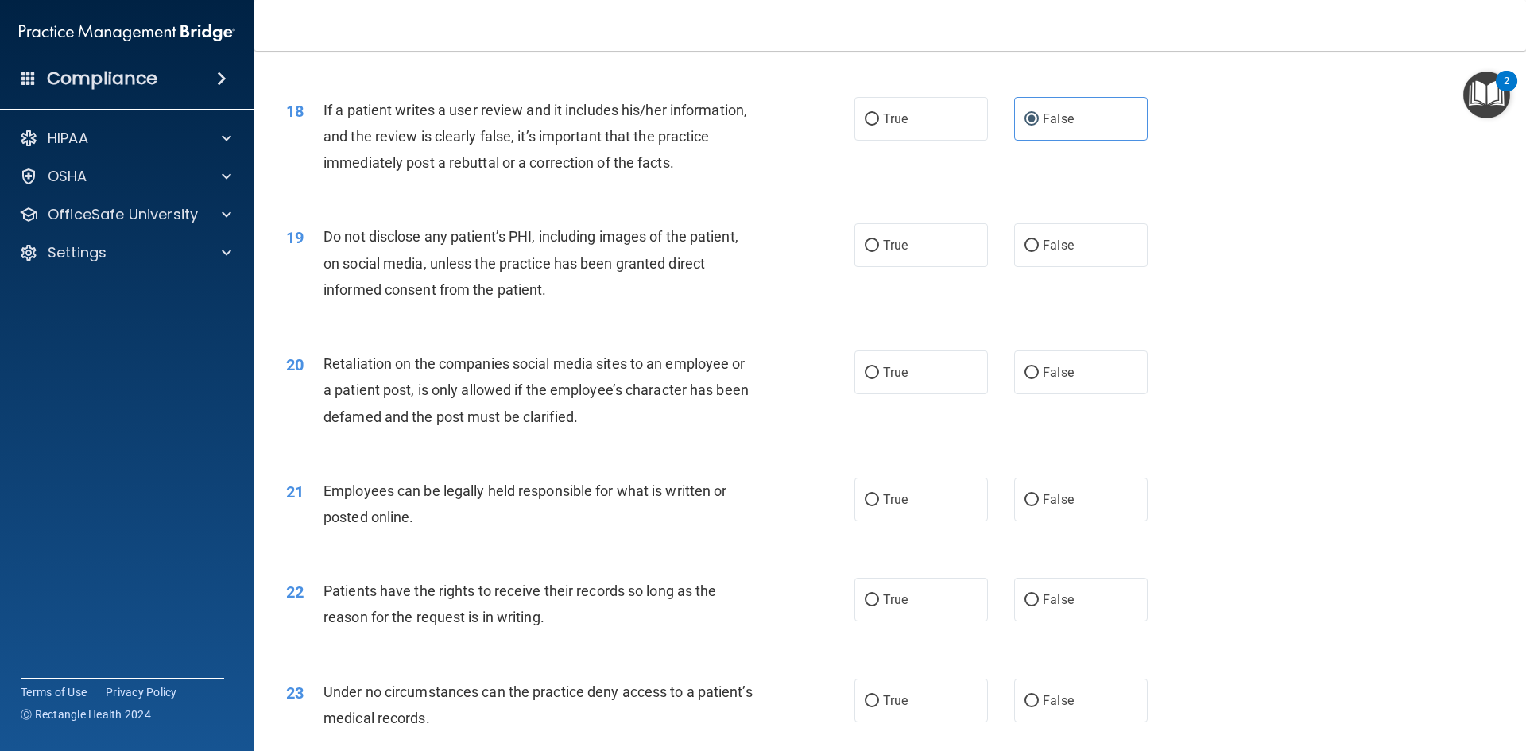
scroll to position [2305, 0]
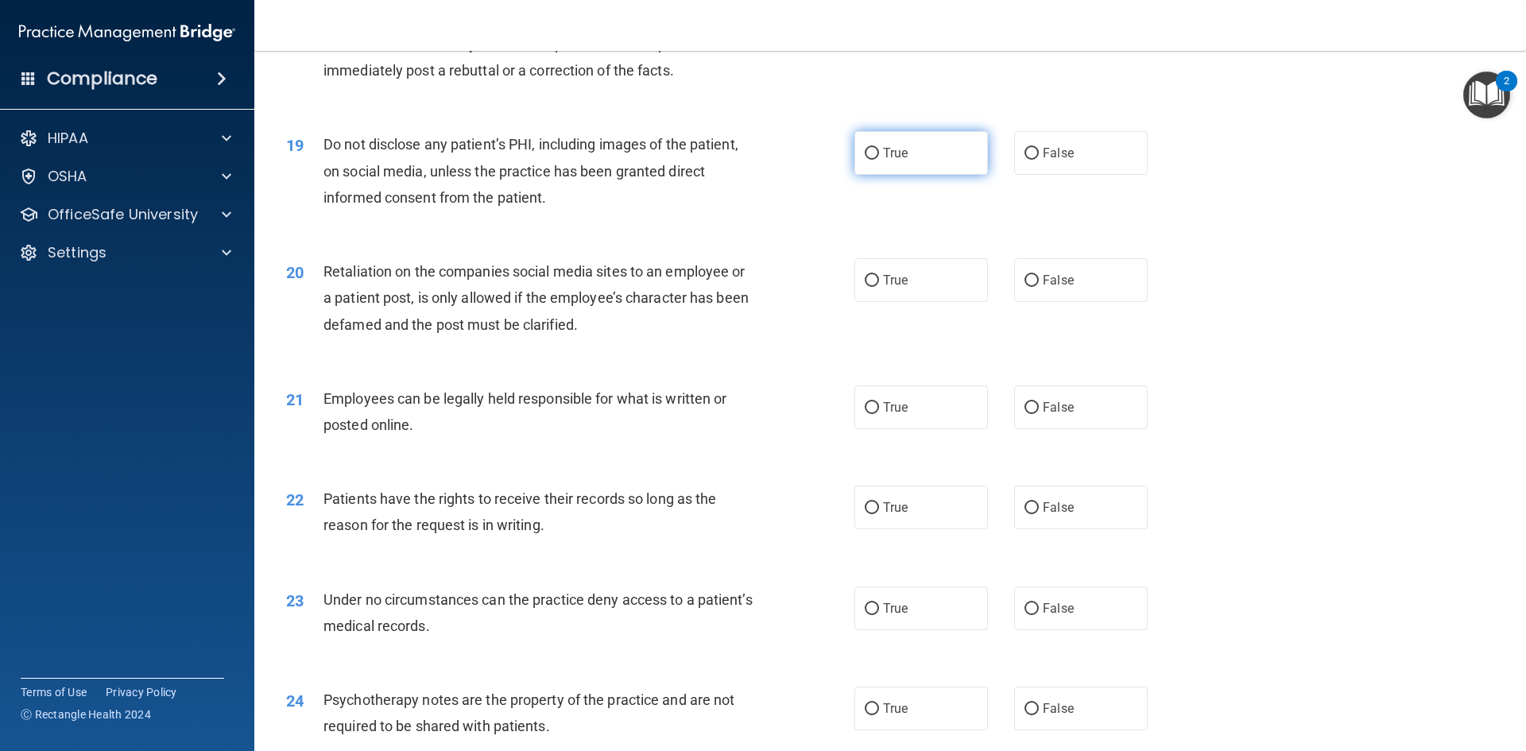
click at [932, 175] on label "True" at bounding box center [921, 153] width 134 height 44
click at [879, 160] on input "True" at bounding box center [872, 154] width 14 height 12
radio input "true"
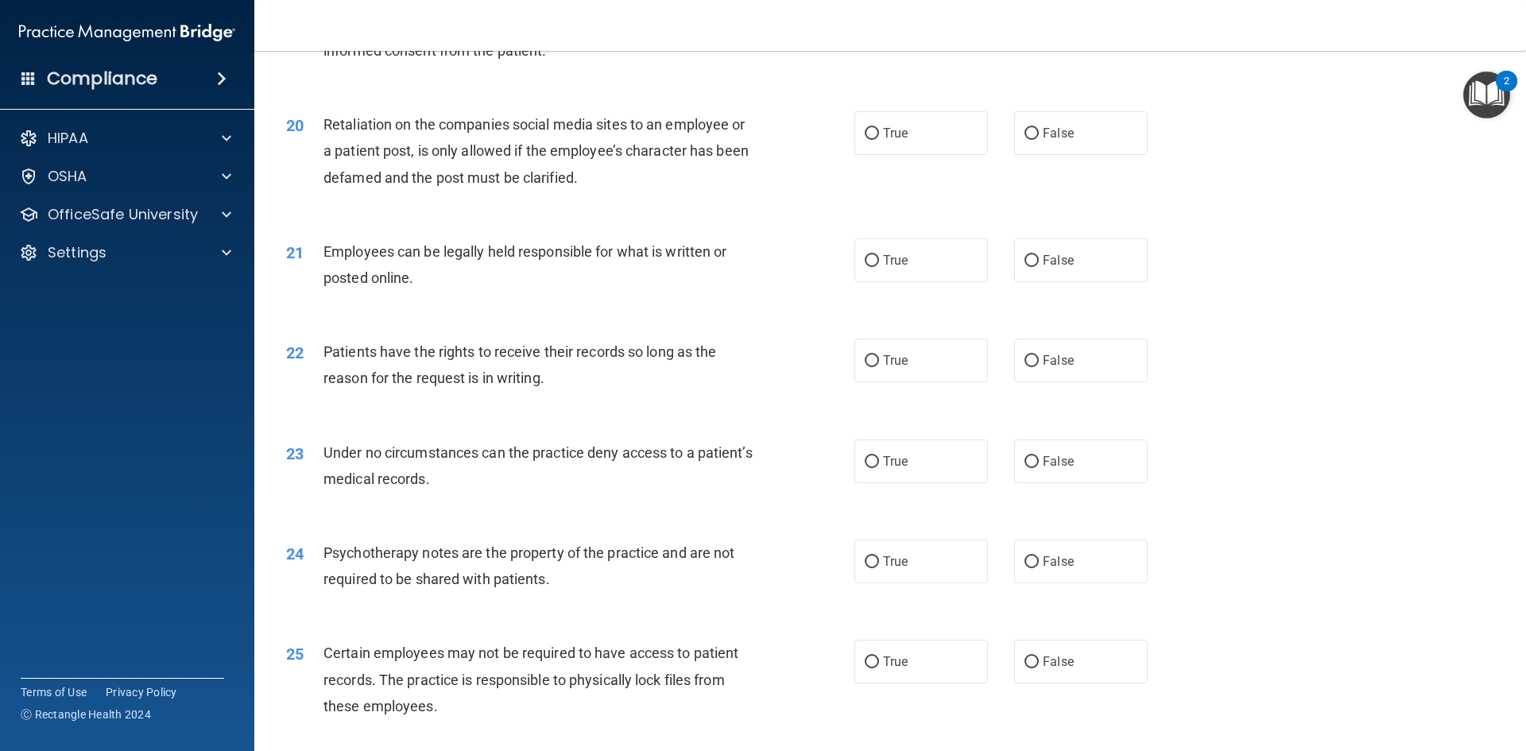
scroll to position [2464, 0]
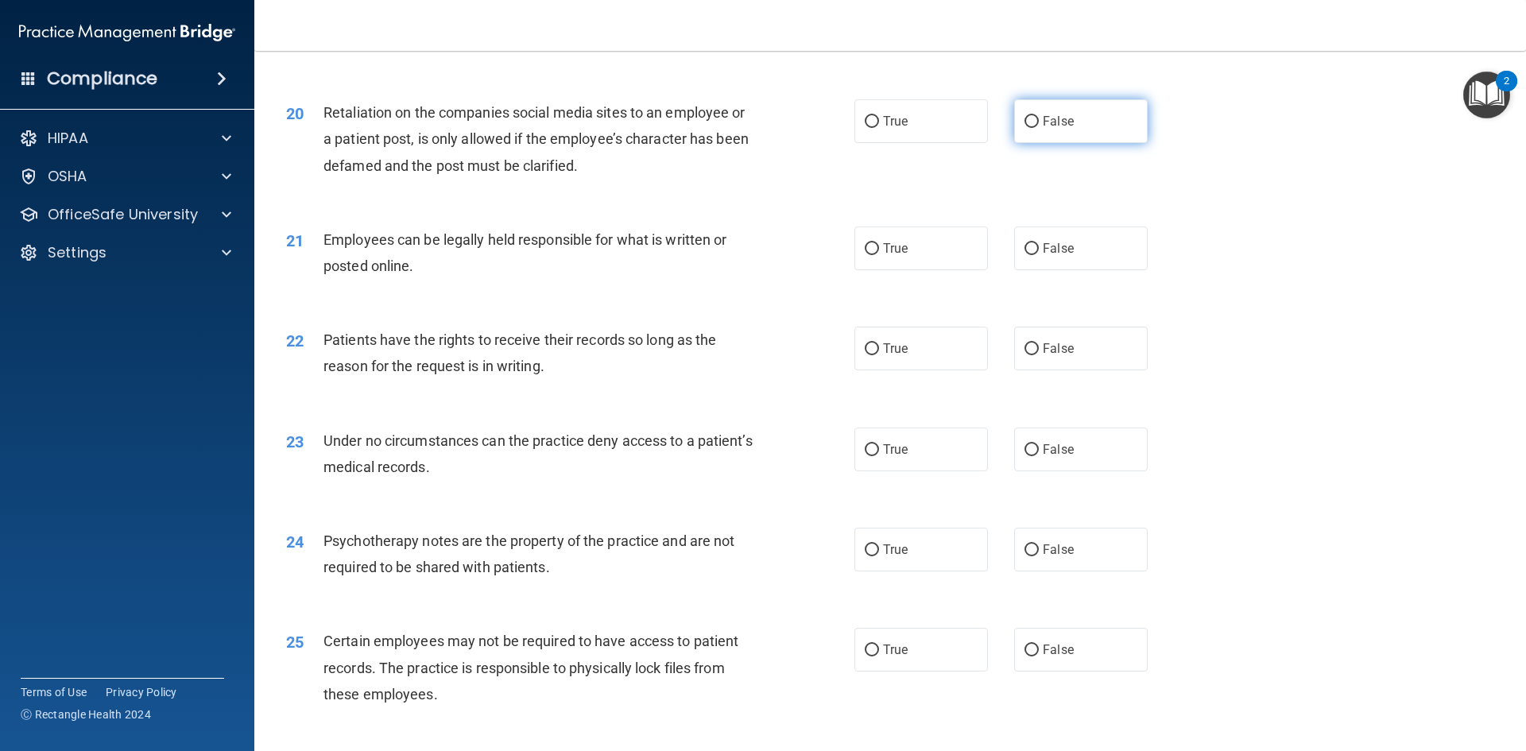
click at [1018, 143] on label "False" at bounding box center [1081, 121] width 134 height 44
click at [1025, 128] on input "False" at bounding box center [1032, 122] width 14 height 12
radio input "true"
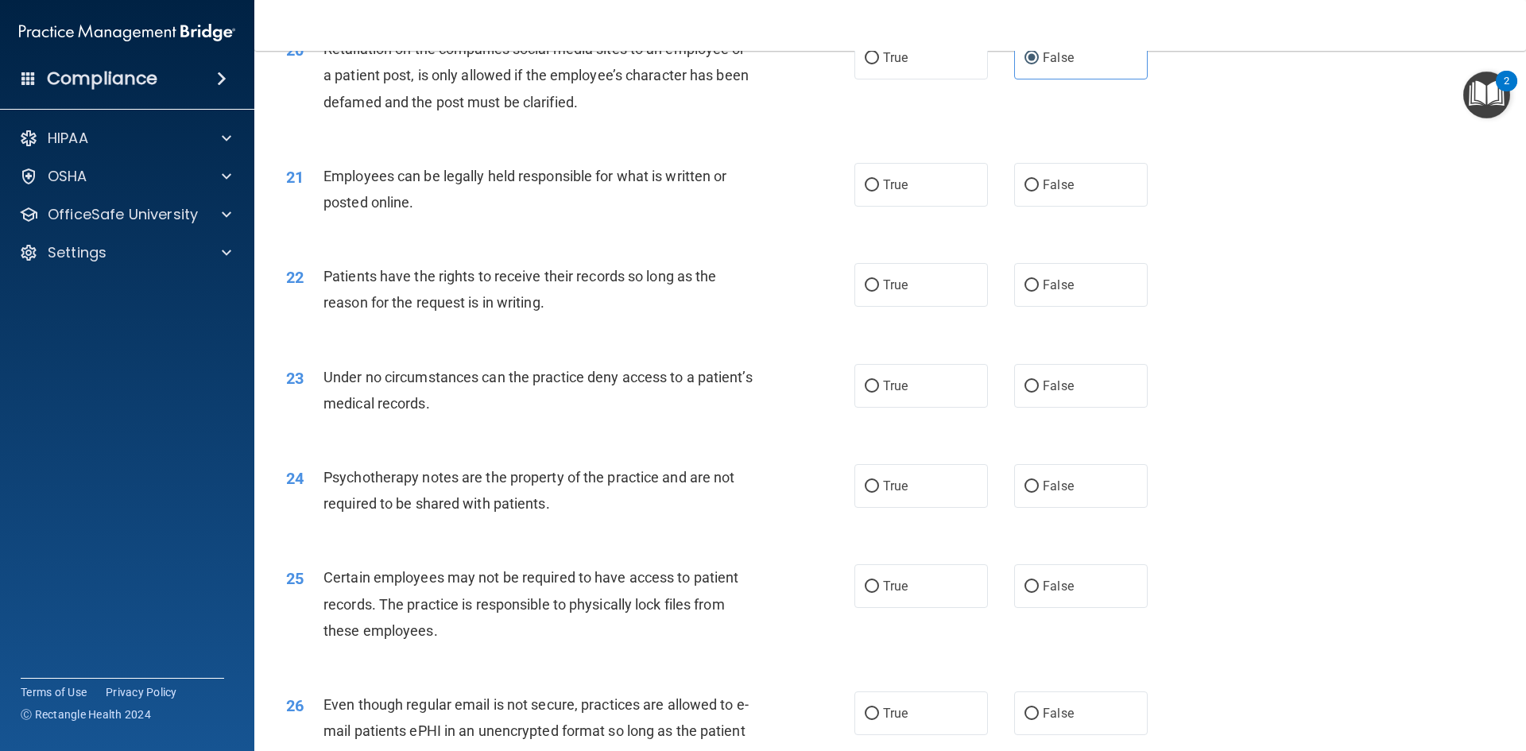
scroll to position [2623, 0]
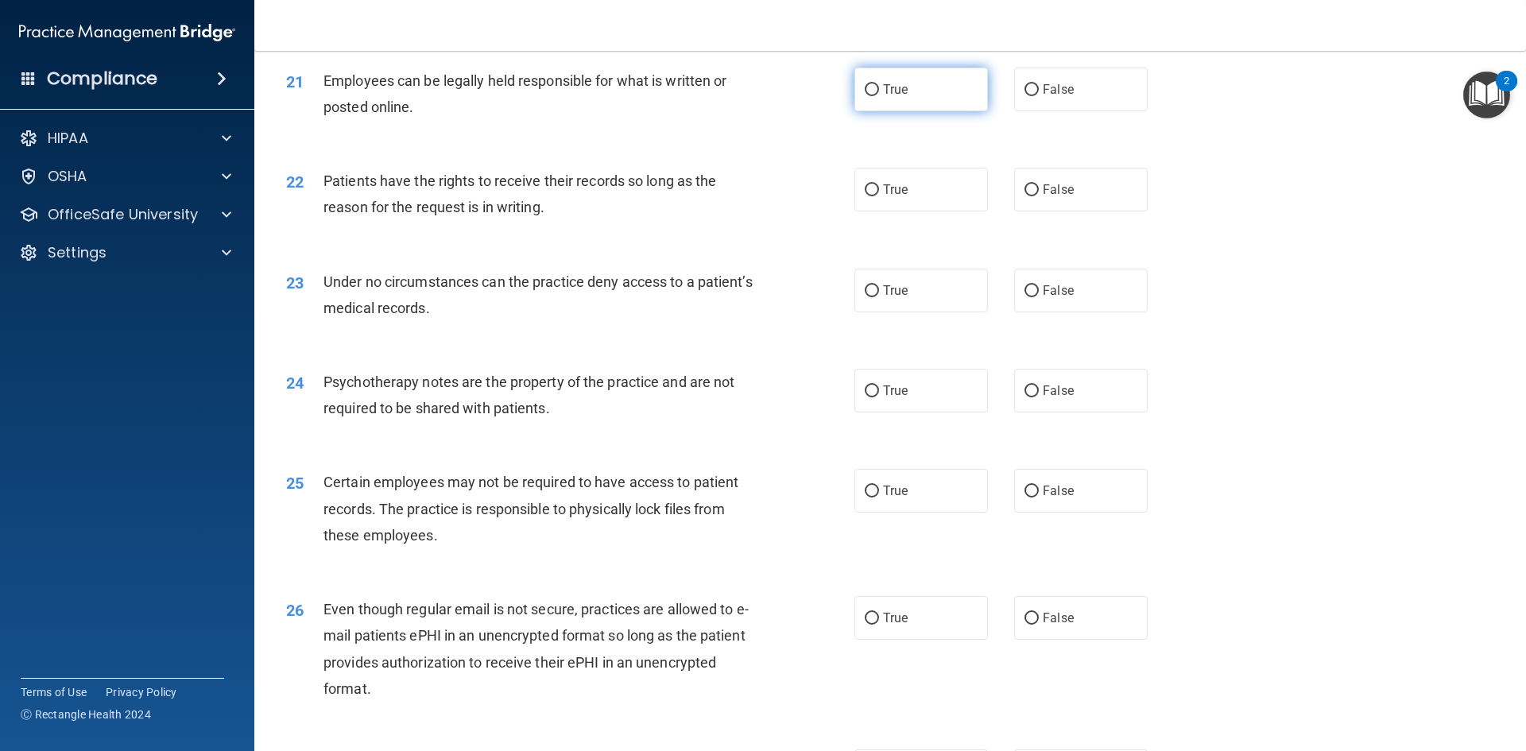
click at [858, 105] on label "True" at bounding box center [921, 90] width 134 height 44
click at [865, 96] on input "True" at bounding box center [872, 90] width 14 height 12
radio input "true"
click at [877, 211] on label "True" at bounding box center [921, 190] width 134 height 44
click at [877, 196] on input "True" at bounding box center [872, 190] width 14 height 12
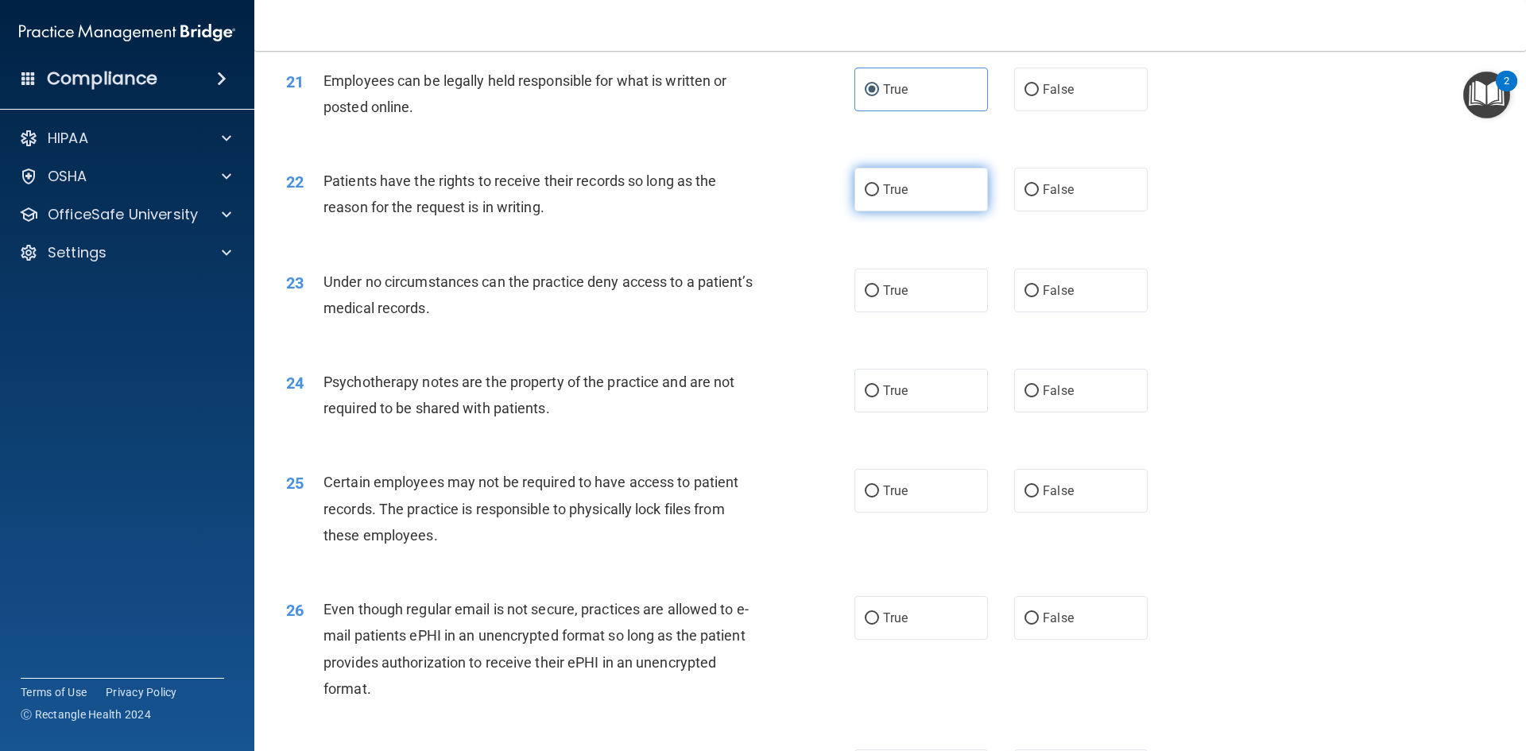
radio input "true"
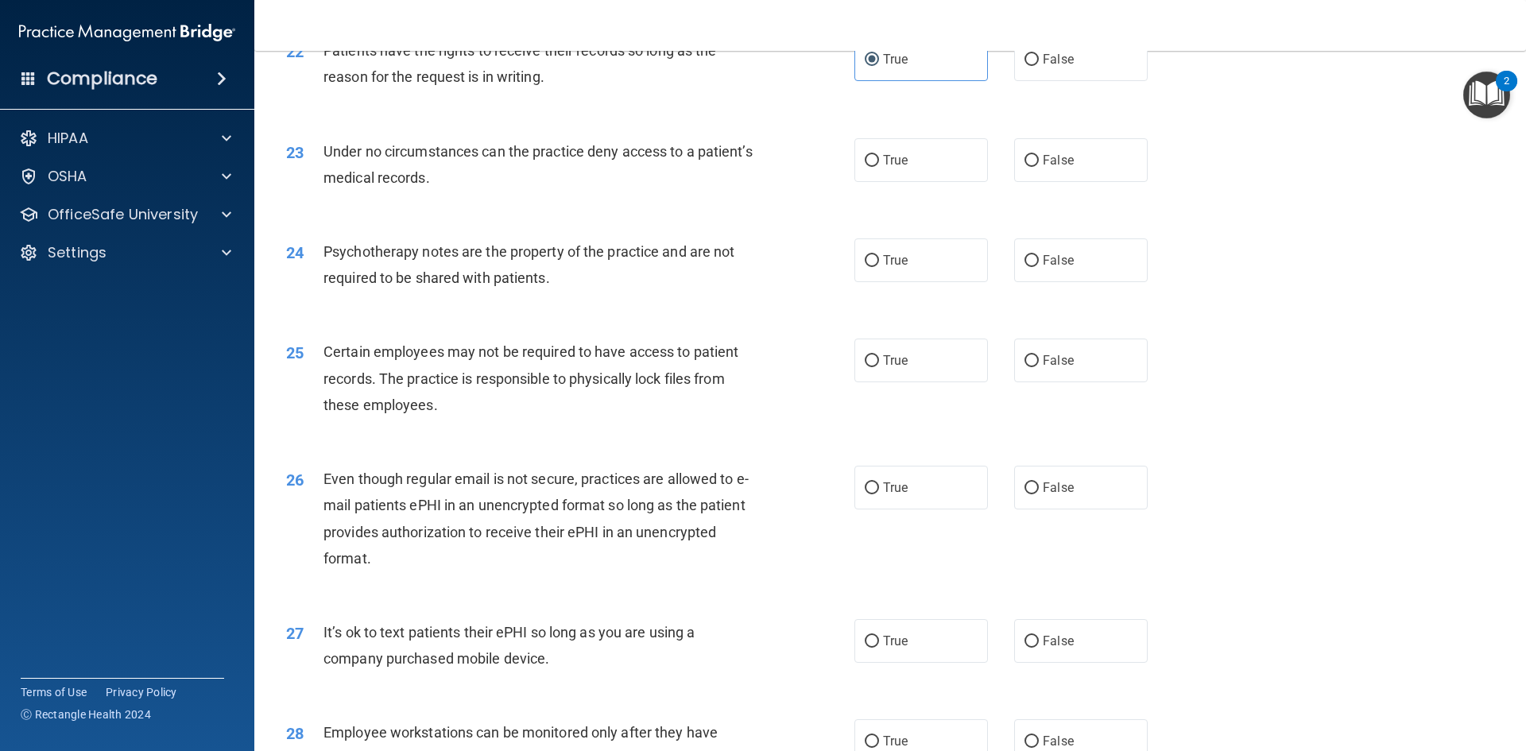
scroll to position [2782, 0]
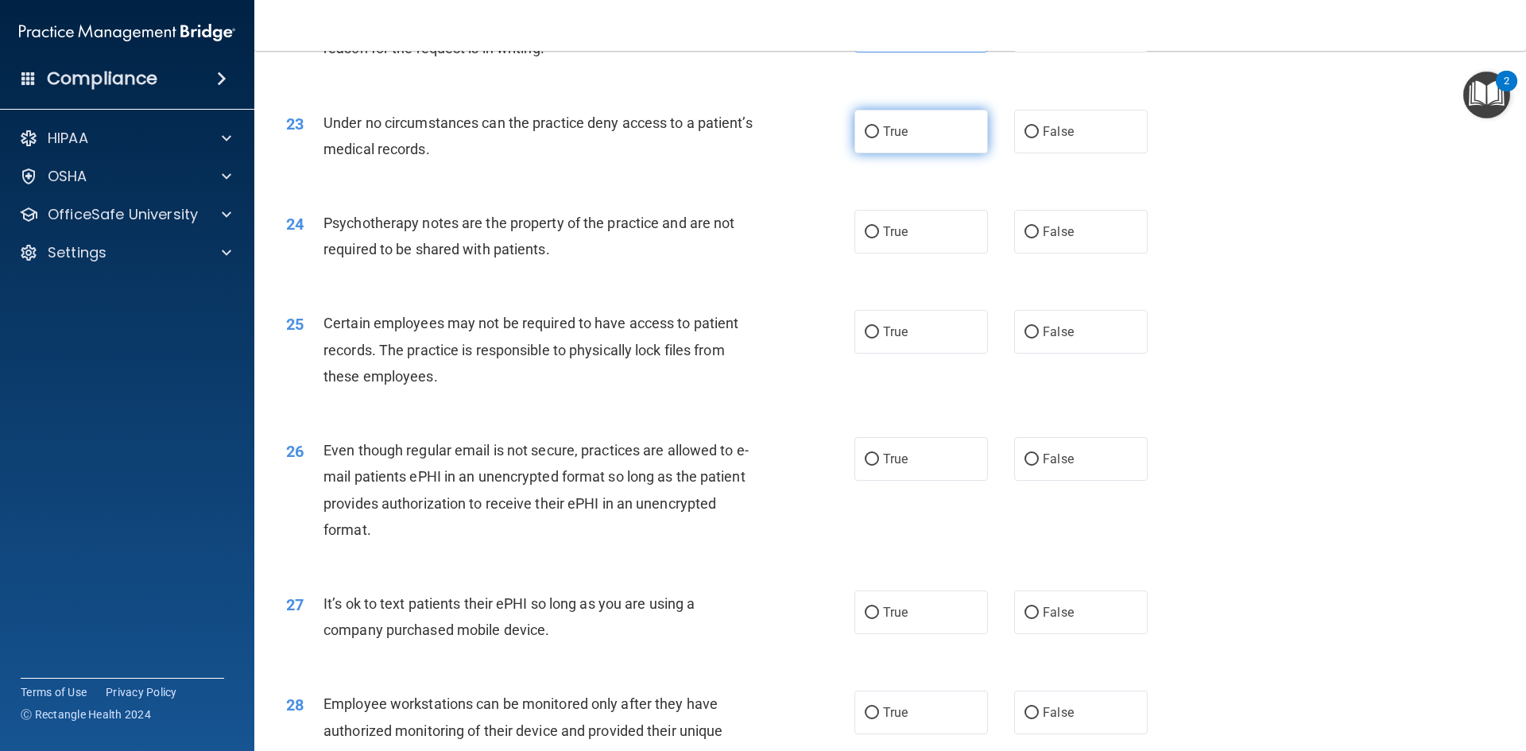
click at [951, 149] on label "True" at bounding box center [921, 132] width 134 height 44
click at [879, 138] on input "True" at bounding box center [872, 132] width 14 height 12
radio input "true"
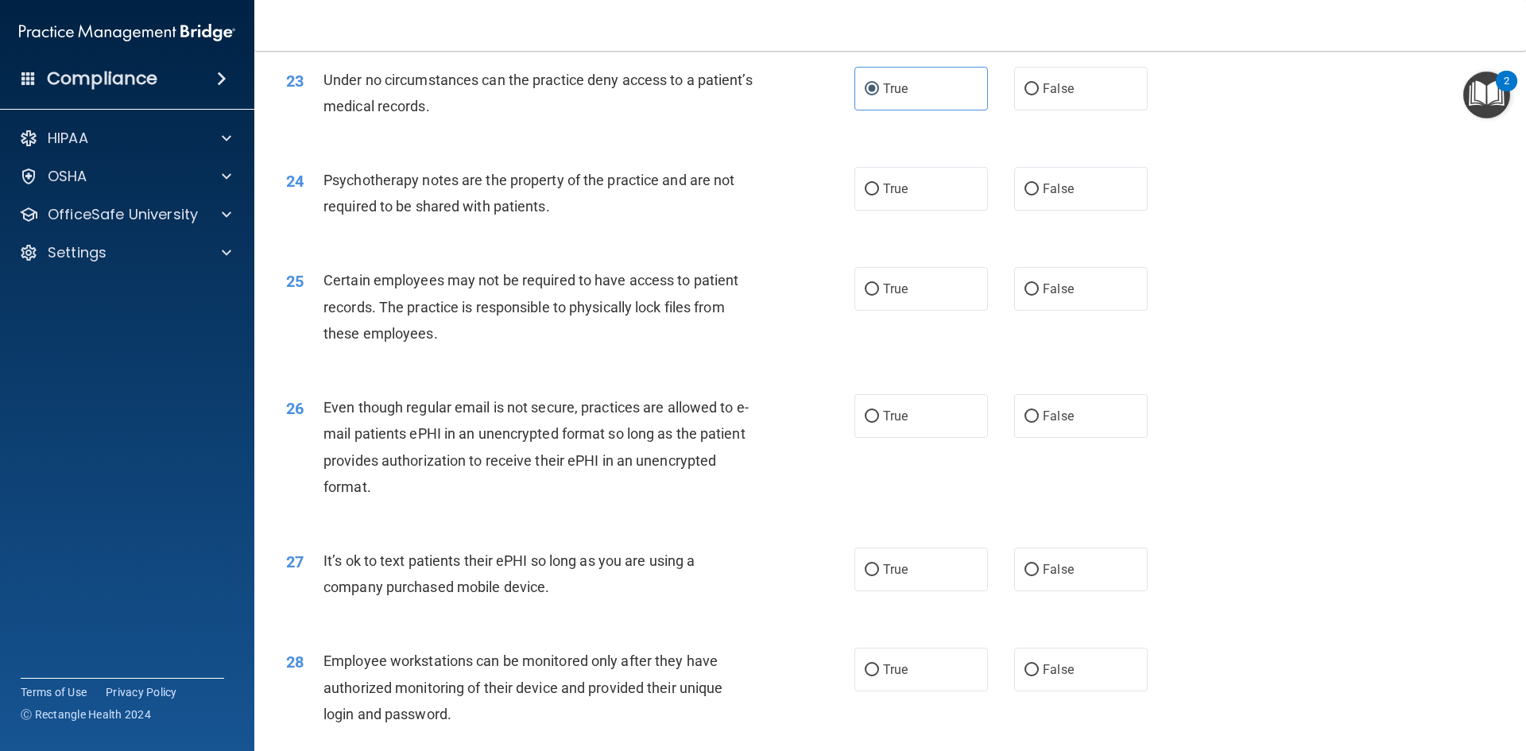
scroll to position [2861, 0]
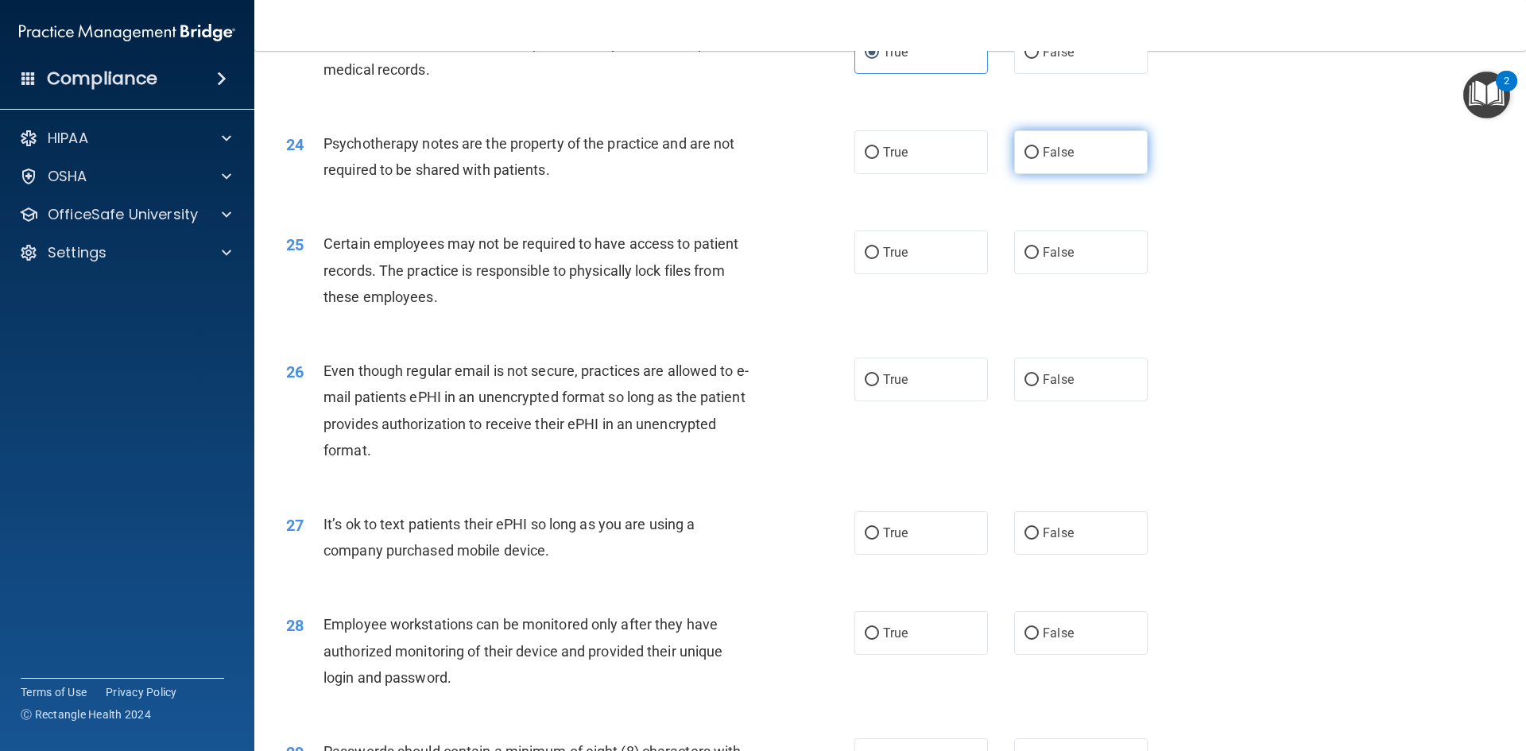
click at [1029, 159] on input "False" at bounding box center [1032, 153] width 14 height 12
radio input "true"
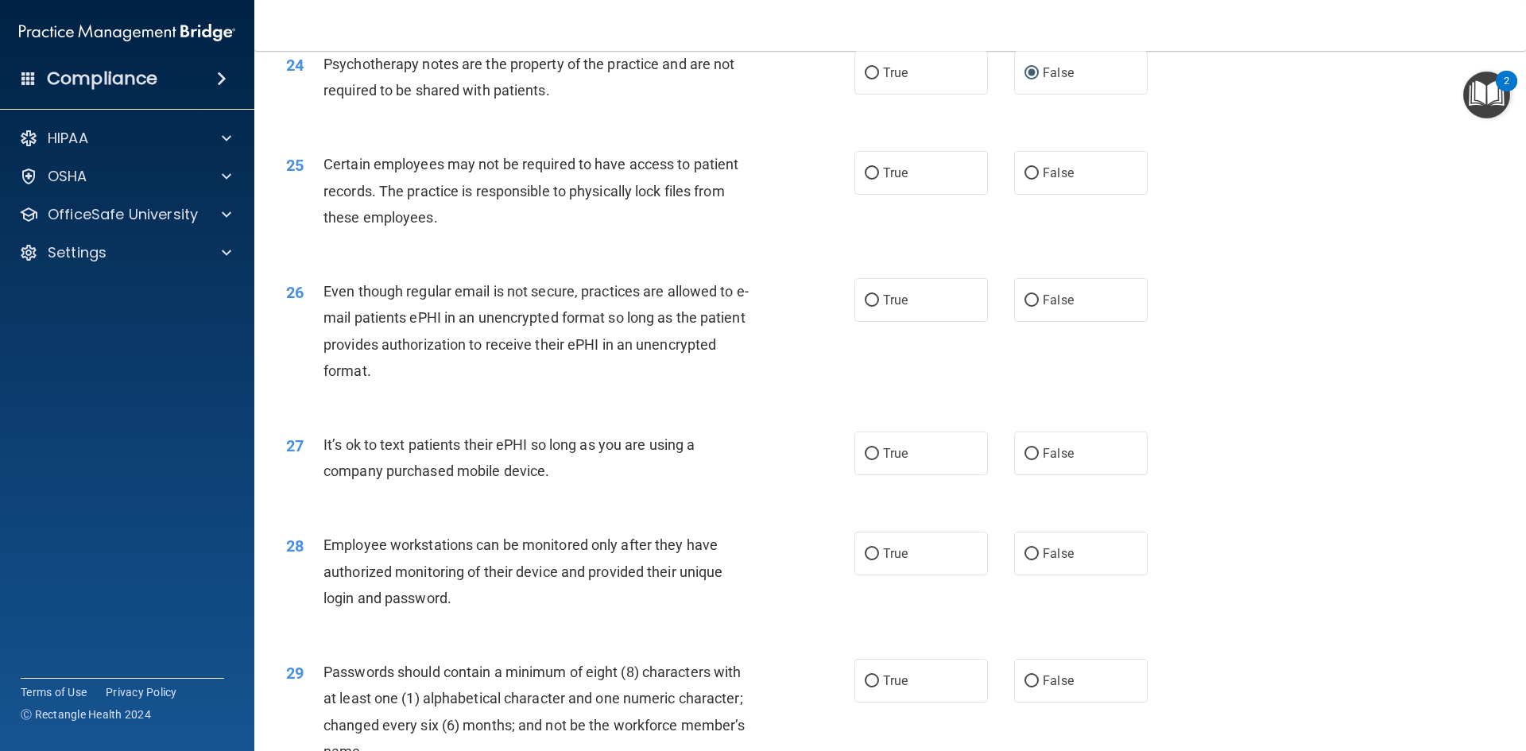
scroll to position [3020, 0]
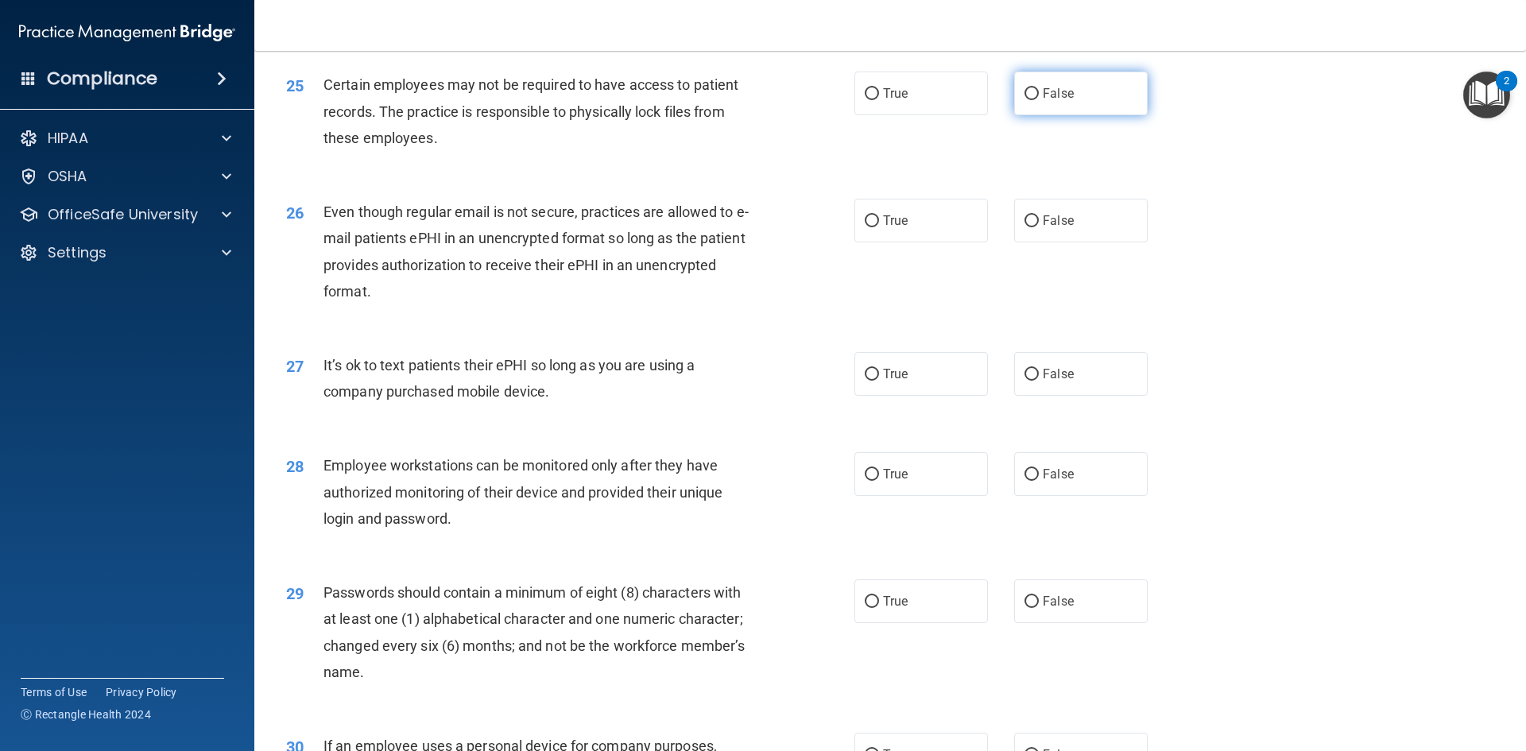
click at [1036, 115] on label "False" at bounding box center [1081, 94] width 134 height 44
click at [1036, 100] on input "False" at bounding box center [1032, 94] width 14 height 12
radio input "true"
click at [923, 115] on label "True" at bounding box center [921, 94] width 134 height 44
click at [879, 100] on input "True" at bounding box center [872, 94] width 14 height 12
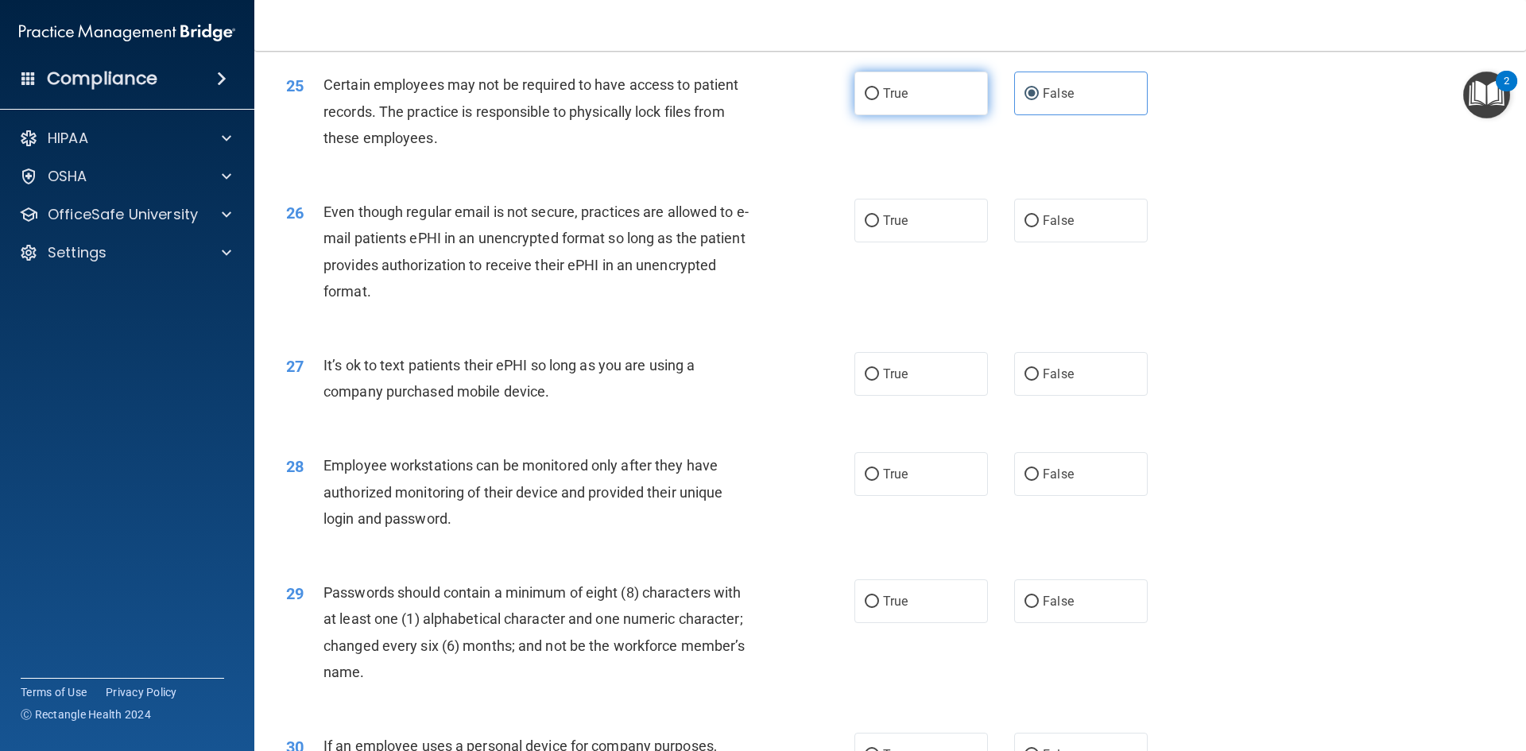
radio input "true"
radio input "false"
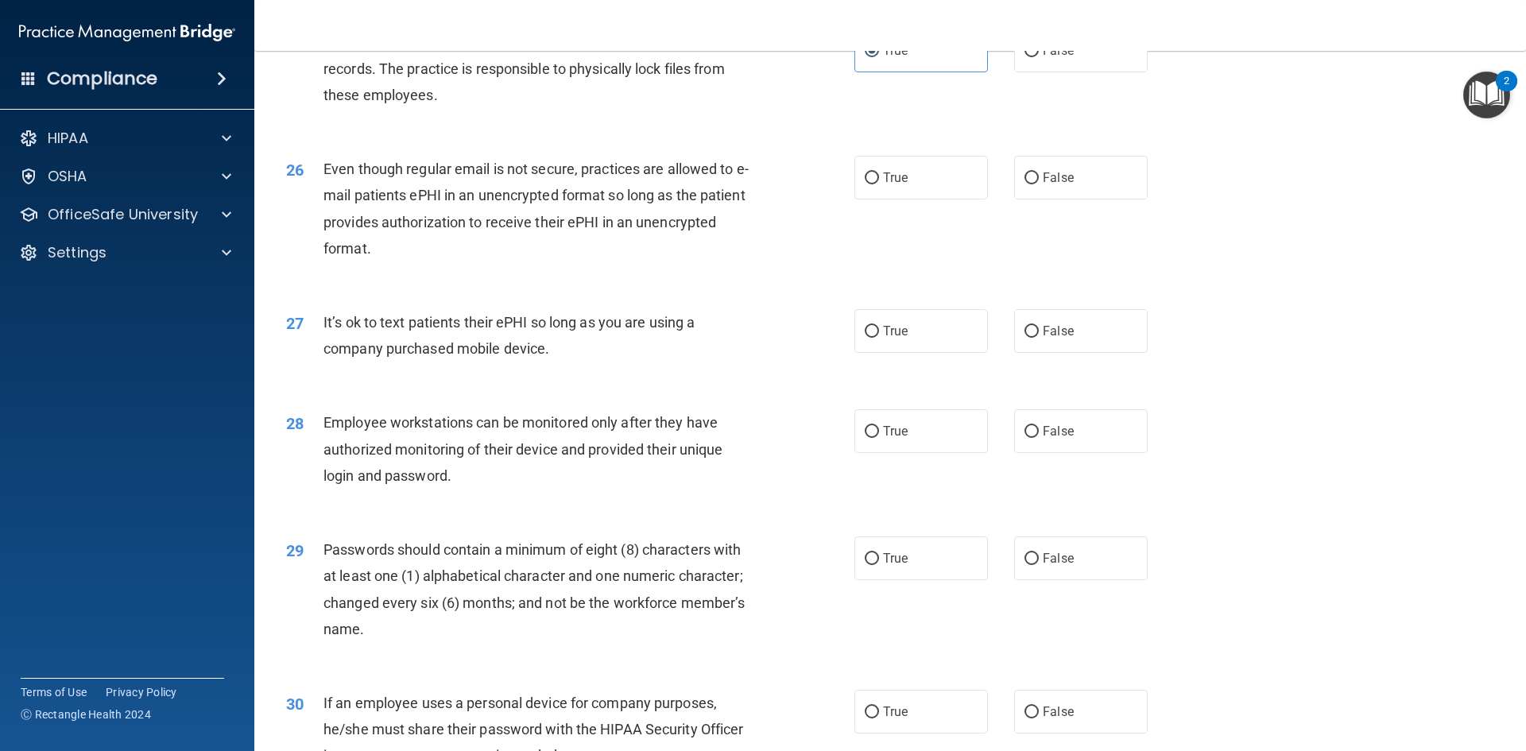
scroll to position [3100, 0]
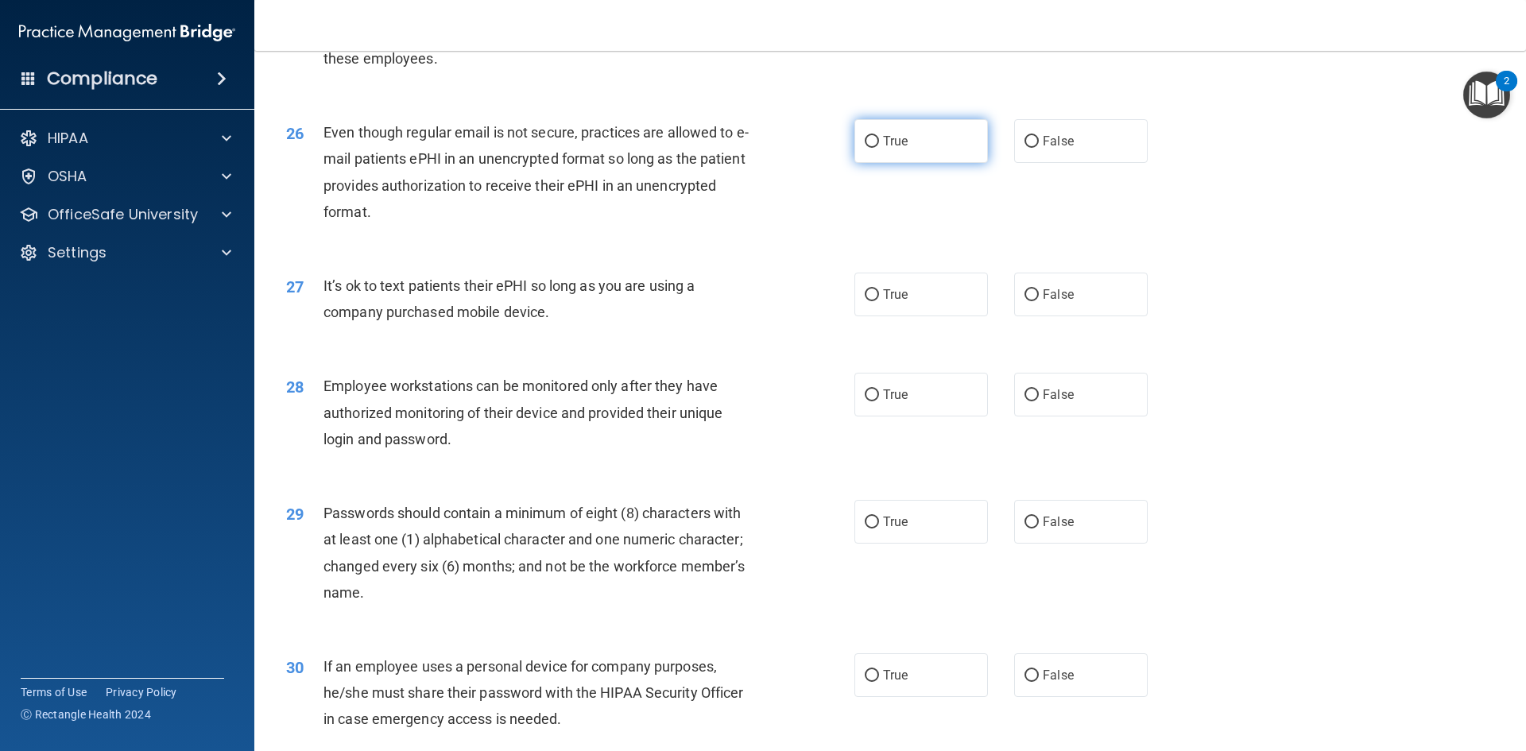
click at [868, 156] on label "True" at bounding box center [921, 141] width 134 height 44
click at [868, 148] on input "True" at bounding box center [872, 142] width 14 height 12
radio input "true"
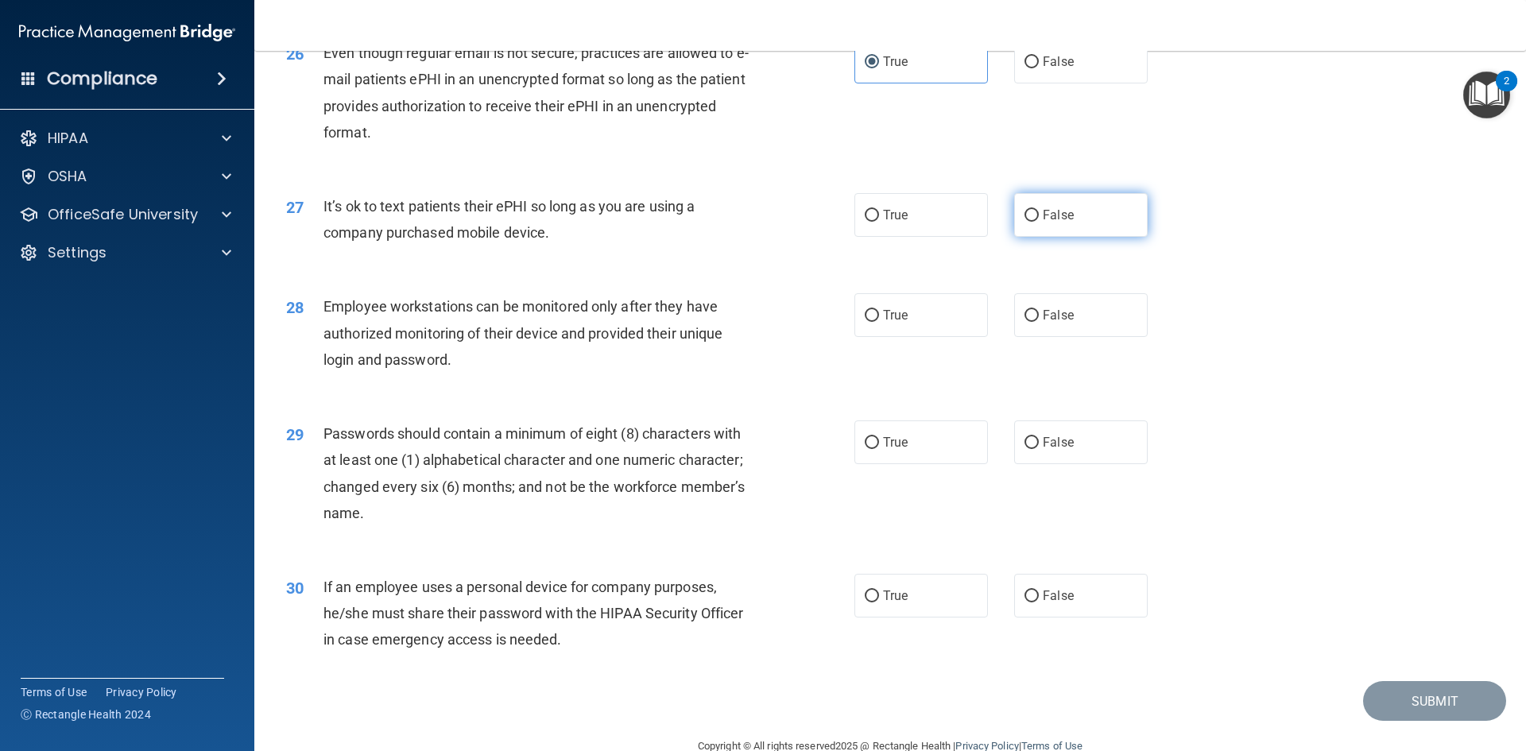
click at [1127, 237] on label "False" at bounding box center [1081, 215] width 134 height 44
click at [1039, 222] on input "False" at bounding box center [1032, 216] width 14 height 12
radio input "true"
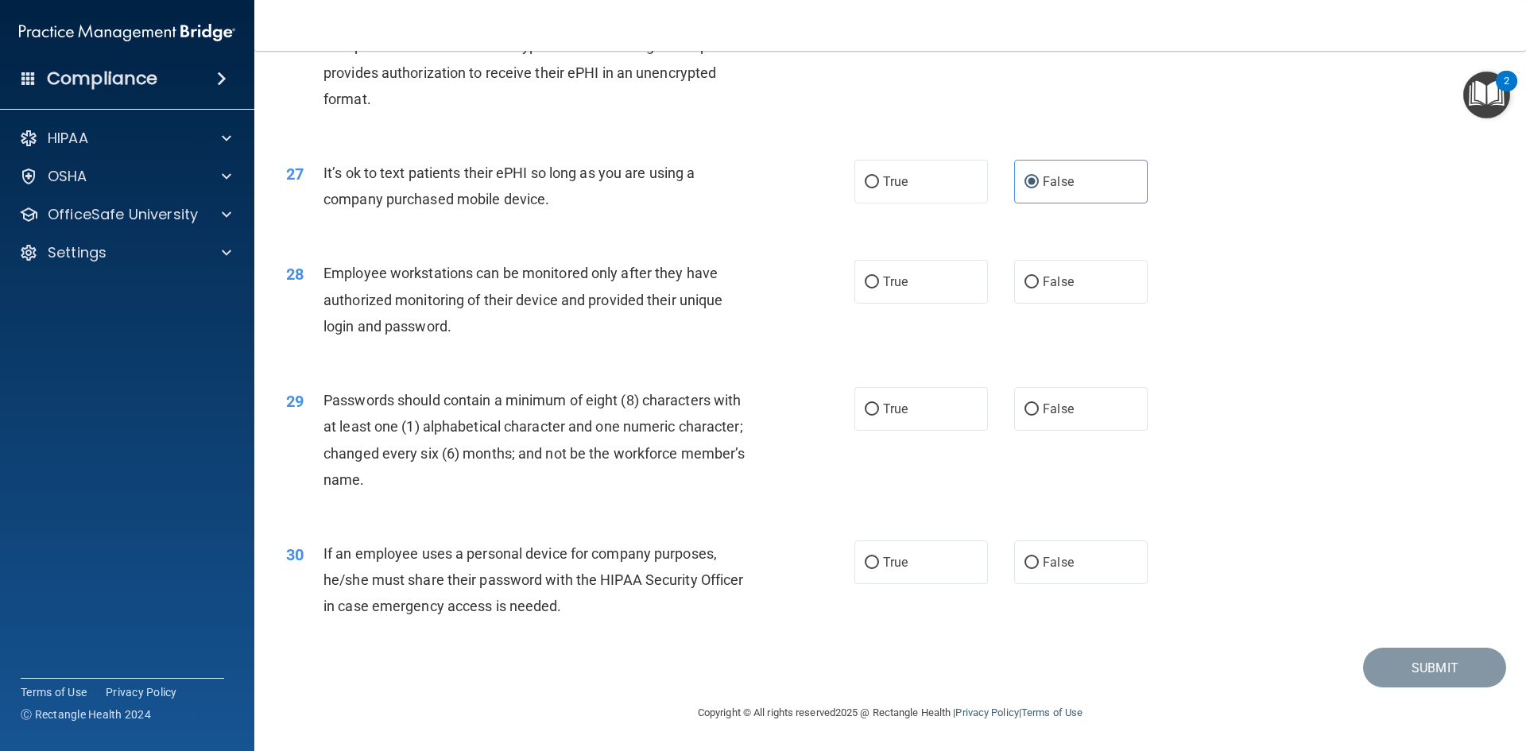
scroll to position [3239, 0]
click at [916, 283] on label "True" at bounding box center [921, 282] width 134 height 44
click at [879, 283] on input "True" at bounding box center [872, 283] width 14 height 12
radio input "true"
click at [894, 418] on label "True" at bounding box center [921, 409] width 134 height 44
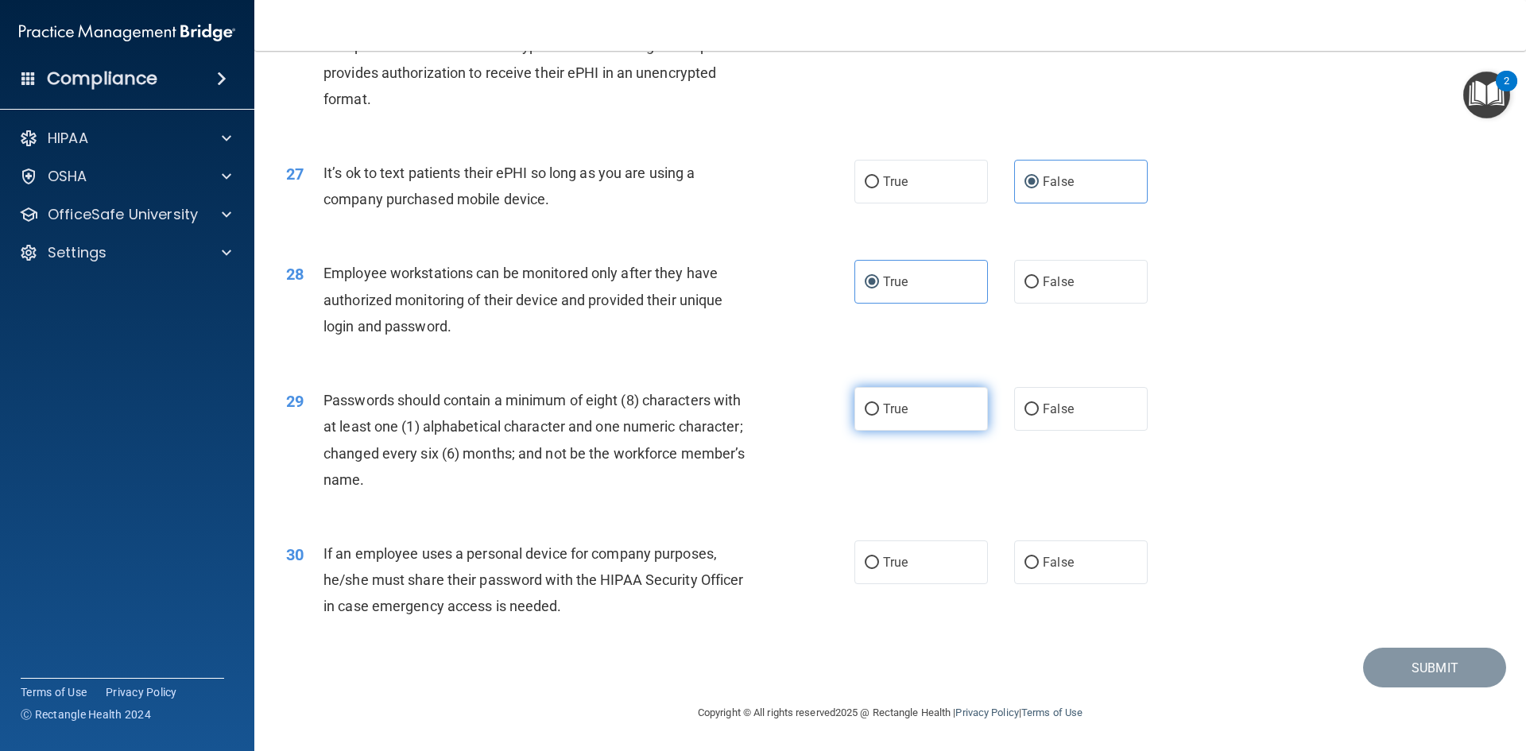
click at [879, 416] on input "True" at bounding box center [872, 410] width 14 height 12
radio input "true"
click at [1059, 558] on span "False" at bounding box center [1058, 562] width 31 height 15
click at [1039, 558] on input "False" at bounding box center [1032, 563] width 14 height 12
radio input "true"
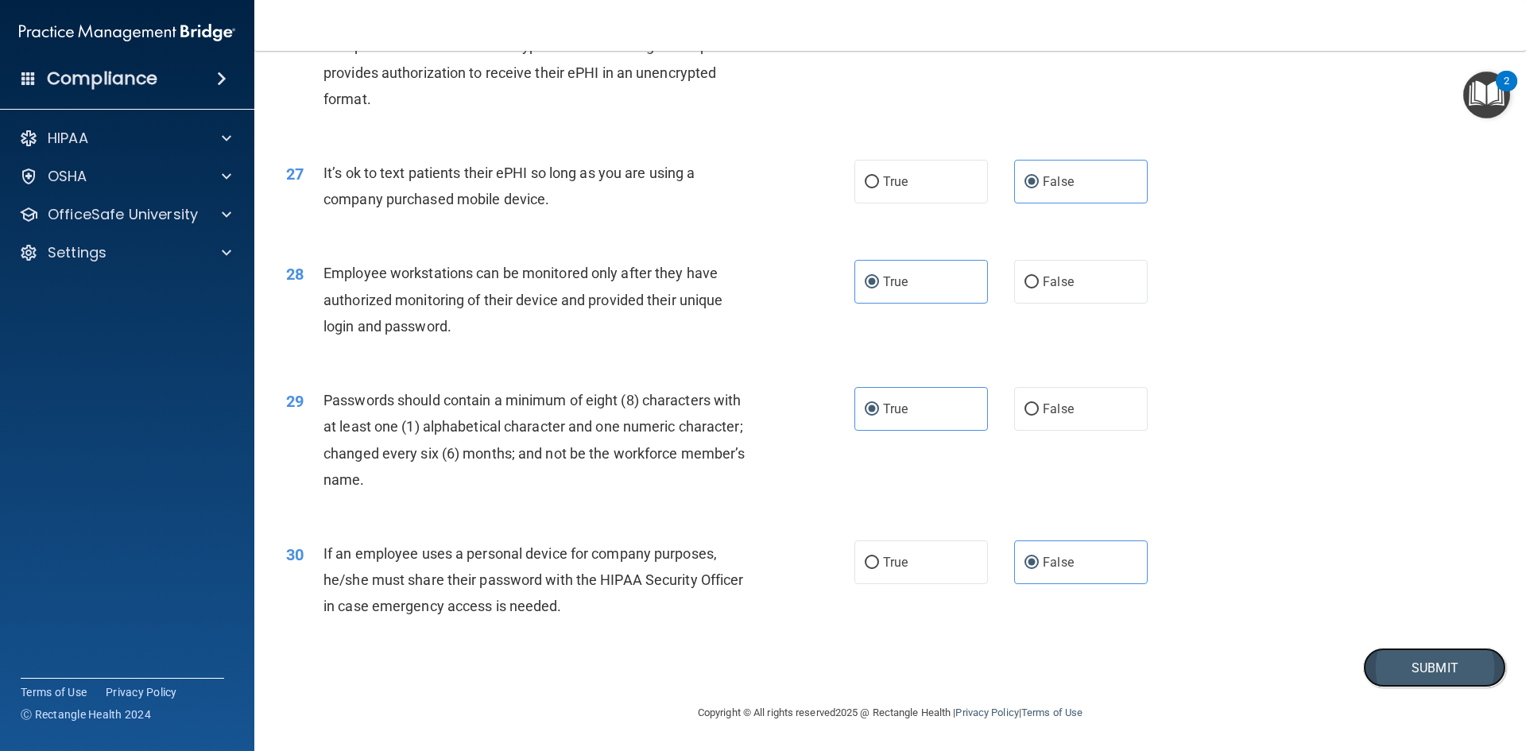
click at [1393, 663] on button "Submit" at bounding box center [1434, 668] width 143 height 41
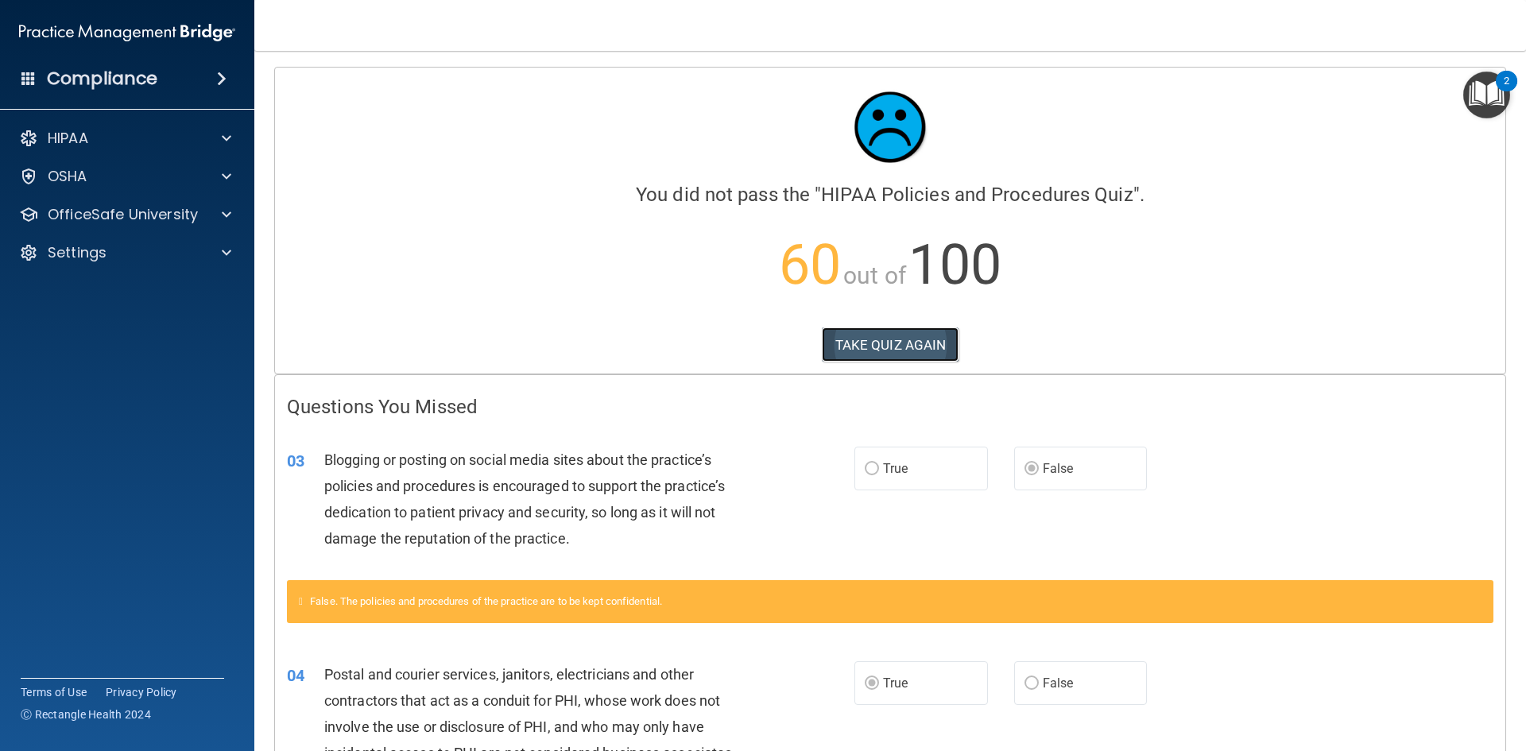
click at [880, 351] on button "TAKE QUIZ AGAIN" at bounding box center [891, 344] width 138 height 35
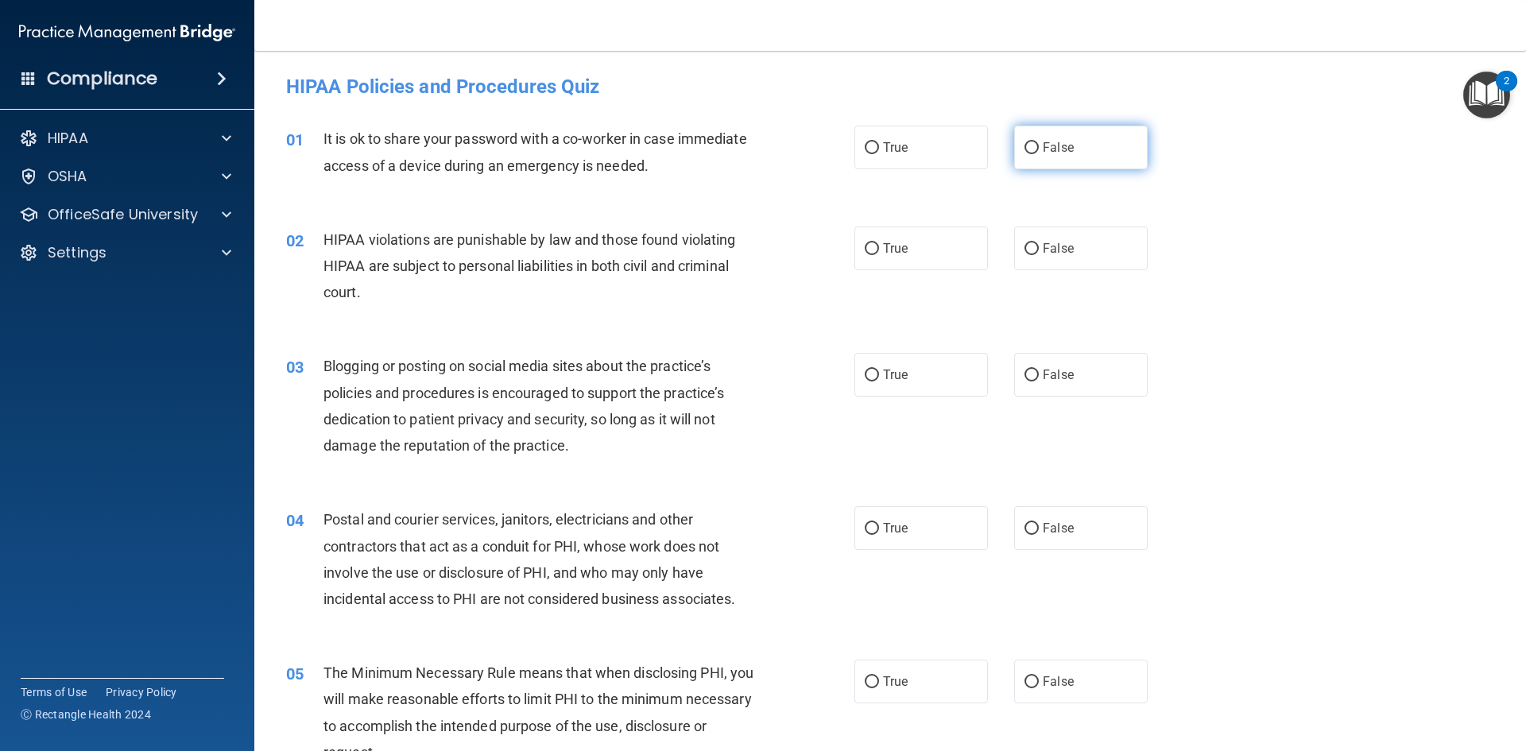
click at [1043, 145] on span "False" at bounding box center [1058, 147] width 31 height 15
click at [1039, 145] on input "False" at bounding box center [1032, 148] width 14 height 12
radio input "true"
click at [936, 241] on label "True" at bounding box center [921, 249] width 134 height 44
click at [879, 243] on input "True" at bounding box center [872, 249] width 14 height 12
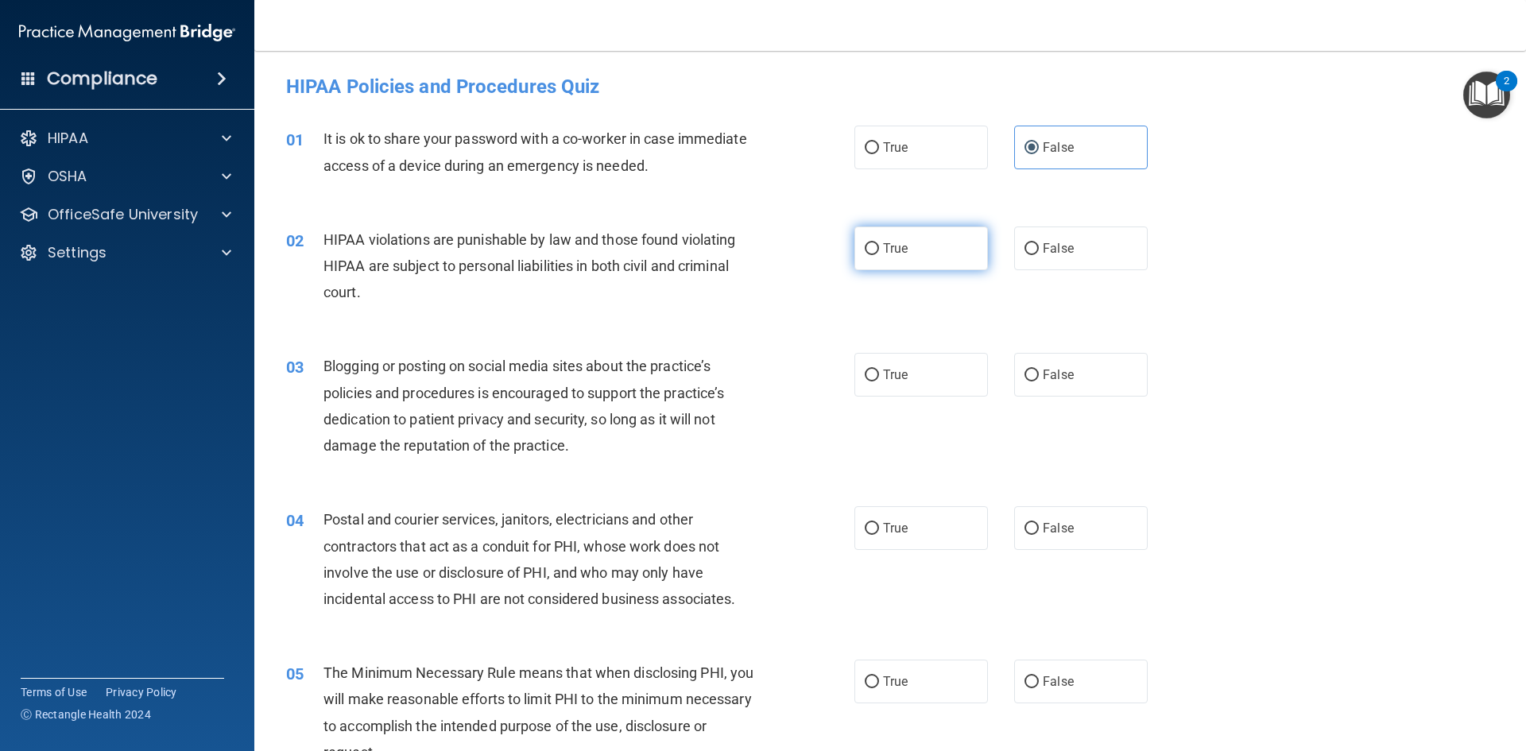
radio input "true"
drag, startPoint x: 1027, startPoint y: 364, endPoint x: 1064, endPoint y: 365, distance: 37.4
click at [1032, 364] on label "False" at bounding box center [1081, 375] width 134 height 44
click at [1032, 370] on input "False" at bounding box center [1032, 376] width 14 height 12
radio input "true"
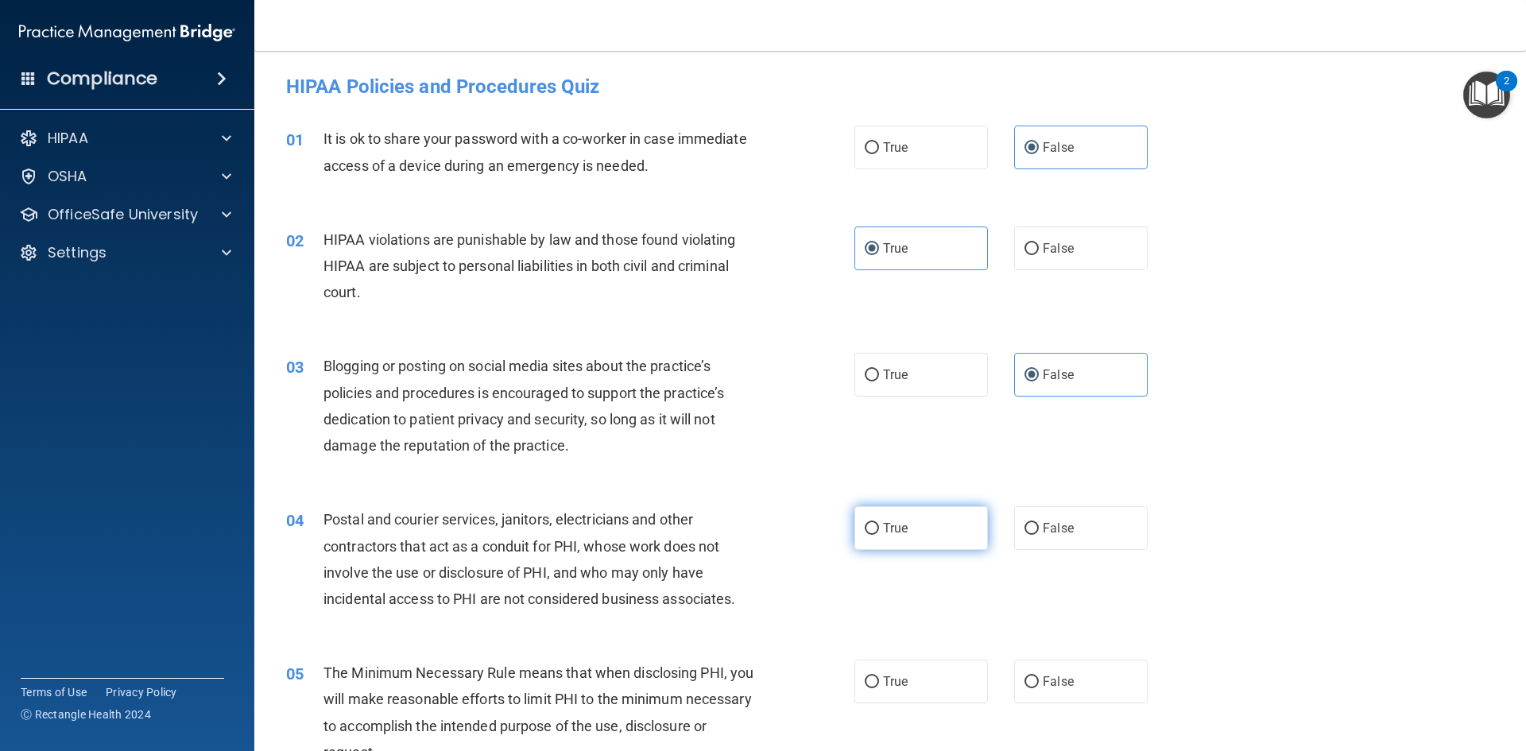
click at [890, 538] on label "True" at bounding box center [921, 528] width 134 height 44
click at [879, 535] on input "True" at bounding box center [872, 529] width 14 height 12
radio input "true"
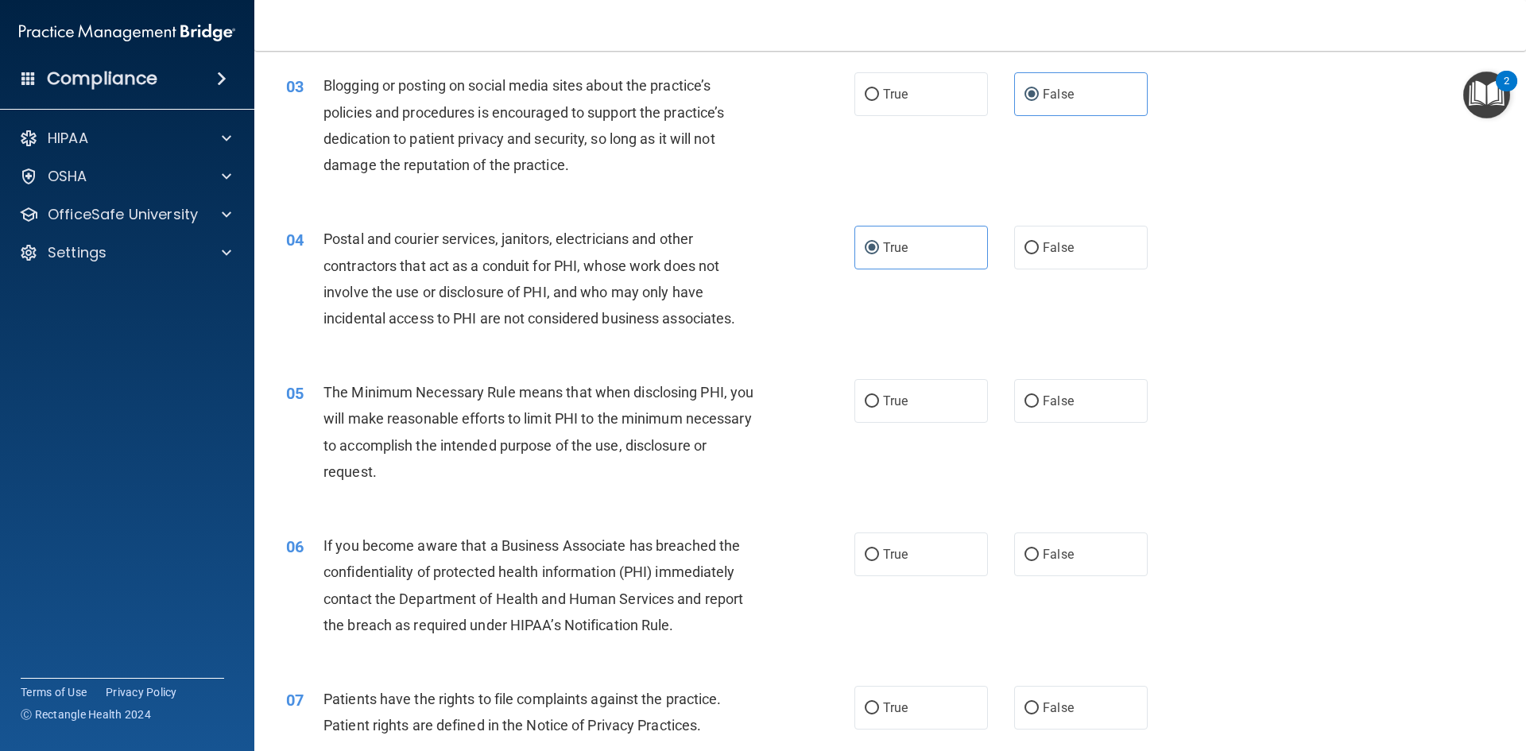
scroll to position [318, 0]
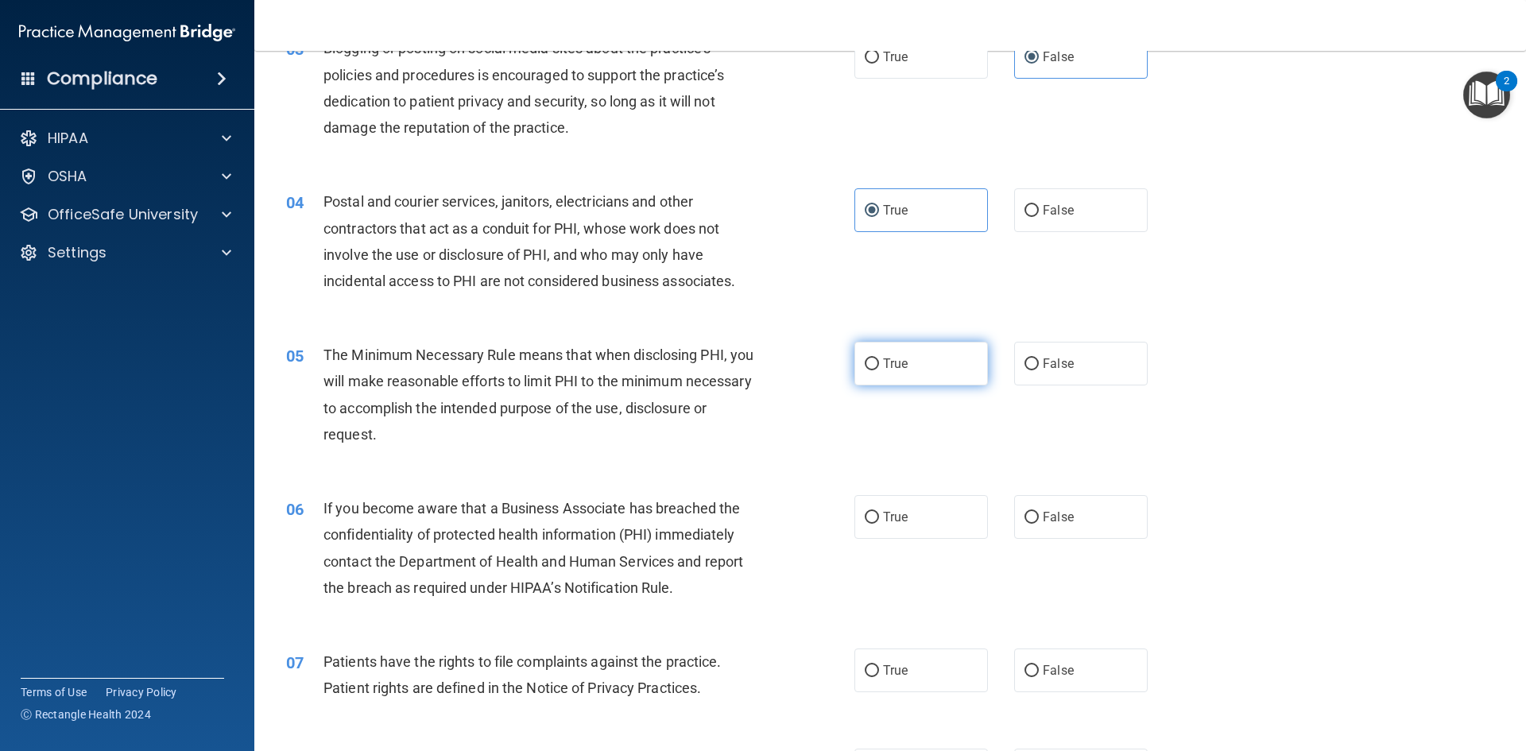
click at [869, 369] on input "True" at bounding box center [872, 364] width 14 height 12
radio input "true"
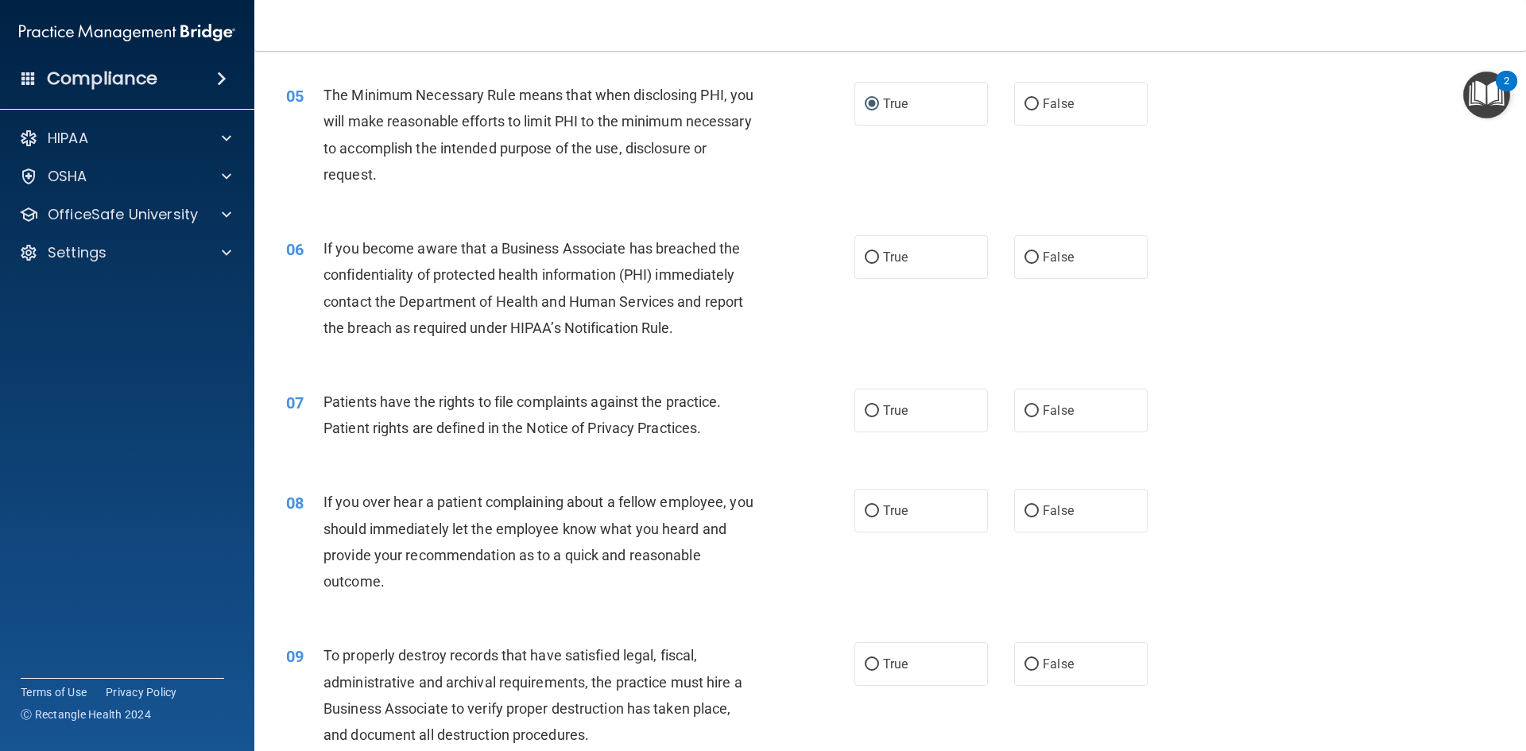
scroll to position [636, 0]
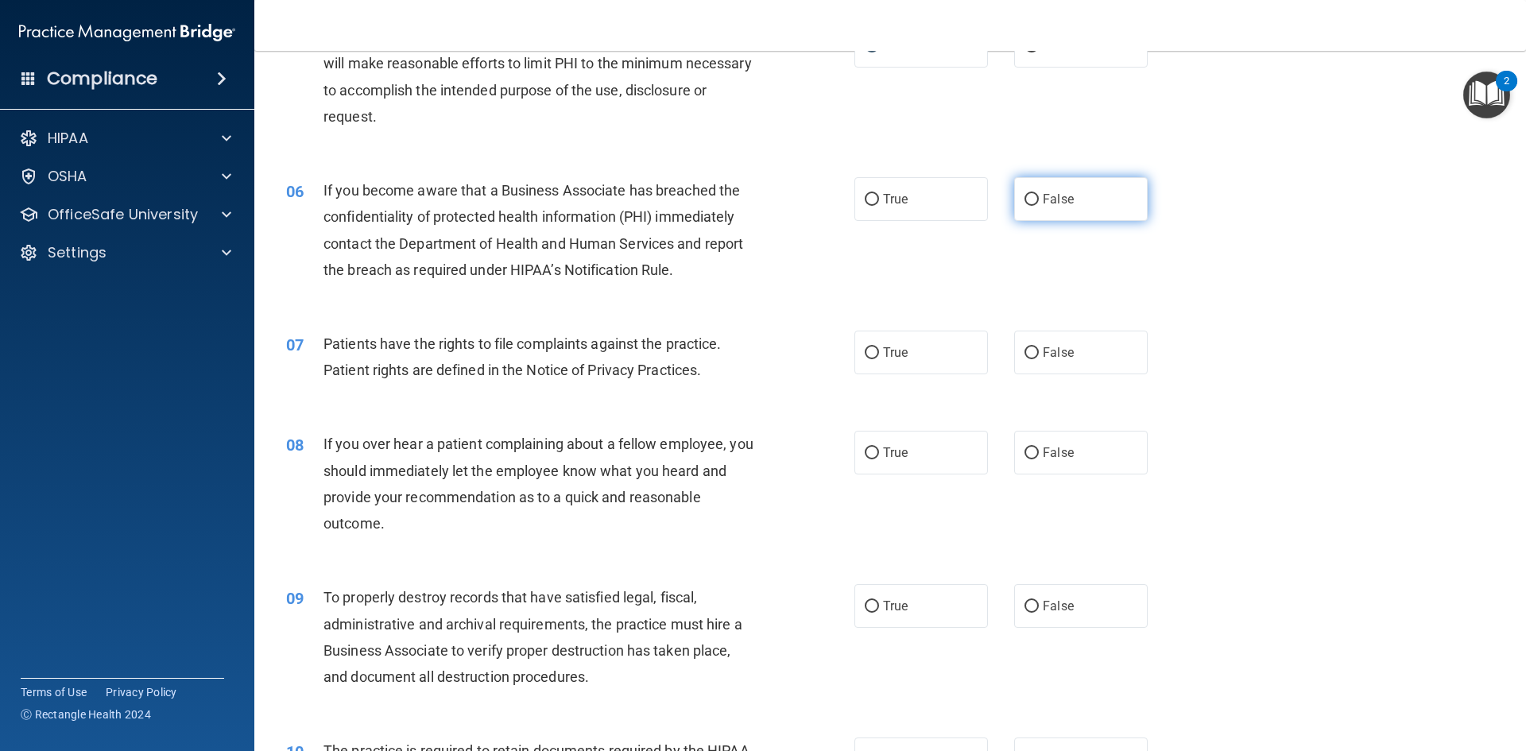
click at [1054, 212] on label "False" at bounding box center [1081, 199] width 134 height 44
click at [1039, 206] on input "False" at bounding box center [1032, 200] width 14 height 12
radio input "true"
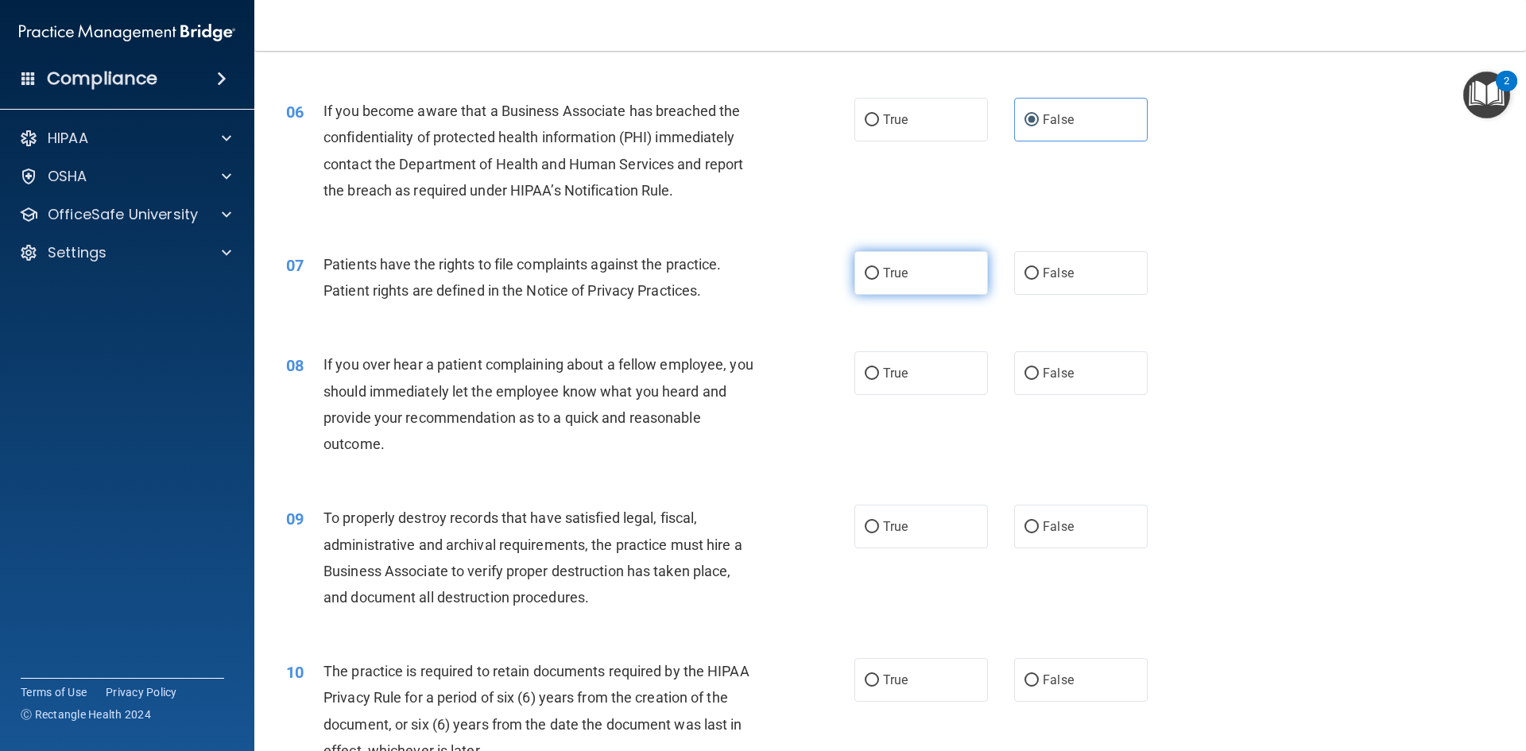
click at [865, 277] on input "True" at bounding box center [872, 274] width 14 height 12
radio input "true"
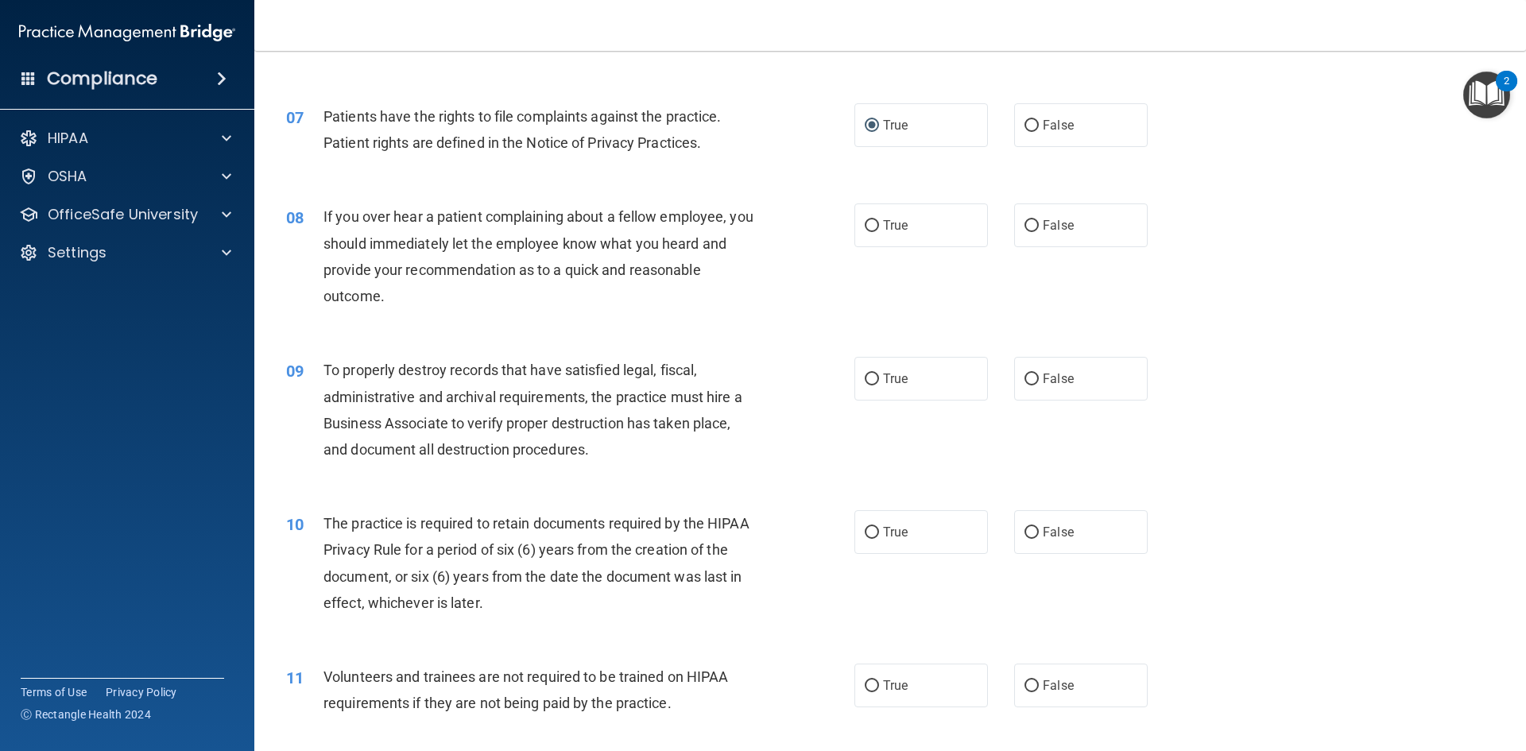
scroll to position [874, 0]
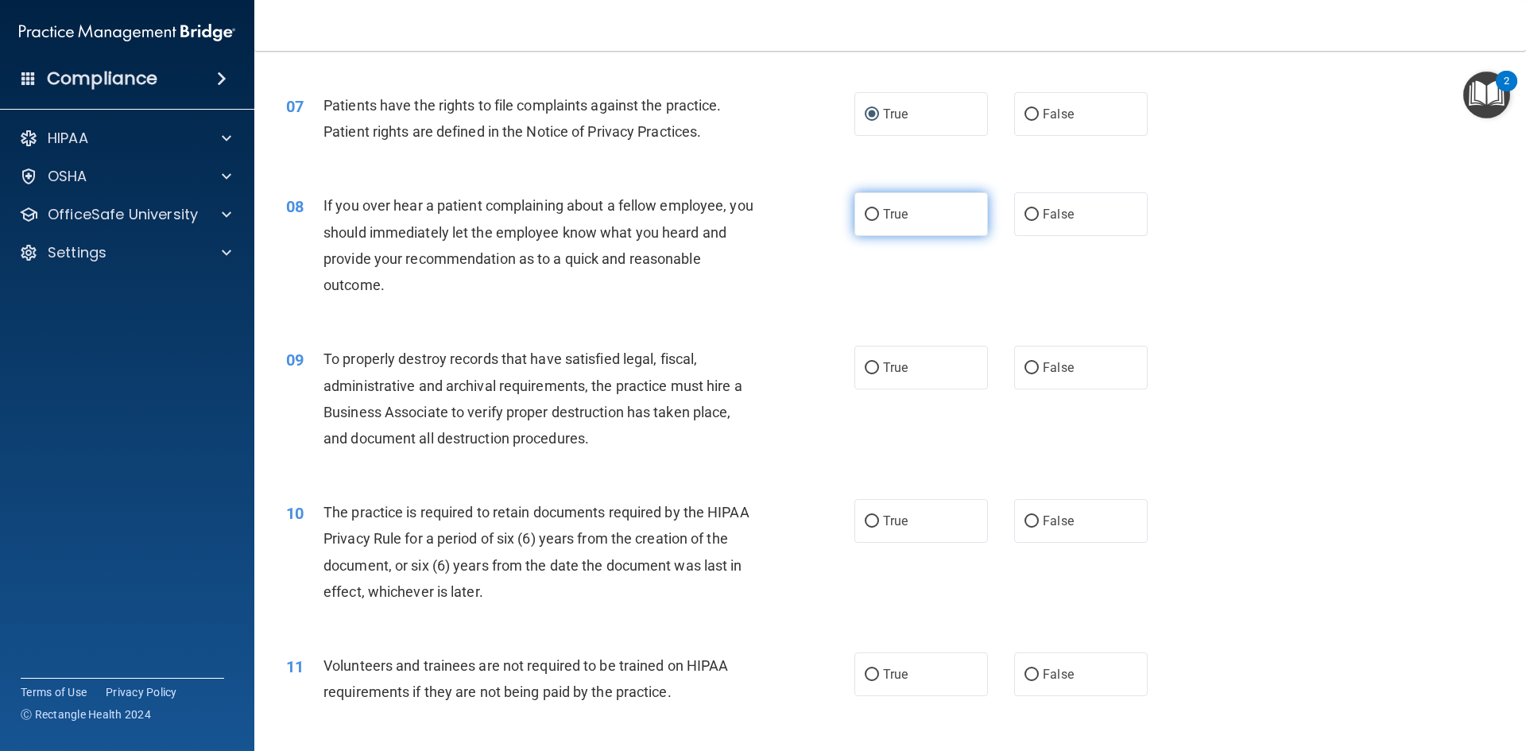
click at [945, 219] on label "True" at bounding box center [921, 214] width 134 height 44
click at [879, 219] on input "True" at bounding box center [872, 215] width 14 height 12
radio input "true"
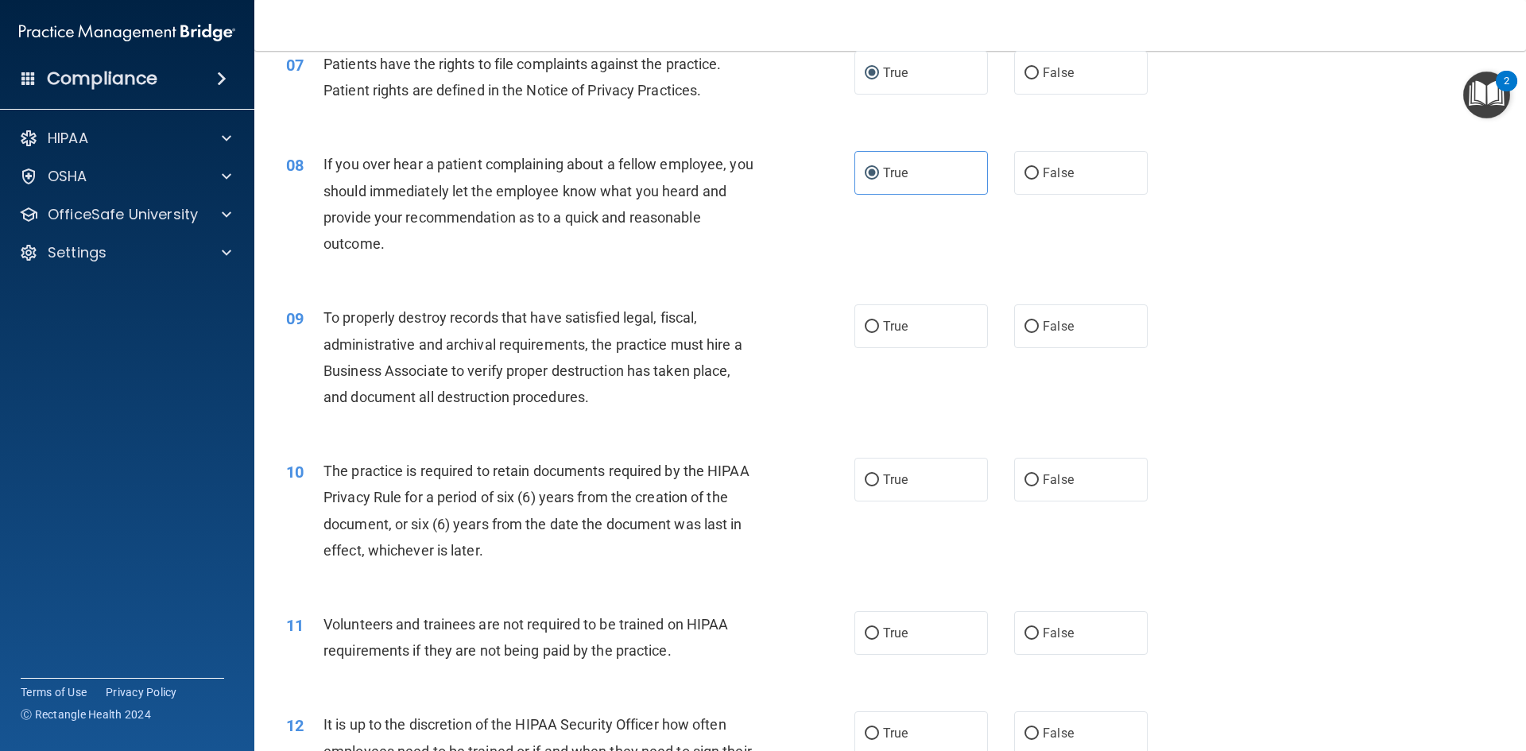
scroll to position [954, 0]
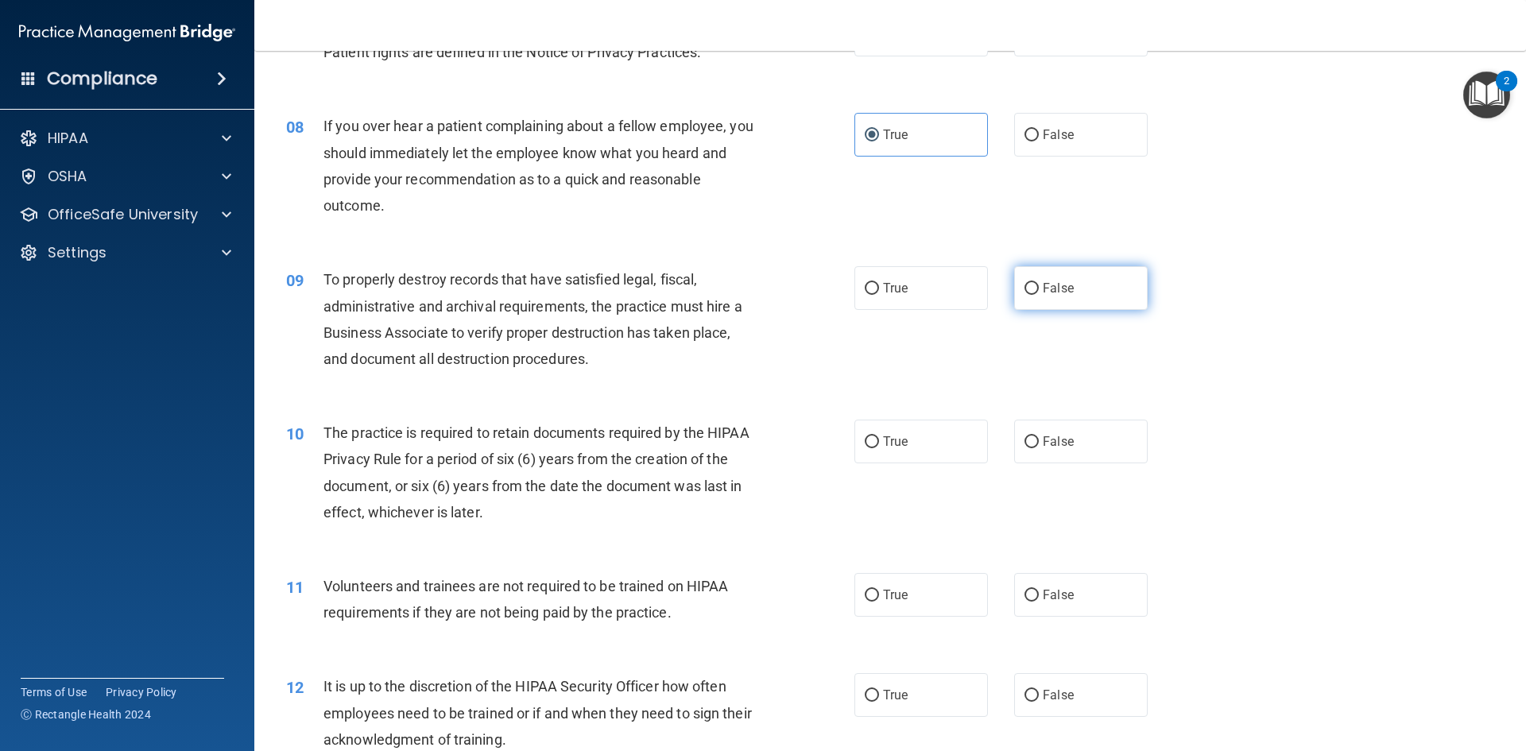
click at [1074, 303] on label "False" at bounding box center [1081, 288] width 134 height 44
click at [1039, 295] on input "False" at bounding box center [1032, 289] width 14 height 12
radio input "true"
click at [893, 450] on label "True" at bounding box center [921, 442] width 134 height 44
click at [879, 448] on input "True" at bounding box center [872, 442] width 14 height 12
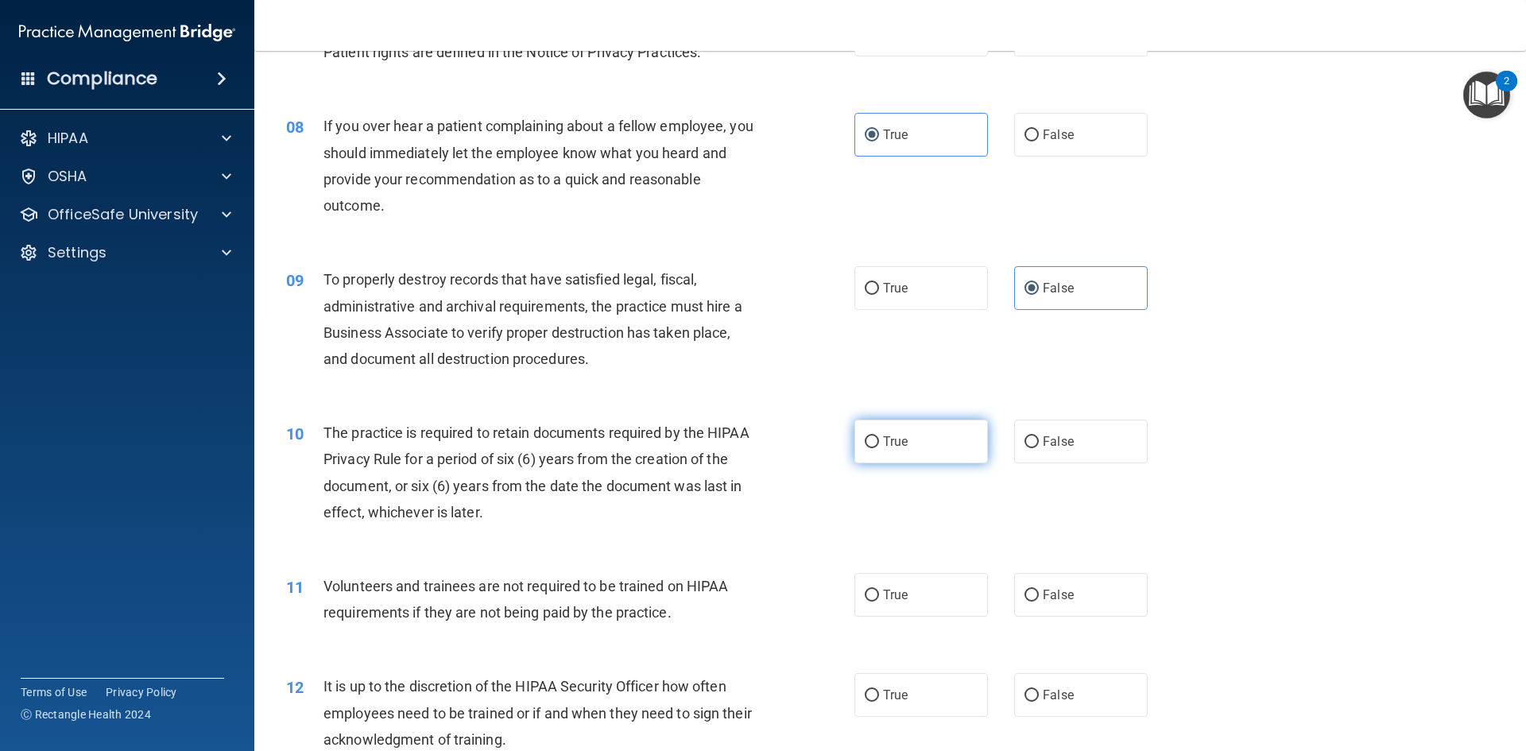
radio input "true"
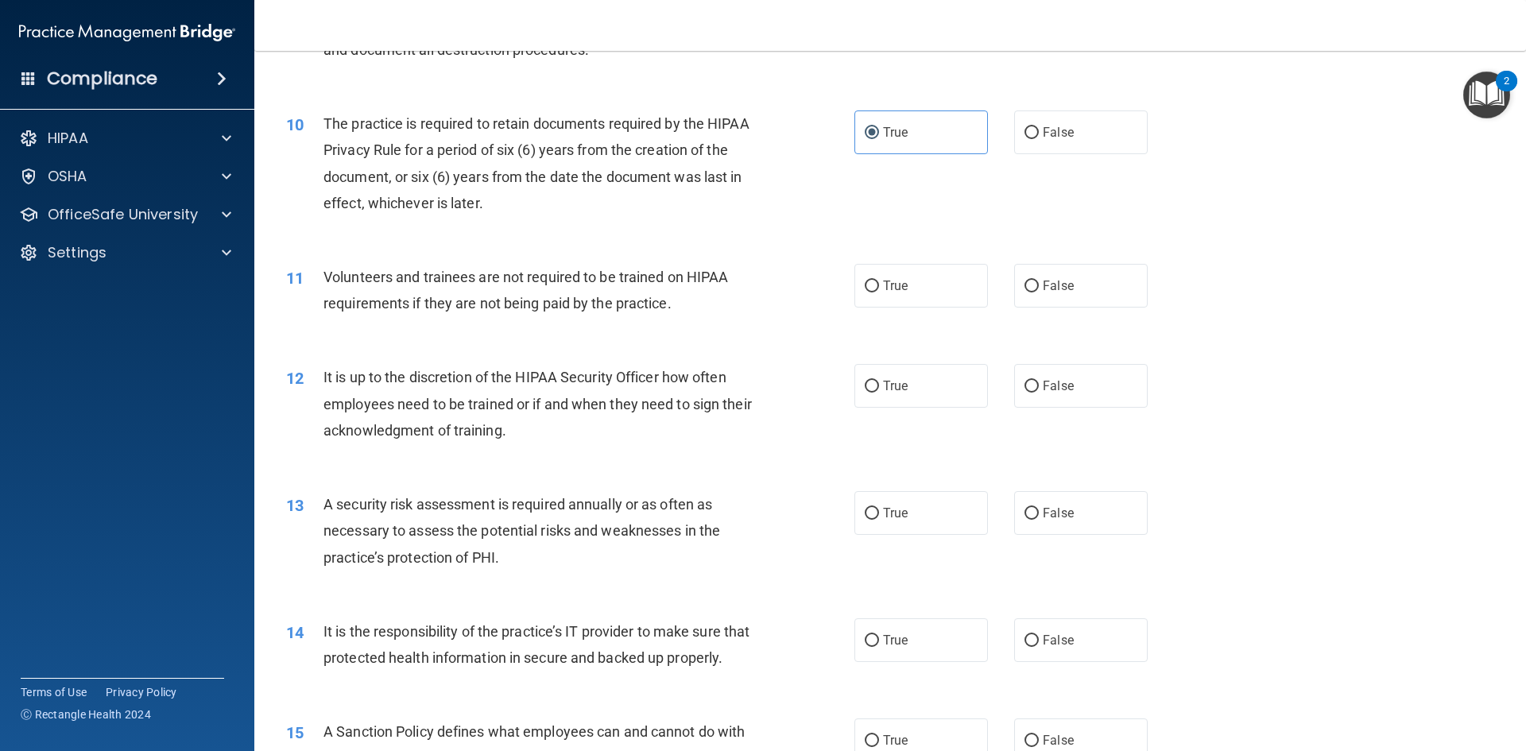
scroll to position [1272, 0]
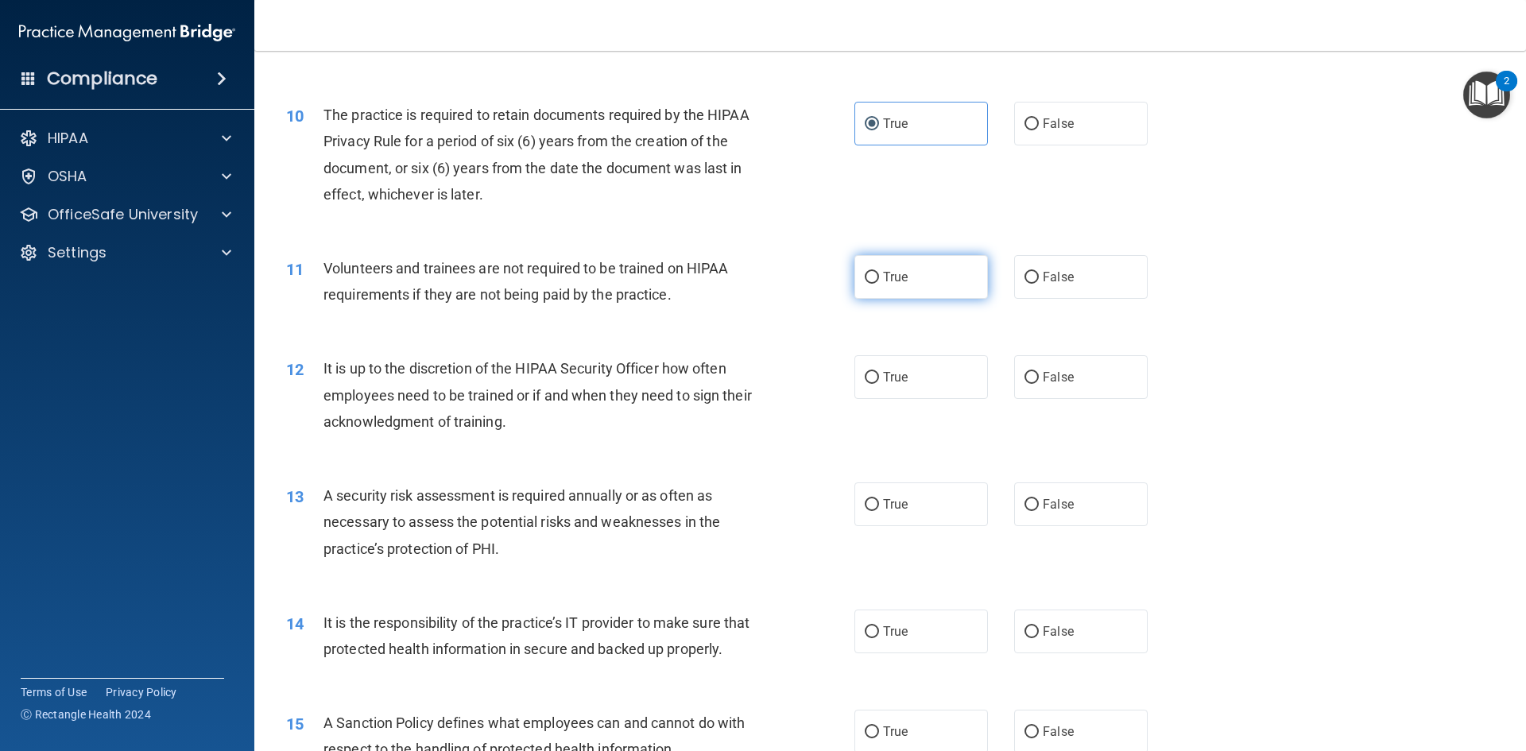
click at [893, 276] on span "True" at bounding box center [895, 276] width 25 height 15
click at [879, 276] on input "True" at bounding box center [872, 278] width 14 height 12
radio input "true"
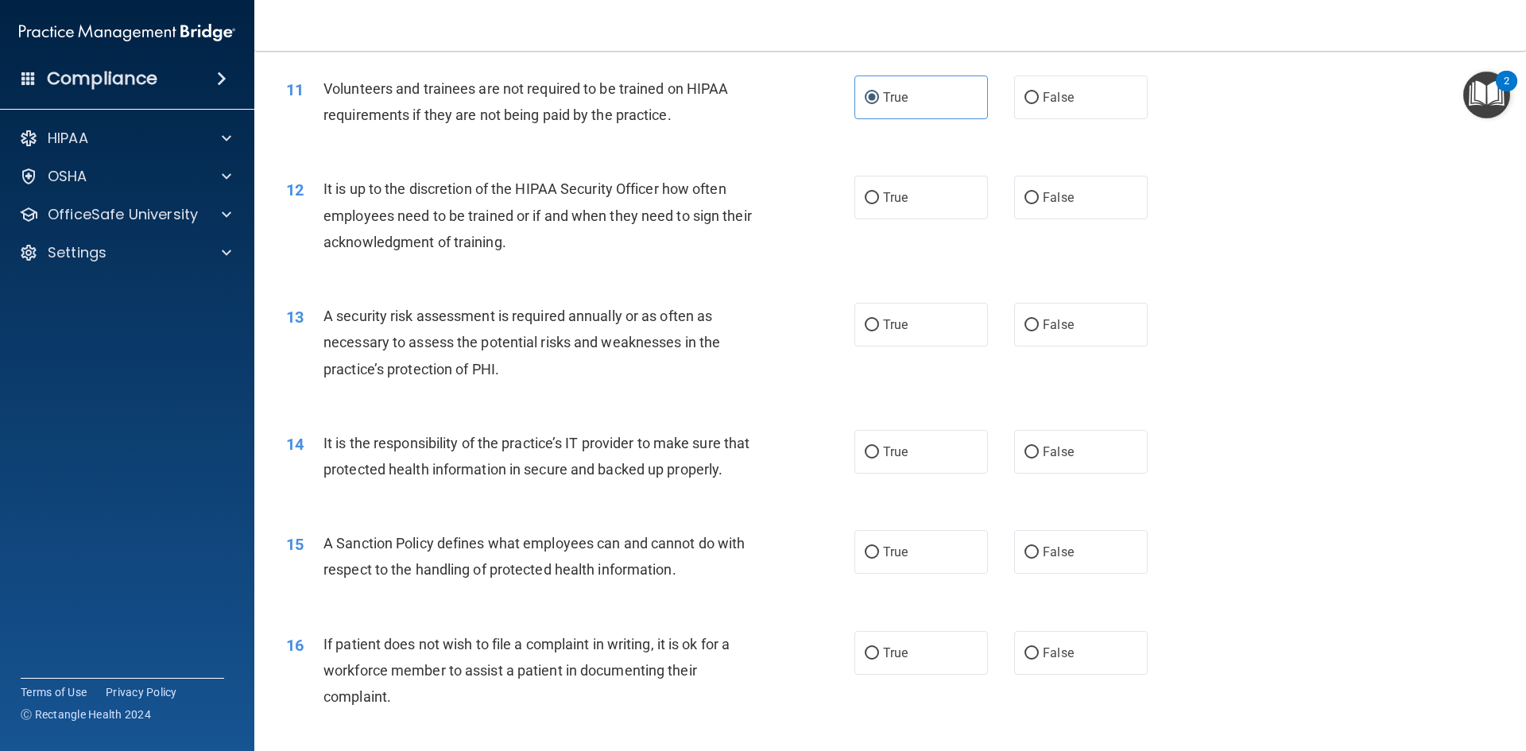
scroll to position [1510, 0]
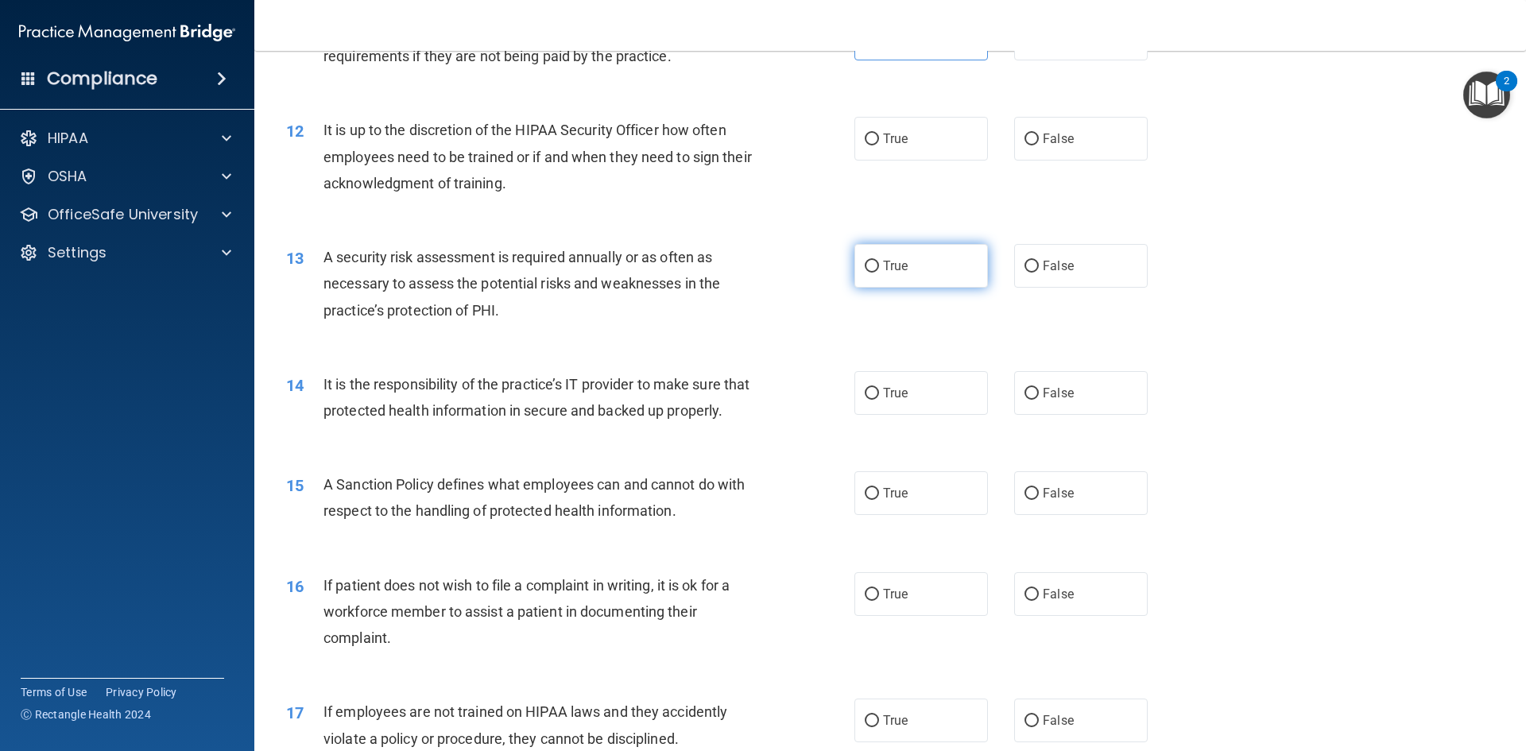
click at [934, 255] on label "True" at bounding box center [921, 266] width 134 height 44
click at [879, 261] on input "True" at bounding box center [872, 267] width 14 height 12
radio input "true"
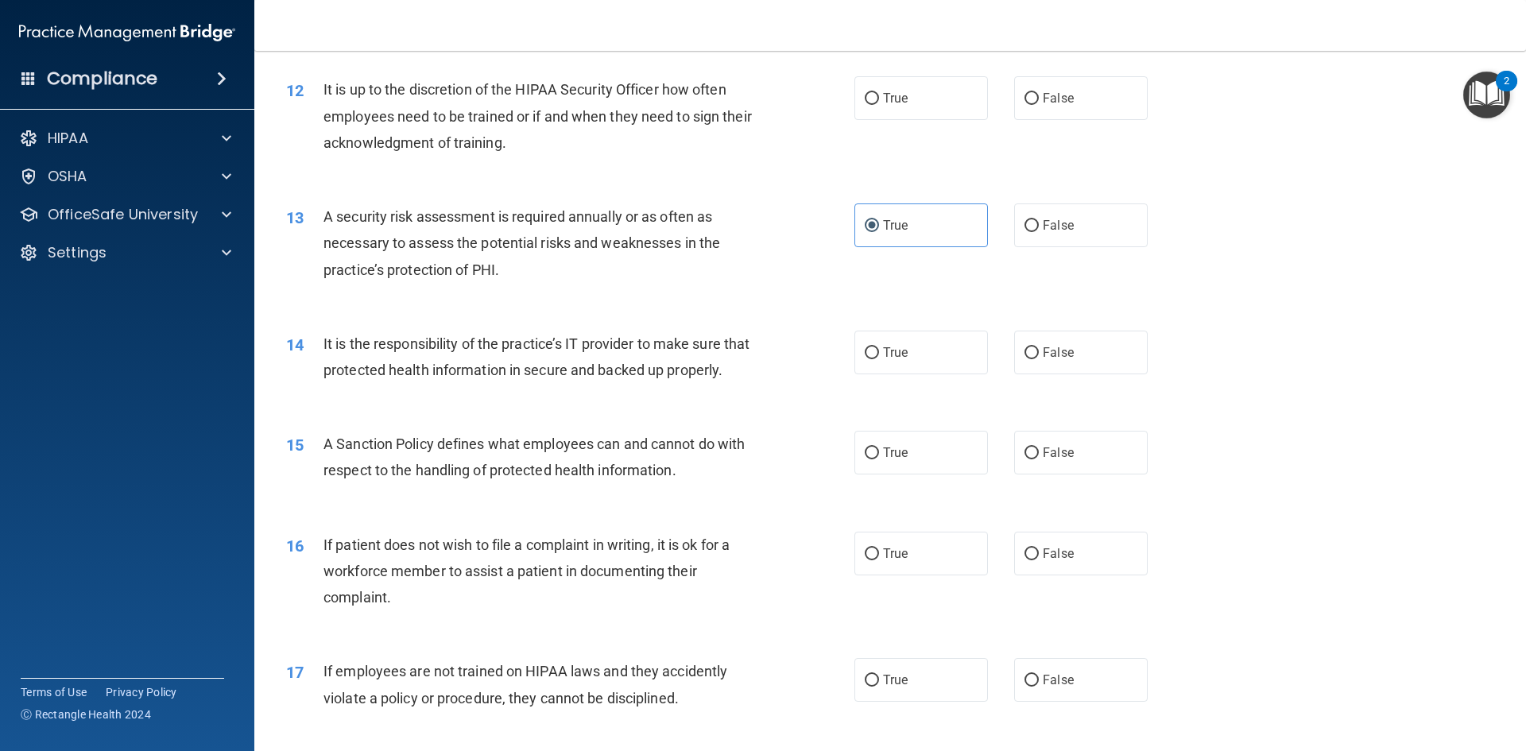
scroll to position [1590, 0]
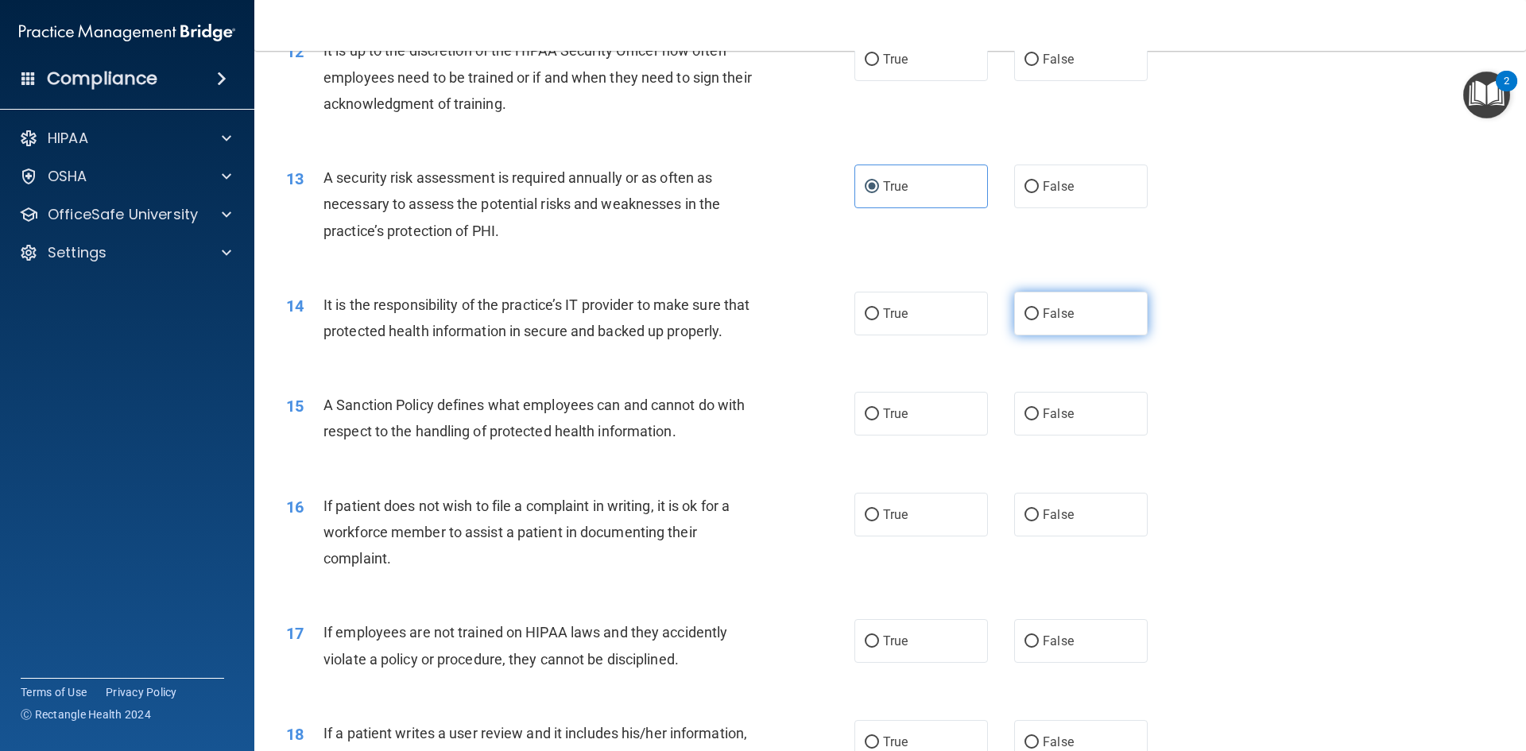
click at [1084, 320] on label "False" at bounding box center [1081, 314] width 134 height 44
click at [1039, 320] on input "False" at bounding box center [1032, 314] width 14 height 12
radio input "true"
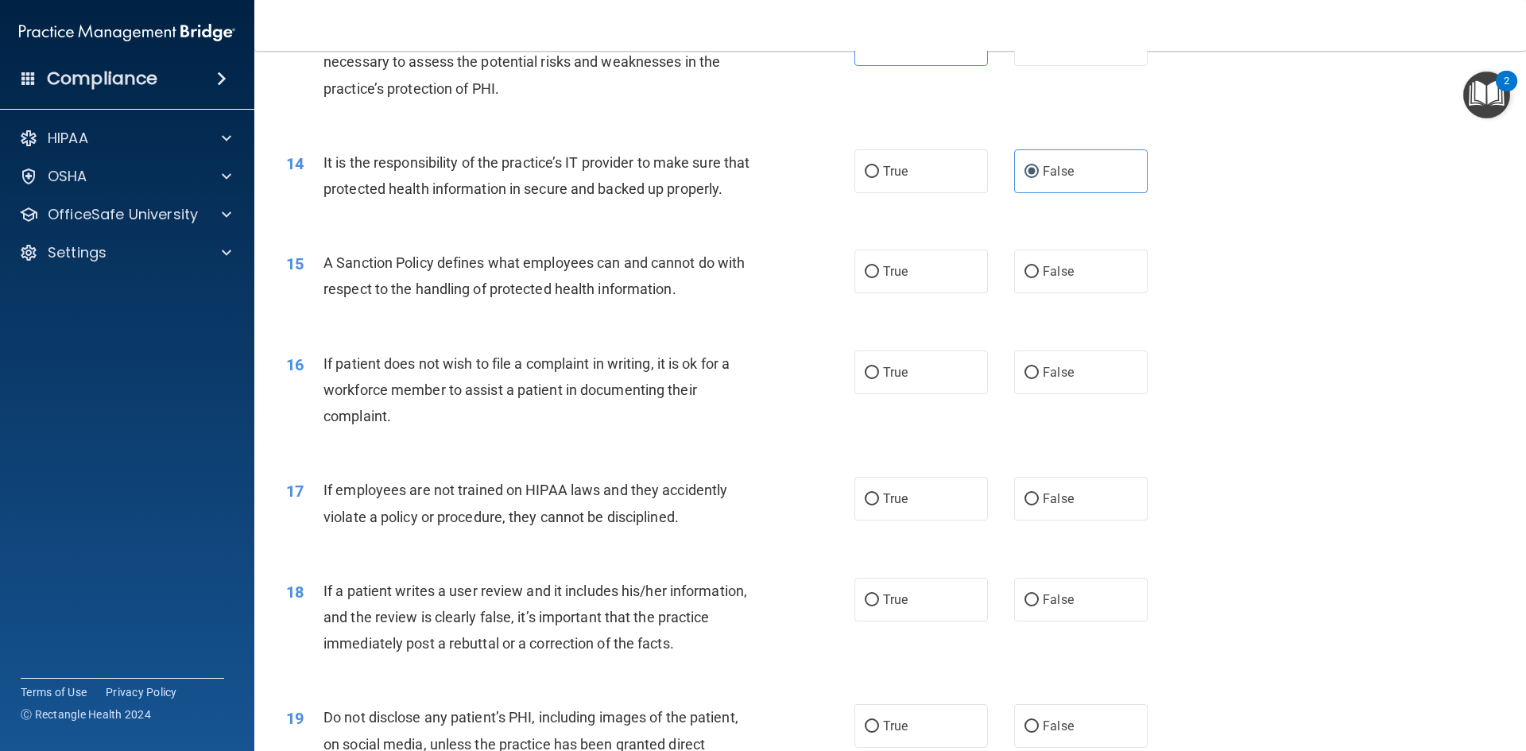
scroll to position [1828, 0]
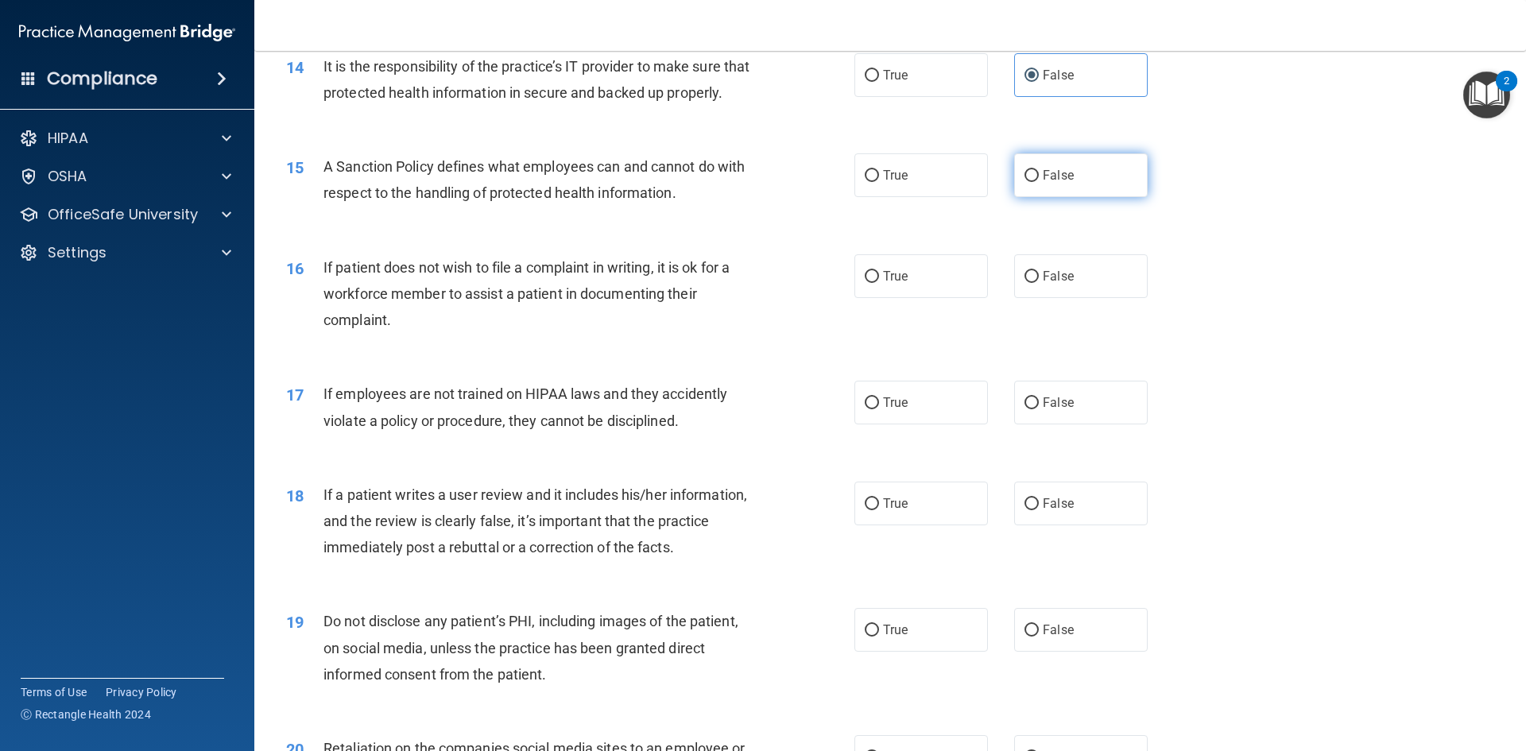
click at [1025, 182] on input "False" at bounding box center [1032, 176] width 14 height 12
radio input "true"
click at [912, 298] on label "True" at bounding box center [921, 276] width 134 height 44
click at [879, 283] on input "True" at bounding box center [872, 277] width 14 height 12
radio input "true"
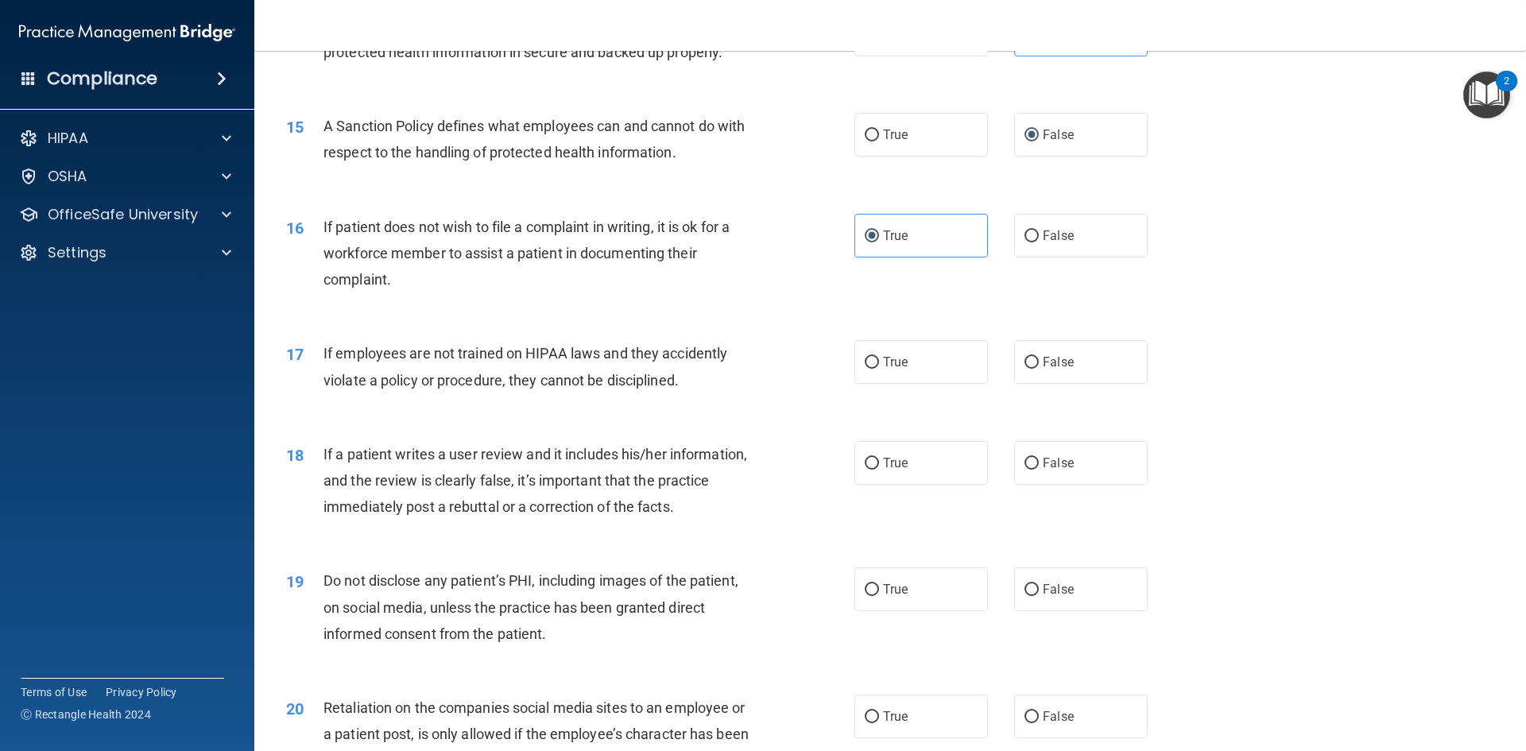
scroll to position [1908, 0]
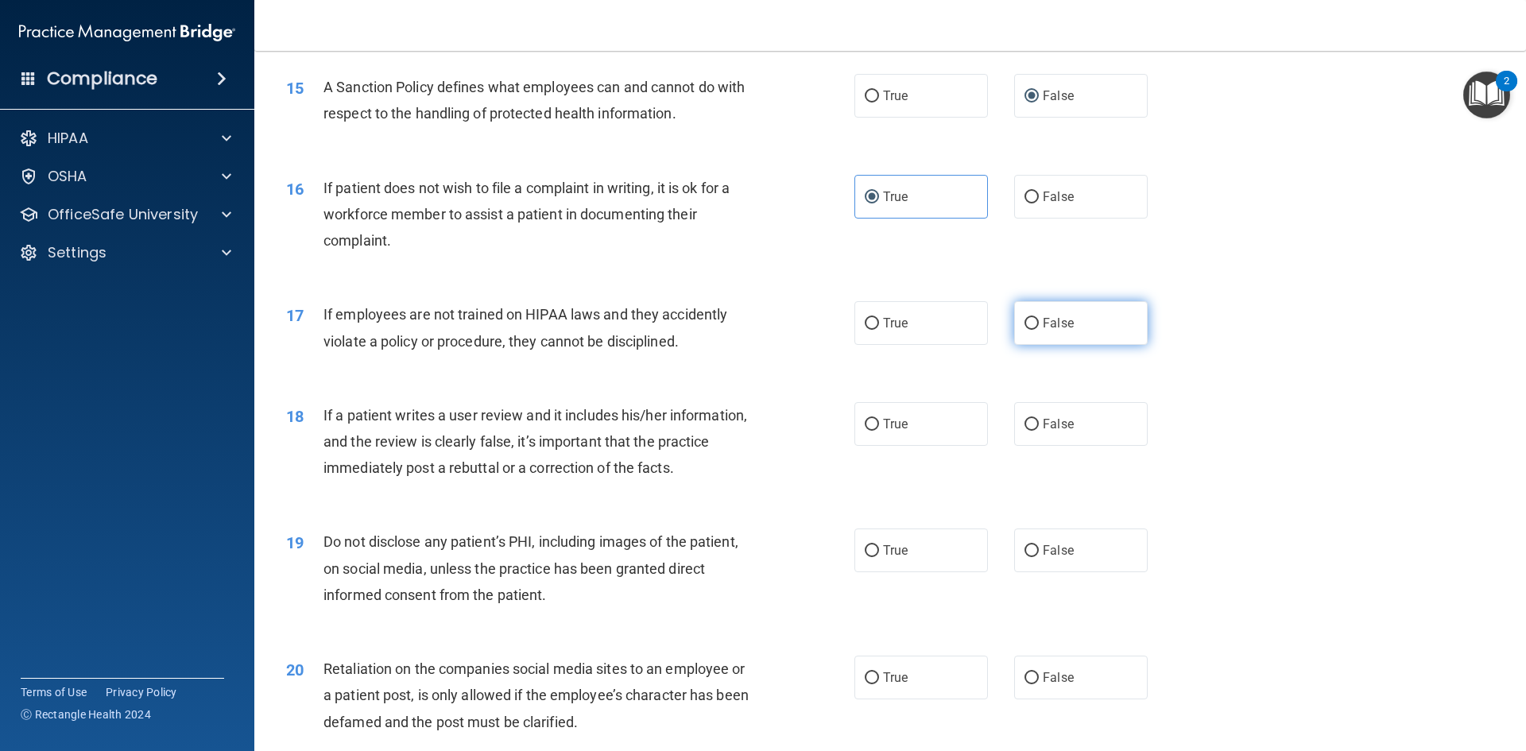
click at [1100, 341] on label "False" at bounding box center [1081, 323] width 134 height 44
click at [1039, 330] on input "False" at bounding box center [1032, 324] width 14 height 12
radio input "true"
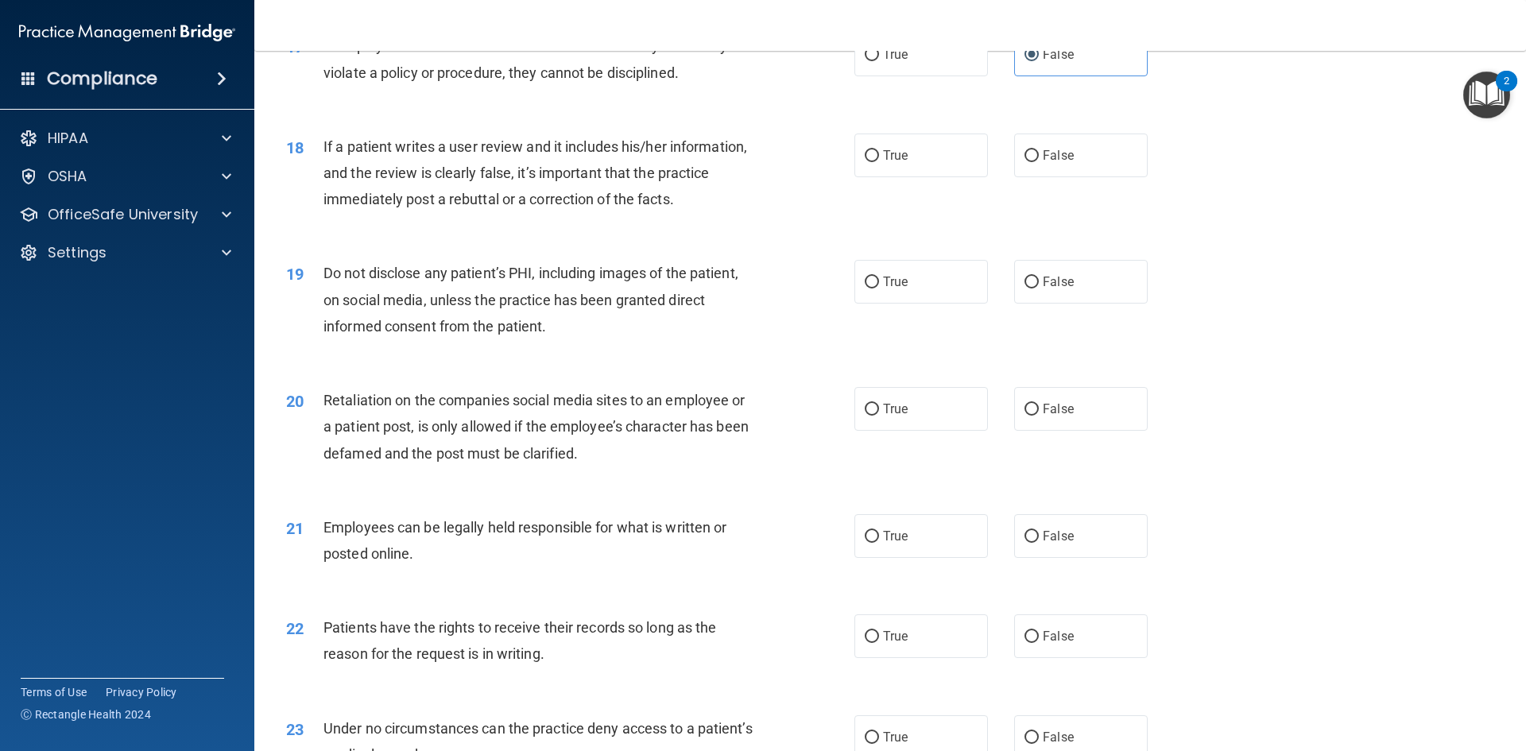
scroll to position [2225, 0]
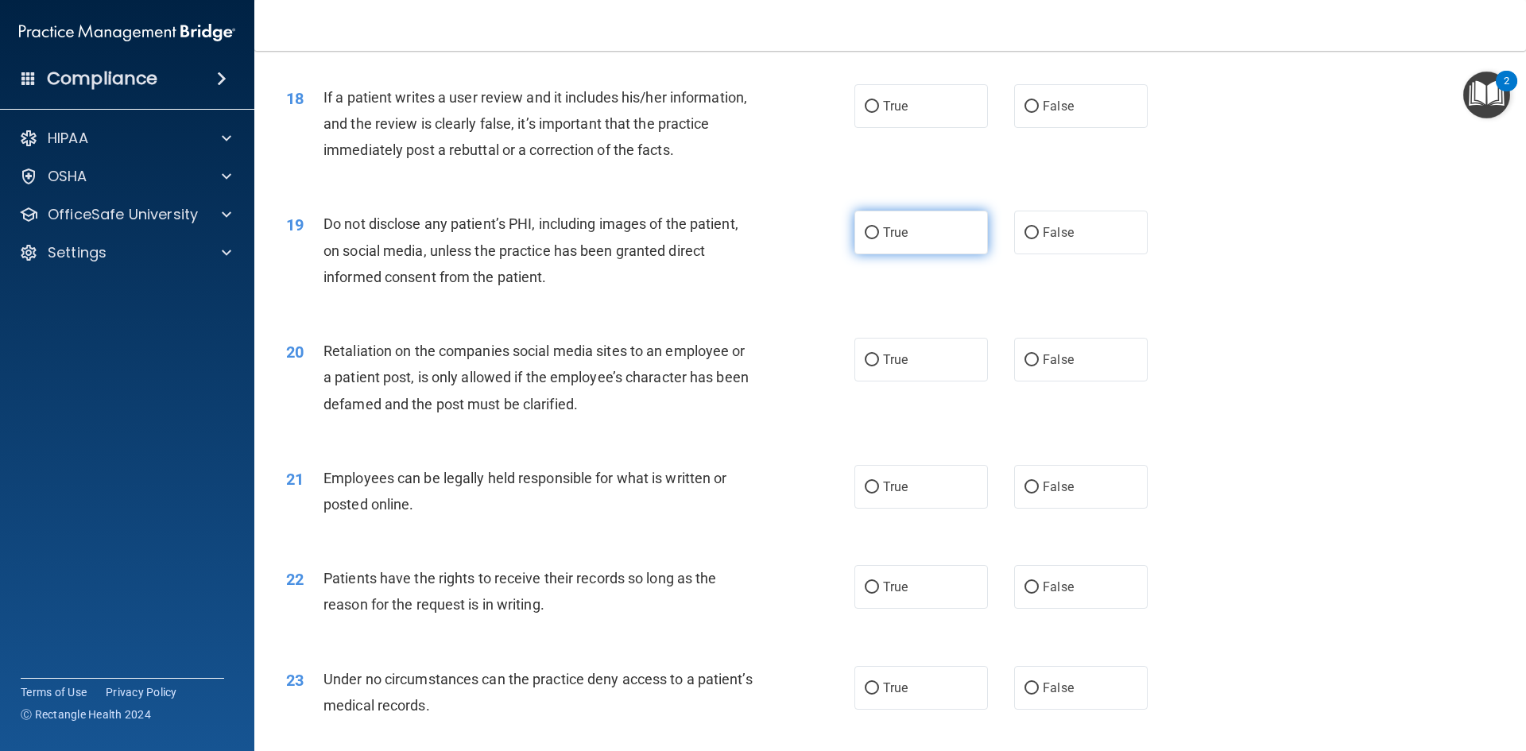
click at [870, 239] on input "True" at bounding box center [872, 233] width 14 height 12
radio input "true"
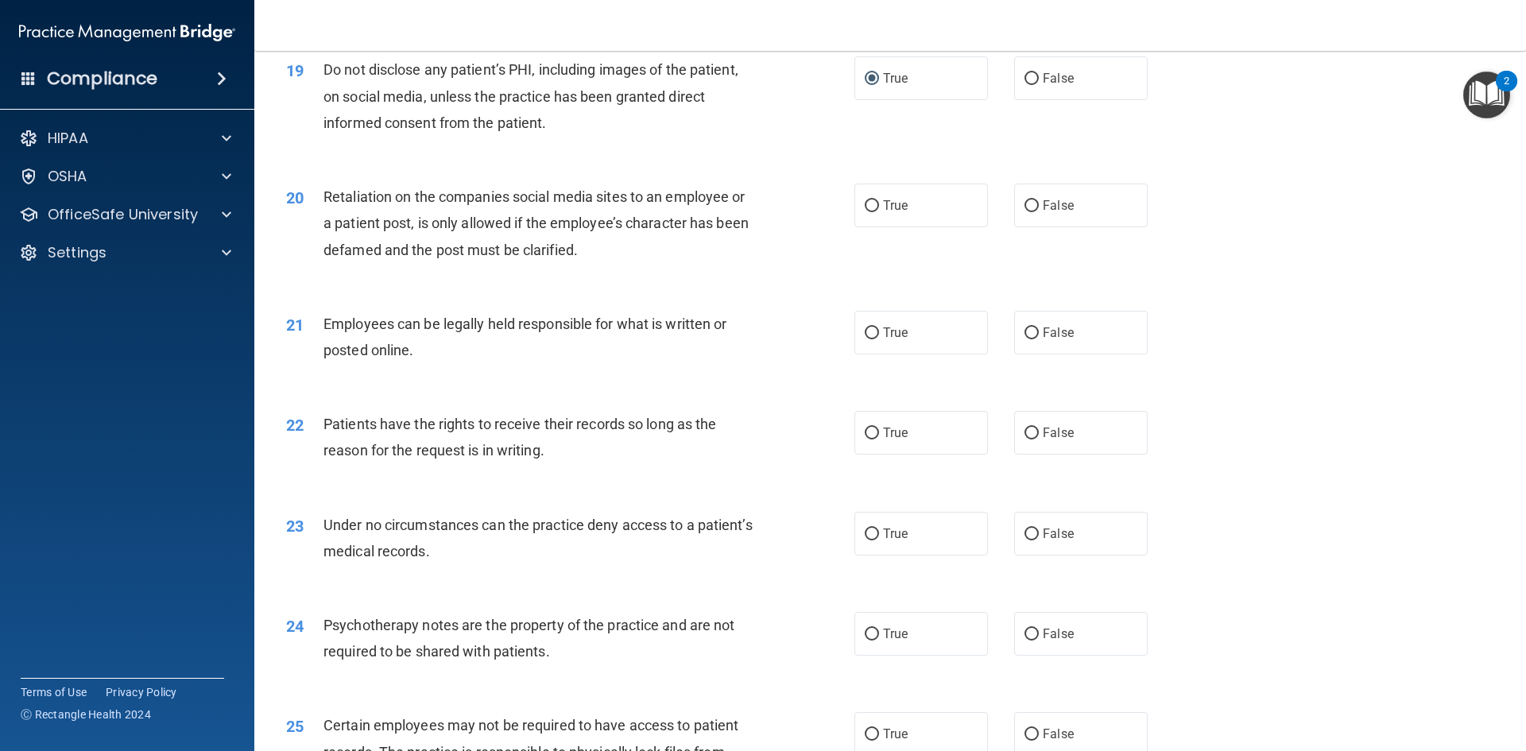
scroll to position [2384, 0]
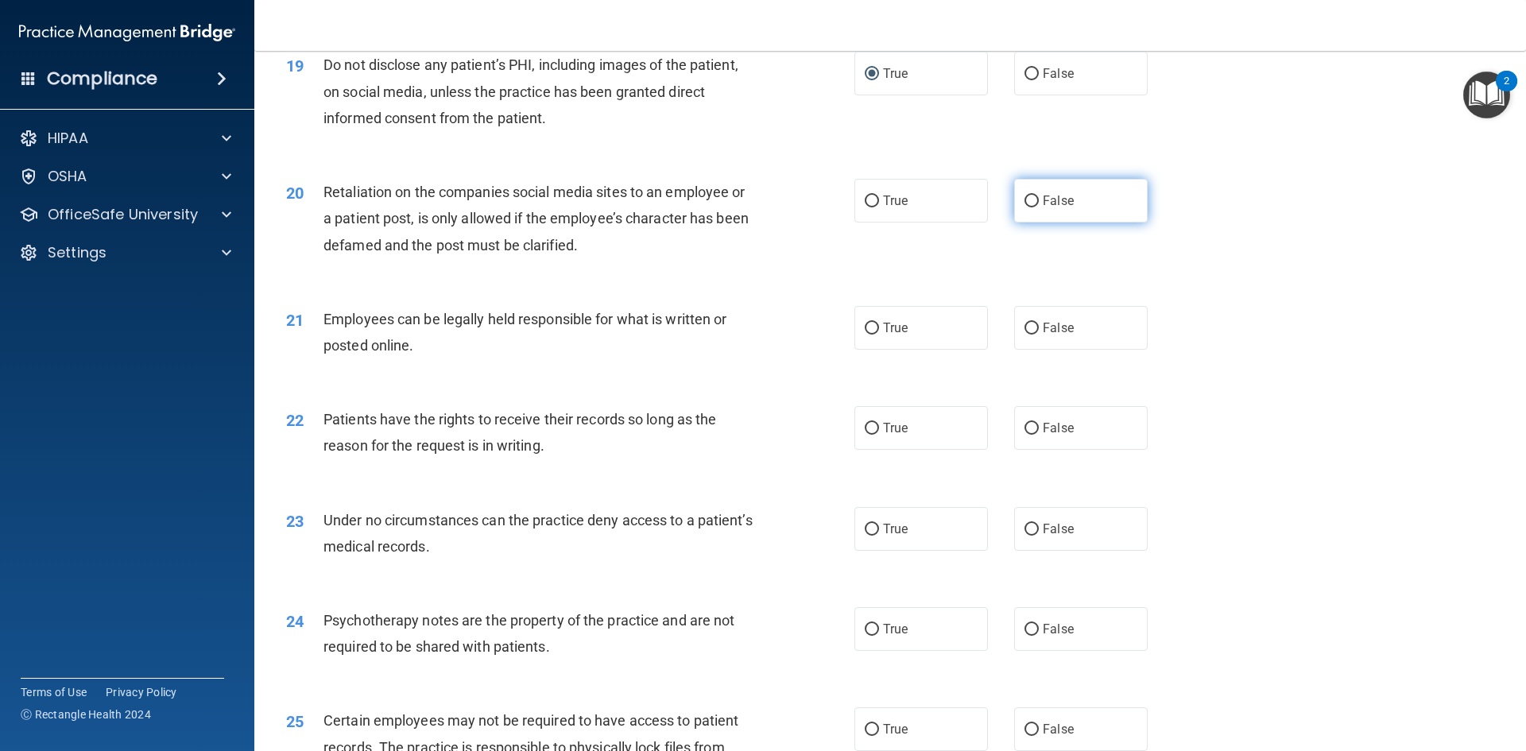
click at [1089, 223] on label "False" at bounding box center [1081, 201] width 134 height 44
click at [1039, 207] on input "False" at bounding box center [1032, 202] width 14 height 12
radio input "true"
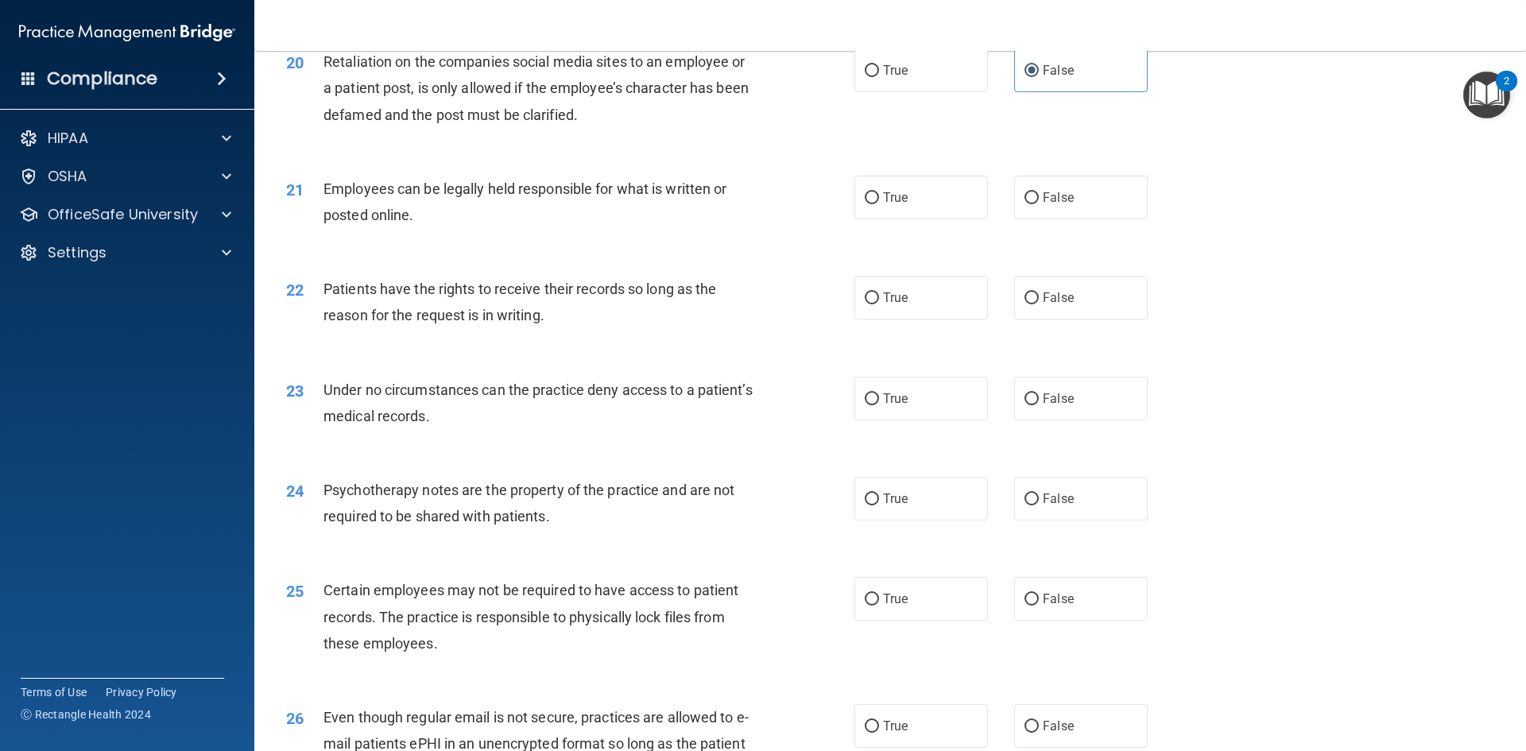
scroll to position [2543, 0]
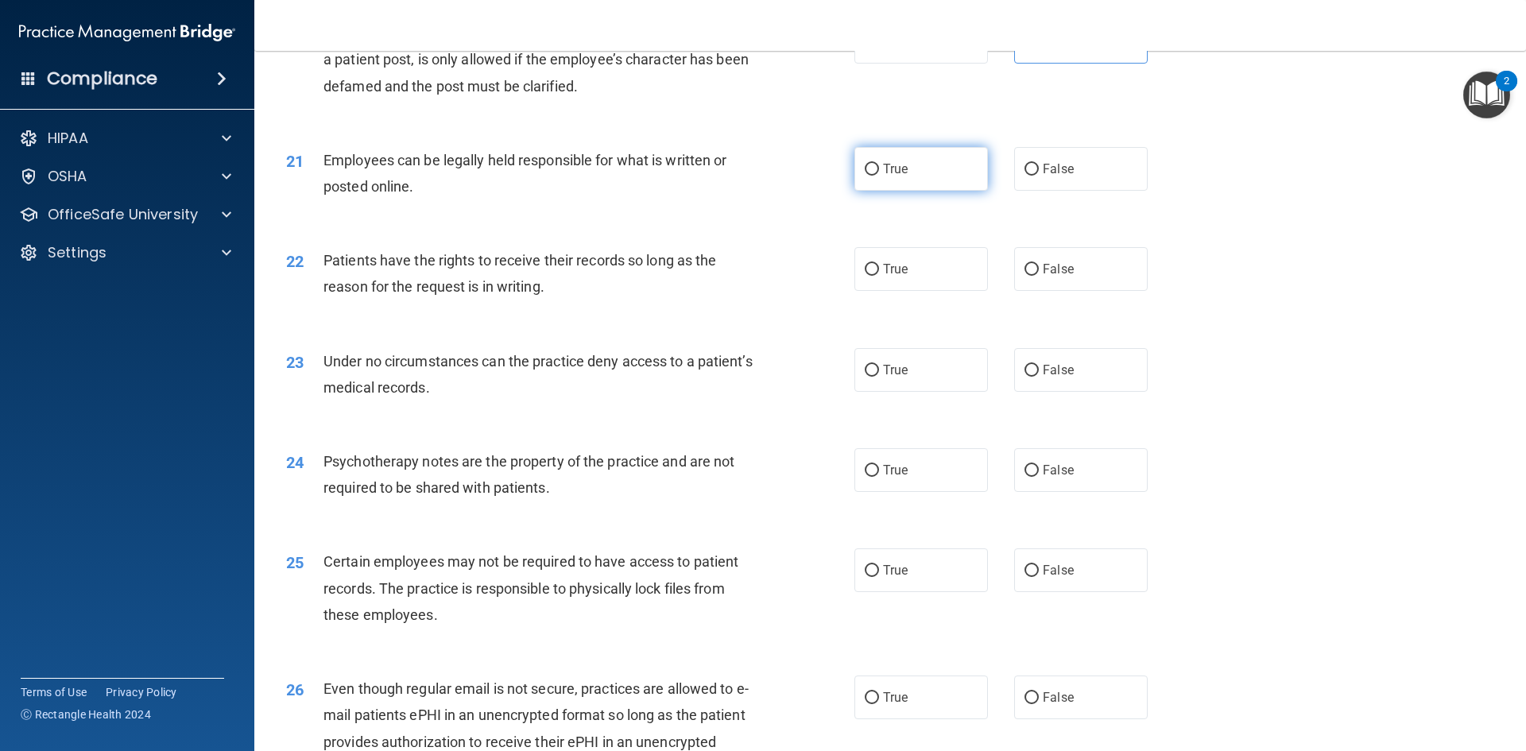
click at [866, 184] on label "True" at bounding box center [921, 169] width 134 height 44
click at [866, 176] on input "True" at bounding box center [872, 170] width 14 height 12
radio input "true"
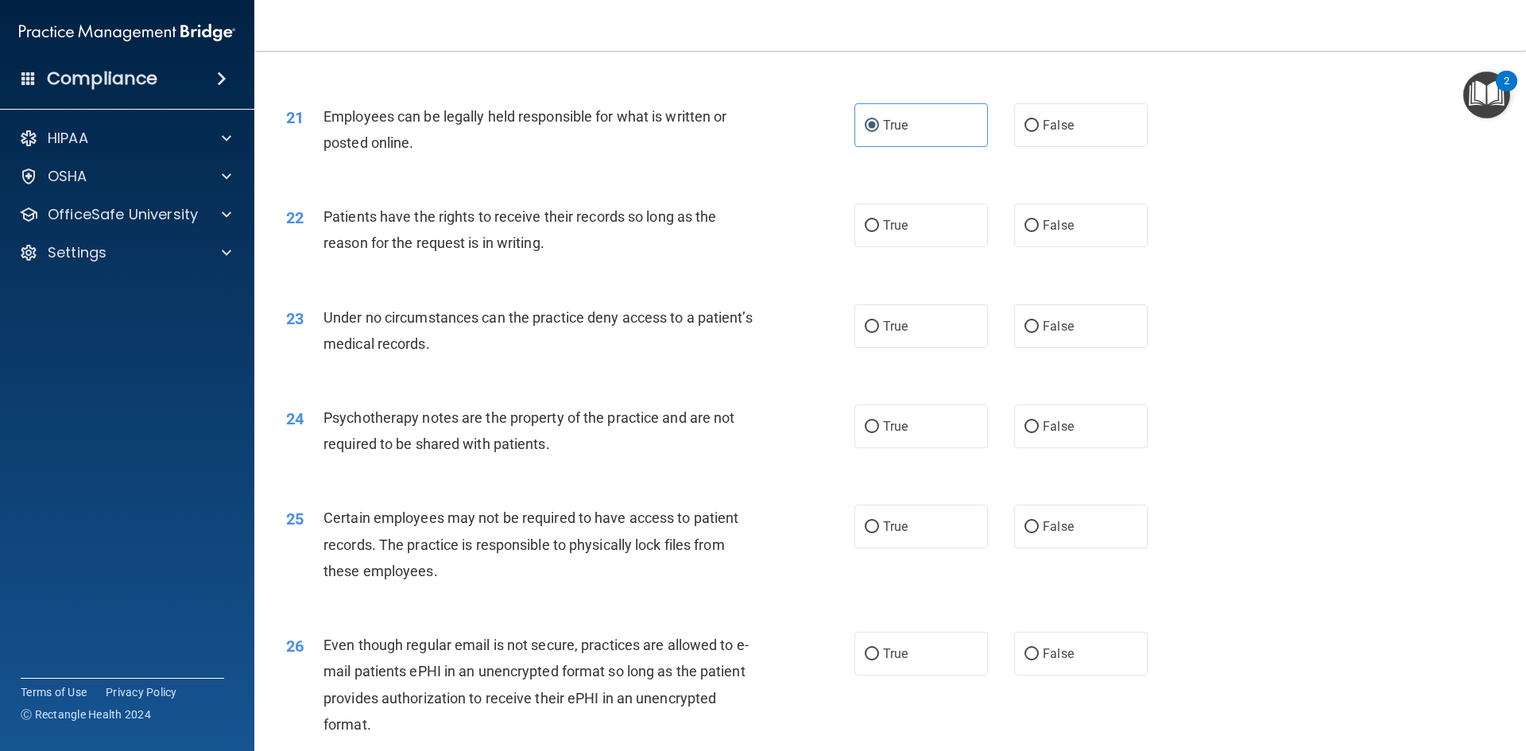
scroll to position [2623, 0]
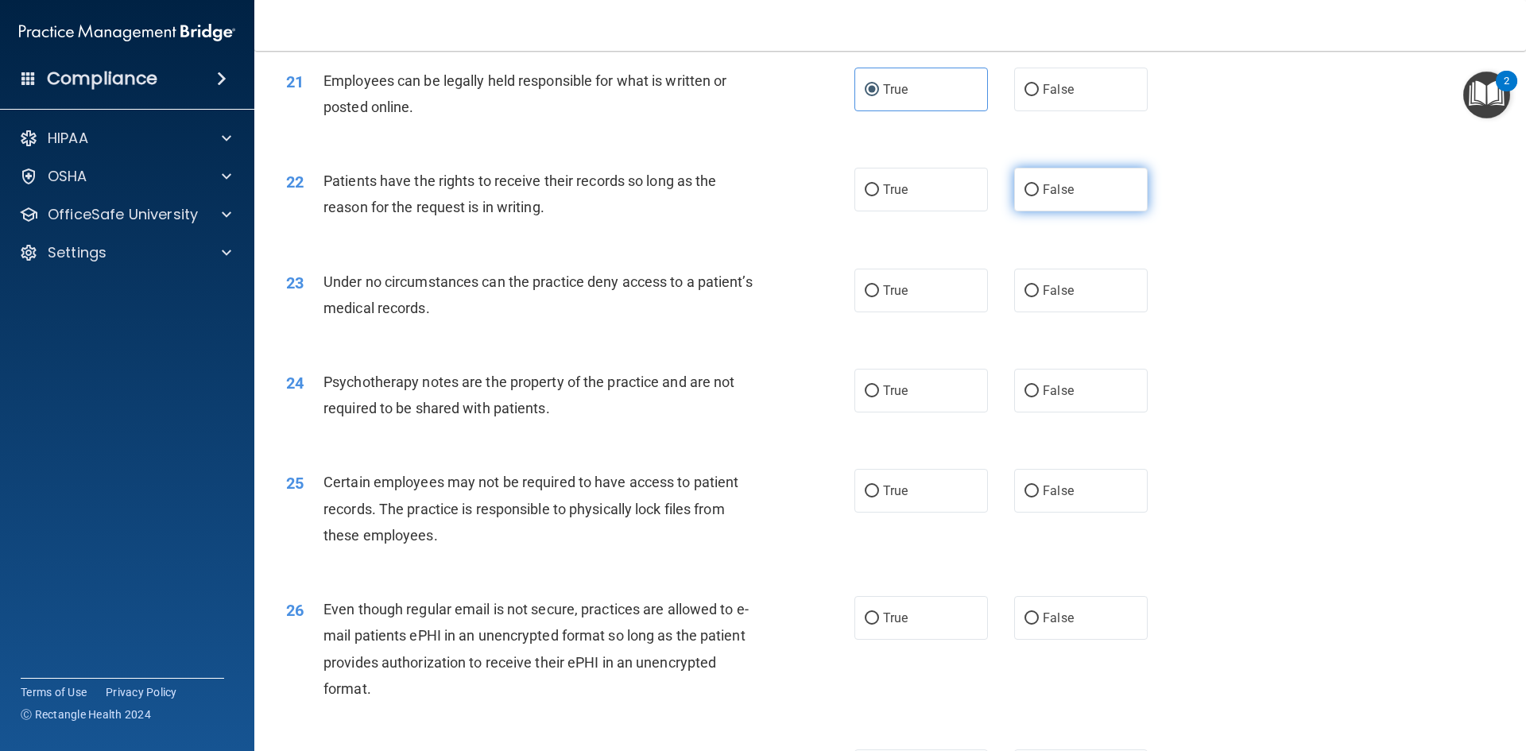
click at [1036, 203] on label "False" at bounding box center [1081, 190] width 134 height 44
click at [1036, 196] on input "False" at bounding box center [1032, 190] width 14 height 12
radio input "true"
click at [1029, 297] on input "False" at bounding box center [1032, 291] width 14 height 12
radio input "true"
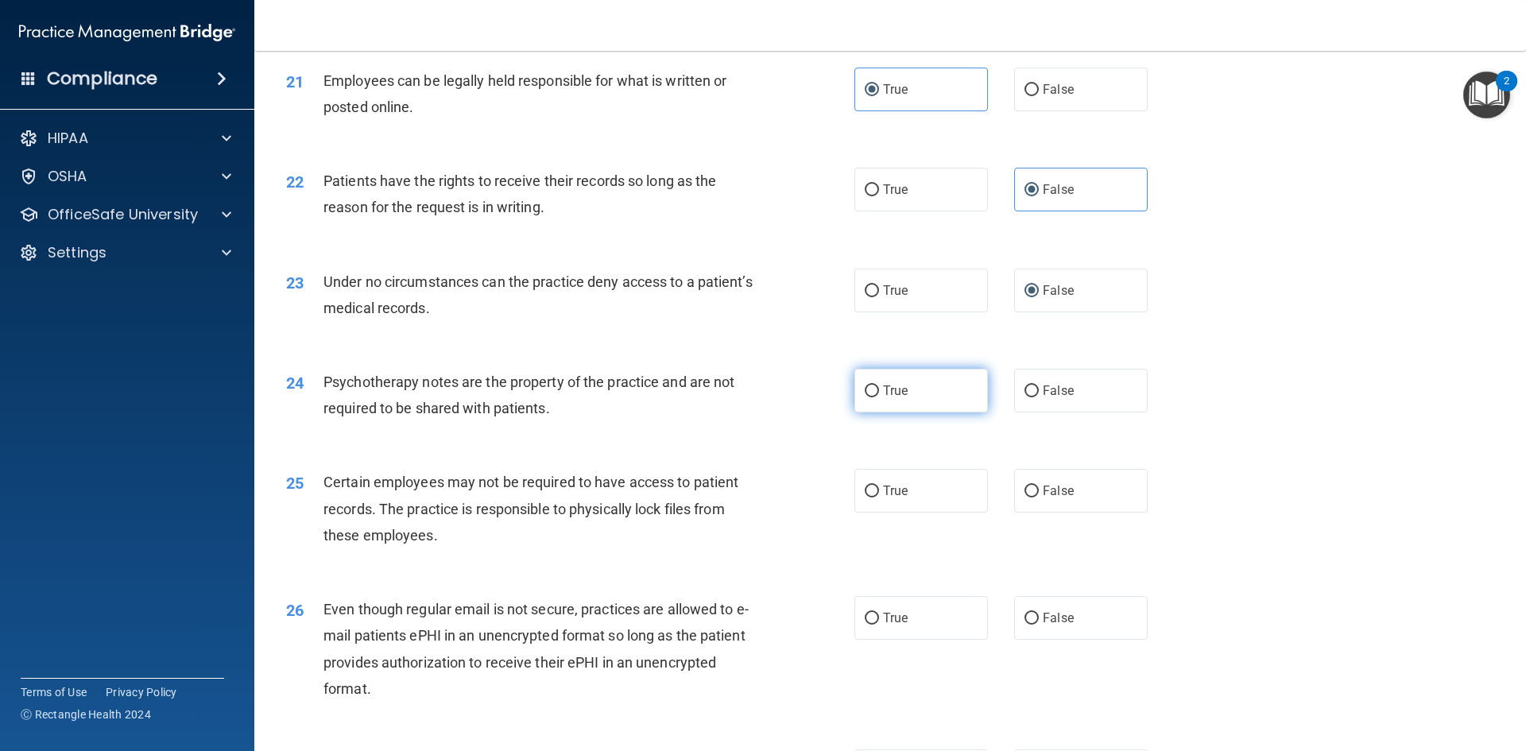
click at [886, 405] on label "True" at bounding box center [921, 391] width 134 height 44
click at [879, 397] on input "True" at bounding box center [872, 391] width 14 height 12
radio input "true"
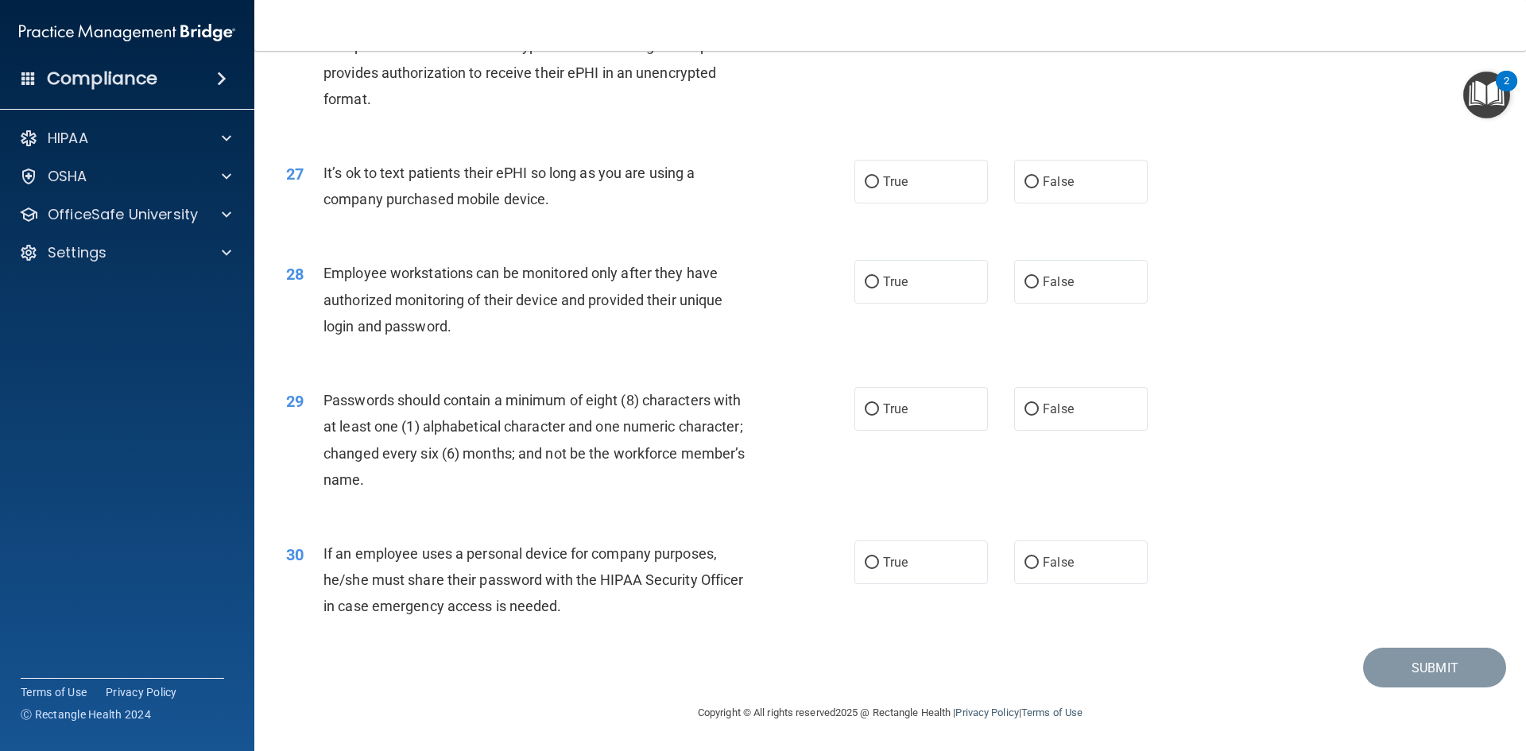
scroll to position [3239, 0]
drag, startPoint x: 1040, startPoint y: 574, endPoint x: 1118, endPoint y: 524, distance: 92.6
click at [1044, 574] on label "False" at bounding box center [1081, 562] width 134 height 44
click at [1039, 569] on input "False" at bounding box center [1032, 563] width 14 height 12
radio input "true"
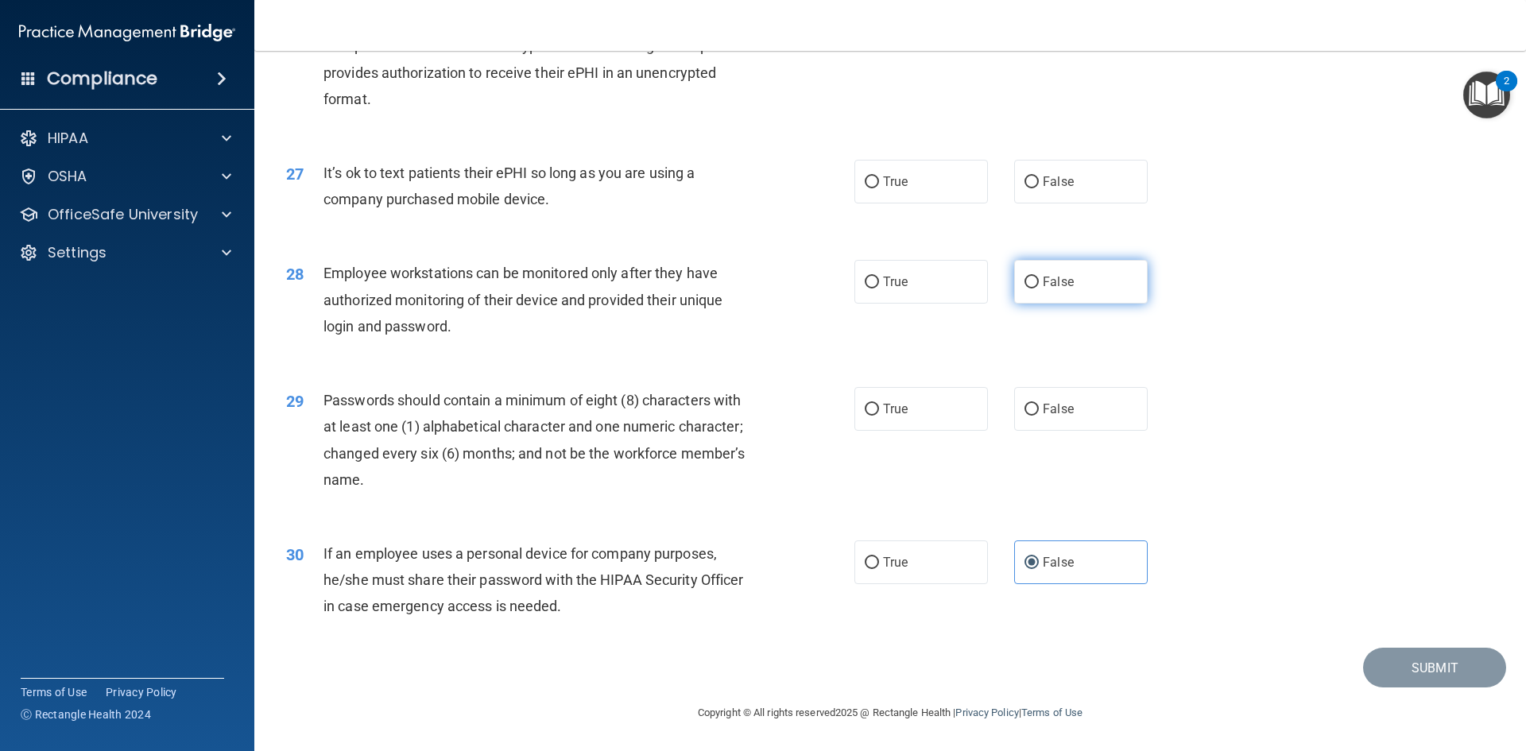
click at [1067, 262] on label "False" at bounding box center [1081, 282] width 134 height 44
click at [1039, 277] on input "False" at bounding box center [1032, 283] width 14 height 12
radio input "true"
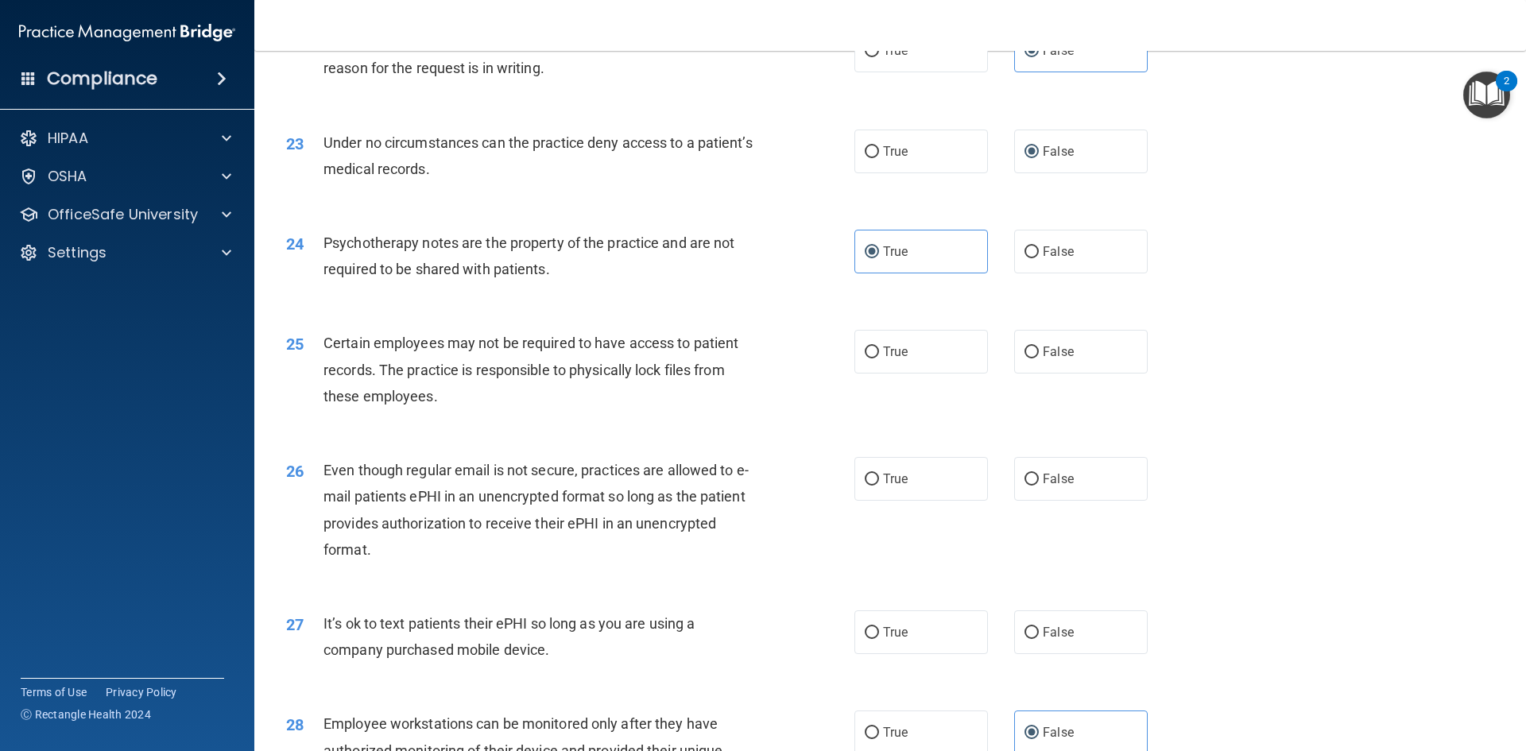
scroll to position [2841, 0]
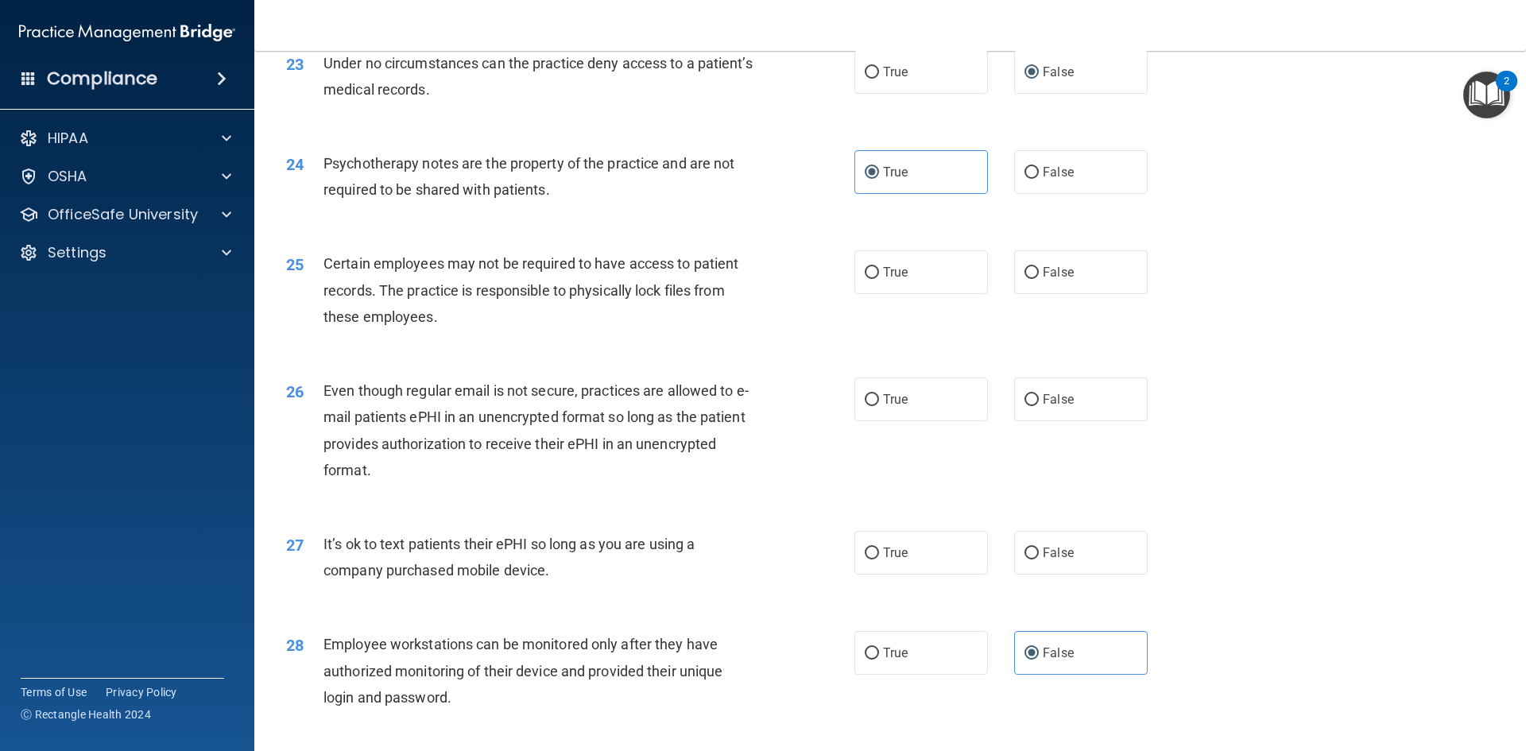
click at [646, 330] on div "Certain employees may not be required to have access to patient records. The pr…" at bounding box center [545, 289] width 444 height 79
click at [1025, 279] on input "False" at bounding box center [1032, 273] width 14 height 12
radio input "true"
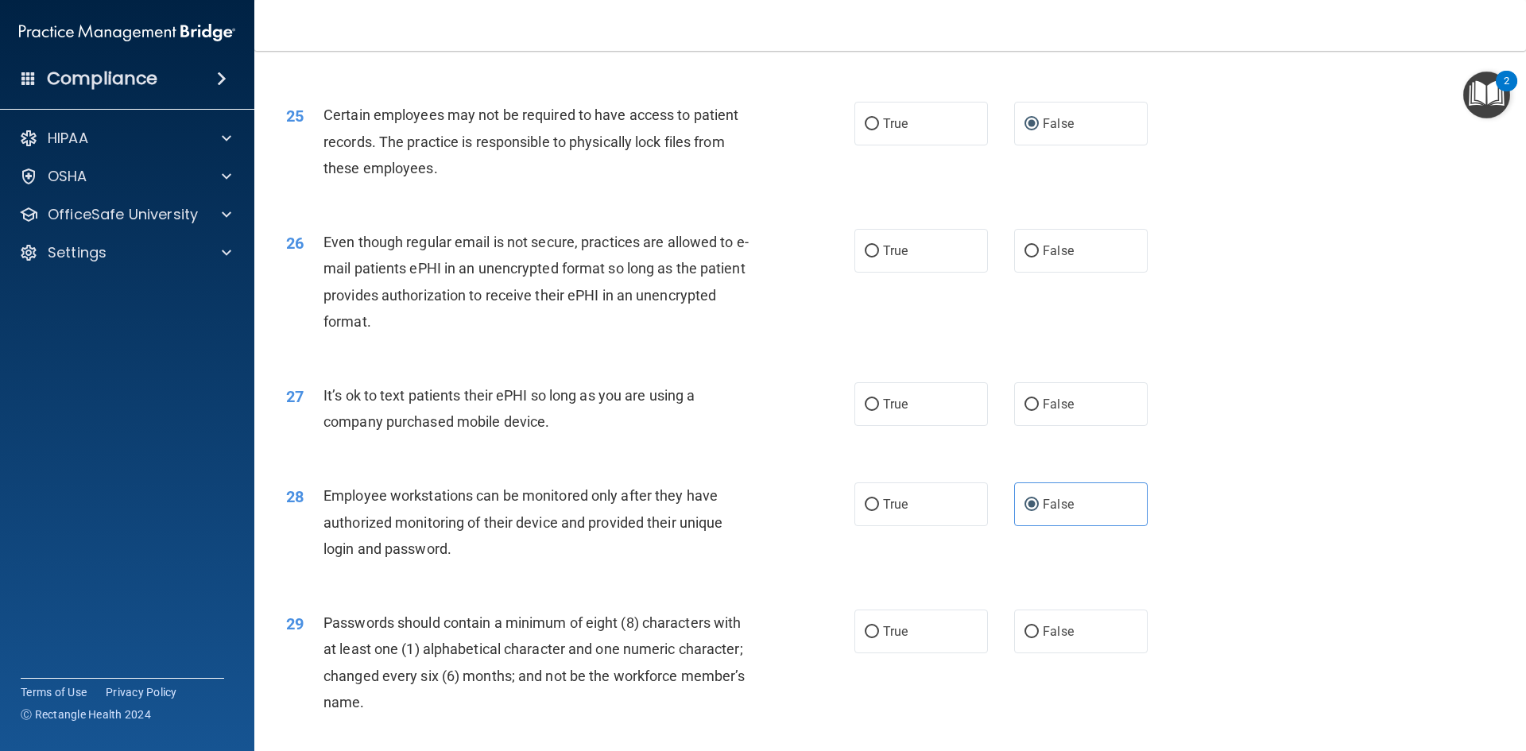
scroll to position [3000, 0]
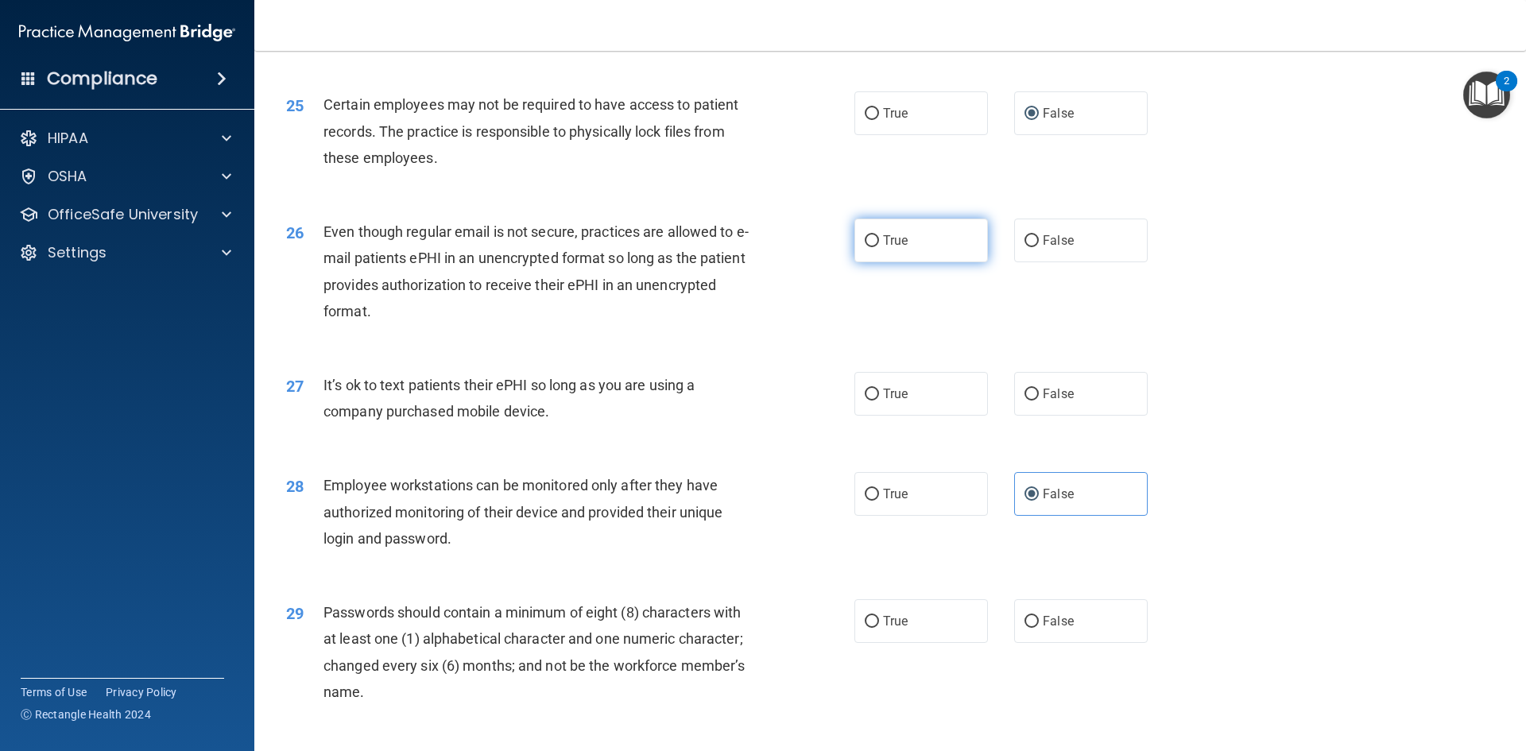
click at [889, 248] on span "True" at bounding box center [895, 240] width 25 height 15
click at [879, 247] on input "True" at bounding box center [872, 241] width 14 height 12
radio input "true"
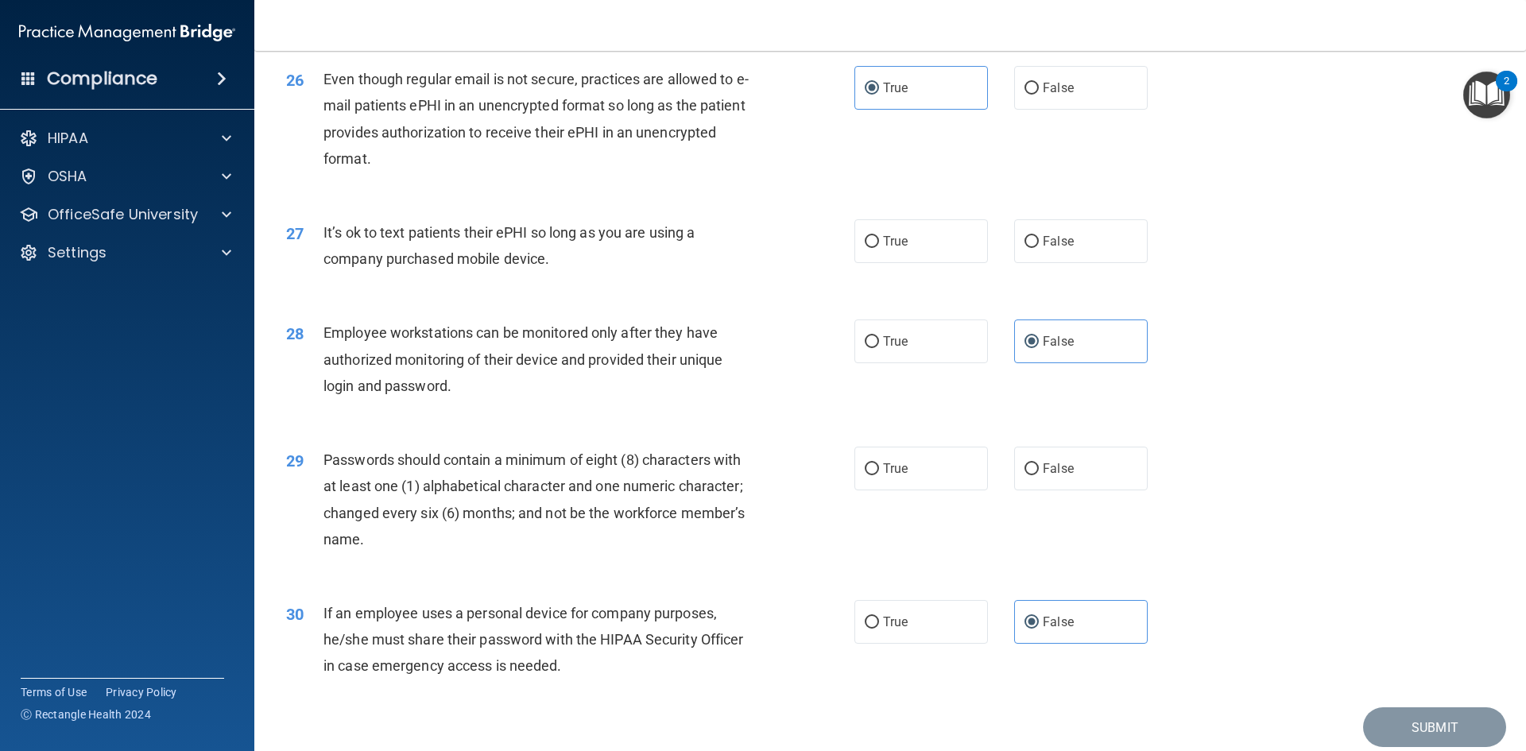
scroll to position [3159, 0]
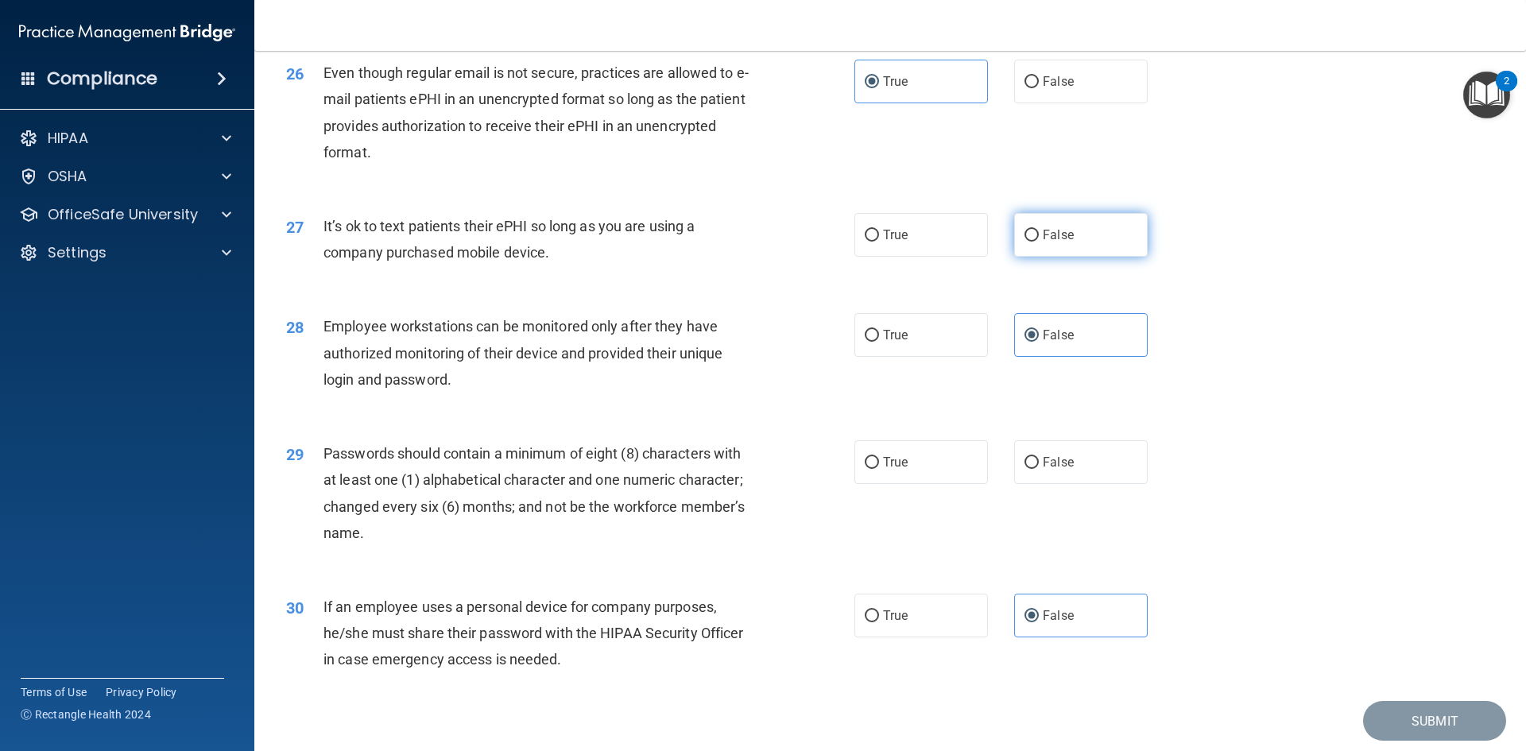
click at [1083, 257] on label "False" at bounding box center [1081, 235] width 134 height 44
click at [1039, 242] on input "False" at bounding box center [1032, 236] width 14 height 12
radio input "true"
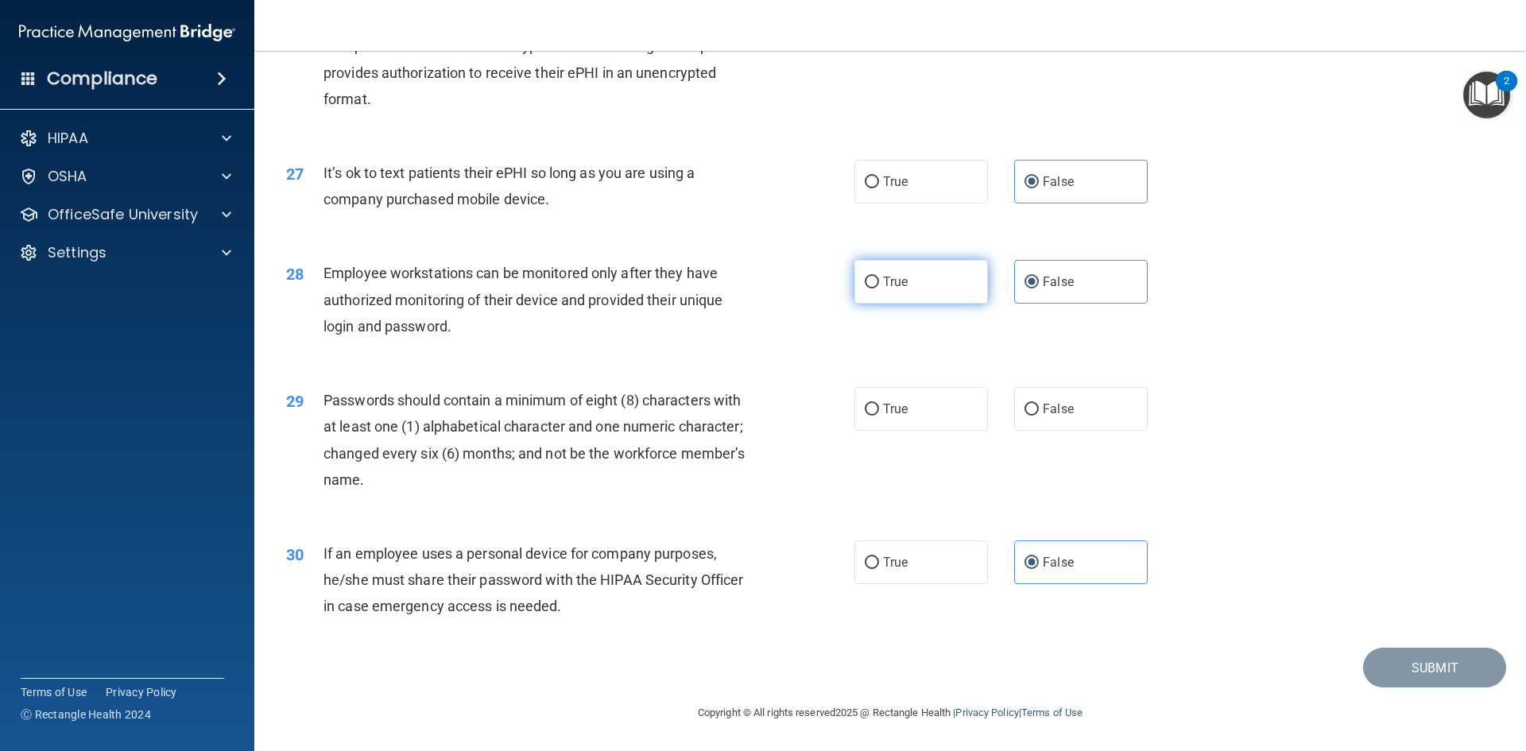
click at [854, 299] on label "True" at bounding box center [921, 282] width 134 height 44
click at [865, 289] on input "True" at bounding box center [872, 283] width 14 height 12
radio input "true"
radio input "false"
click at [877, 417] on label "True" at bounding box center [921, 409] width 134 height 44
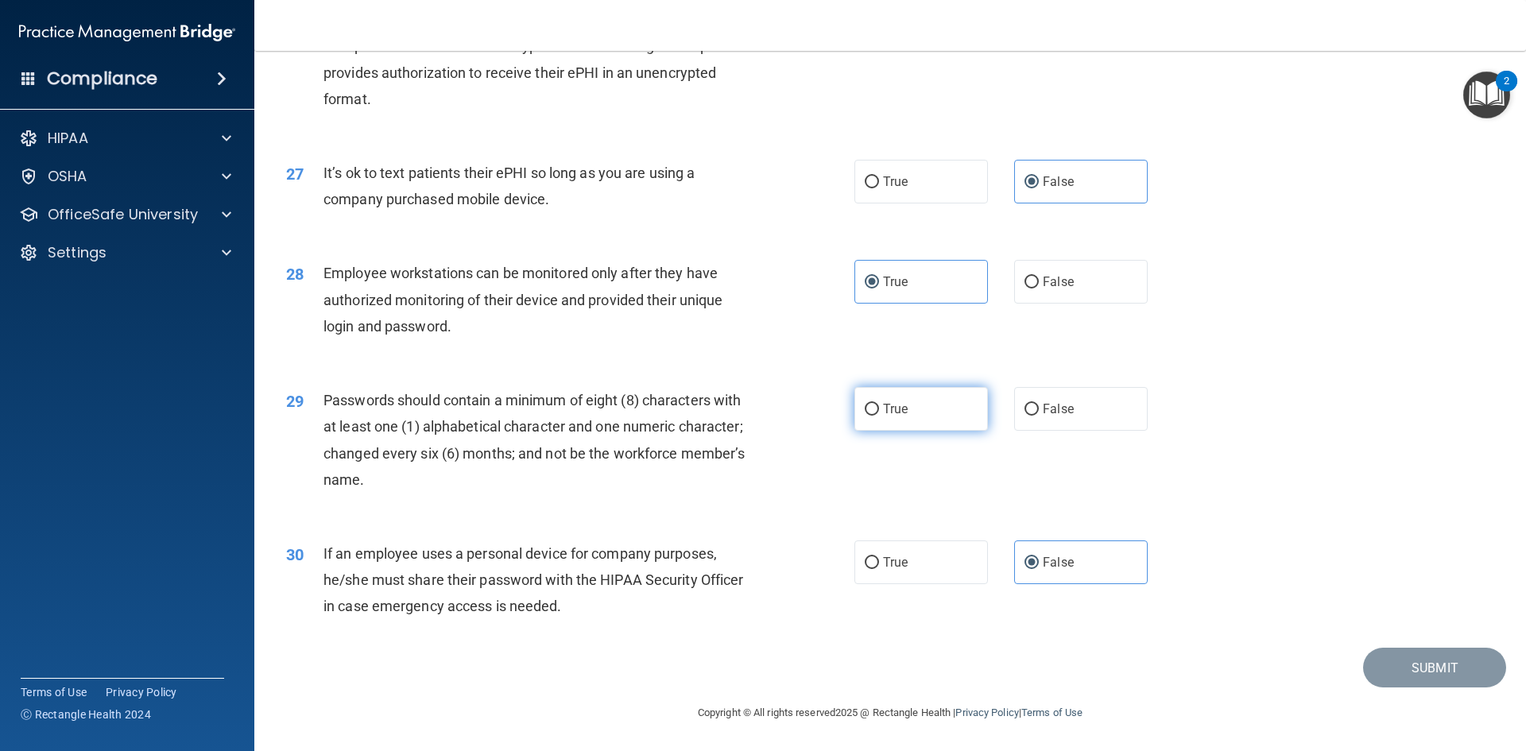
click at [877, 416] on input "True" at bounding box center [872, 410] width 14 height 12
radio input "true"
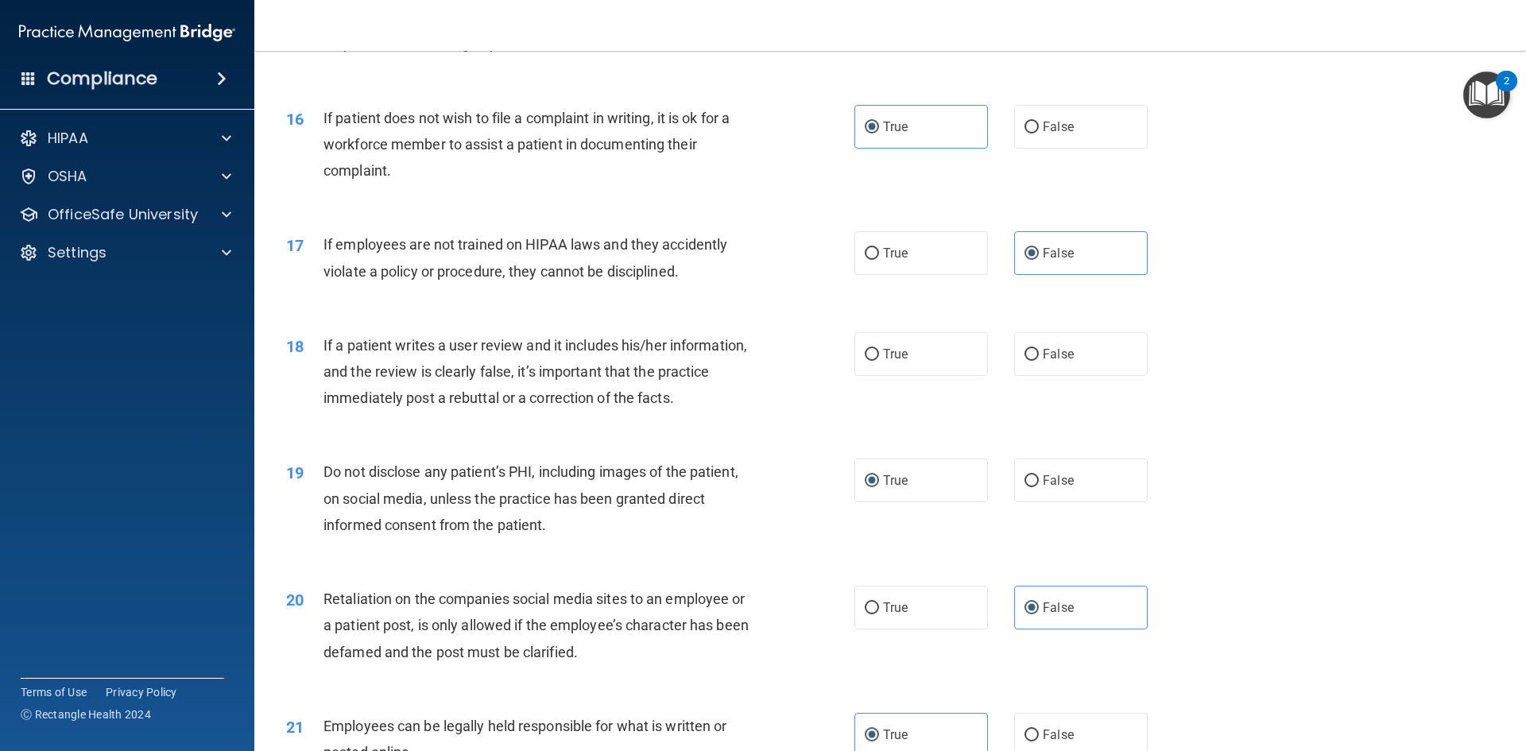
scroll to position [1967, 0]
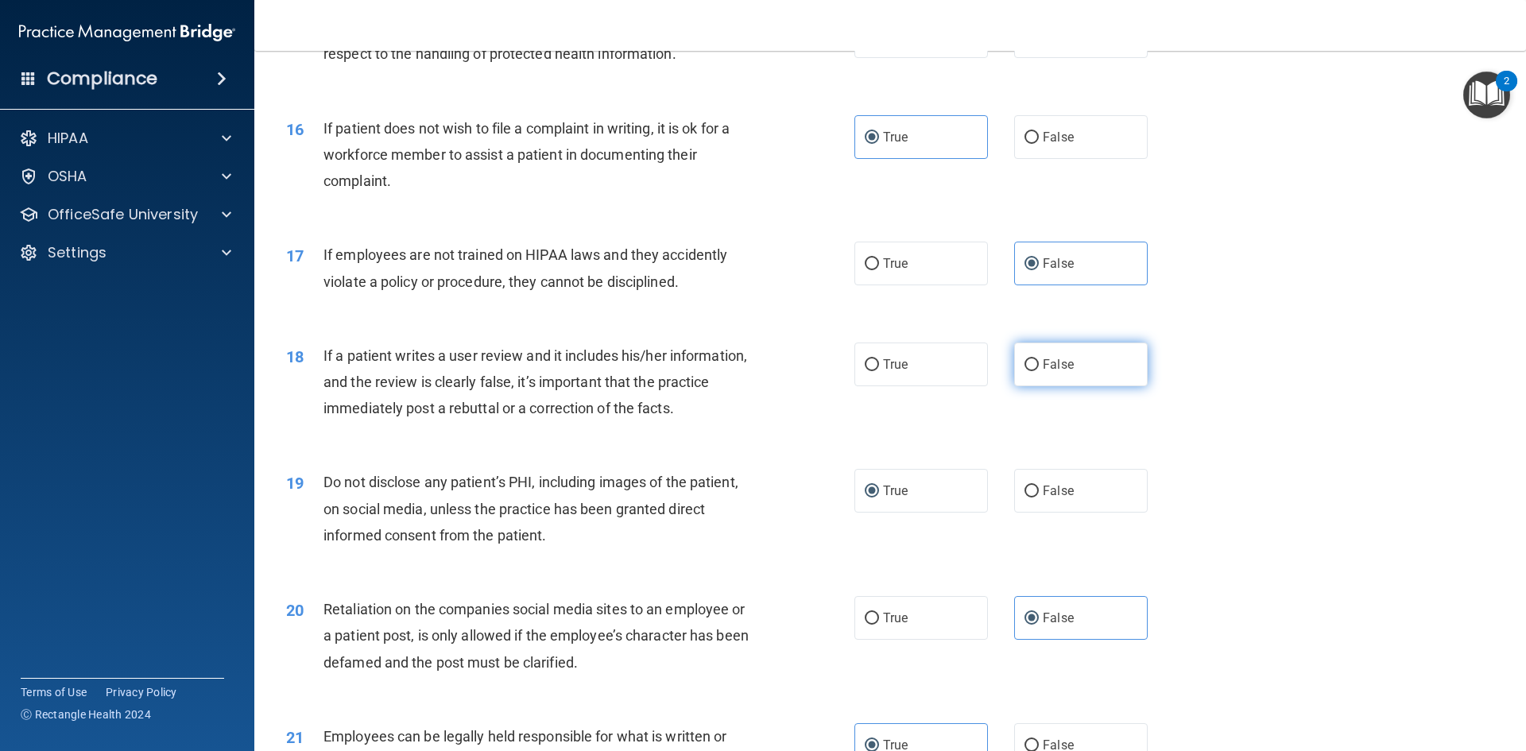
click at [1025, 371] on input "False" at bounding box center [1032, 365] width 14 height 12
radio input "true"
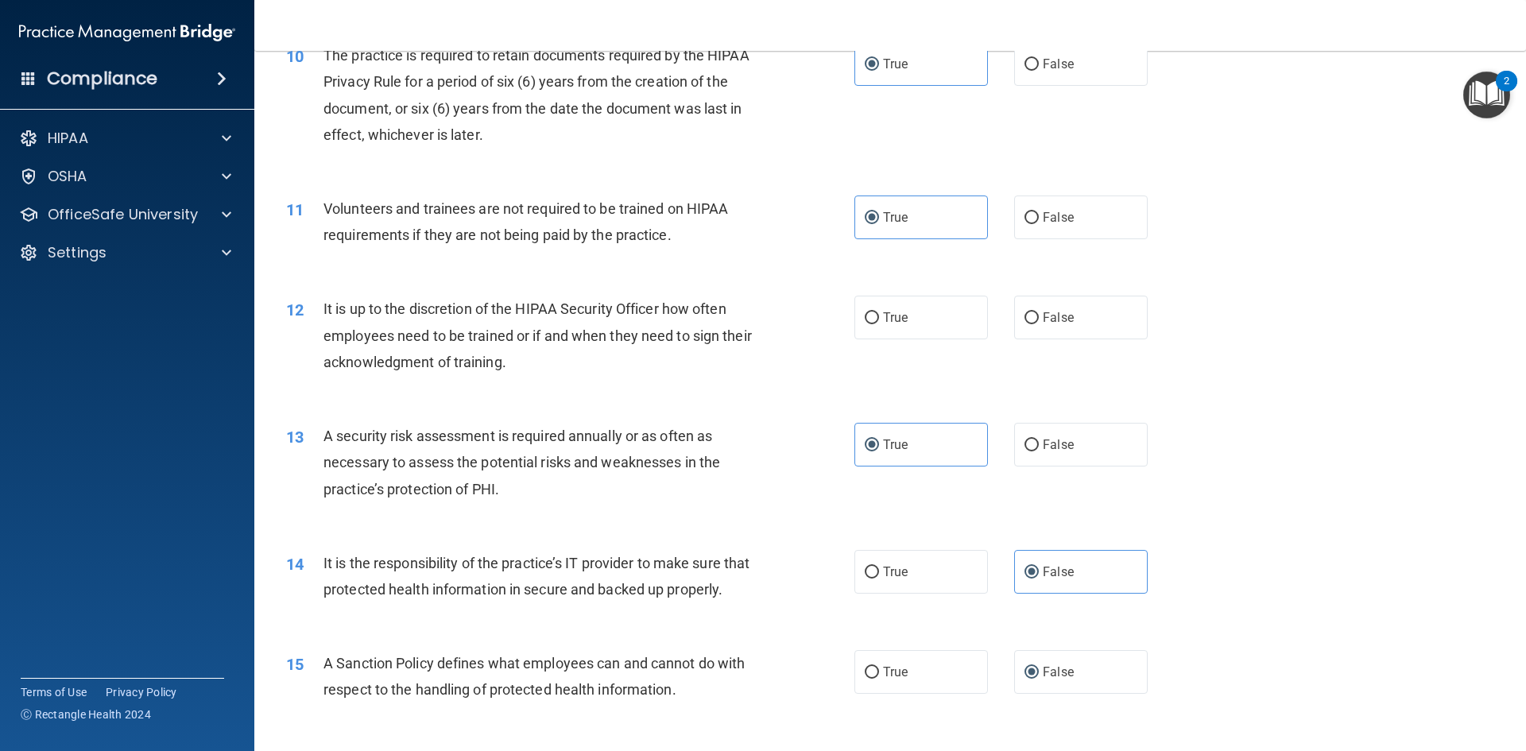
scroll to position [1252, 0]
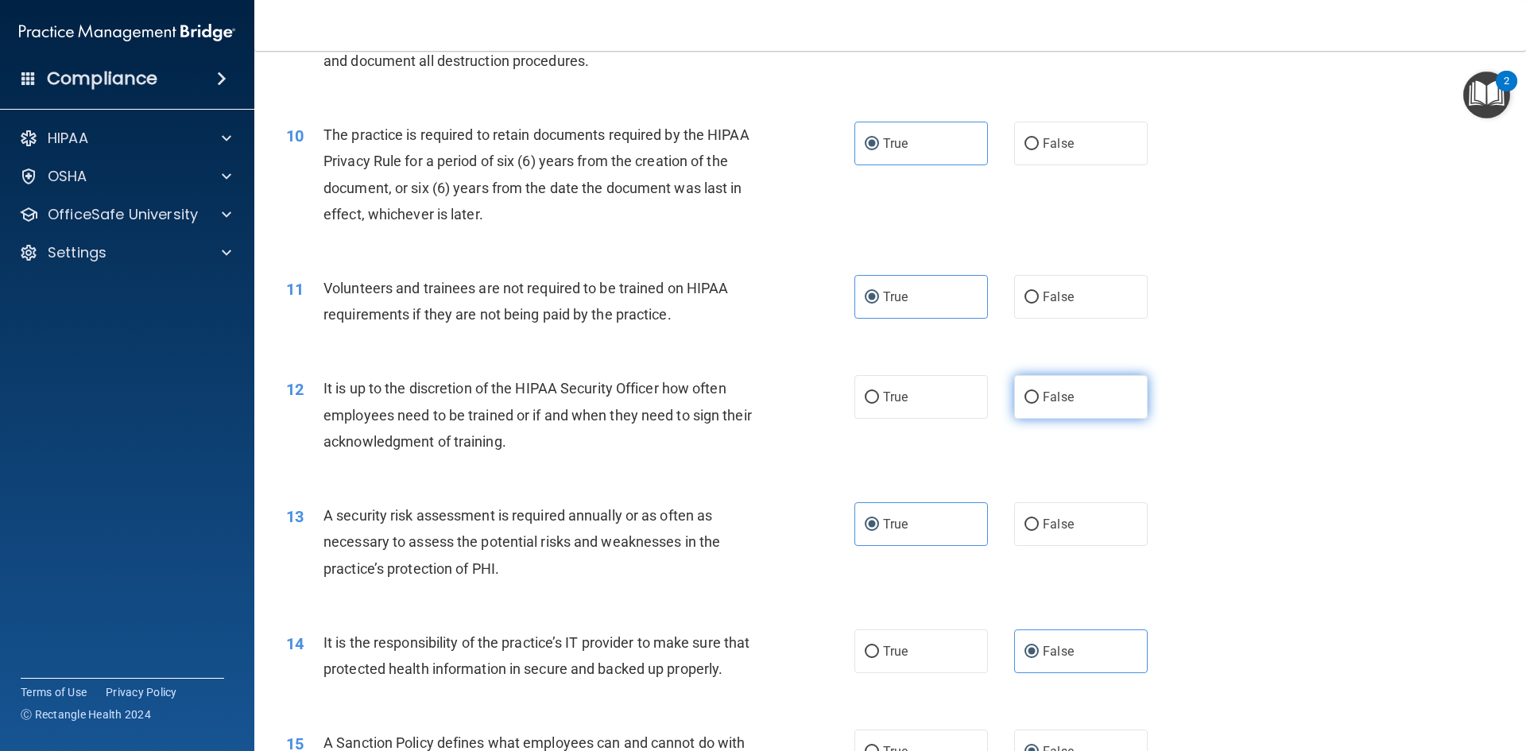
click at [1090, 399] on label "False" at bounding box center [1081, 397] width 134 height 44
click at [1039, 399] on input "False" at bounding box center [1032, 398] width 14 height 12
radio input "true"
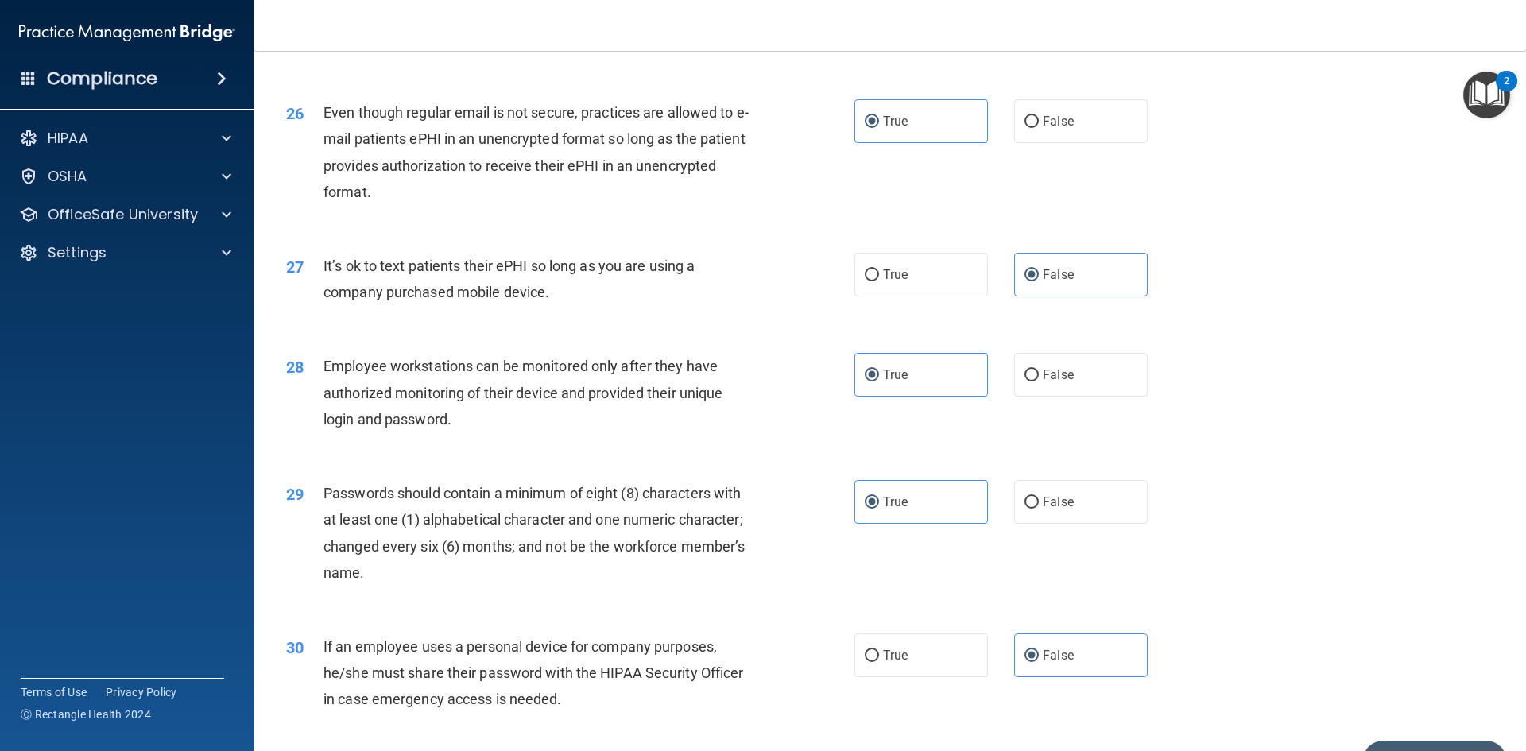
scroll to position [3239, 0]
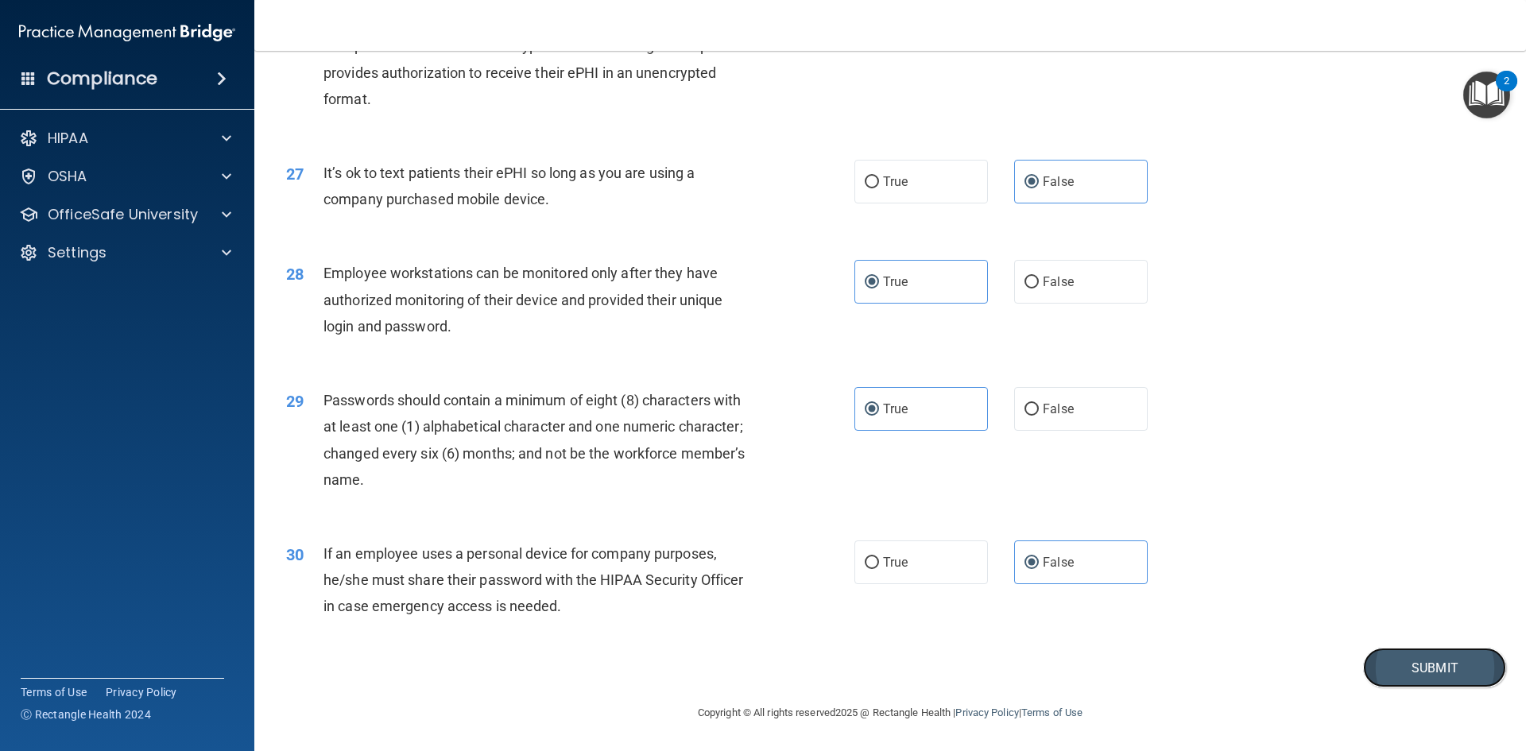
click at [1388, 662] on button "Submit" at bounding box center [1434, 668] width 143 height 41
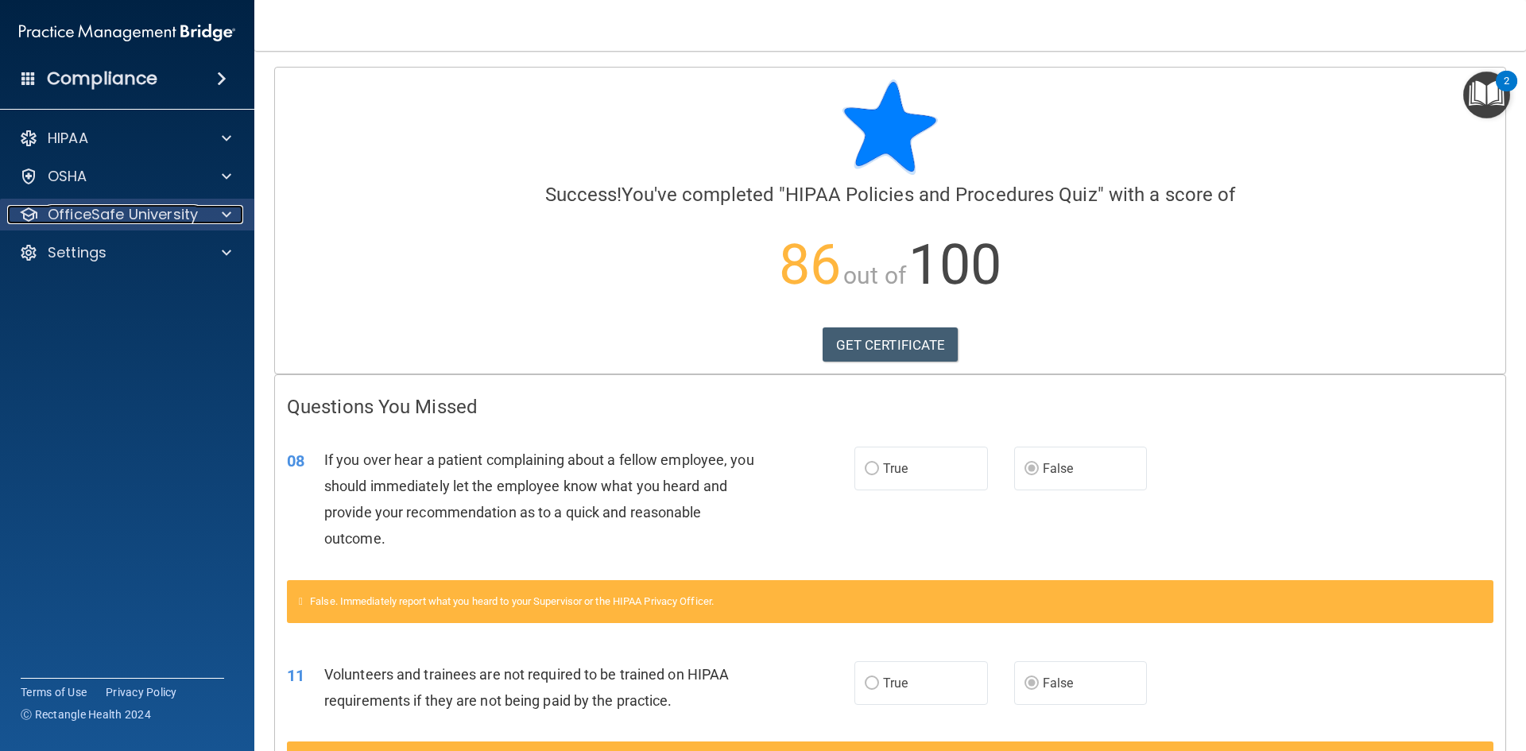
click at [172, 220] on p "OfficeSafe University" at bounding box center [123, 214] width 150 height 19
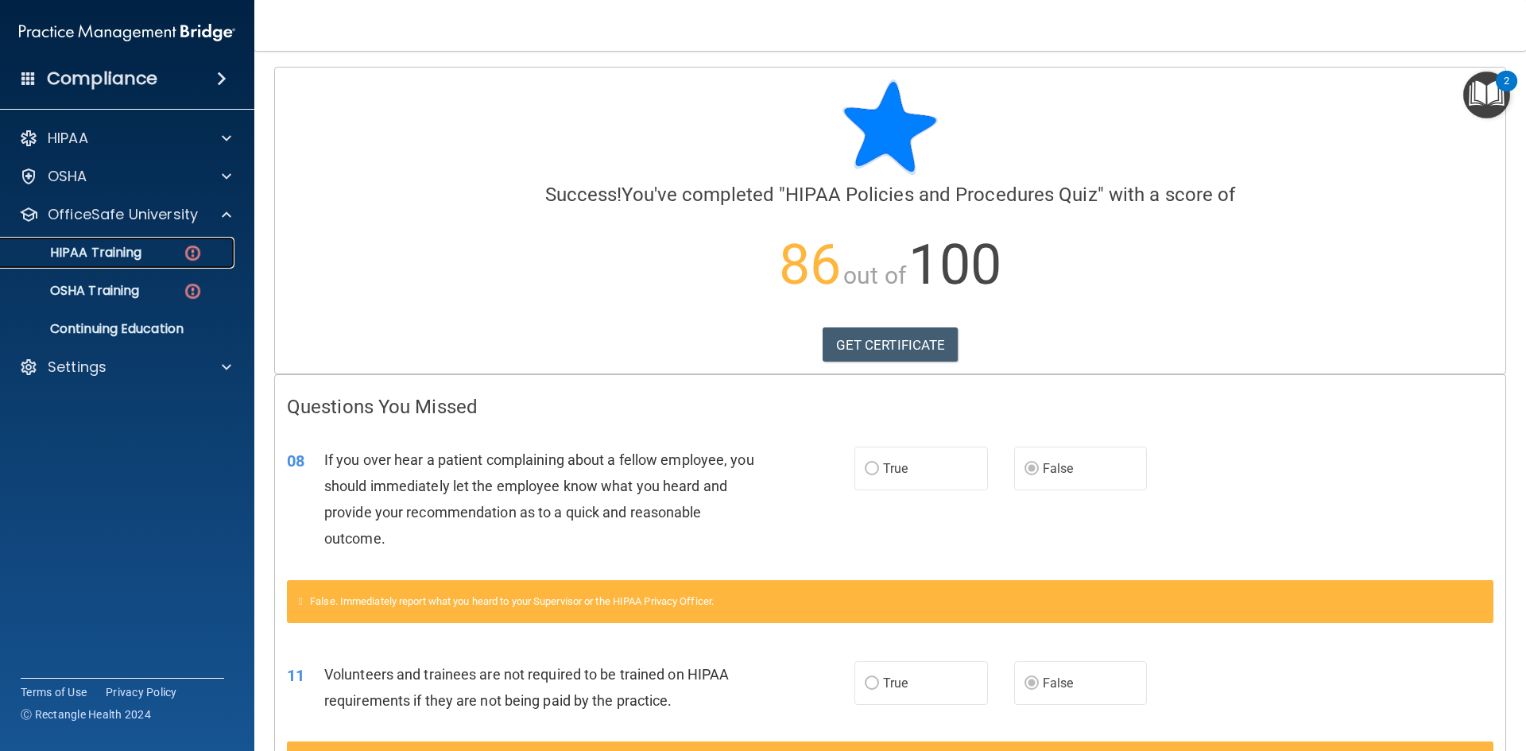
click at [172, 261] on link "HIPAA Training" at bounding box center [109, 253] width 250 height 32
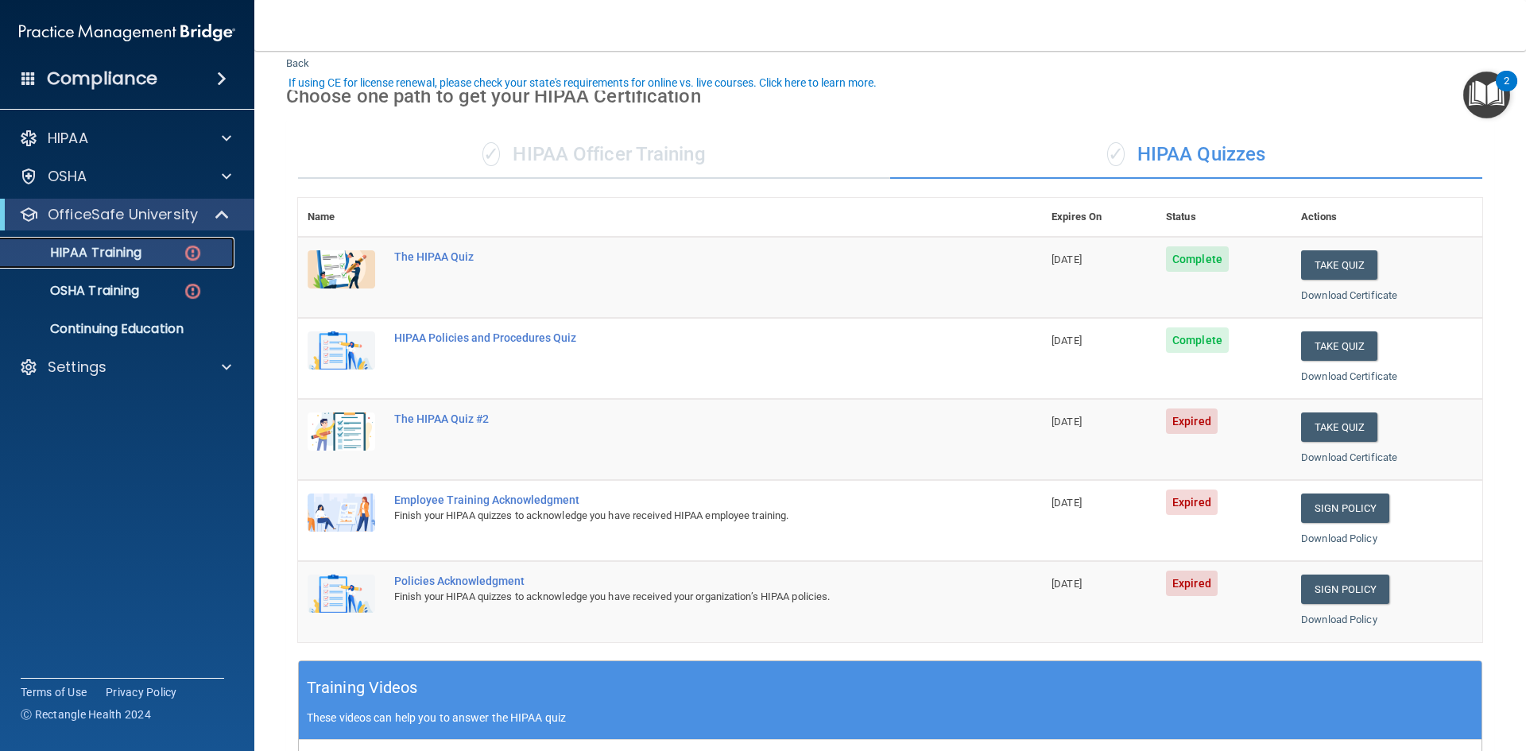
scroll to position [79, 0]
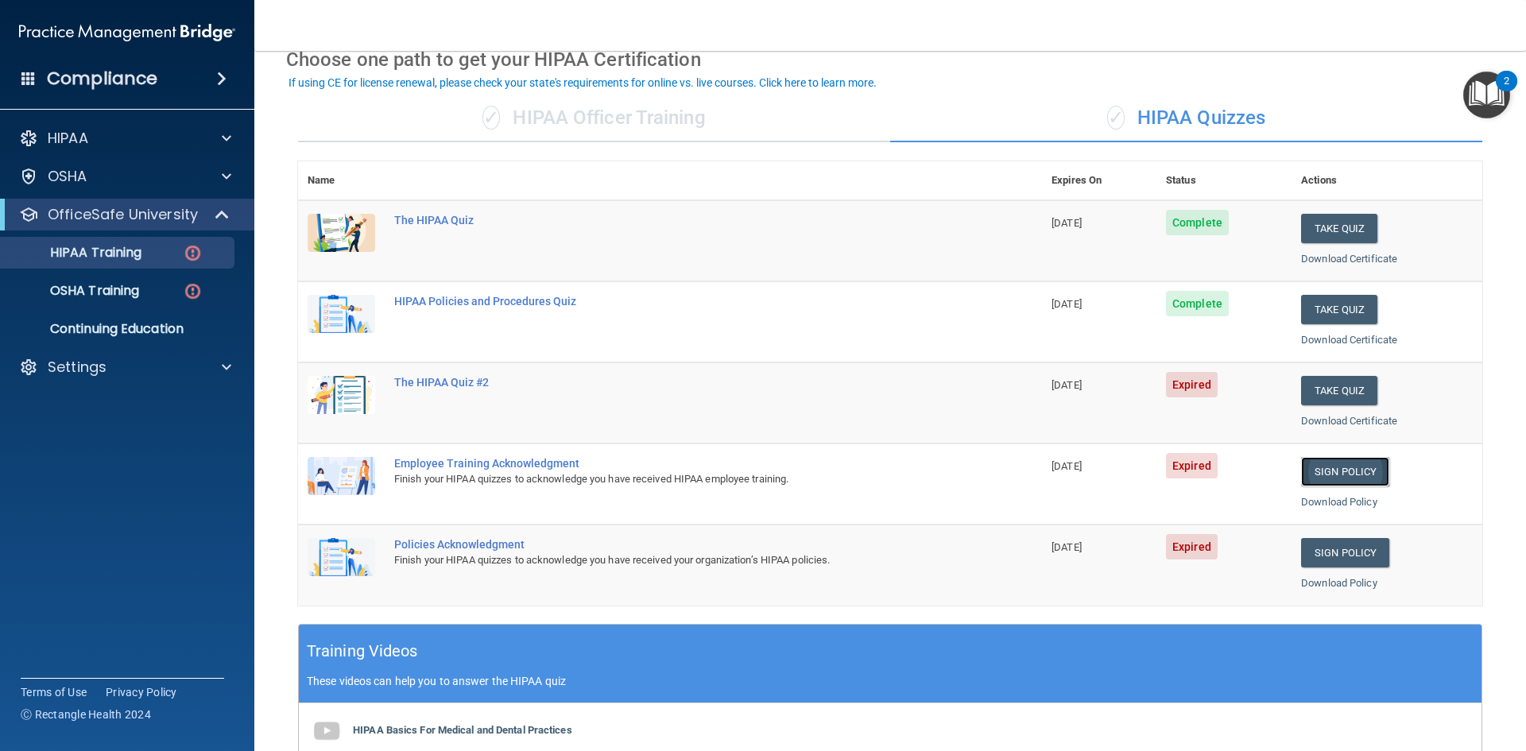
click at [1316, 468] on link "Sign Policy" at bounding box center [1345, 471] width 88 height 29
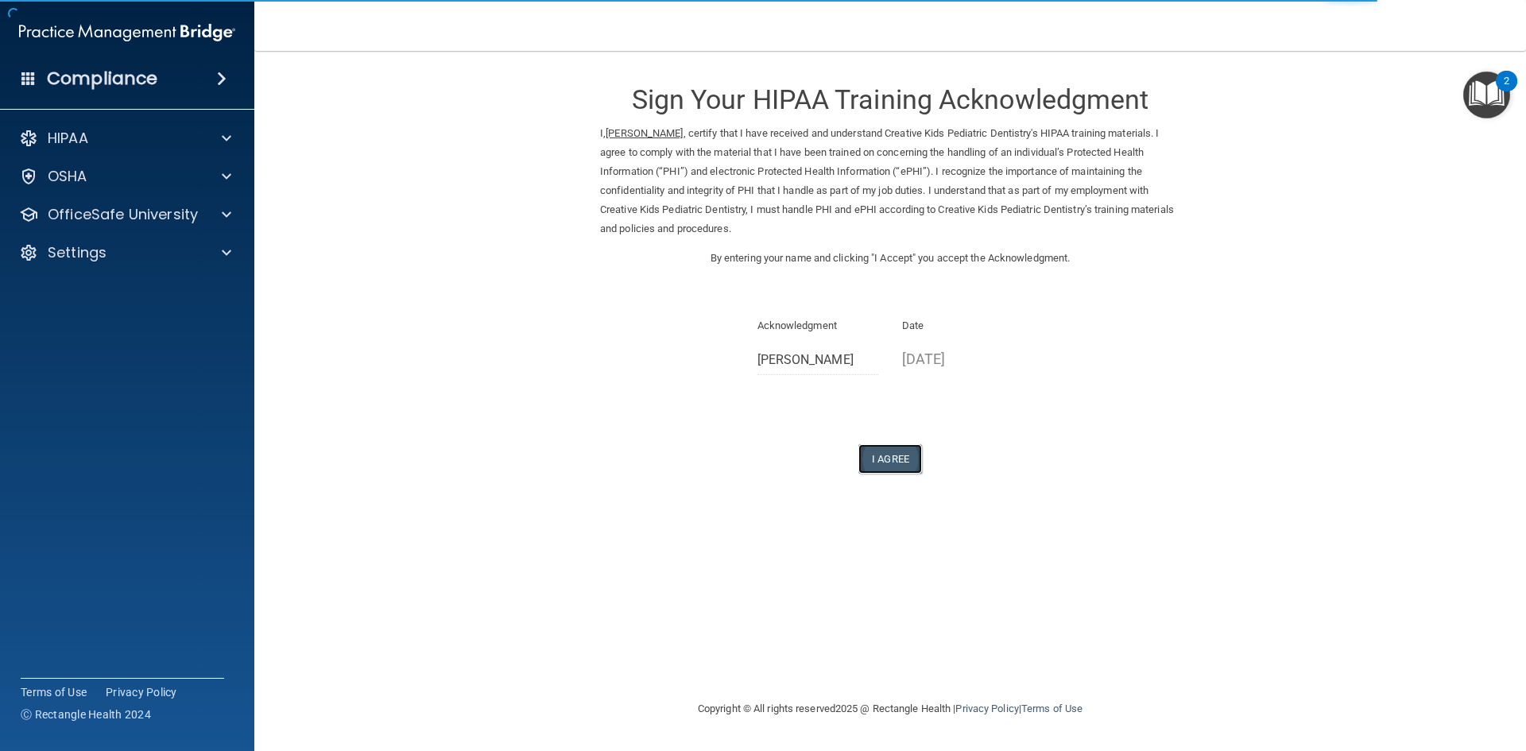
click at [880, 463] on button "I Agree" at bounding box center [890, 458] width 64 height 29
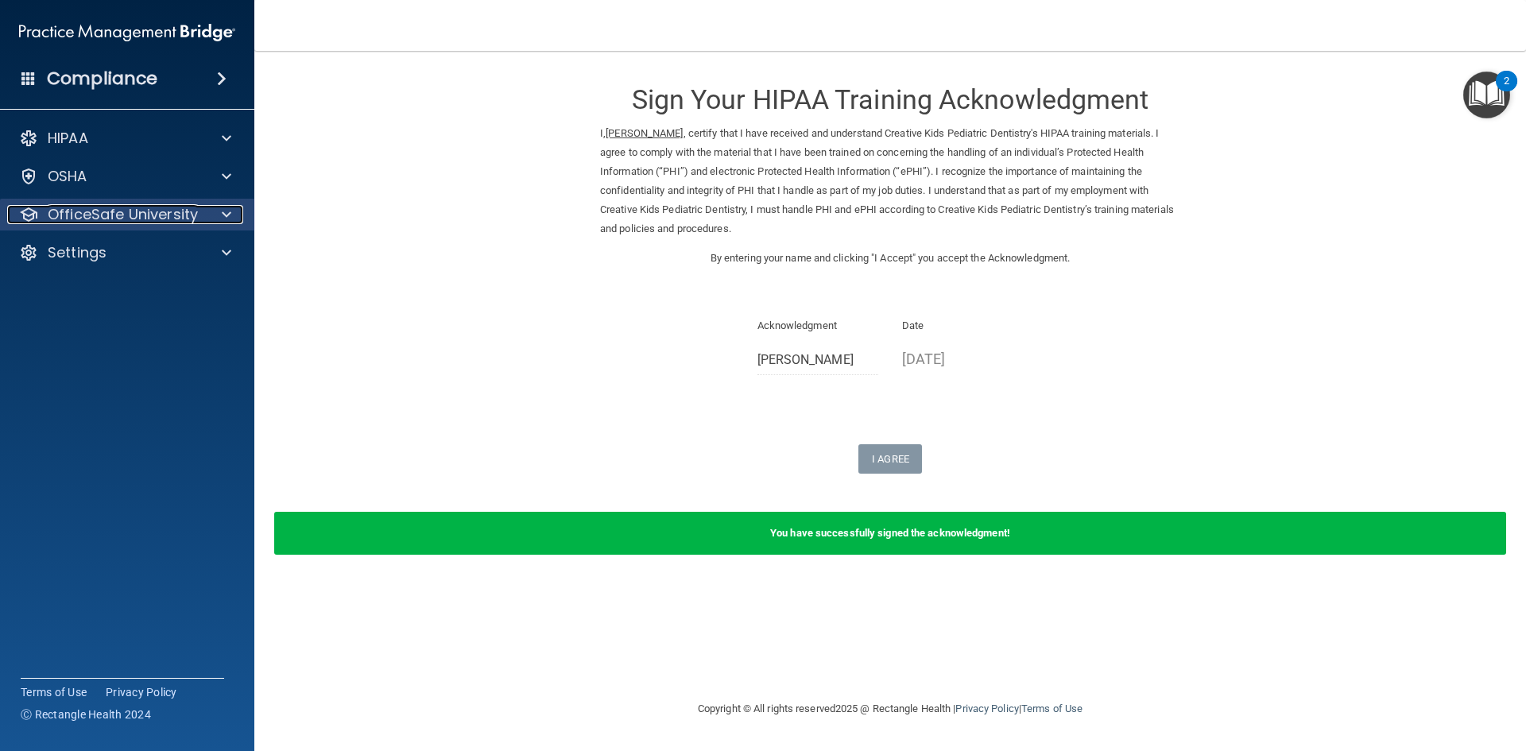
click at [218, 219] on div at bounding box center [224, 214] width 40 height 19
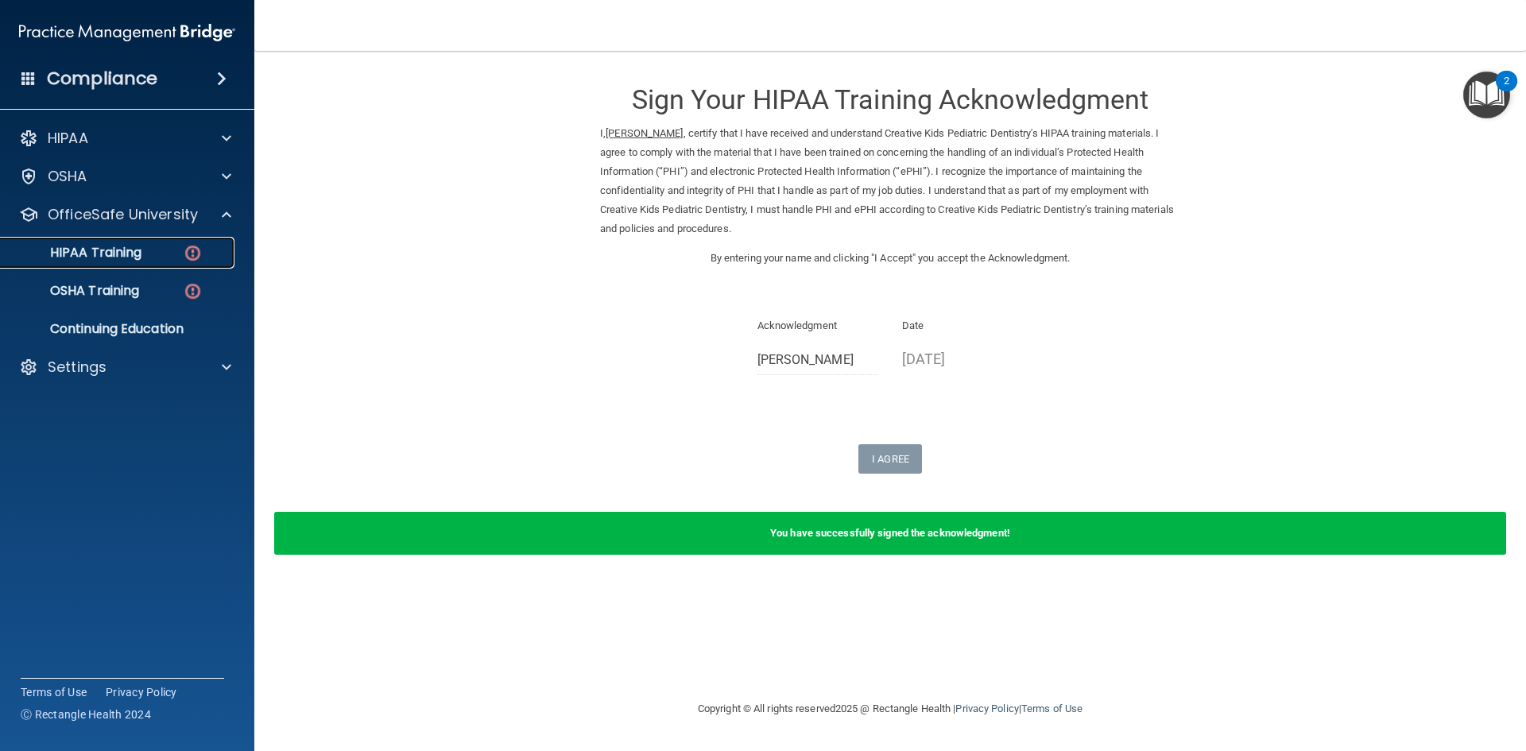
click at [90, 250] on p "HIPAA Training" at bounding box center [75, 253] width 131 height 16
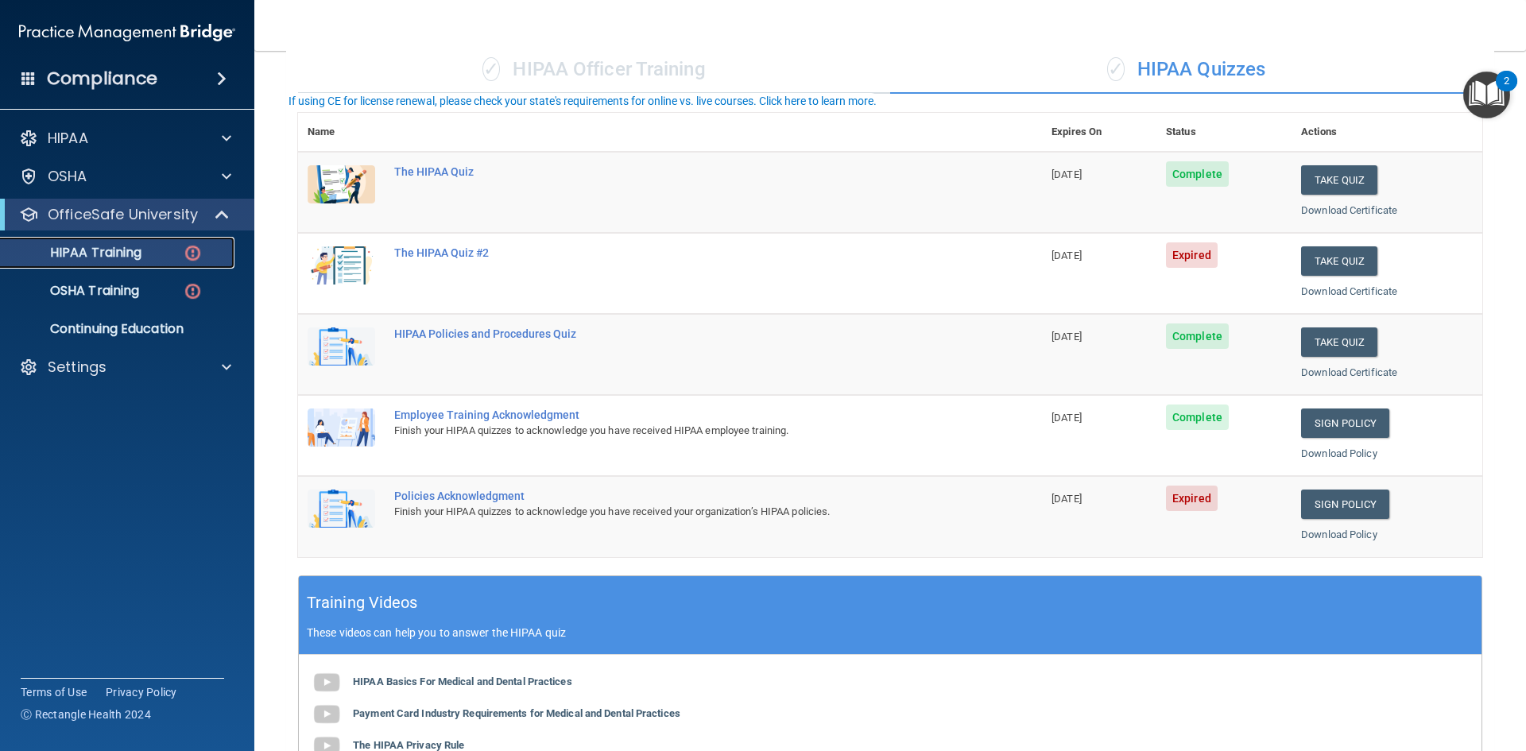
scroll to position [159, 0]
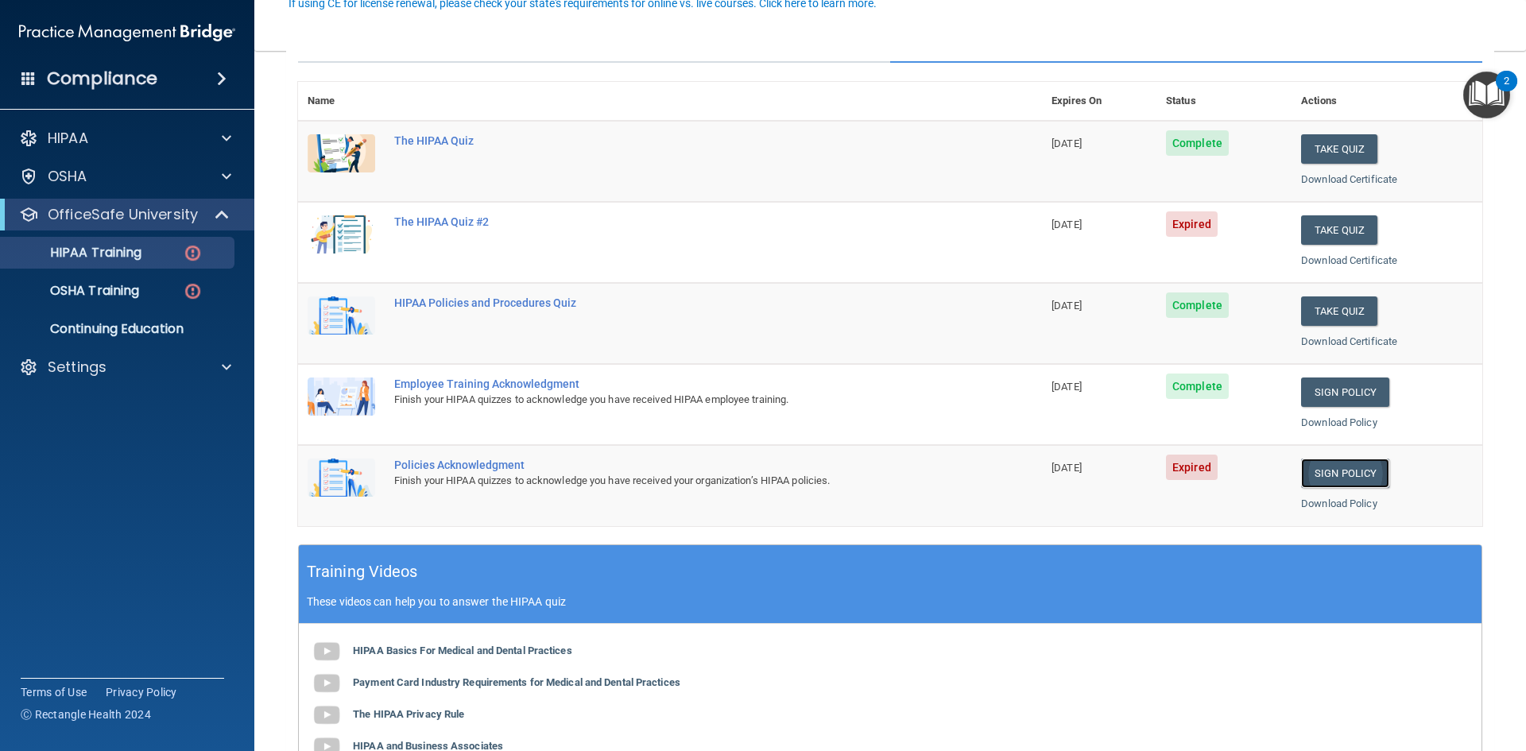
click at [1334, 467] on link "Sign Policy" at bounding box center [1345, 473] width 88 height 29
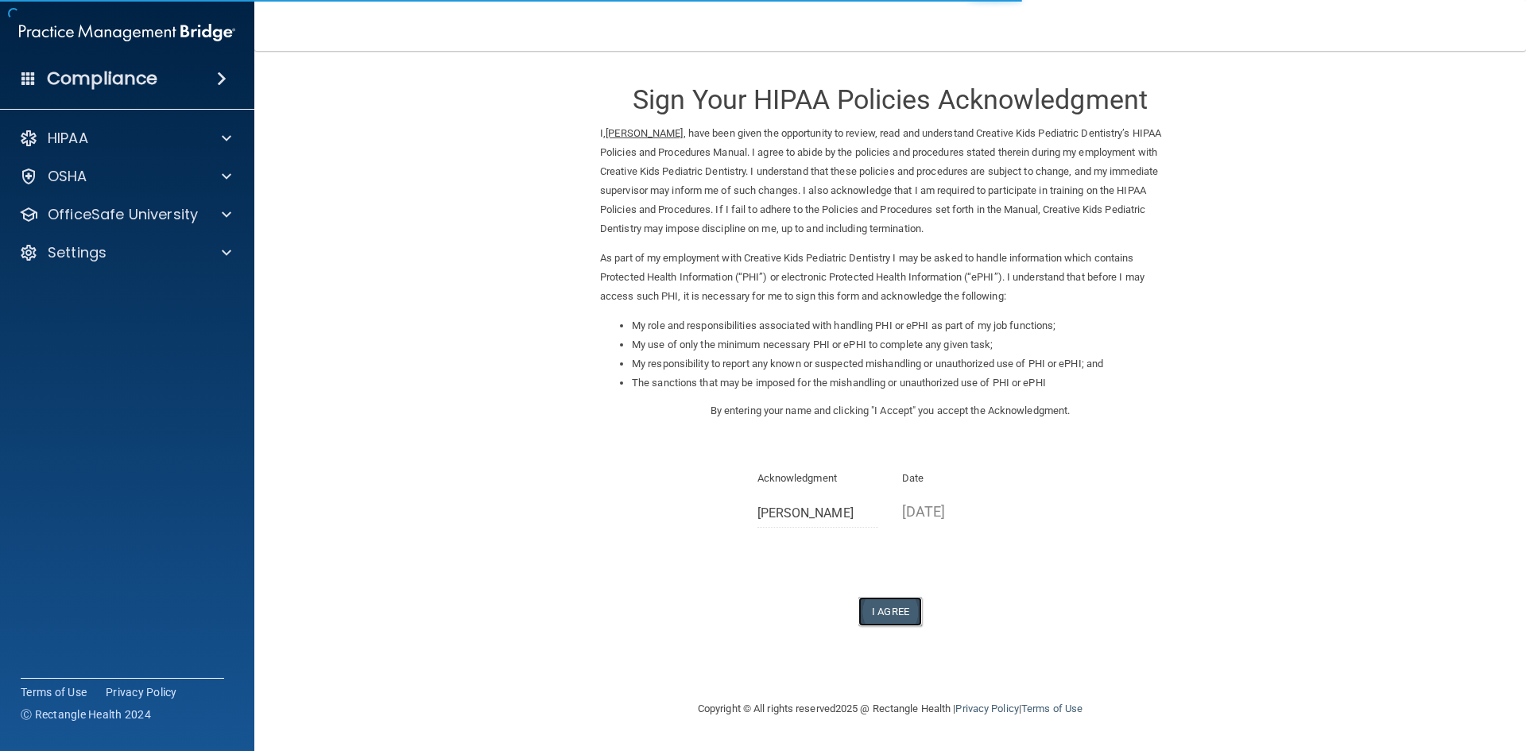
click at [904, 610] on button "I Agree" at bounding box center [890, 611] width 64 height 29
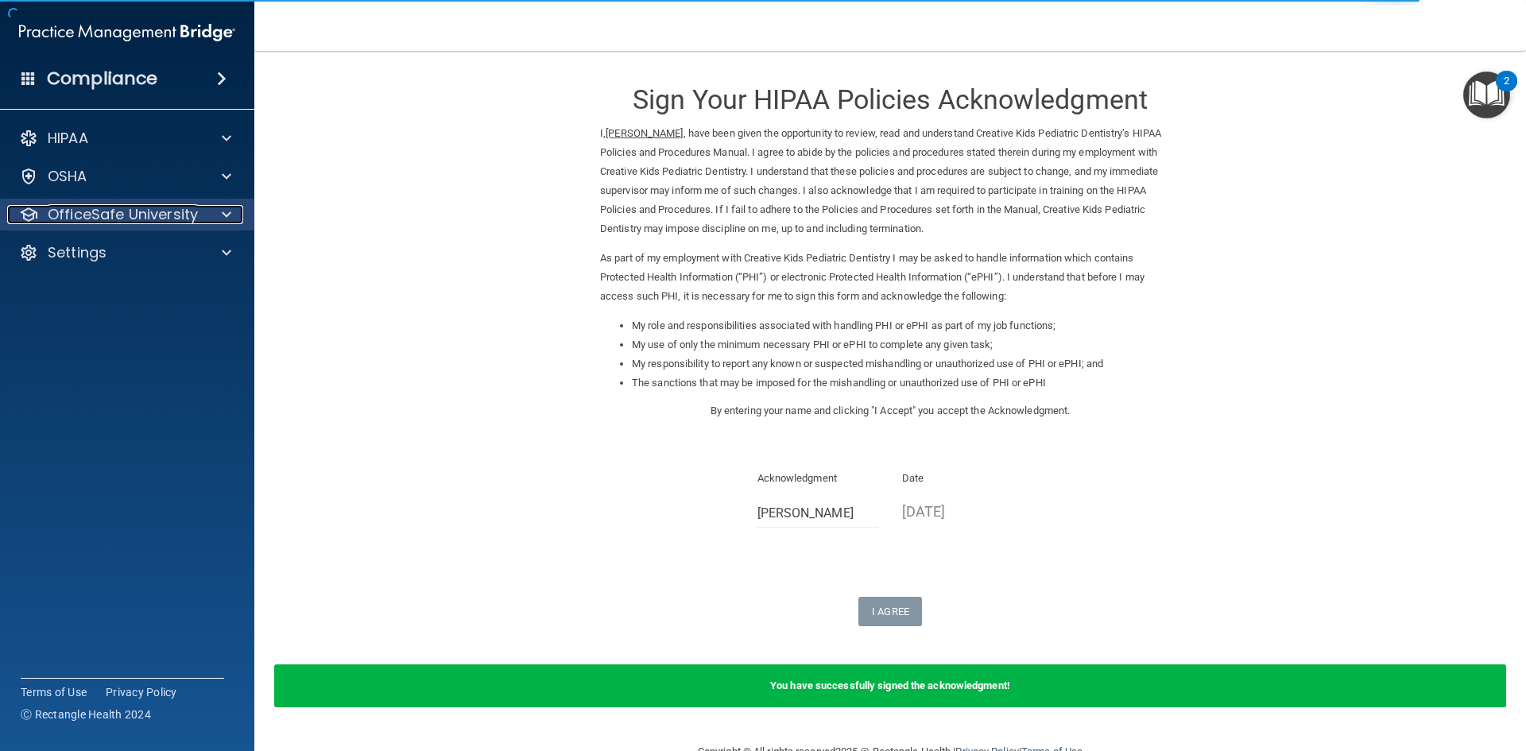
click at [169, 219] on p "OfficeSafe University" at bounding box center [123, 214] width 150 height 19
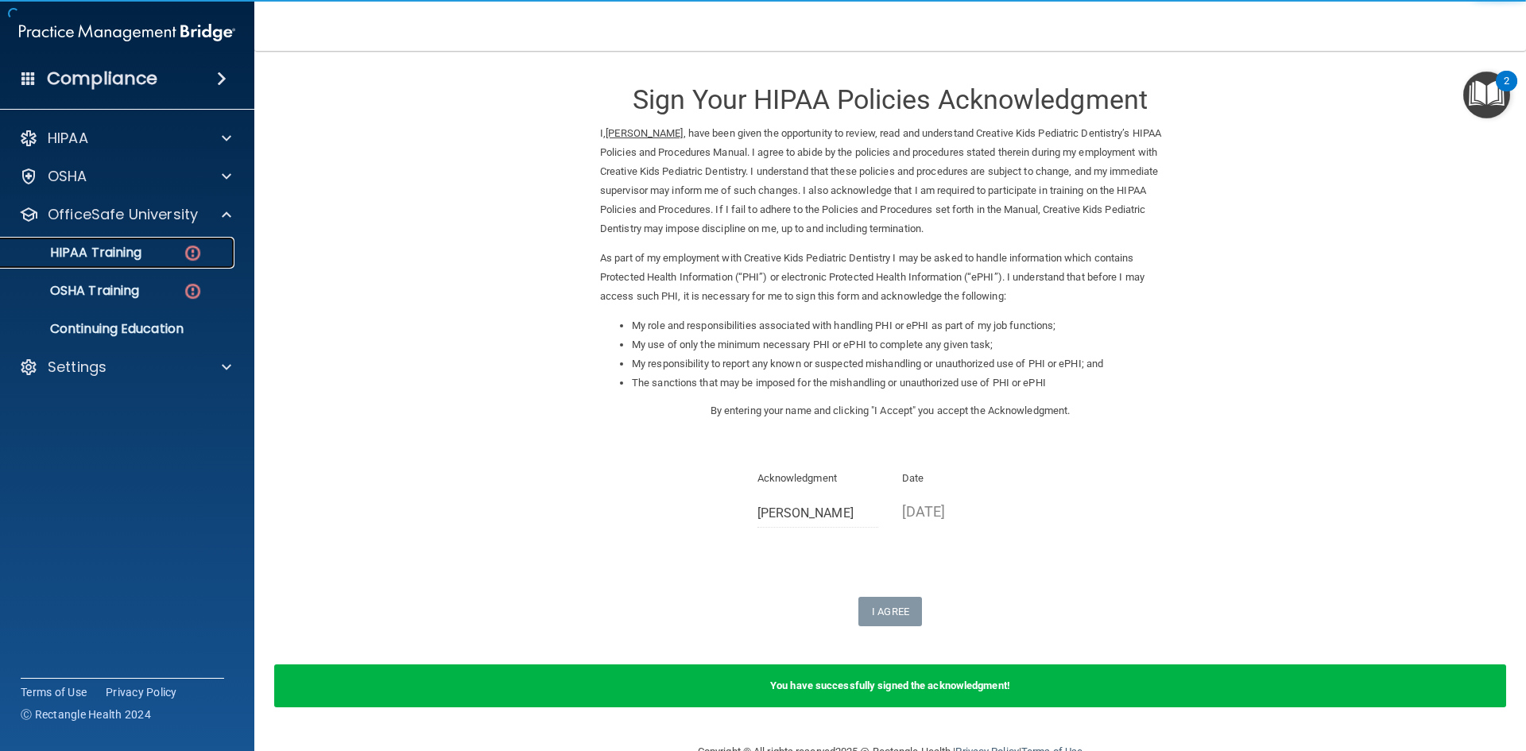
click at [129, 256] on p "HIPAA Training" at bounding box center [75, 253] width 131 height 16
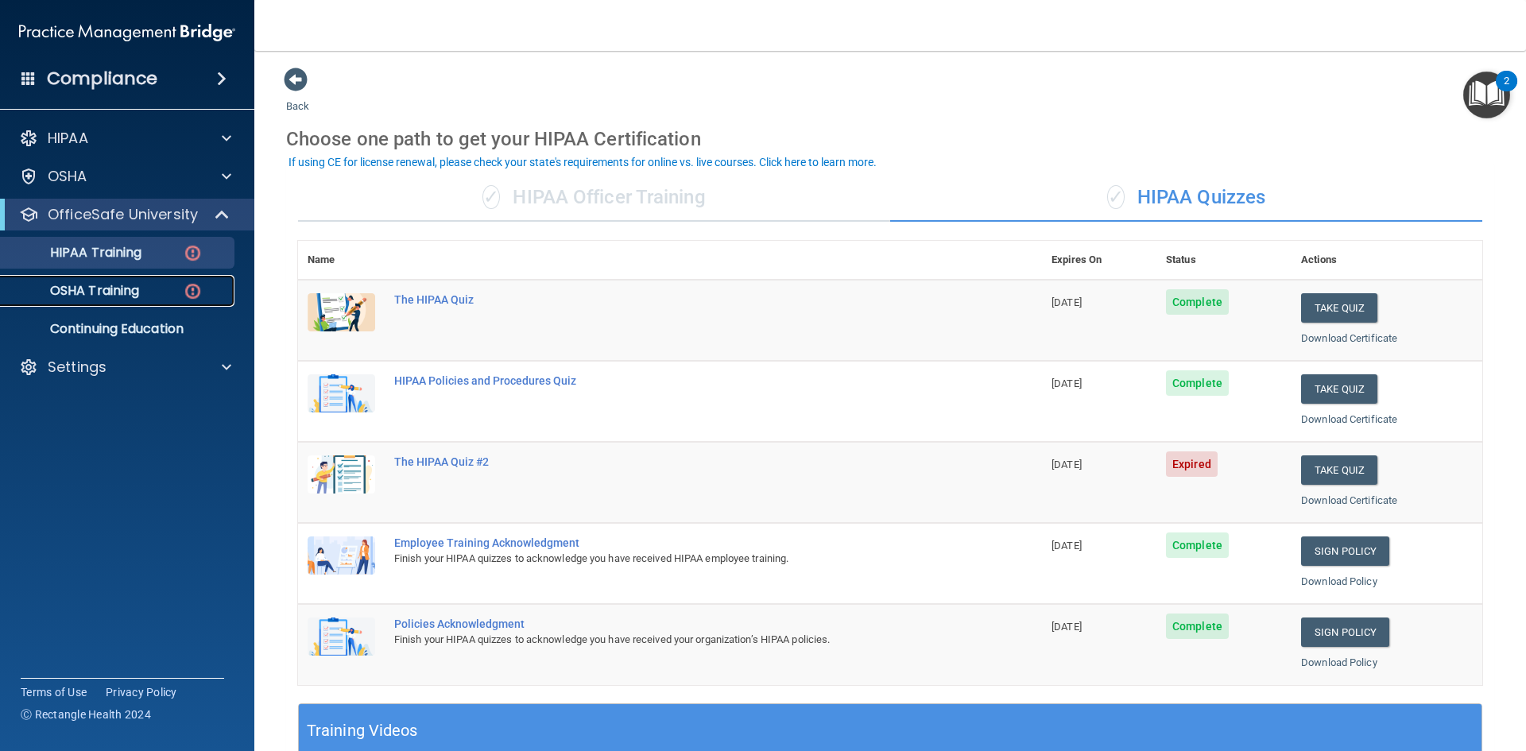
click at [95, 277] on link "OSHA Training" at bounding box center [109, 291] width 250 height 32
